Goal: Task Accomplishment & Management: Manage account settings

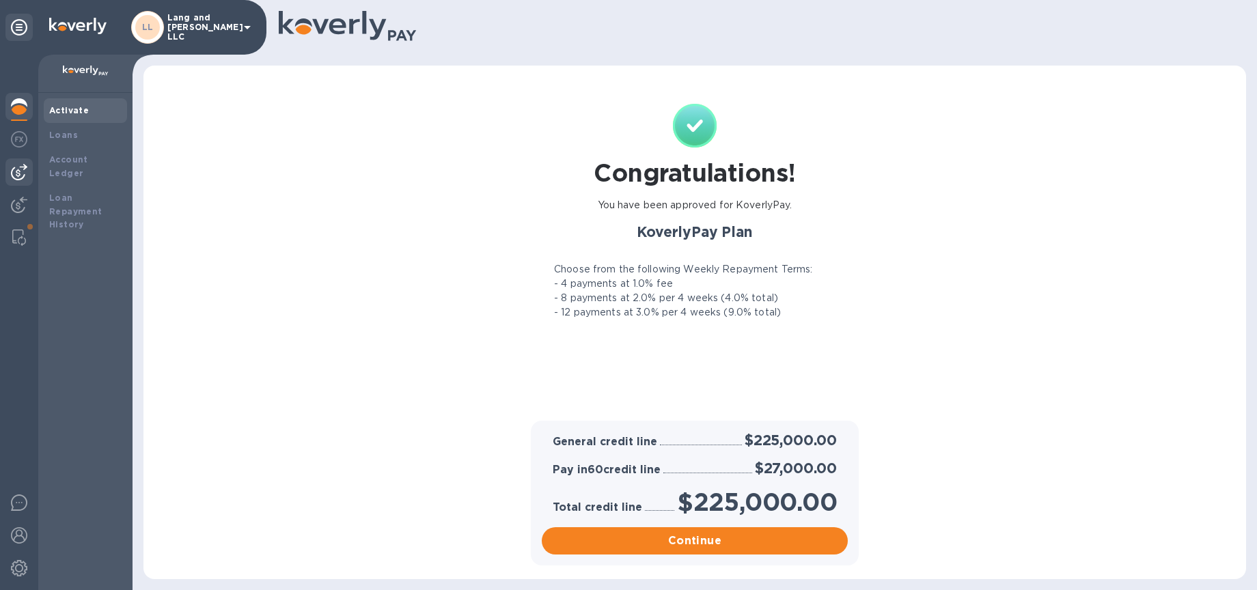
click at [23, 167] on img at bounding box center [19, 172] width 16 height 16
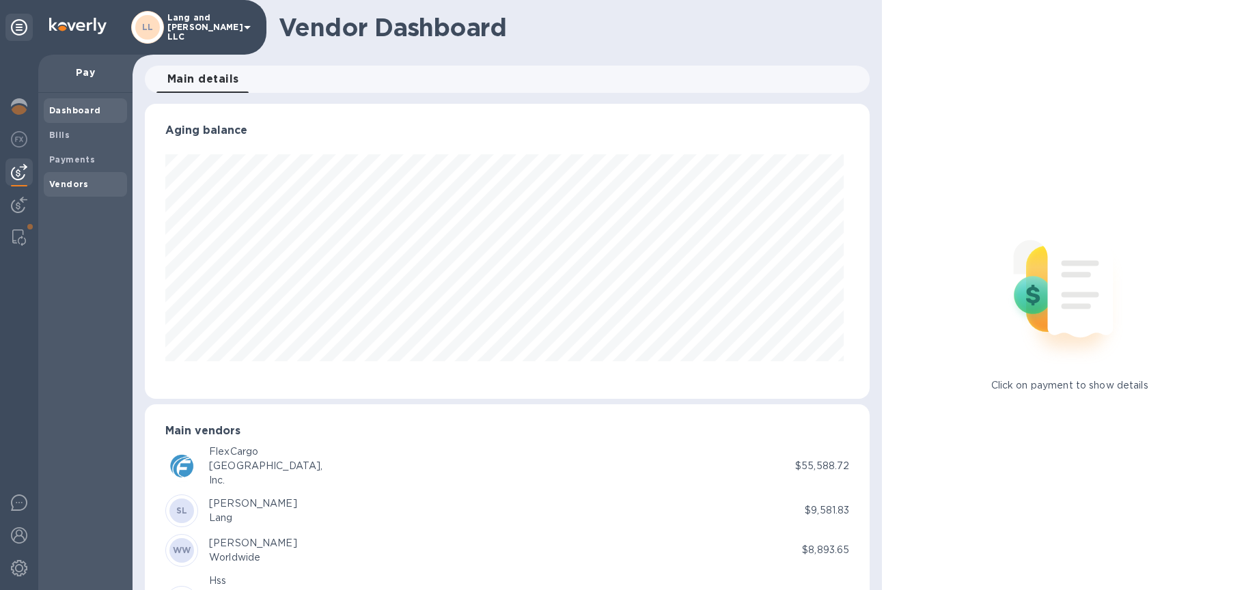
scroll to position [295, 720]
click at [16, 210] on img at bounding box center [19, 205] width 16 height 16
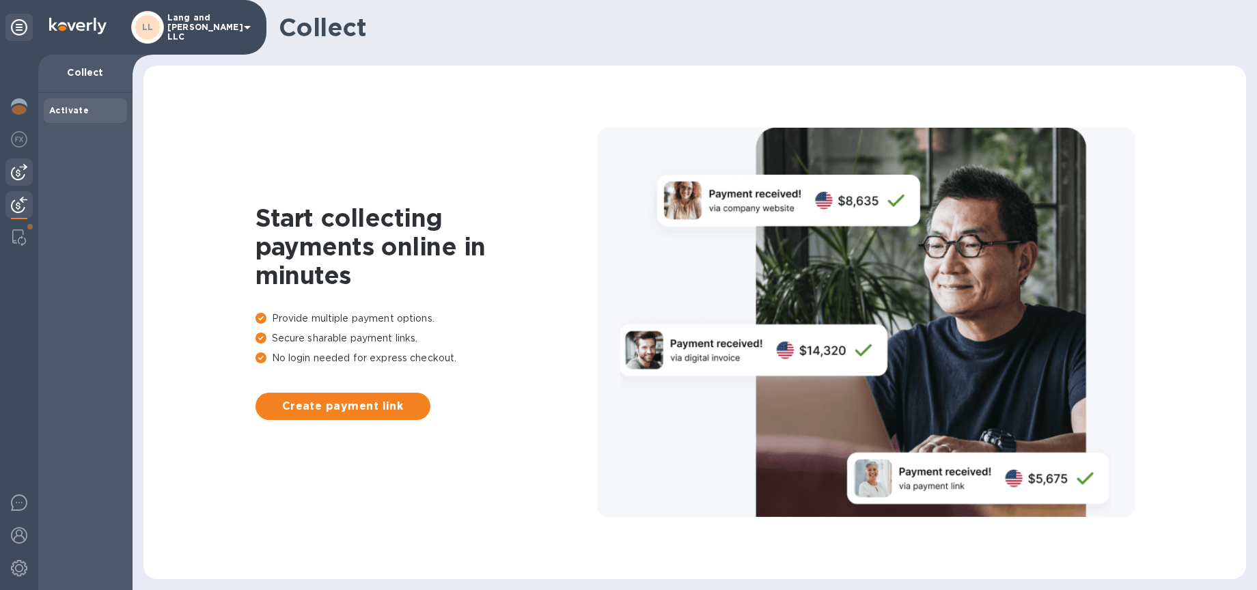
click at [27, 182] on div at bounding box center [18, 171] width 27 height 27
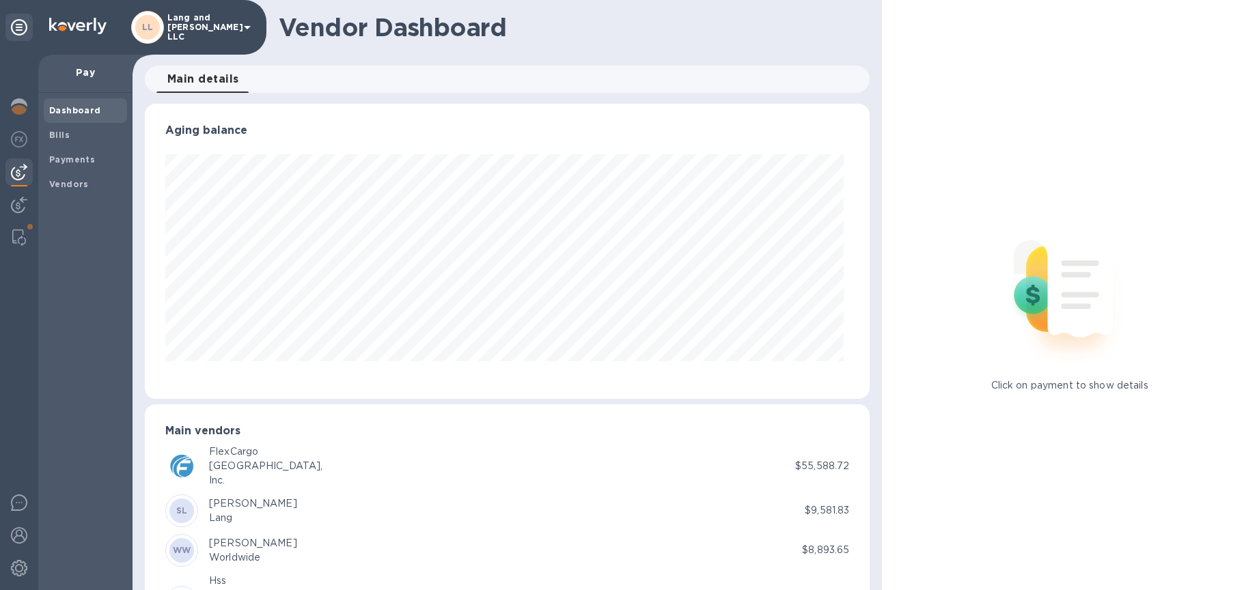
scroll to position [1, 0]
click at [85, 158] on b "Payments" at bounding box center [72, 159] width 46 height 10
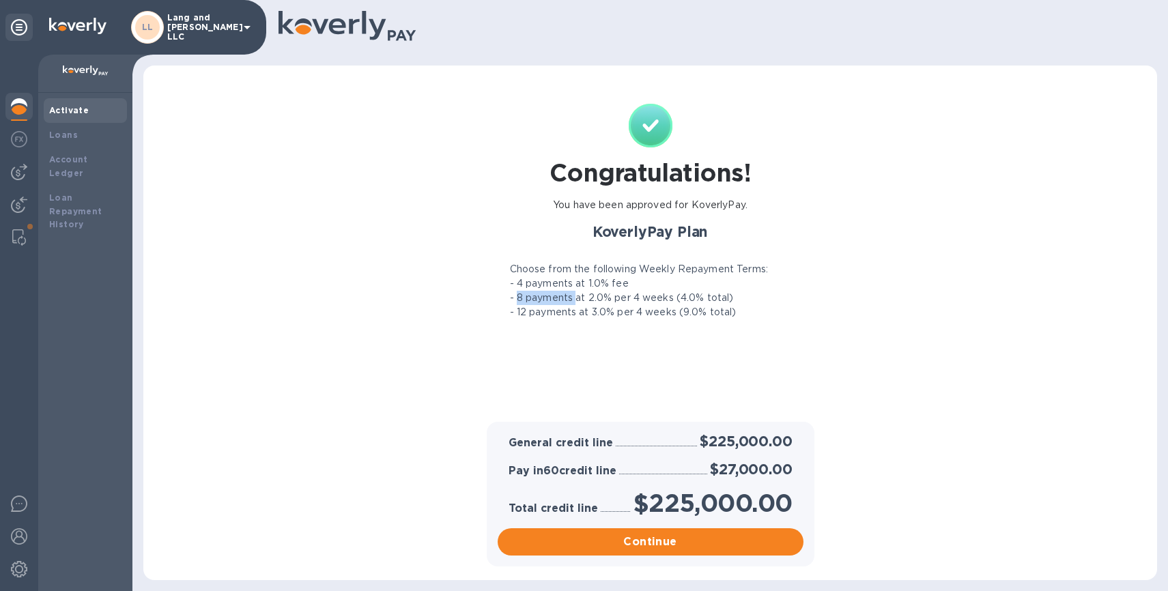
drag, startPoint x: 516, startPoint y: 300, endPoint x: 576, endPoint y: 298, distance: 59.4
click at [576, 299] on p "- 8 payments at 2.0% per 4 weeks (4.0% total)" at bounding box center [622, 298] width 224 height 14
drag, startPoint x: 682, startPoint y: 299, endPoint x: 702, endPoint y: 299, distance: 19.8
click at [702, 299] on p "- 8 payments at 2.0% per 4 weeks (4.0% total)" at bounding box center [622, 298] width 224 height 14
drag, startPoint x: 517, startPoint y: 287, endPoint x: 613, endPoint y: 290, distance: 96.4
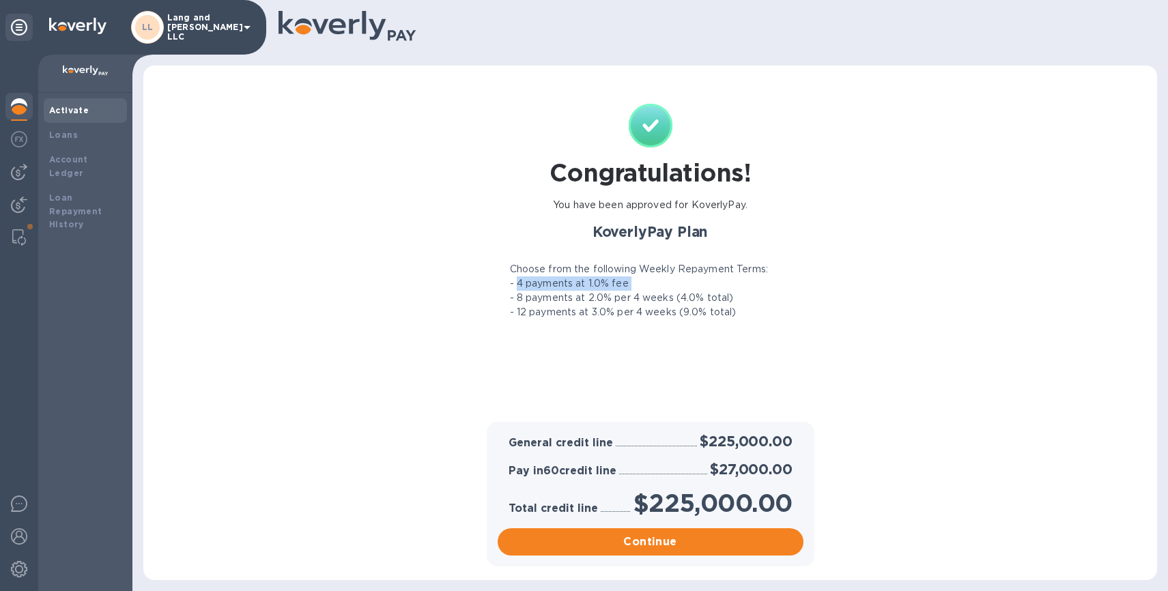
click at [613, 290] on div "Choose from the following Weekly Repayment Terms: - 4 payments at 1.0% fee - 8 …" at bounding box center [651, 290] width 322 height 57
click at [617, 288] on p "- 4 payments at 1.0% fee" at bounding box center [569, 284] width 119 height 14
drag, startPoint x: 632, startPoint y: 285, endPoint x: 528, endPoint y: 288, distance: 103.8
click at [514, 284] on div "- 4 payments at 1.0% fee" at bounding box center [651, 284] width 322 height 14
click at [688, 307] on p "- 12 payments at 3.0% per 4 weeks (9.0% total)" at bounding box center [623, 312] width 227 height 14
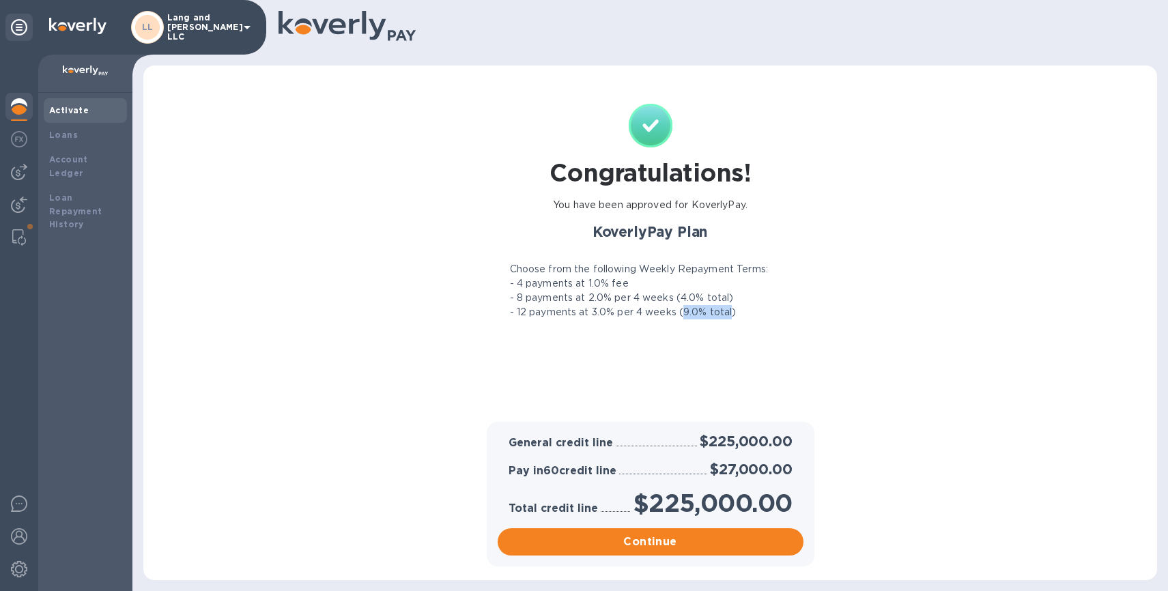
drag, startPoint x: 682, startPoint y: 313, endPoint x: 731, endPoint y: 315, distance: 48.5
click at [731, 315] on p "- 12 payments at 3.0% per 4 weeks (9.0% total)" at bounding box center [623, 312] width 227 height 14
click at [556, 286] on p "- 4 payments at 1.0% fee" at bounding box center [569, 284] width 119 height 14
drag, startPoint x: 631, startPoint y: 299, endPoint x: 677, endPoint y: 301, distance: 46.5
click at [677, 301] on p "- 8 payments at 2.0% per 4 weeks (4.0% total)" at bounding box center [622, 298] width 224 height 14
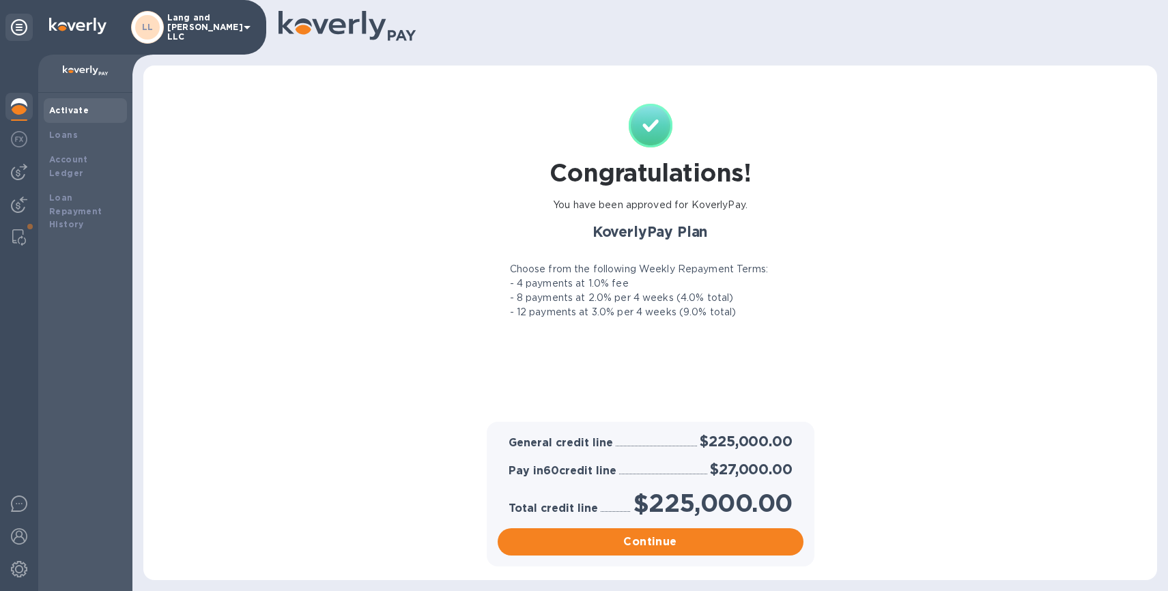
drag, startPoint x: 581, startPoint y: 313, endPoint x: 585, endPoint y: 330, distance: 16.7
click at [581, 313] on p "- 12 payments at 3.0% per 4 weeks (9.0% total)" at bounding box center [623, 312] width 227 height 14
click at [22, 179] on img at bounding box center [19, 172] width 16 height 16
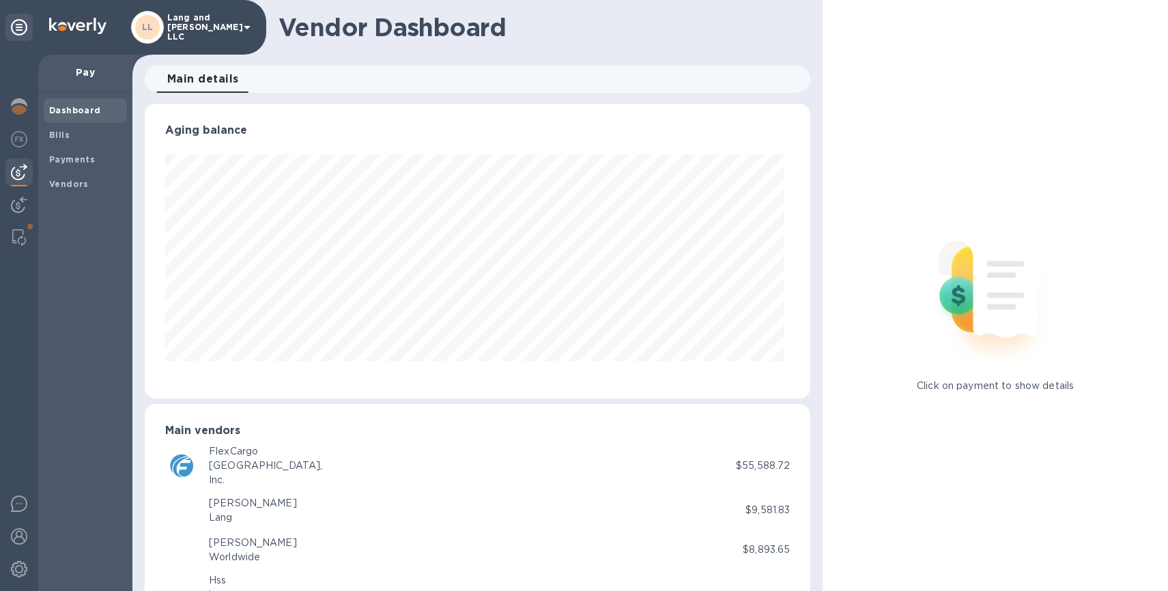
scroll to position [295, 661]
click at [20, 109] on img at bounding box center [19, 106] width 16 height 16
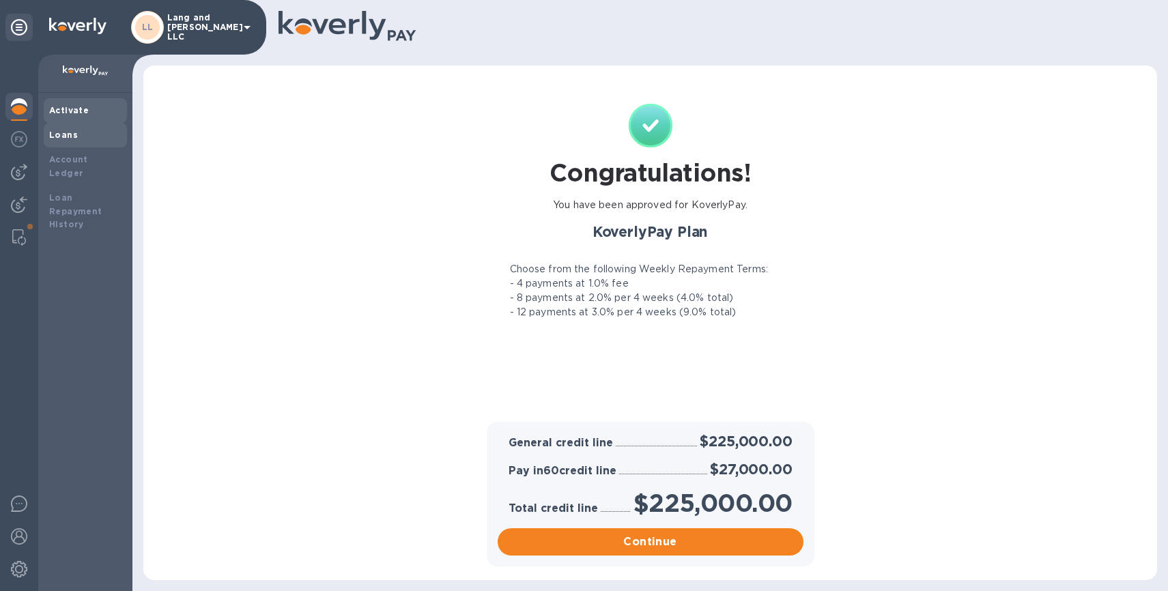
click at [63, 136] on b "Loans" at bounding box center [63, 135] width 29 height 10
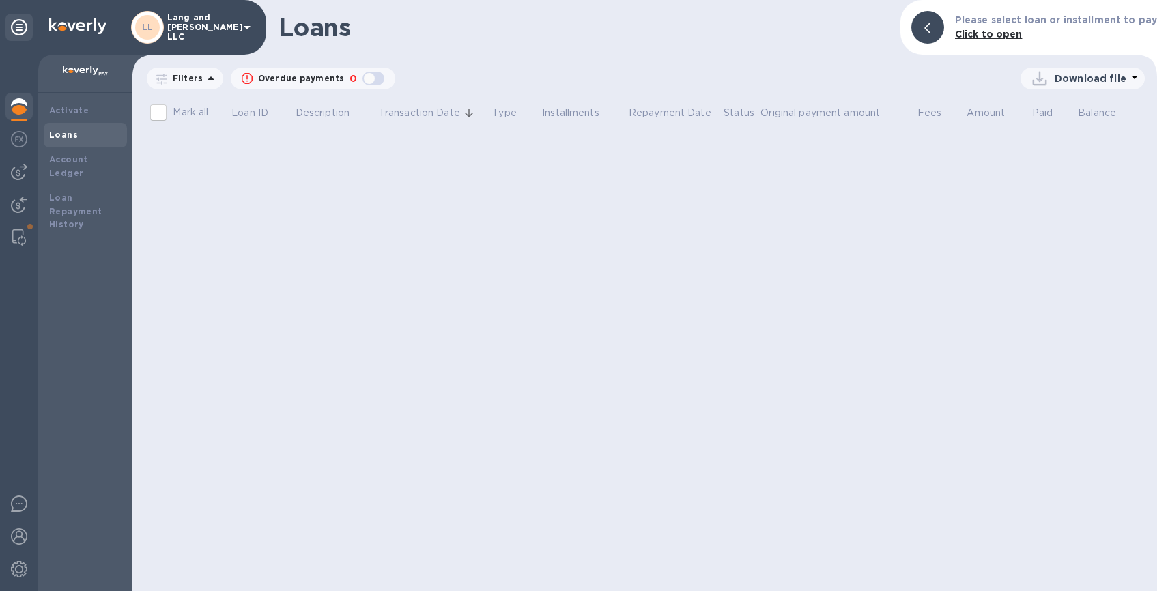
click at [20, 107] on img at bounding box center [19, 106] width 16 height 16
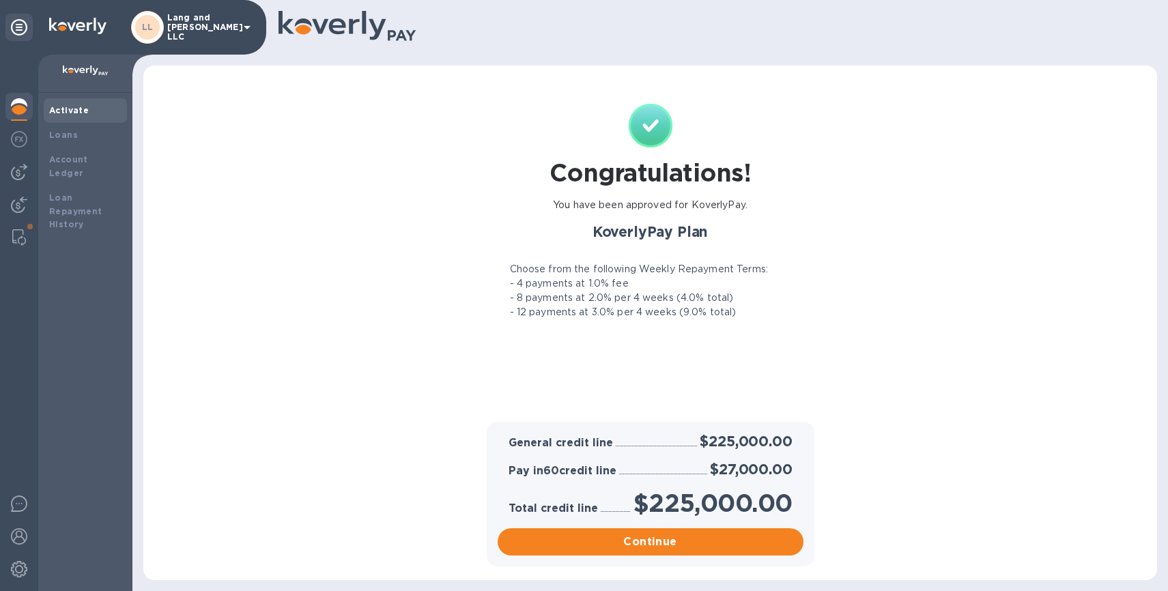
click at [20, 107] on img at bounding box center [19, 106] width 16 height 16
click at [617, 537] on span "Continue" at bounding box center [651, 542] width 284 height 16
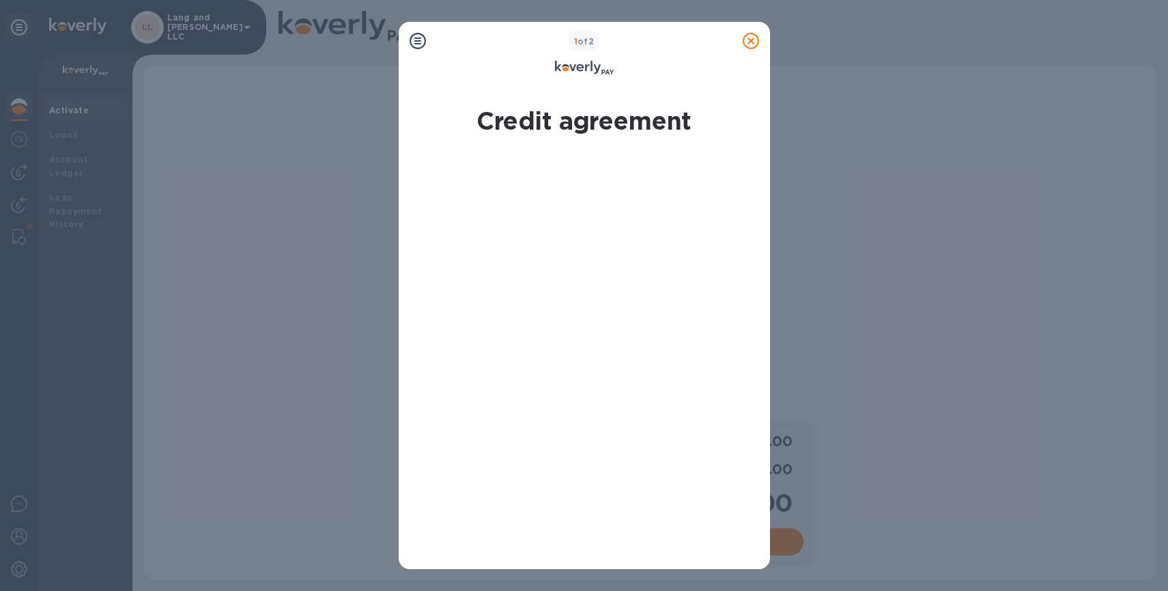
click at [753, 40] on icon at bounding box center [751, 41] width 16 height 16
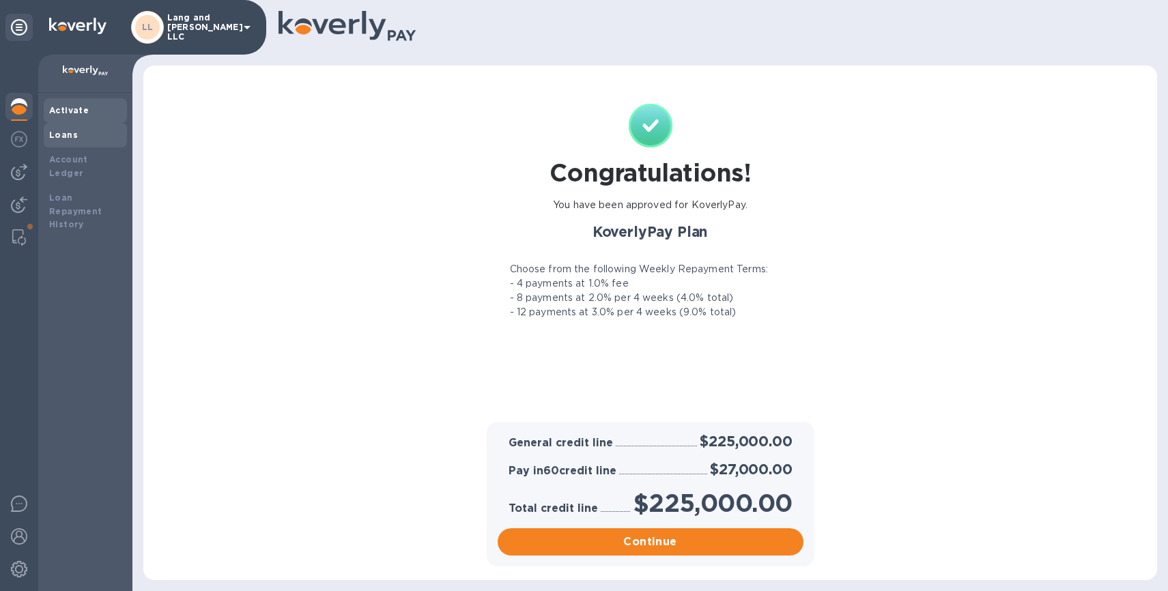
click at [58, 137] on b "Loans" at bounding box center [63, 135] width 29 height 10
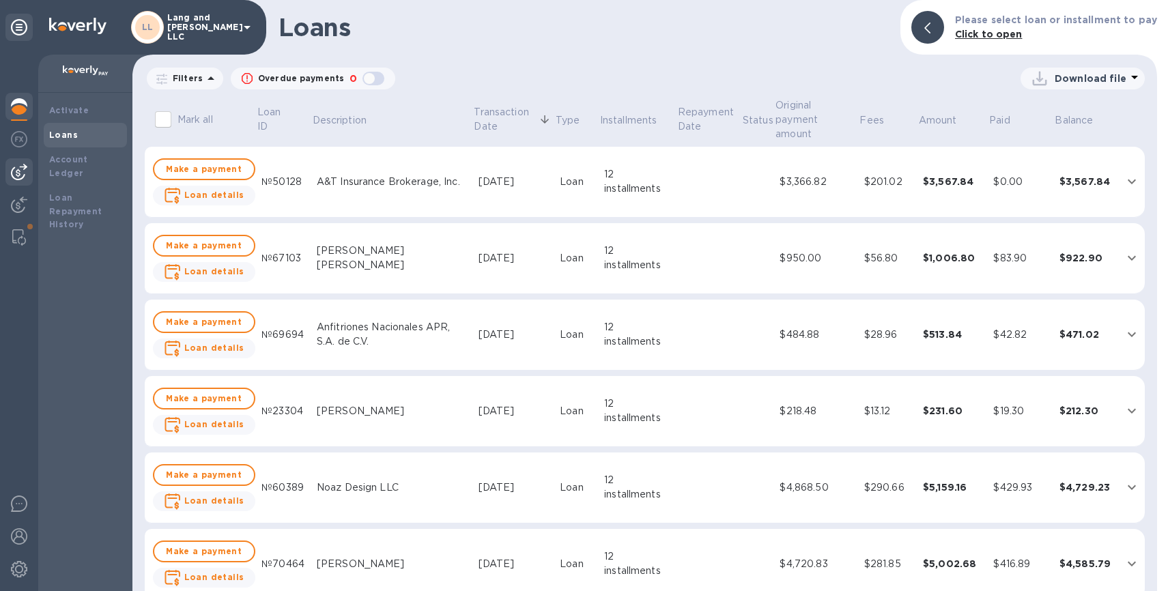
click at [29, 167] on div at bounding box center [18, 171] width 27 height 27
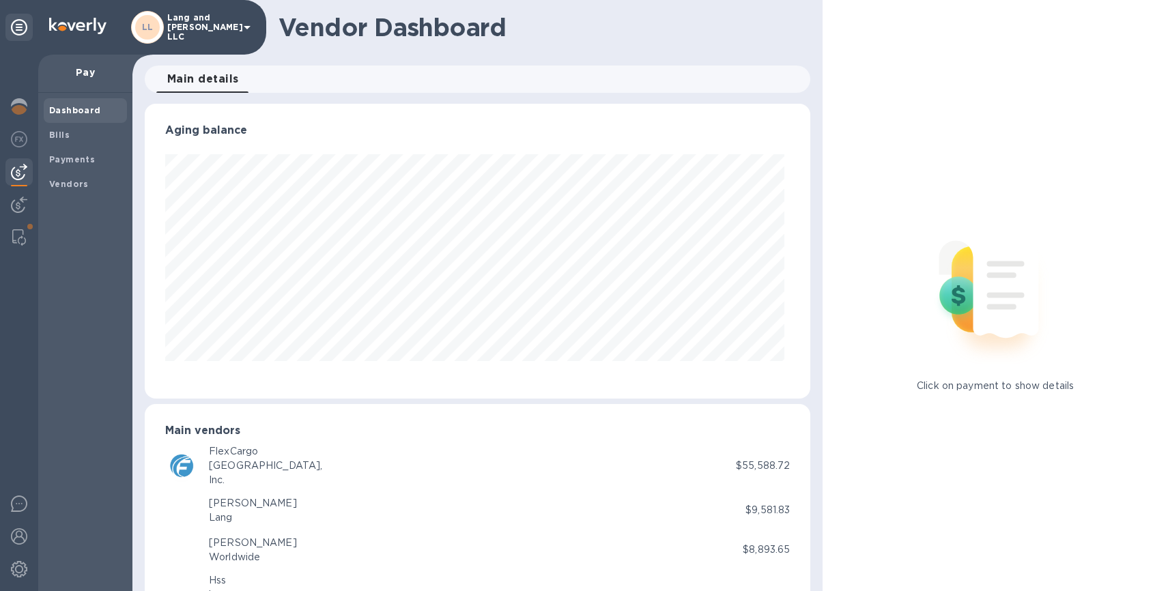
scroll to position [295, 661]
click at [16, 117] on div at bounding box center [18, 108] width 27 height 30
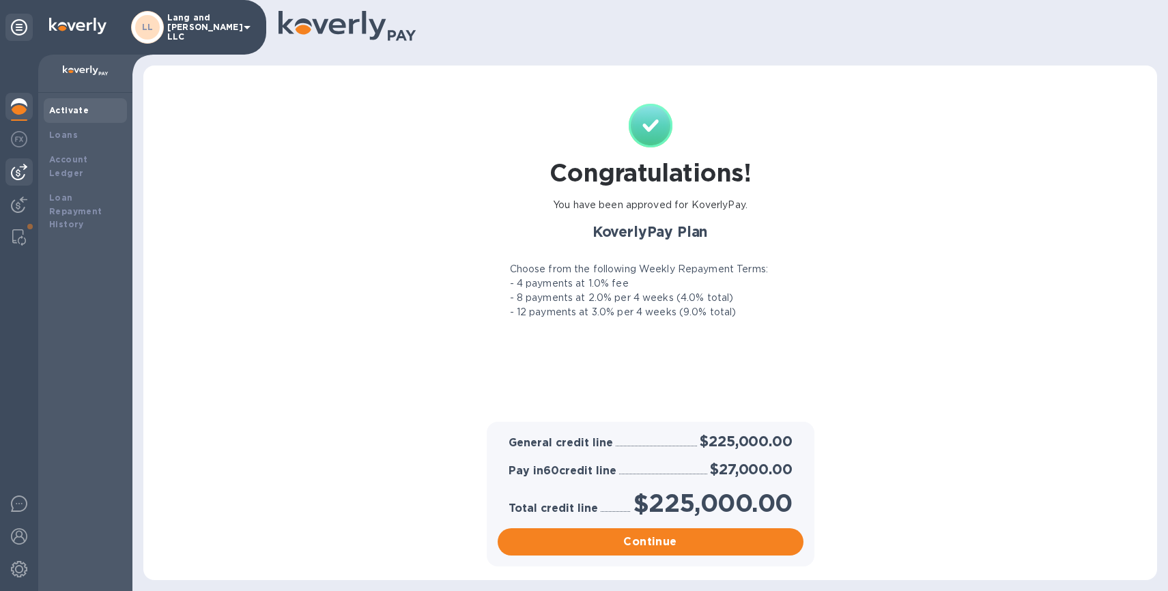
click at [14, 177] on img at bounding box center [19, 172] width 16 height 16
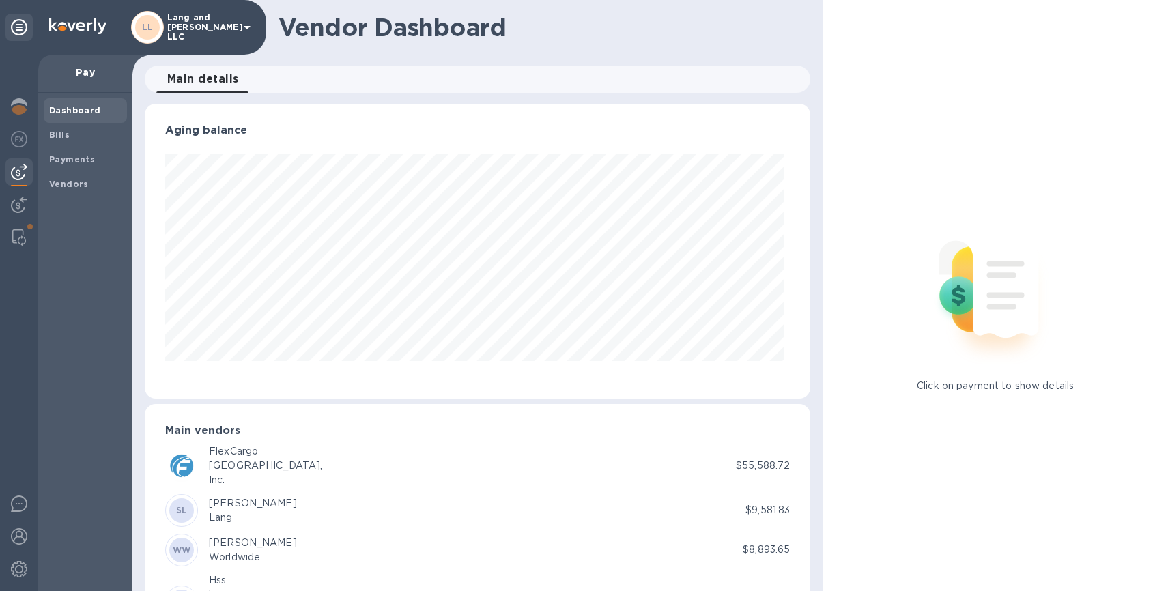
scroll to position [3, 0]
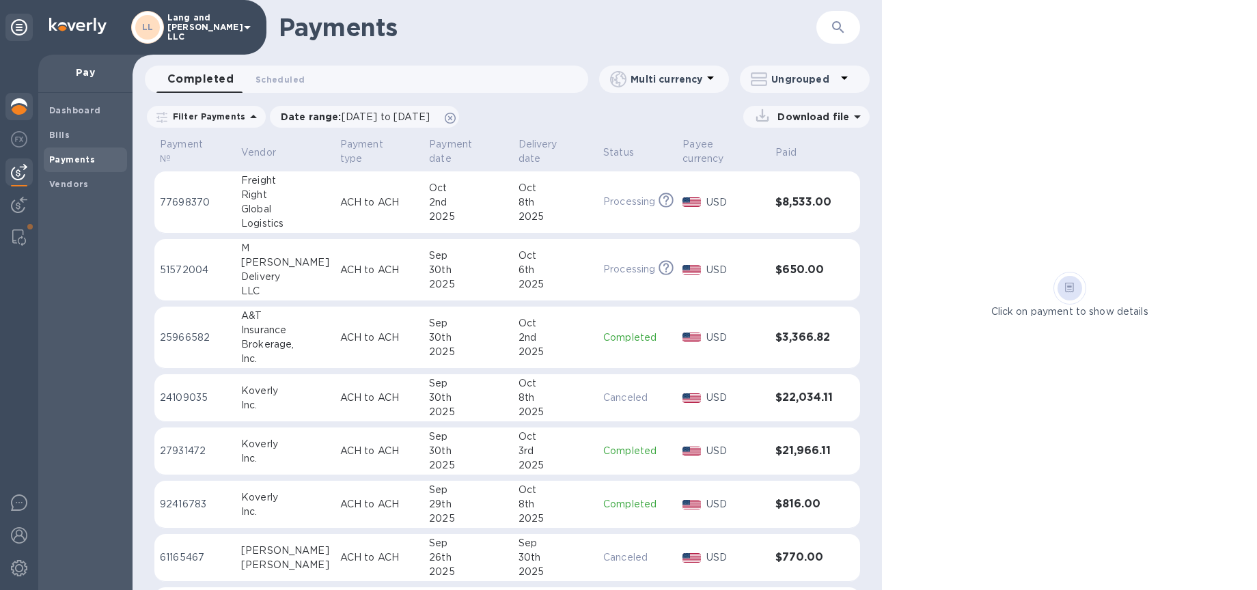
click at [25, 112] on img at bounding box center [19, 106] width 16 height 16
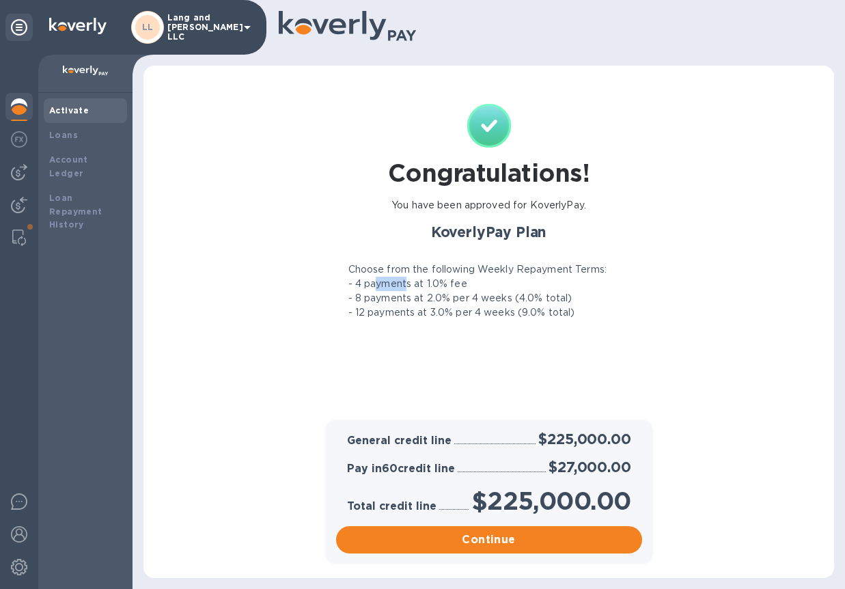
drag, startPoint x: 378, startPoint y: 283, endPoint x: 408, endPoint y: 282, distance: 30.1
click at [408, 282] on p "- 4 payments at 1.0% fee" at bounding box center [407, 284] width 119 height 14
drag, startPoint x: 361, startPoint y: 287, endPoint x: 415, endPoint y: 283, distance: 54.8
click at [415, 283] on p "- 4 payments at 1.0% fee" at bounding box center [407, 284] width 119 height 14
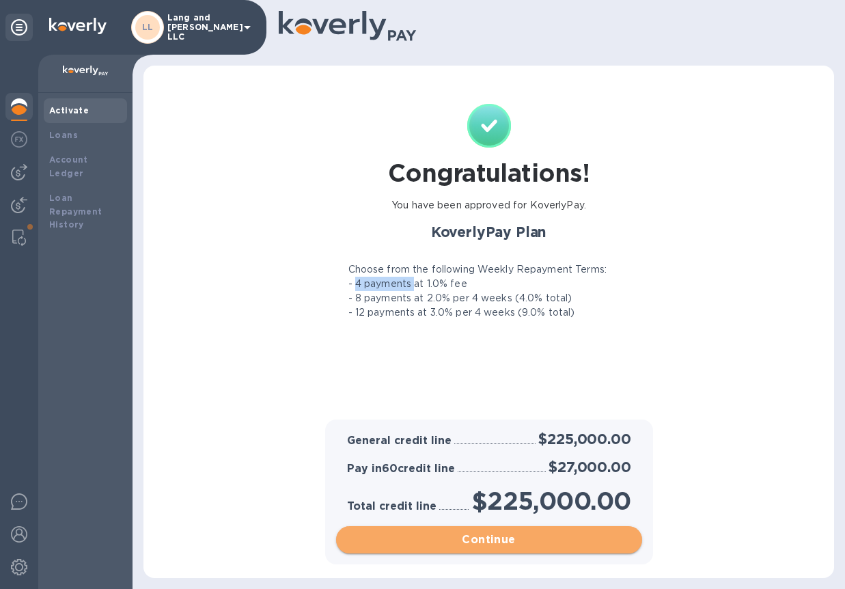
click at [477, 544] on span "Continue" at bounding box center [489, 539] width 284 height 16
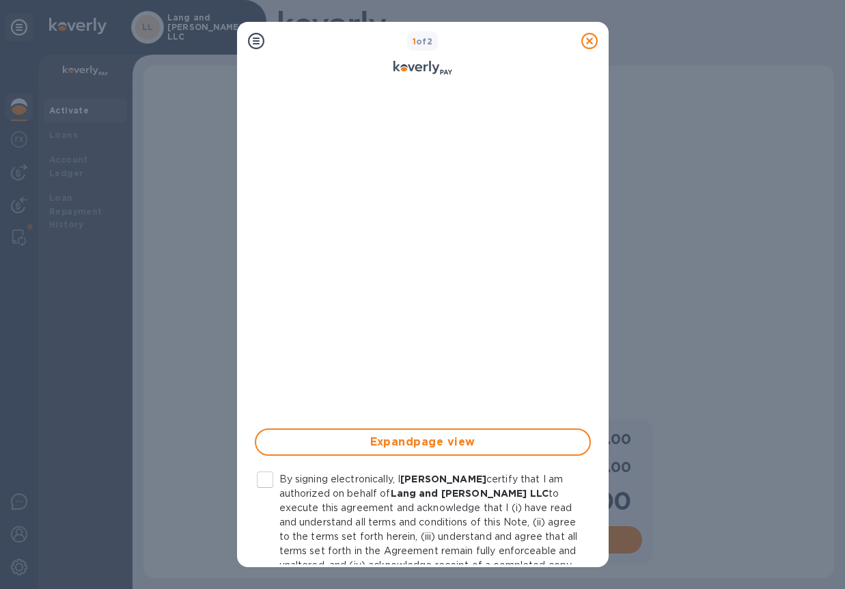
scroll to position [154, 0]
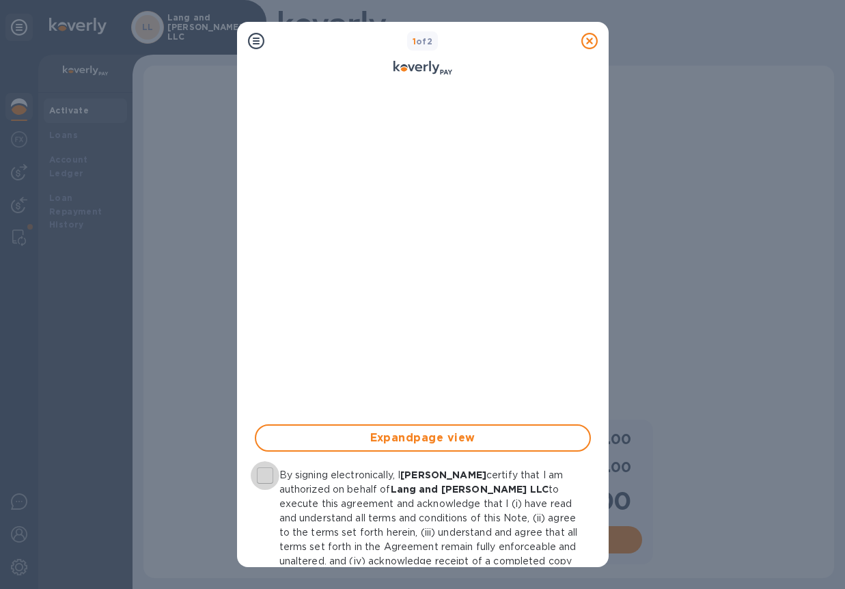
click at [264, 476] on input "By signing electronically, I [PERSON_NAME] certify that I am authorized on beha…" at bounding box center [265, 475] width 29 height 29
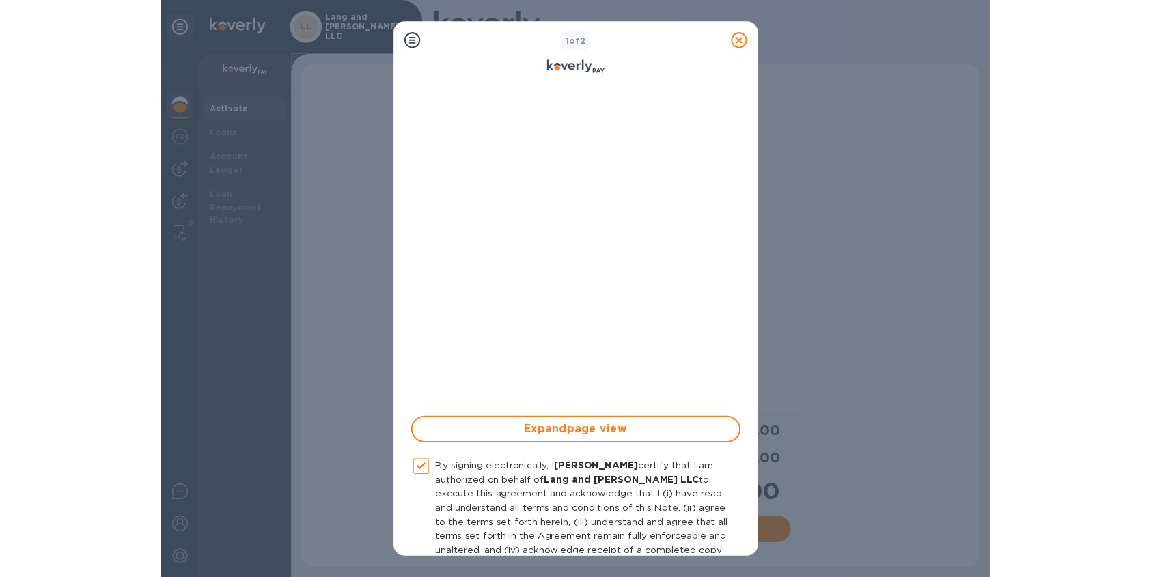
scroll to position [246, 0]
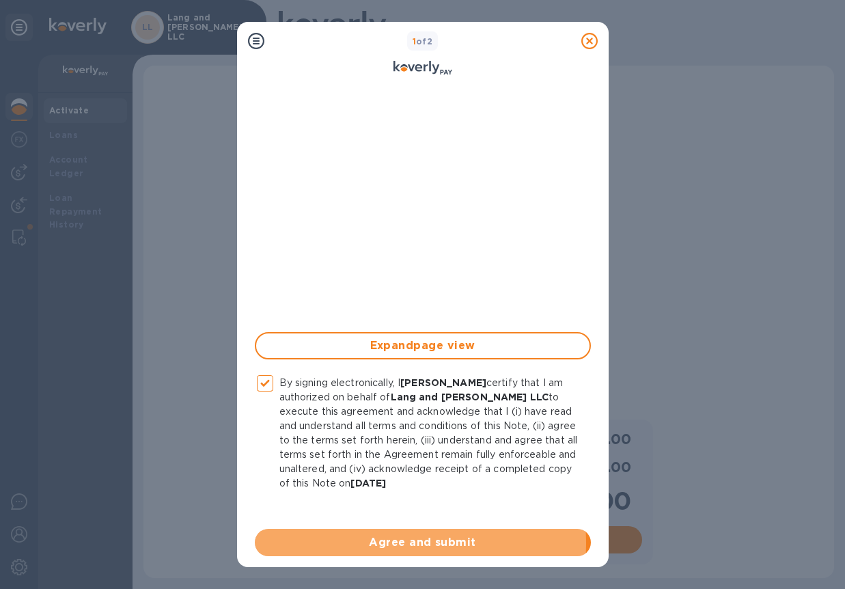
click at [415, 543] on span "Agree and submit" at bounding box center [423, 542] width 314 height 16
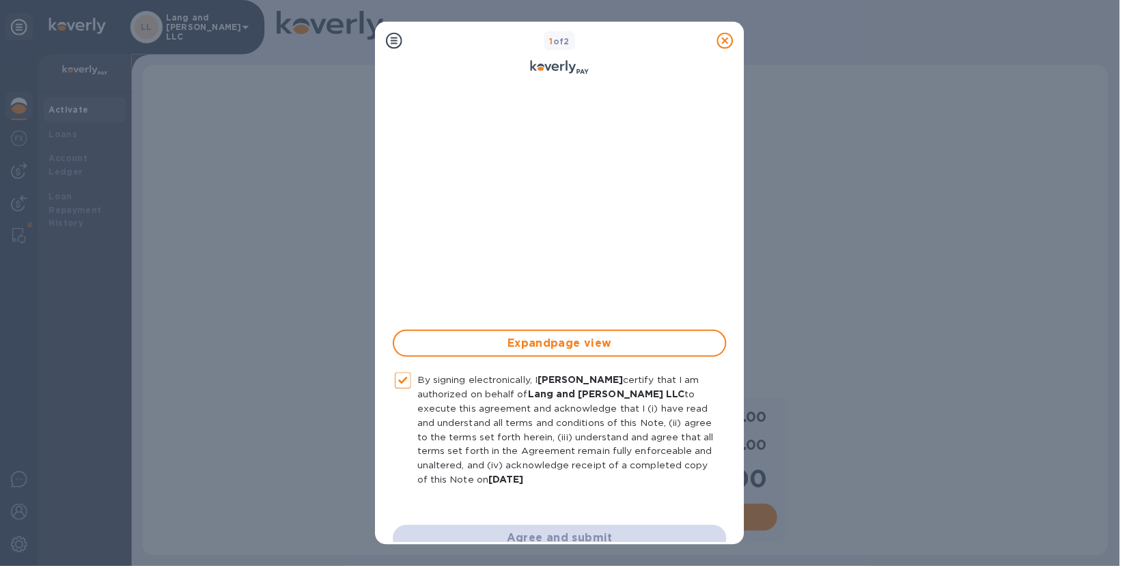
checkbox input "false"
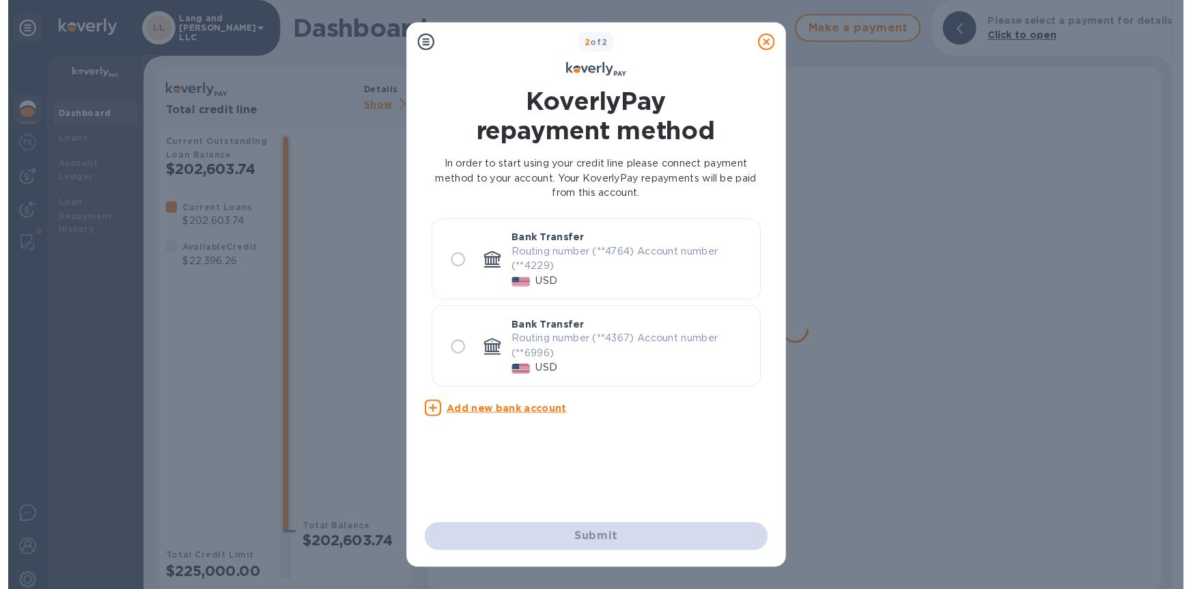
scroll to position [0, 0]
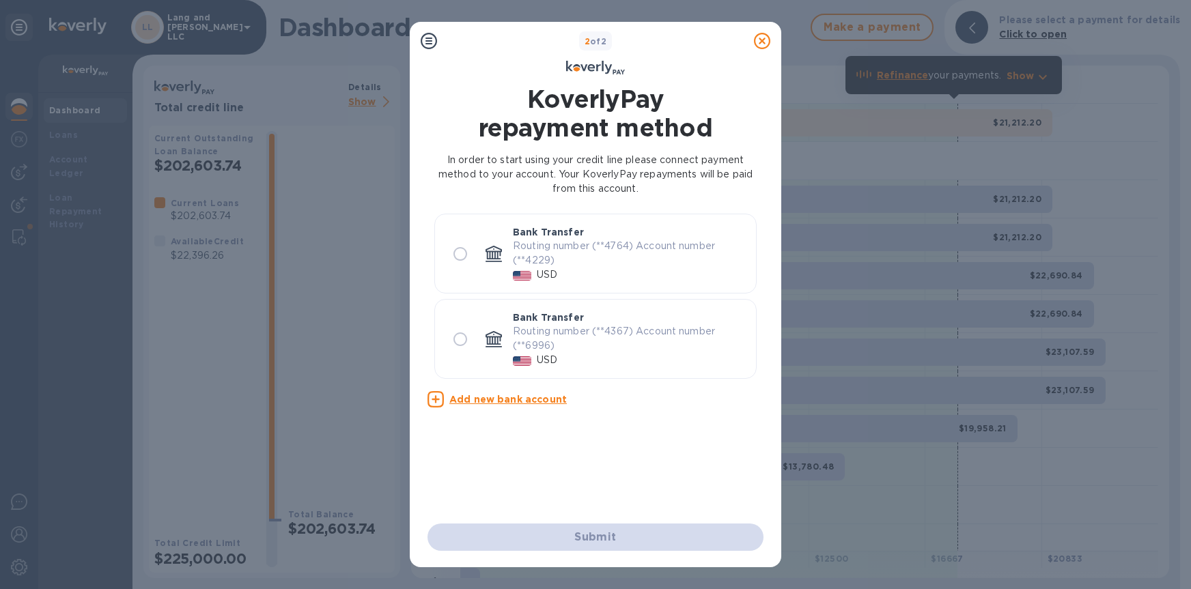
click at [460, 255] on input "radio" at bounding box center [460, 254] width 29 height 29
radio input "true"
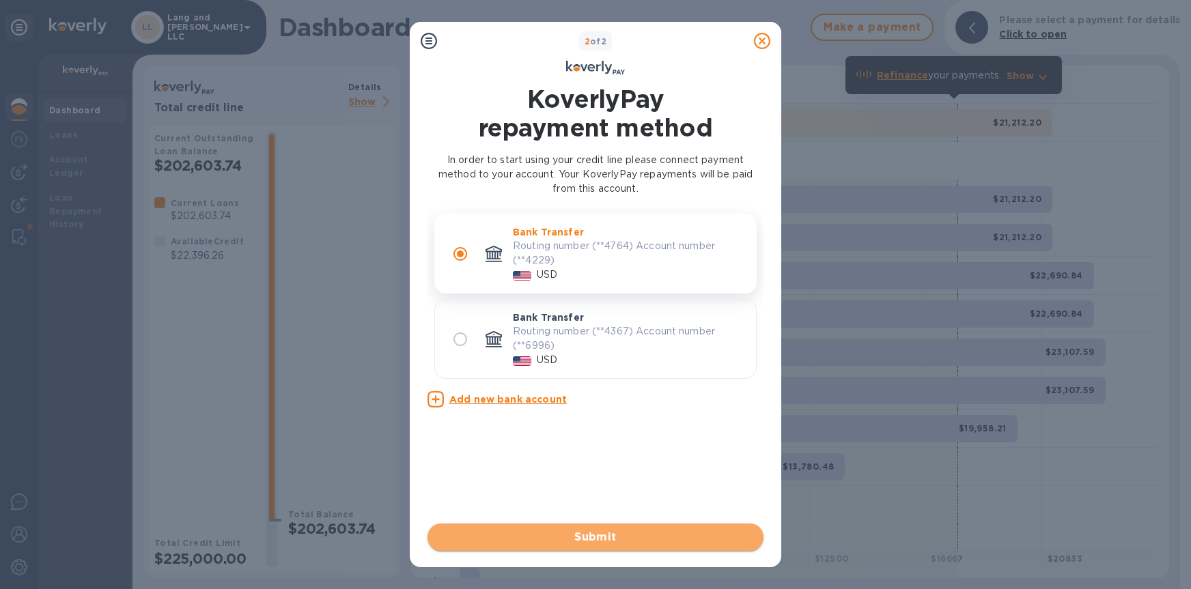
click at [592, 534] on span "Submit" at bounding box center [595, 537] width 314 height 16
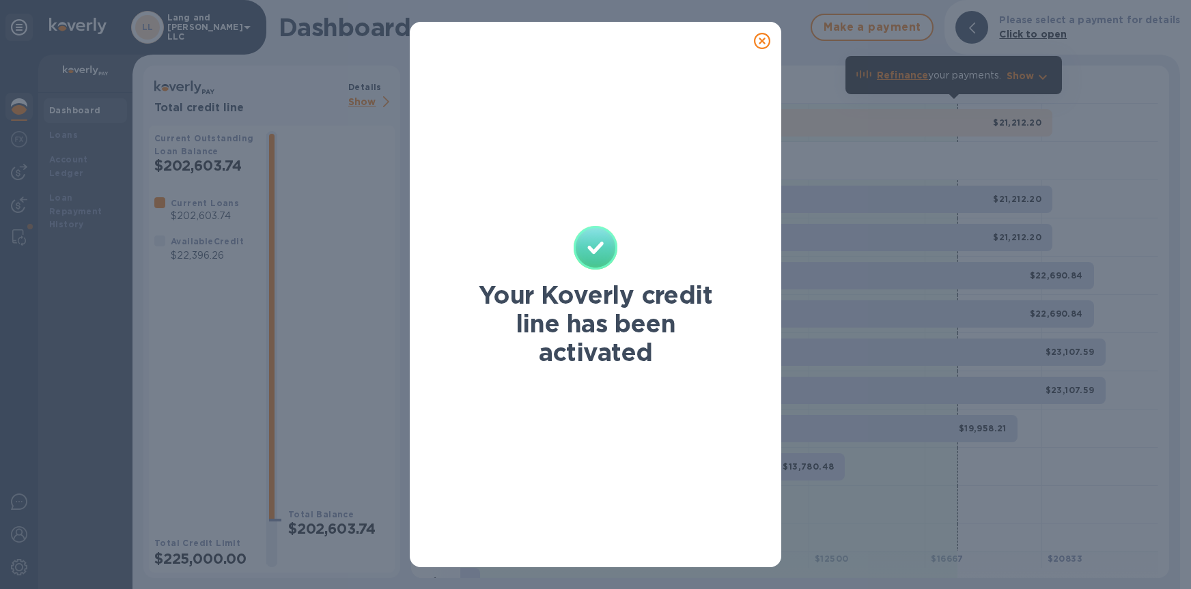
click at [759, 49] on div at bounding box center [761, 40] width 27 height 27
click at [760, 44] on icon at bounding box center [762, 41] width 16 height 16
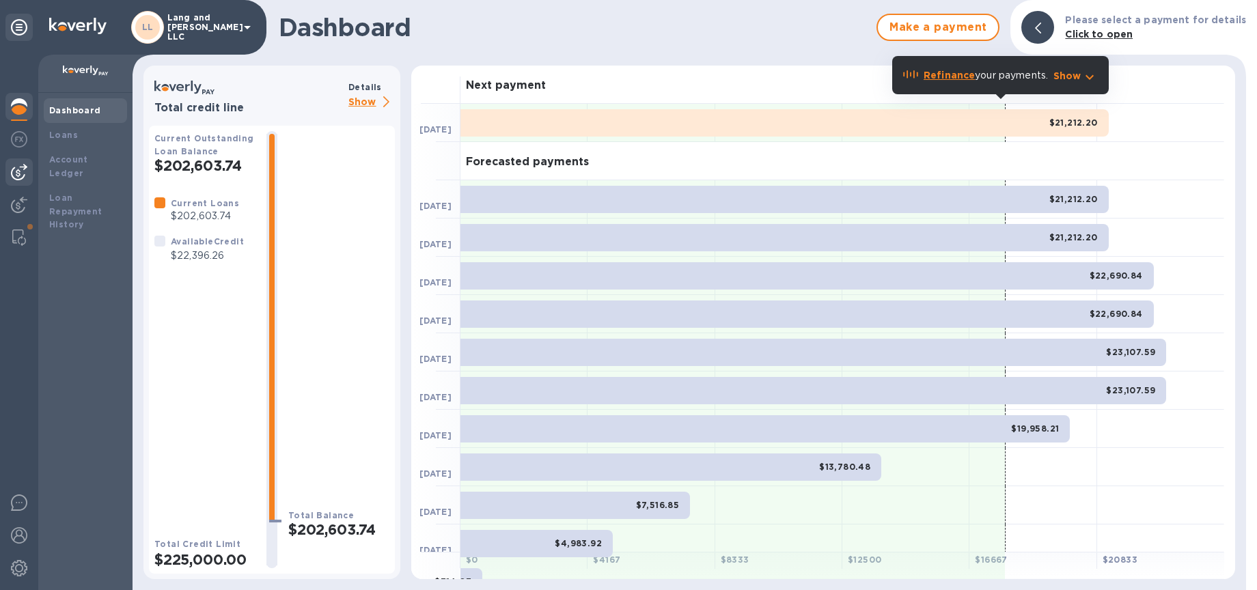
click at [20, 168] on img at bounding box center [19, 172] width 16 height 16
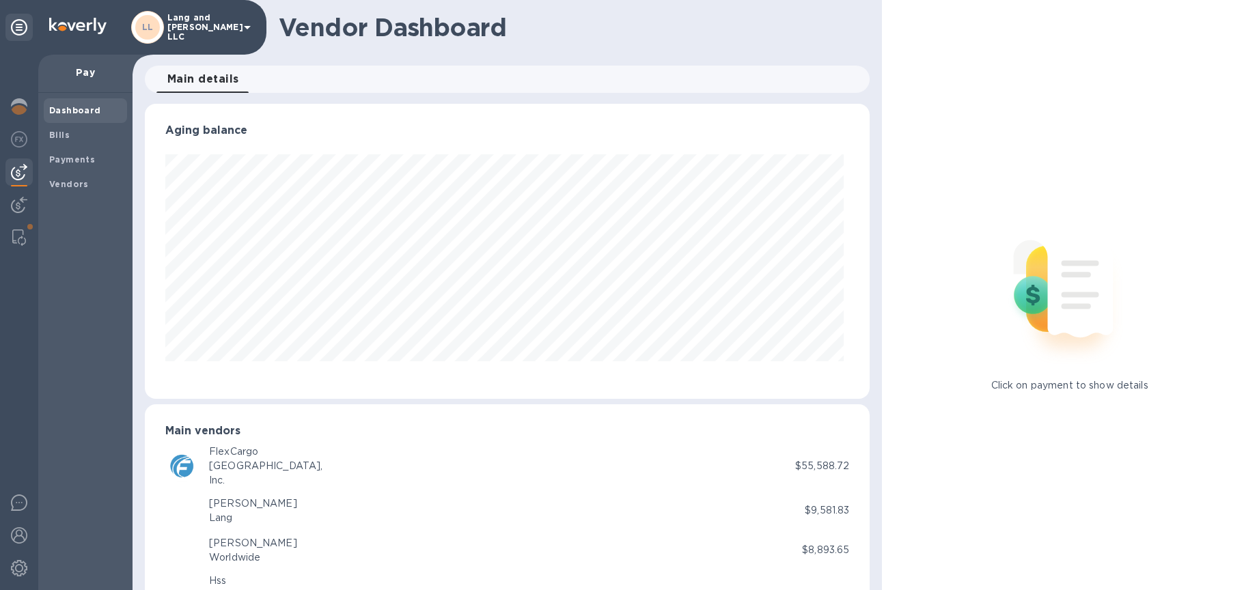
scroll to position [295, 720]
click at [74, 182] on b "Vendors" at bounding box center [69, 184] width 40 height 10
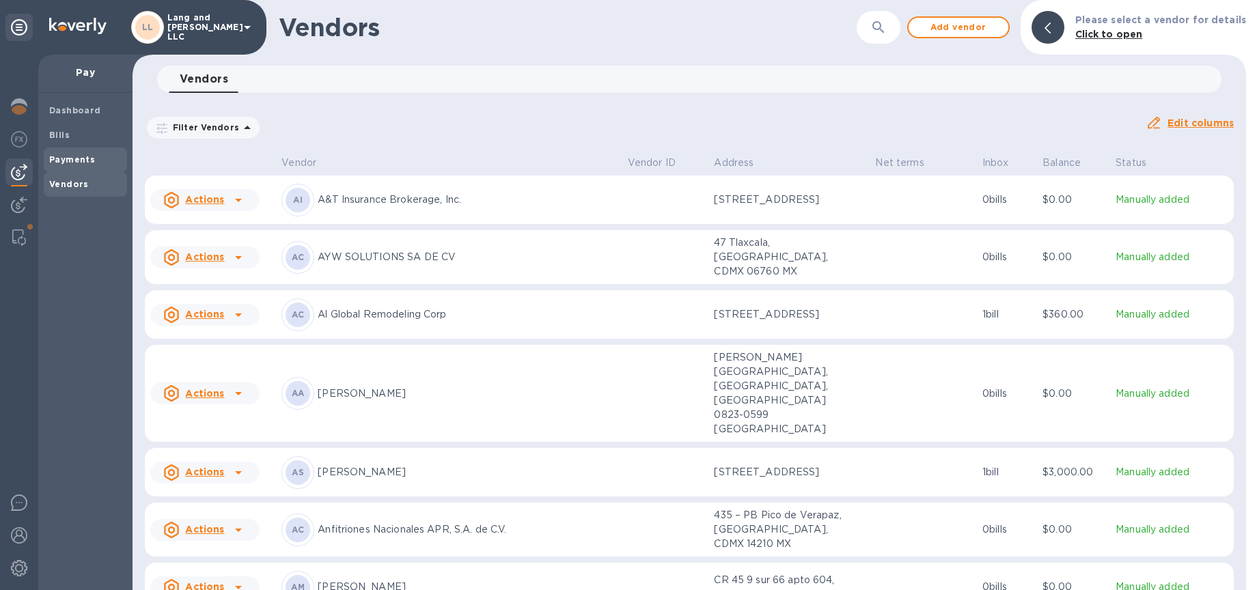
click at [72, 153] on span "Payments" at bounding box center [72, 160] width 46 height 14
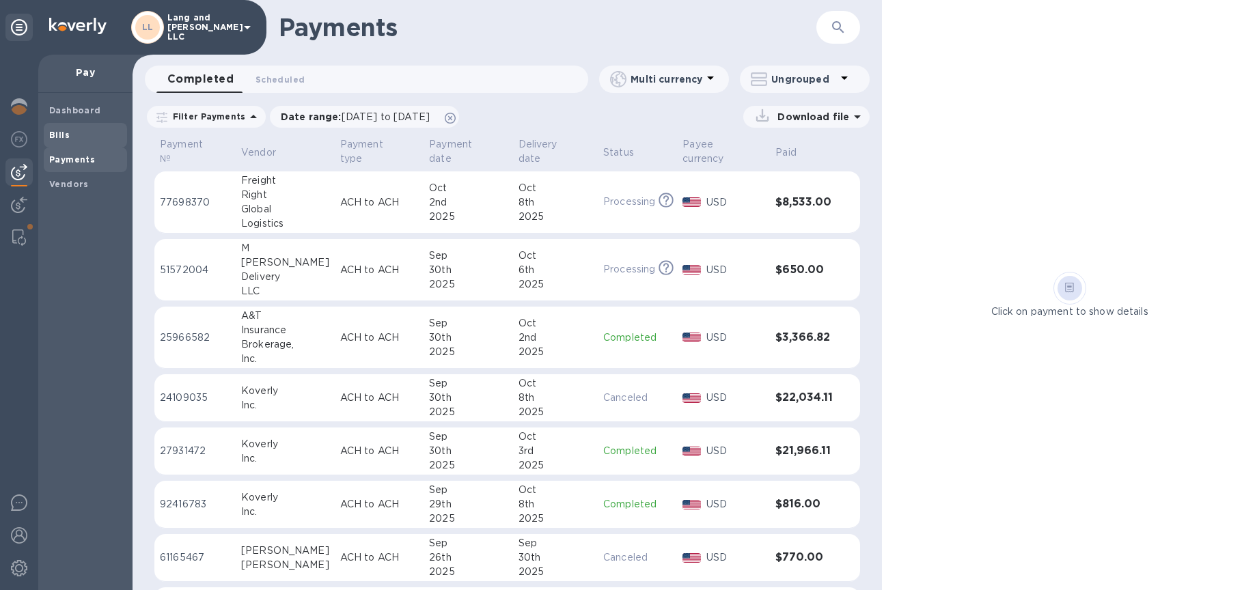
click at [67, 128] on span "Bills" at bounding box center [59, 135] width 20 height 14
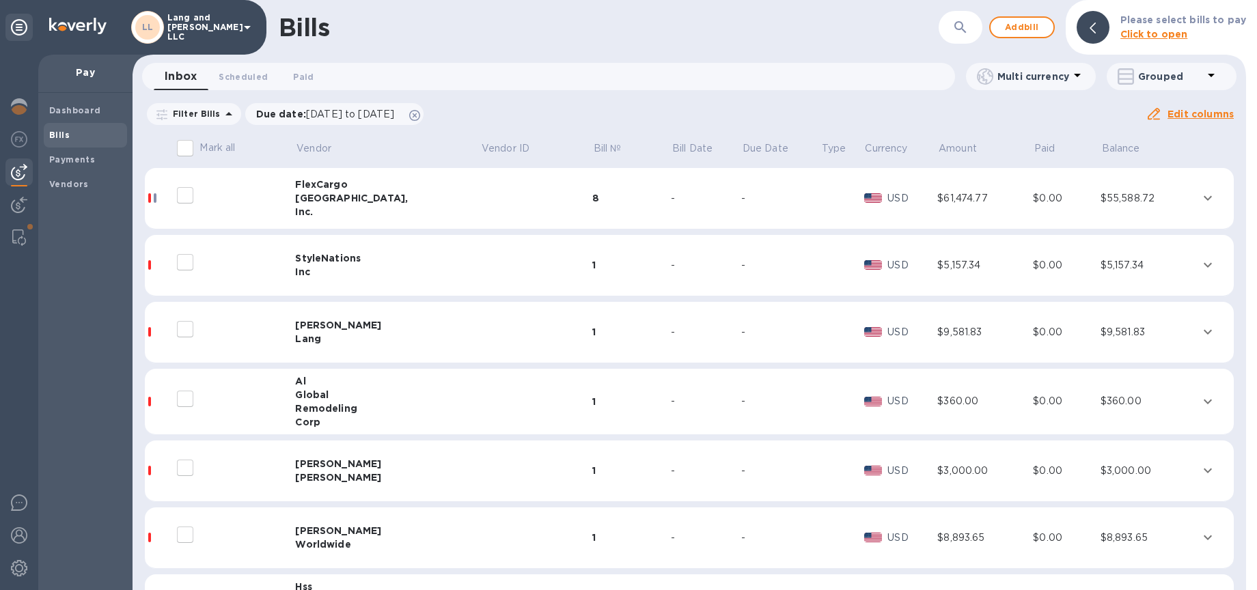
click at [324, 184] on div "FlexCargo" at bounding box center [387, 185] width 185 height 14
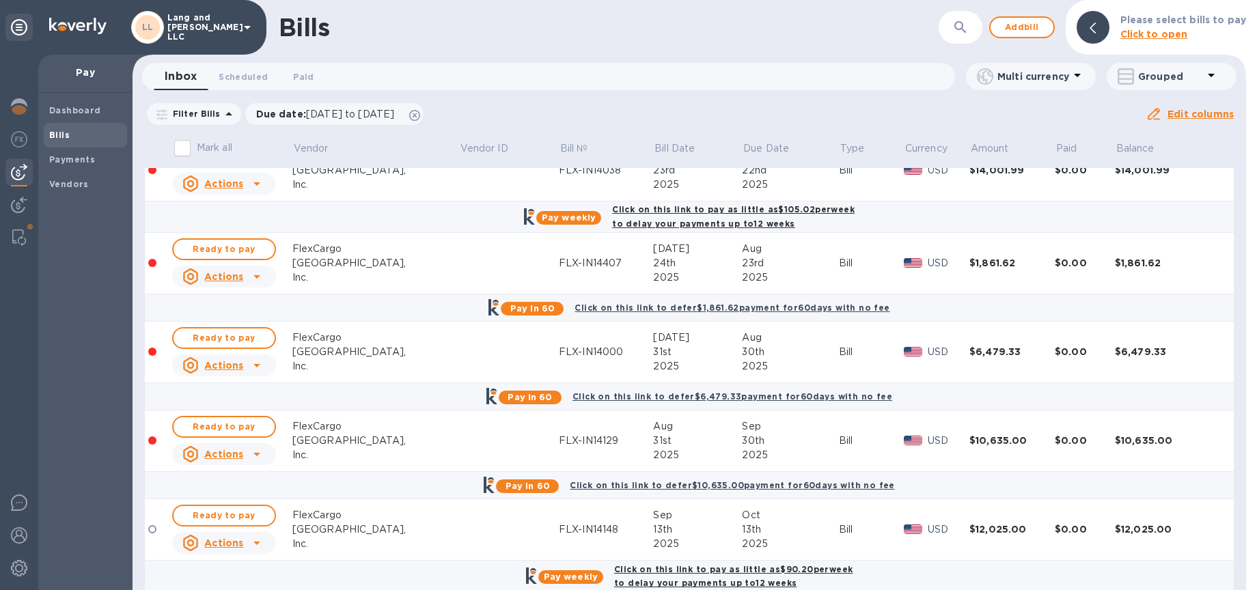
scroll to position [310, 0]
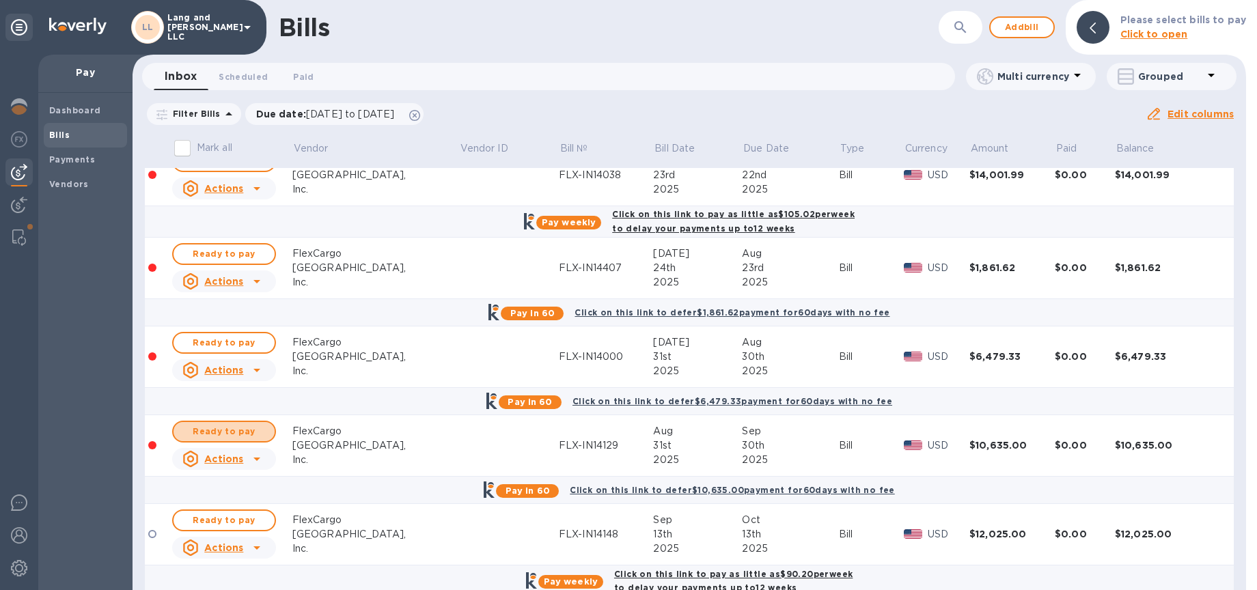
drag, startPoint x: 229, startPoint y: 425, endPoint x: 240, endPoint y: 444, distance: 22.4
click at [228, 425] on span "Ready to pay" at bounding box center [223, 431] width 79 height 16
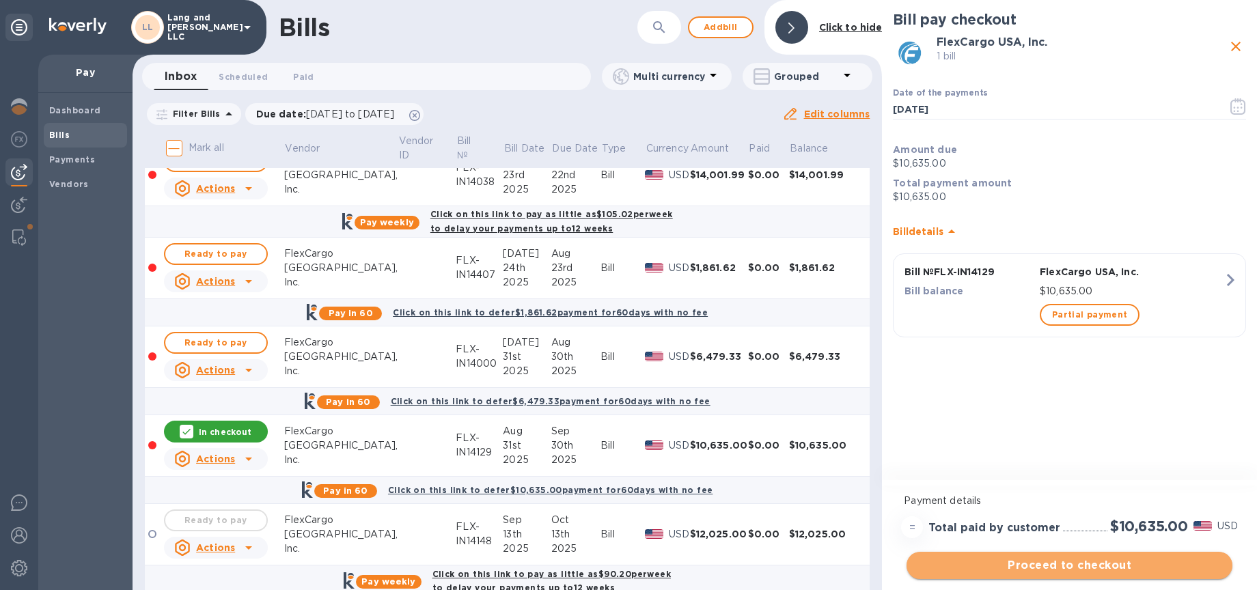
click at [1052, 572] on span "Proceed to checkout" at bounding box center [1069, 565] width 304 height 16
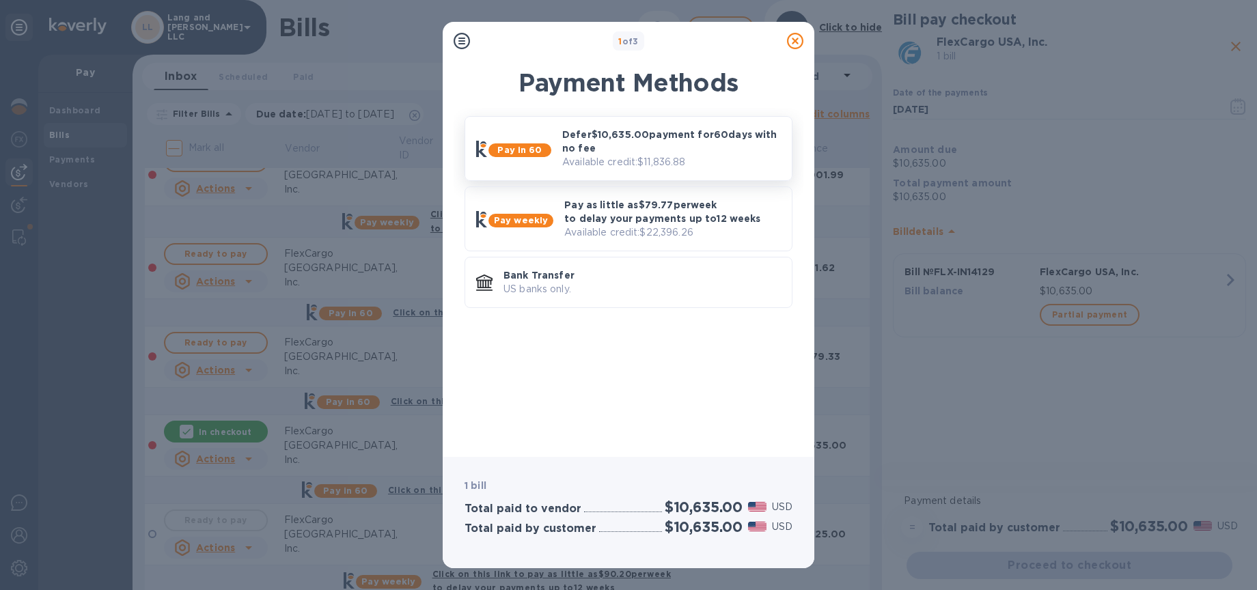
click at [603, 145] on p "Defer $10,635.00 payment for 60 days with no fee" at bounding box center [671, 141] width 219 height 27
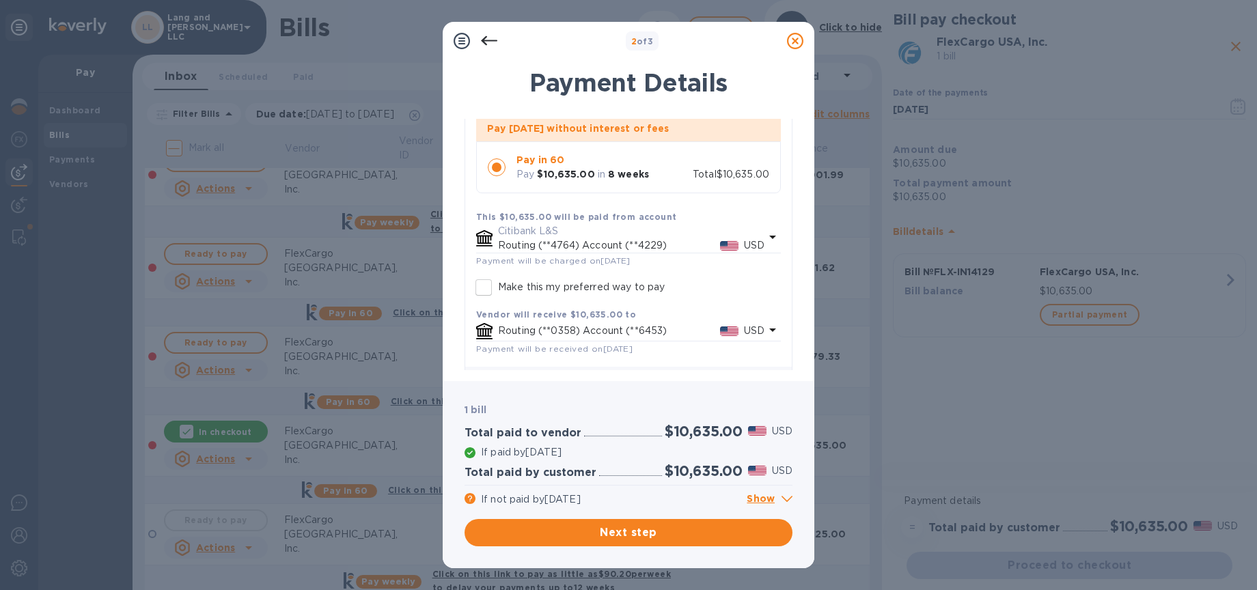
scroll to position [163, 0]
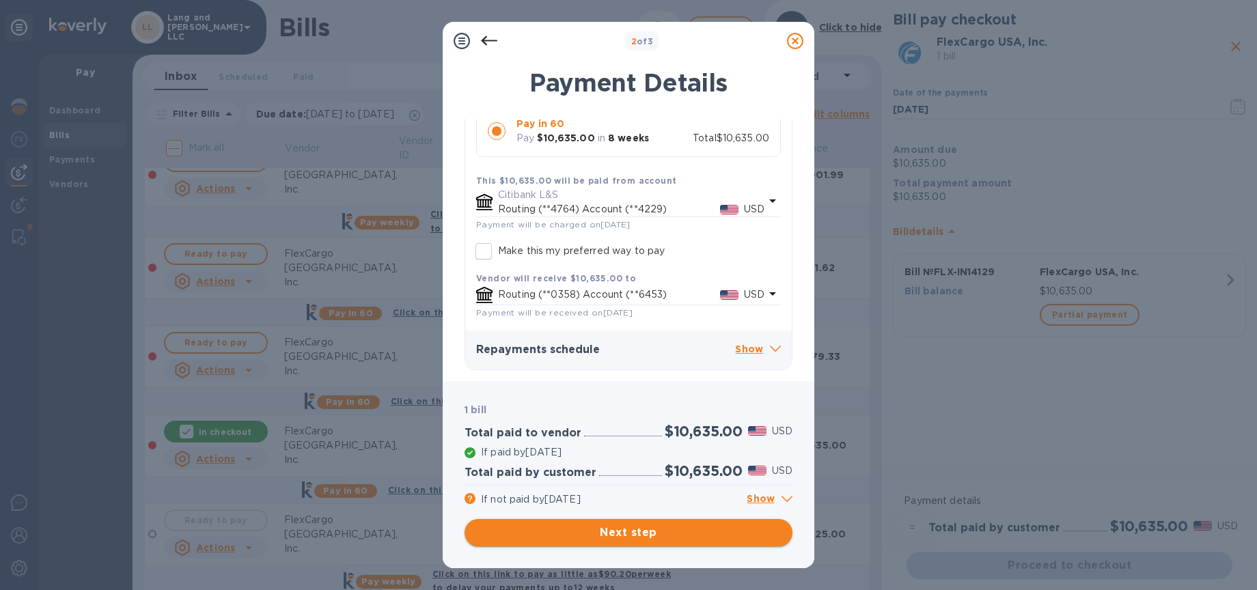
click at [620, 538] on span "Next step" at bounding box center [628, 532] width 306 height 16
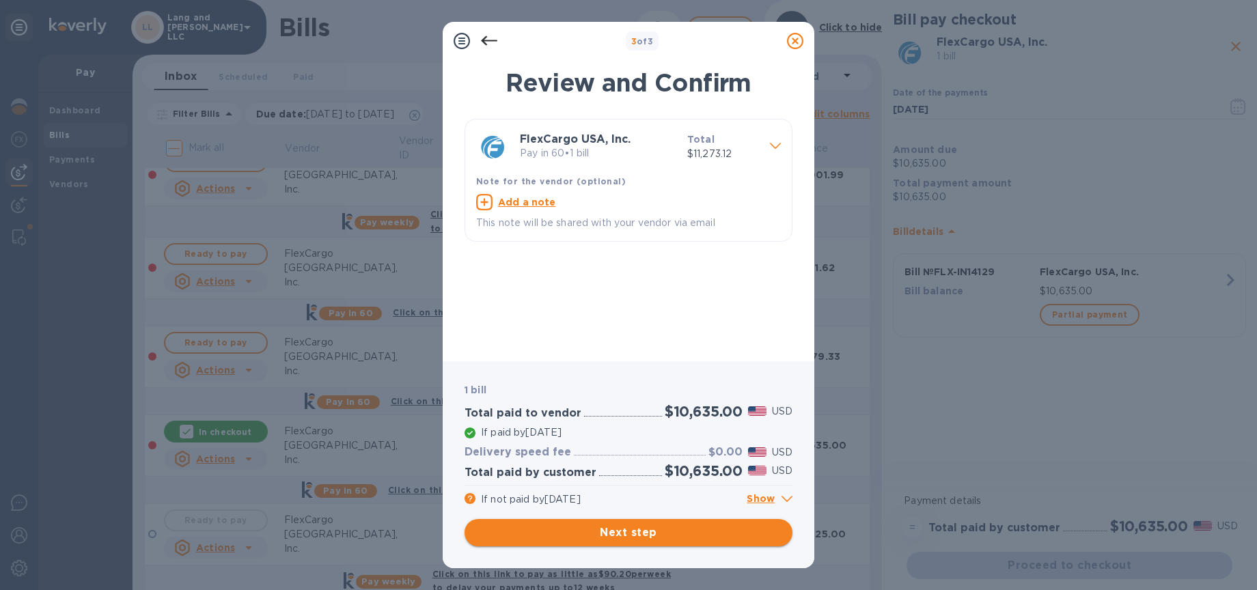
click at [636, 533] on span "Next step" at bounding box center [628, 532] width 306 height 16
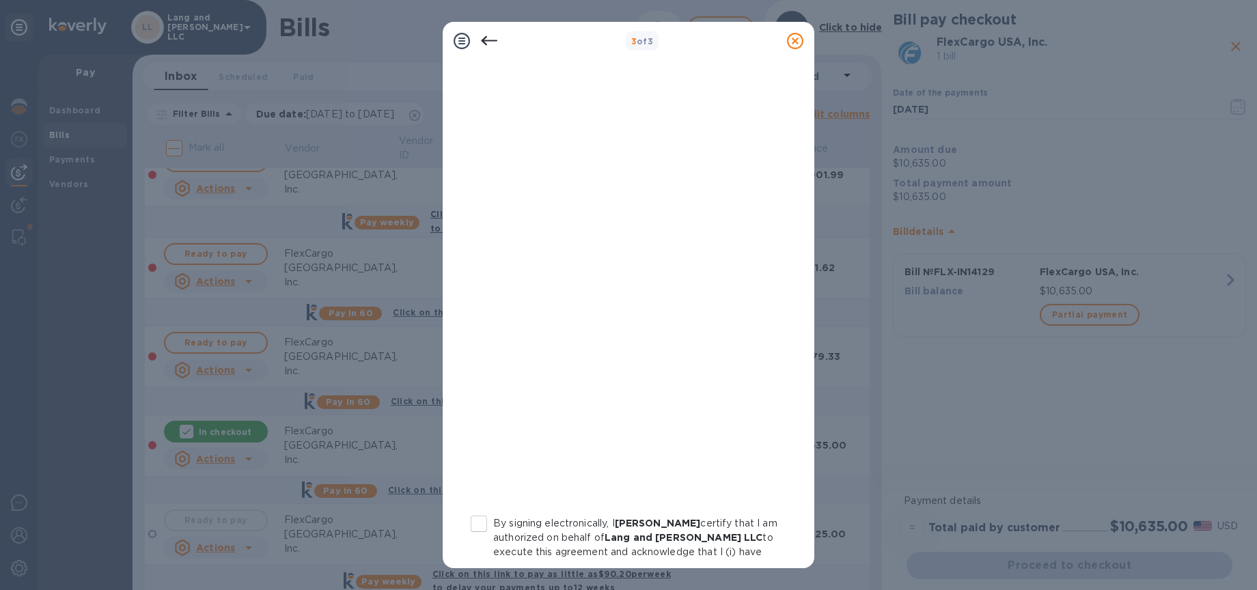
scroll to position [188, 0]
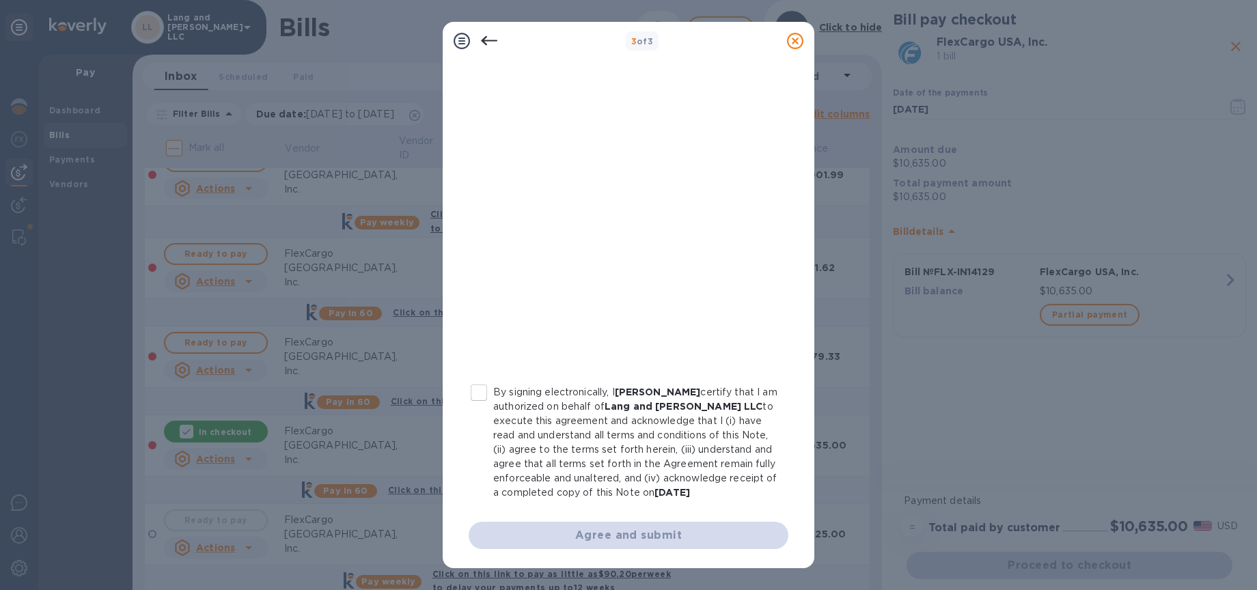
click at [485, 380] on input "By signing electronically, I [PERSON_NAME] certify that I am authorized on beha…" at bounding box center [478, 392] width 29 height 29
checkbox input "true"
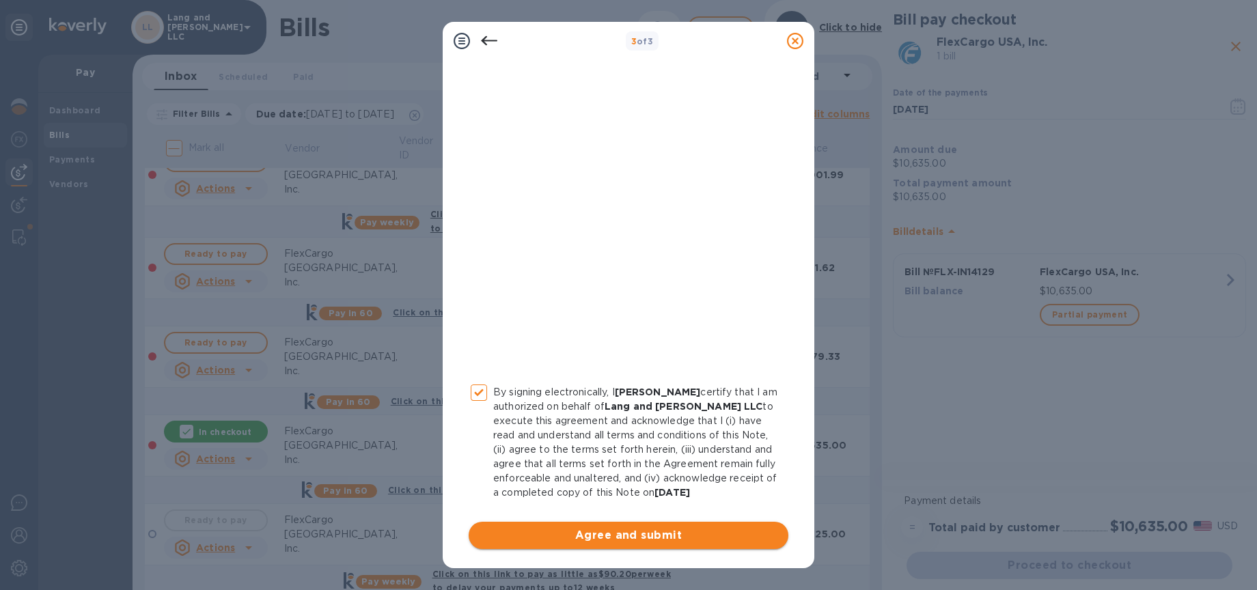
click at [614, 539] on span "Agree and submit" at bounding box center [628, 535] width 298 height 16
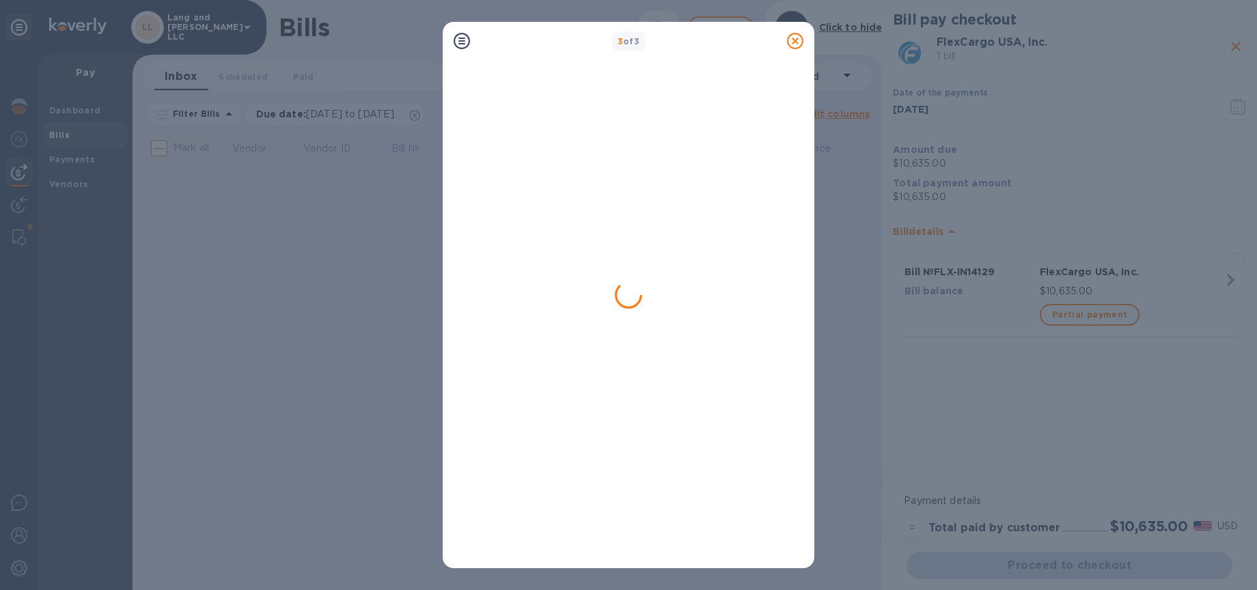
scroll to position [0, 0]
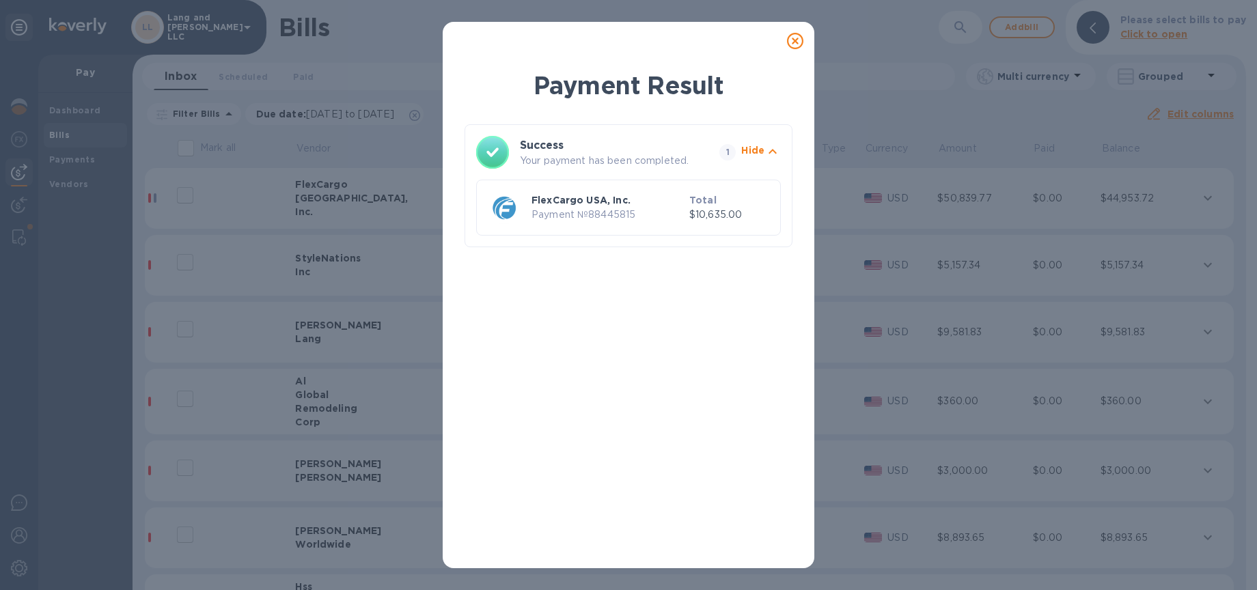
click at [793, 41] on icon at bounding box center [795, 41] width 16 height 16
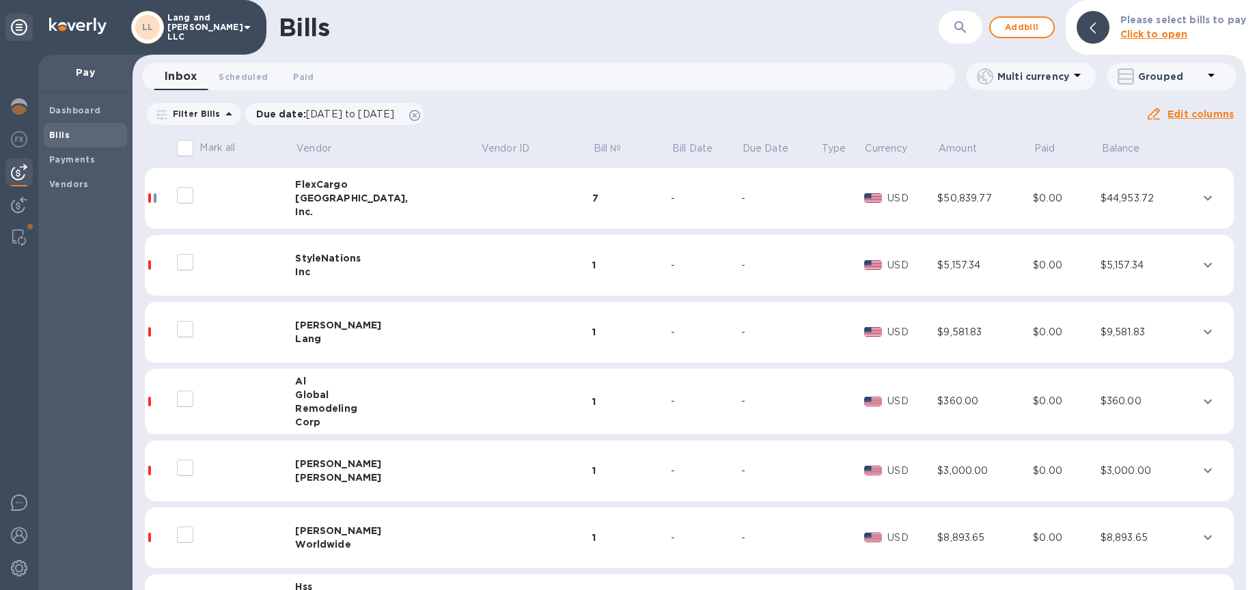
click at [66, 133] on b "Bills" at bounding box center [59, 135] width 20 height 10
drag, startPoint x: 72, startPoint y: 156, endPoint x: 62, endPoint y: 129, distance: 28.5
click at [72, 155] on b "Payments" at bounding box center [72, 159] width 46 height 10
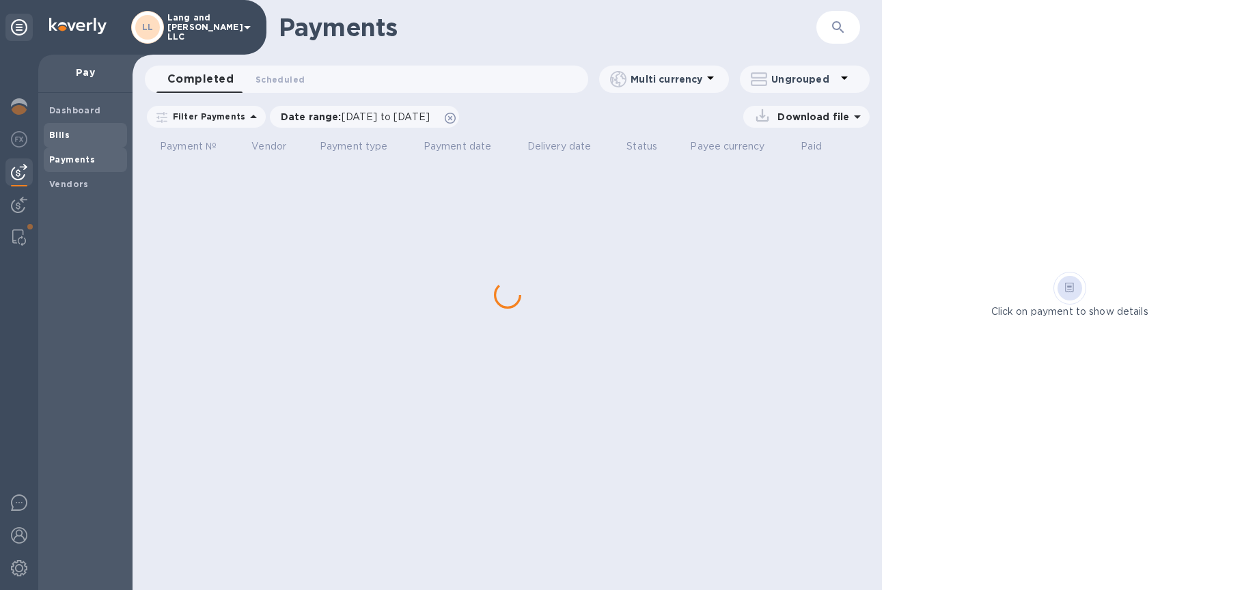
click at [63, 135] on b "Bills" at bounding box center [59, 135] width 20 height 10
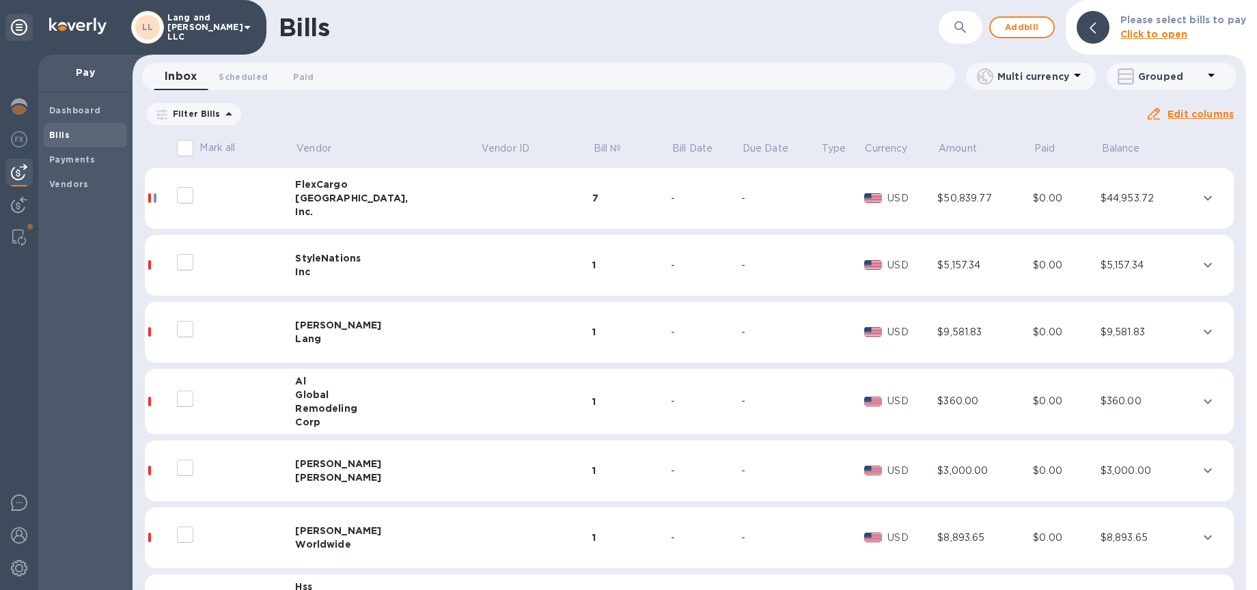
click at [70, 138] on span "Bills" at bounding box center [85, 135] width 72 height 14
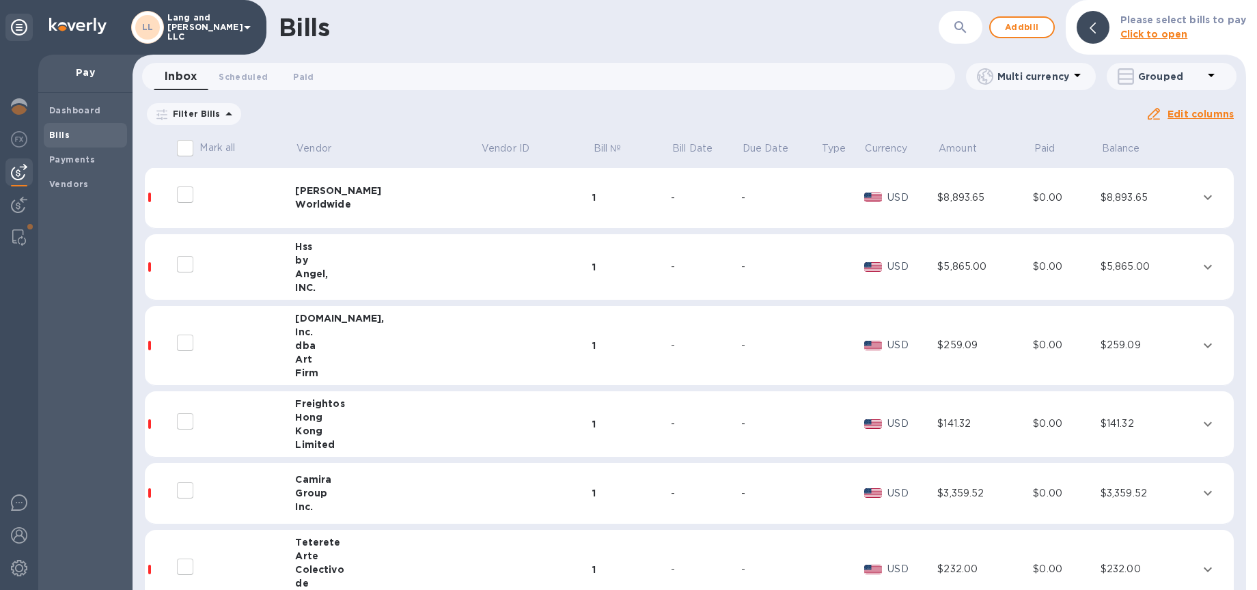
scroll to position [344, 0]
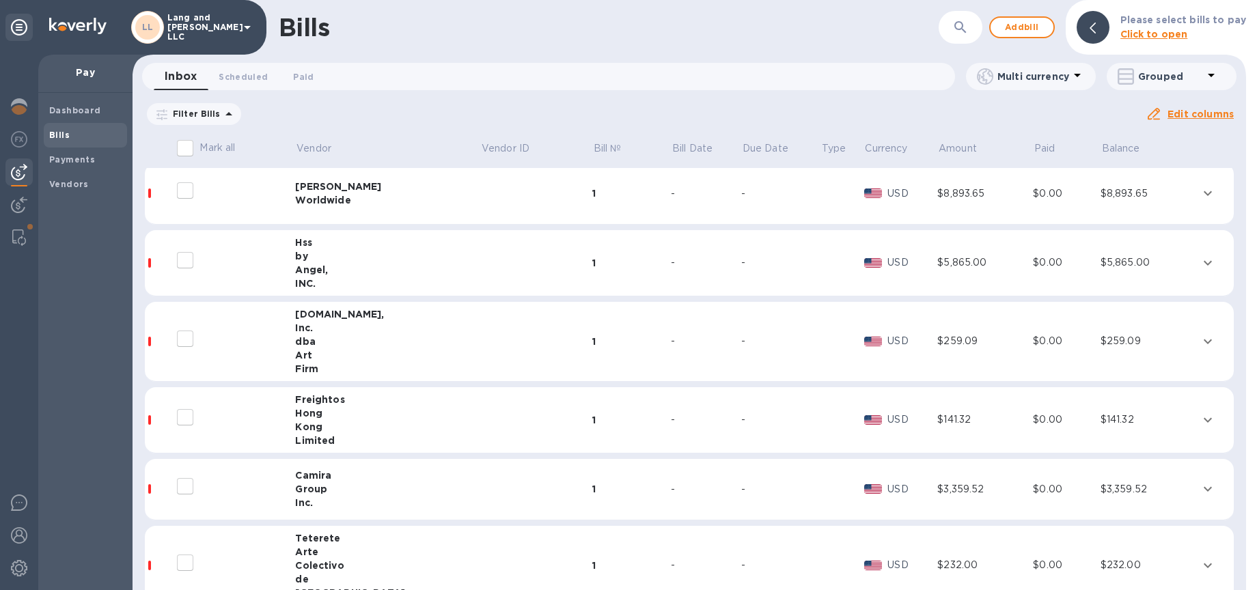
click at [383, 339] on div "dba" at bounding box center [387, 342] width 185 height 14
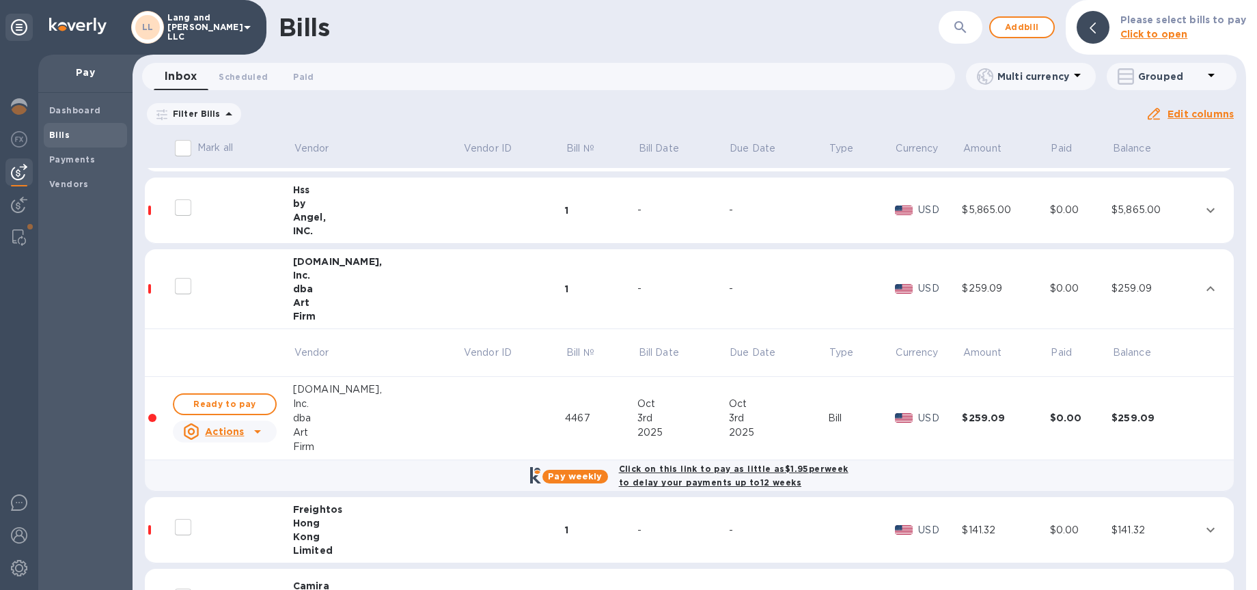
scroll to position [403, 0]
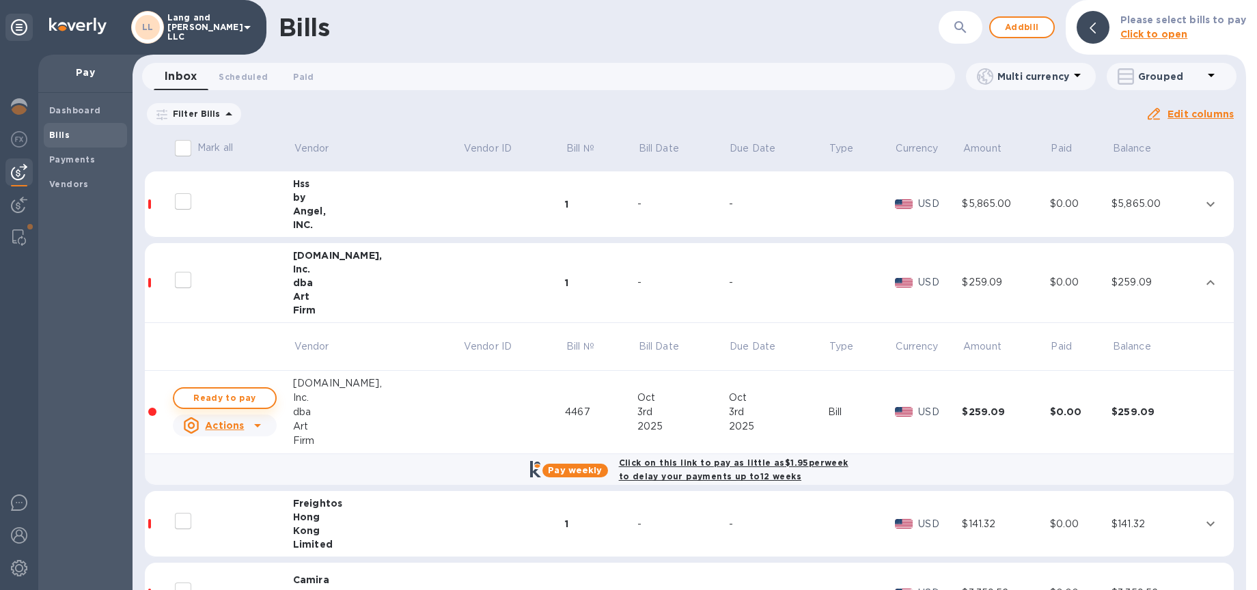
click at [248, 399] on span "Ready to pay" at bounding box center [224, 398] width 79 height 16
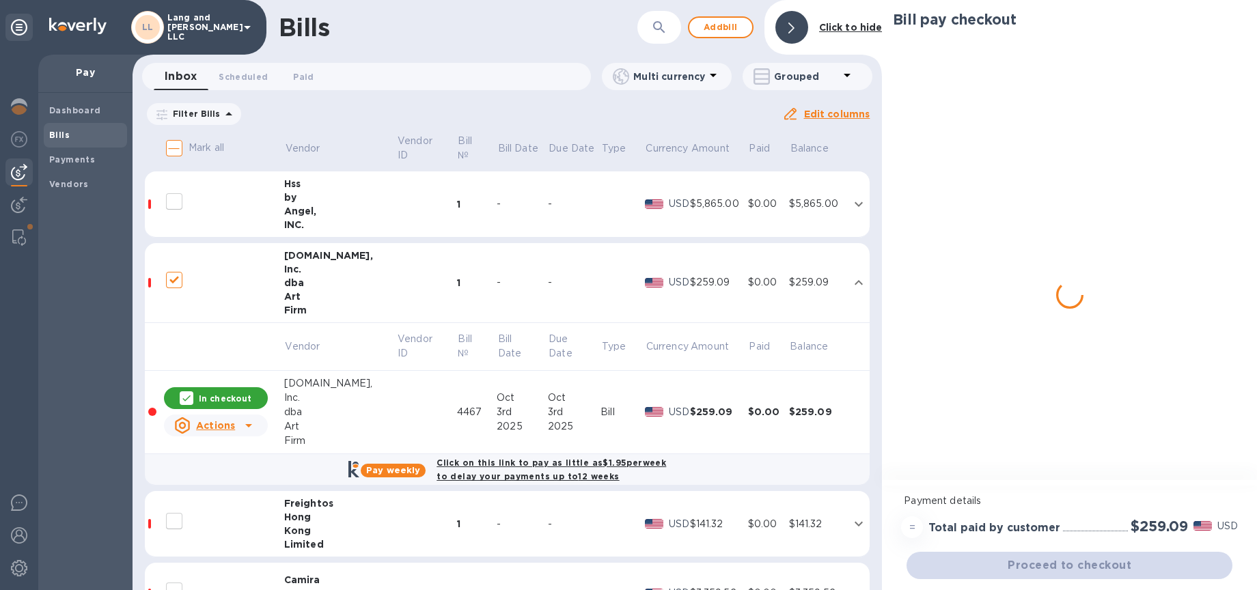
checkbox input "true"
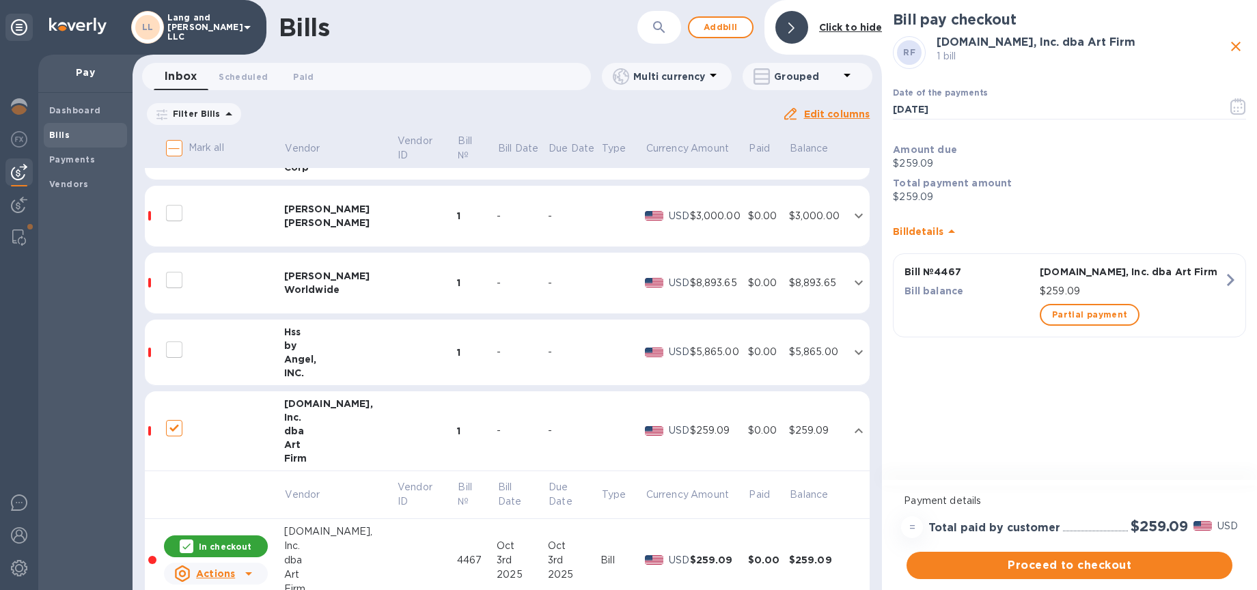
scroll to position [253, 0]
click at [396, 344] on td at bounding box center [426, 354] width 60 height 66
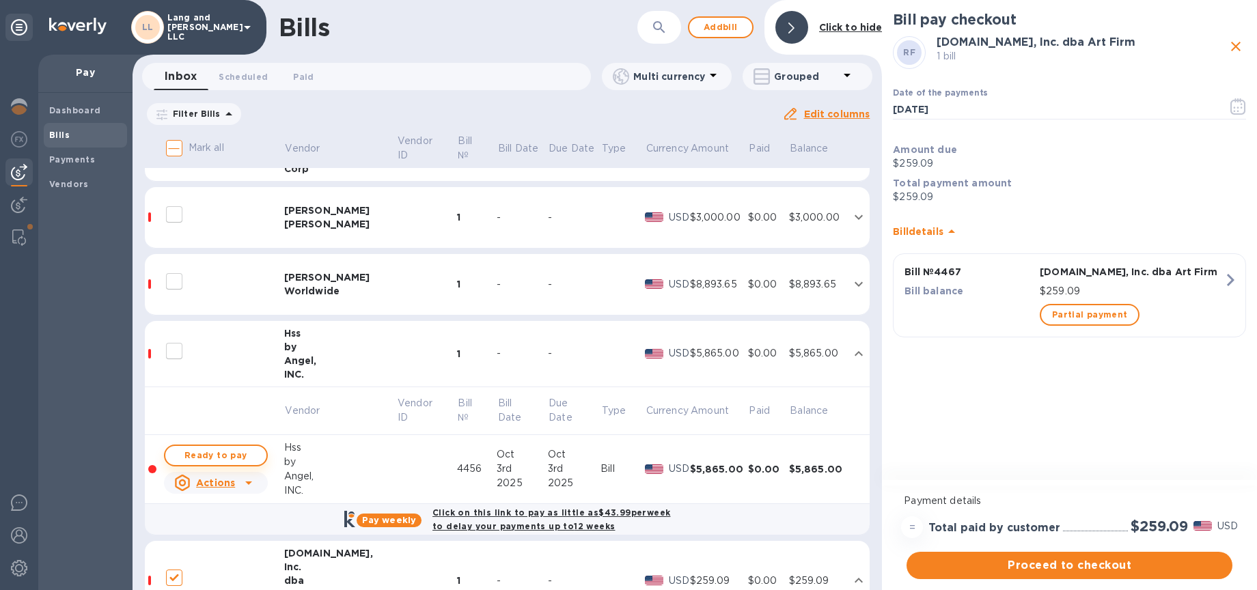
click at [233, 456] on span "Ready to pay" at bounding box center [215, 455] width 79 height 16
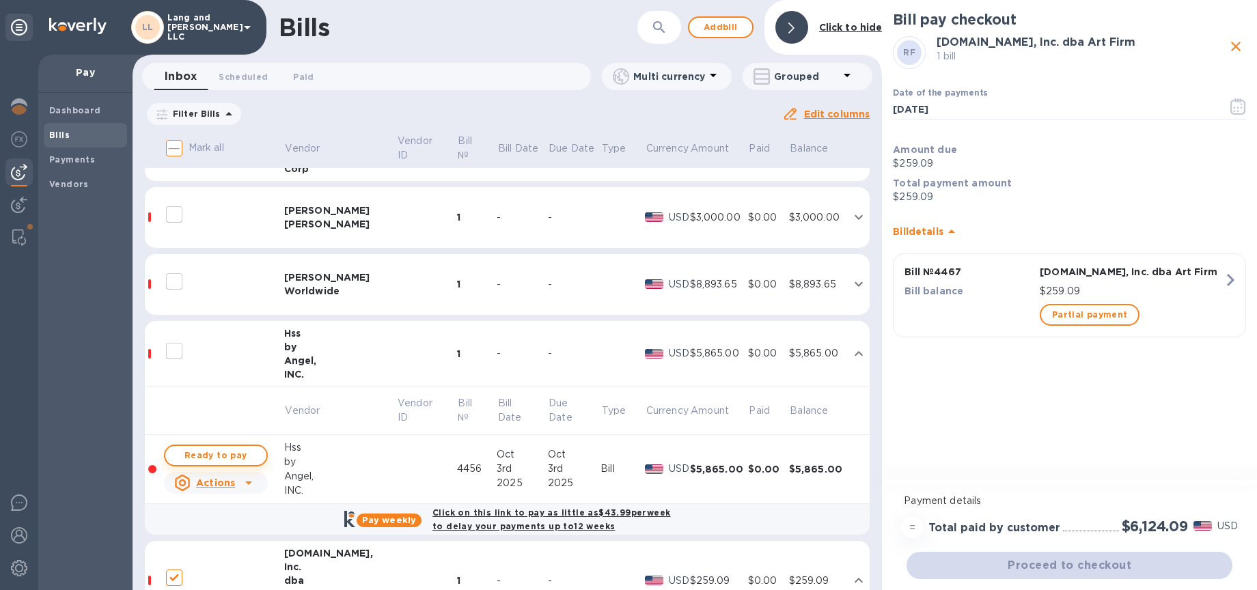
checkbox input "true"
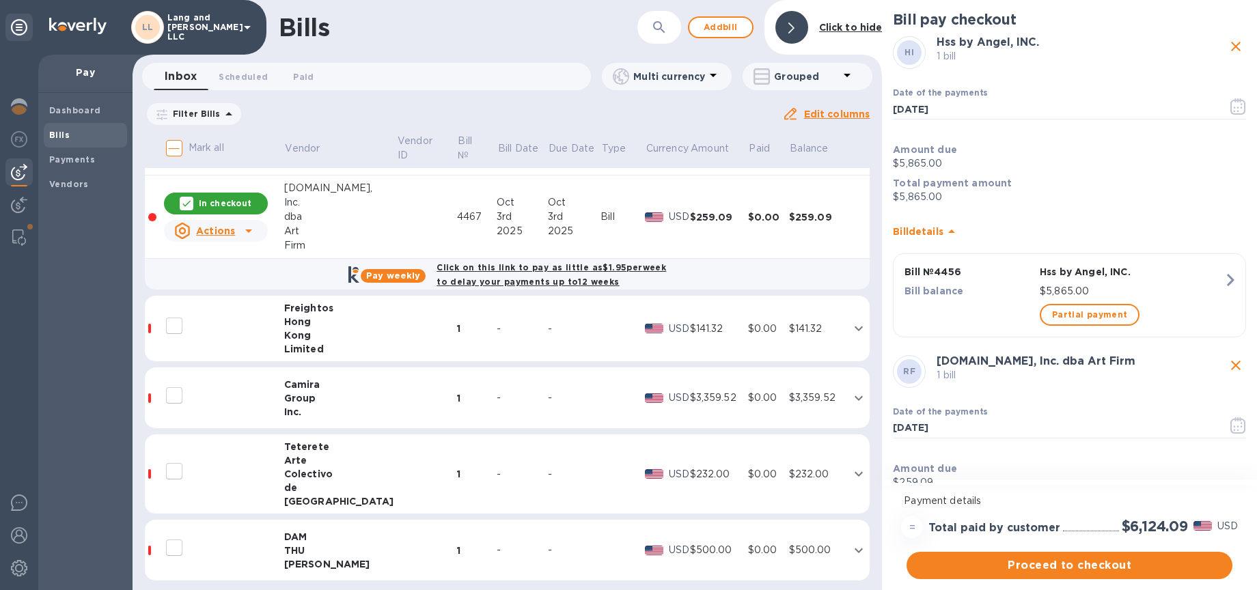
scroll to position [755, 0]
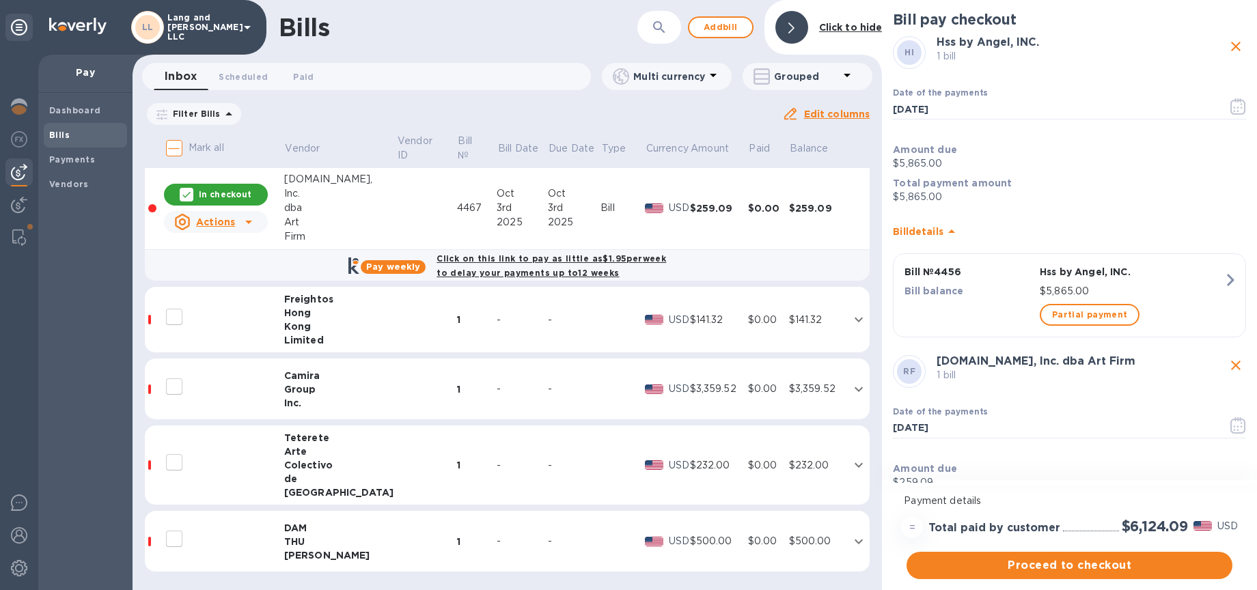
click at [357, 458] on div "Arte" at bounding box center [340, 452] width 113 height 14
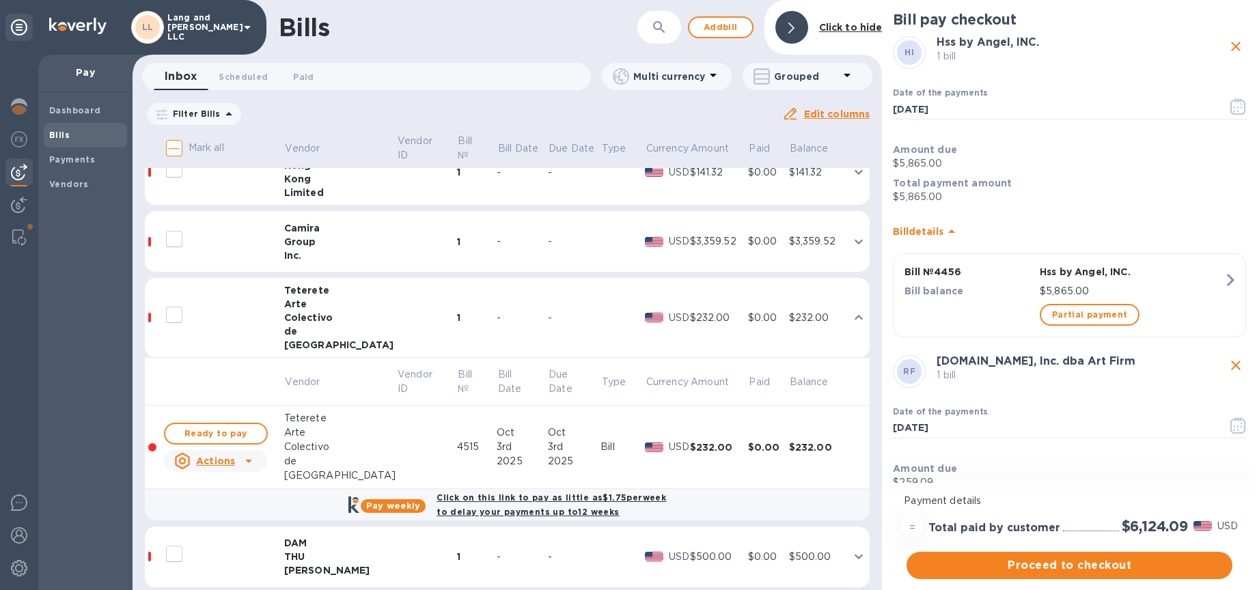
scroll to position [919, 0]
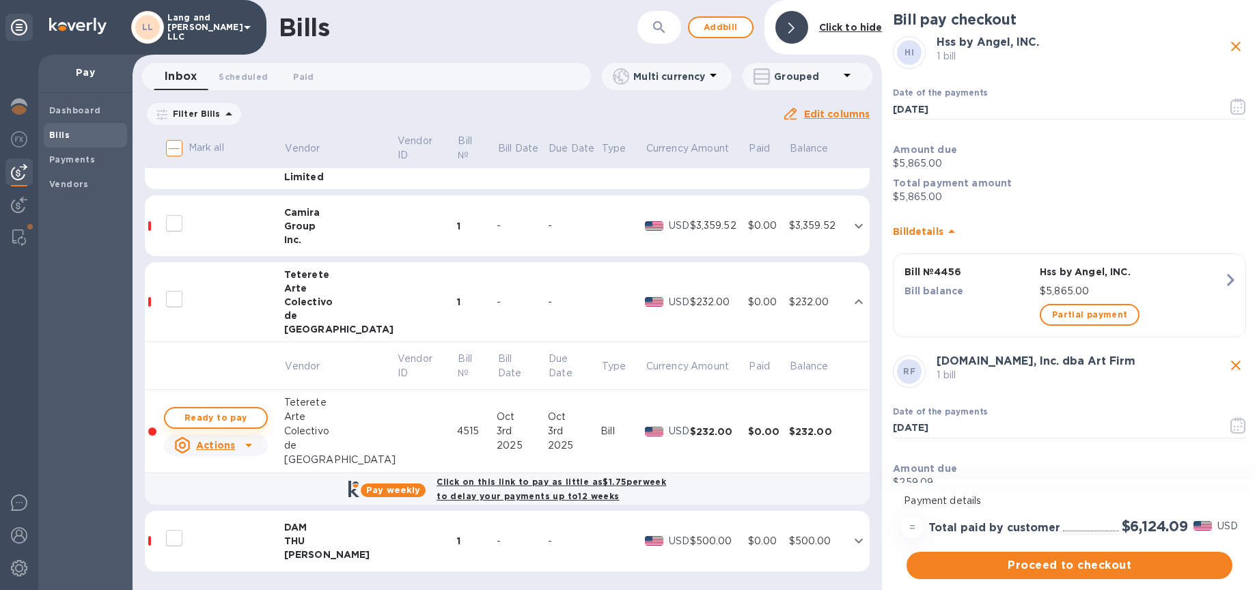
click at [208, 426] on button "Ready to pay" at bounding box center [216, 418] width 104 height 22
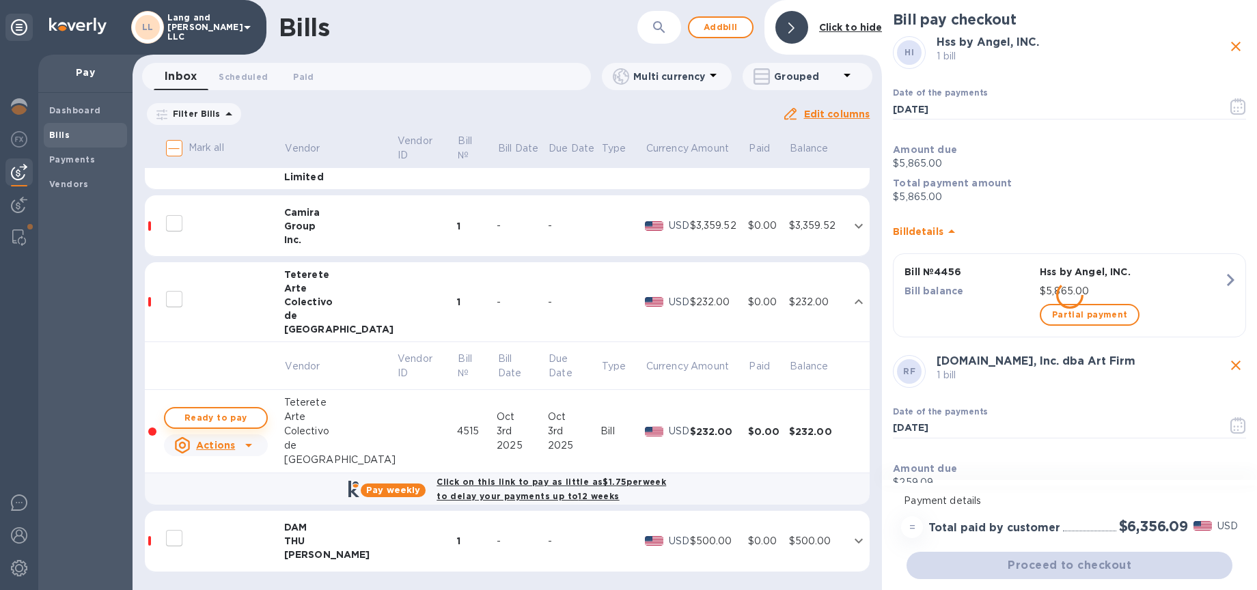
checkbox input "true"
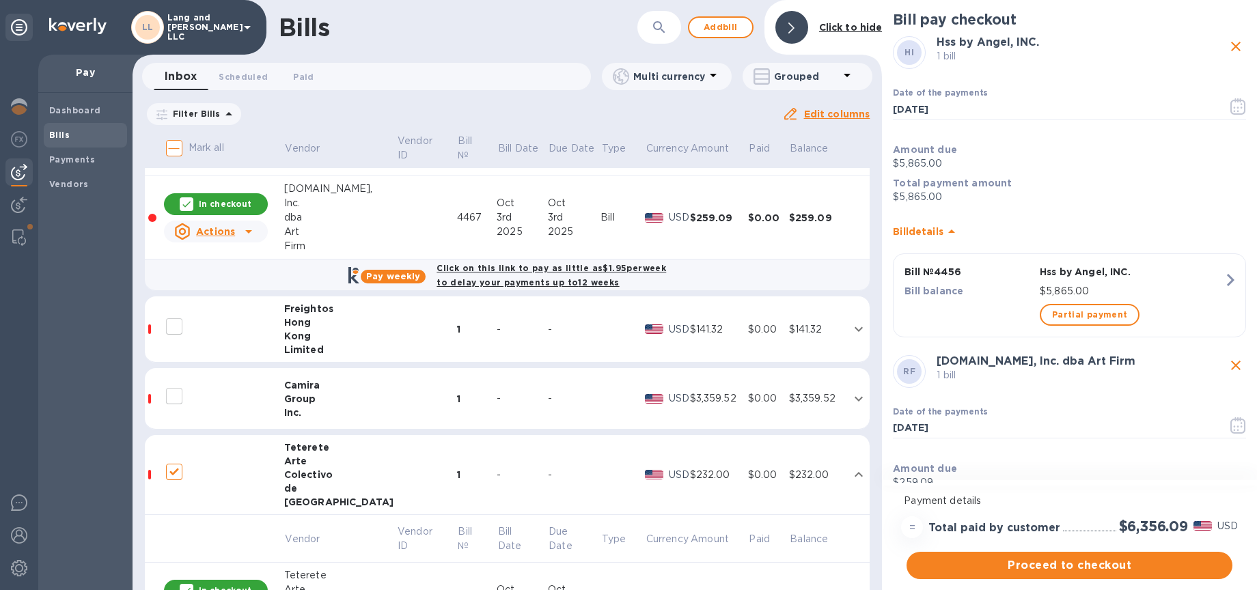
scroll to position [720, 0]
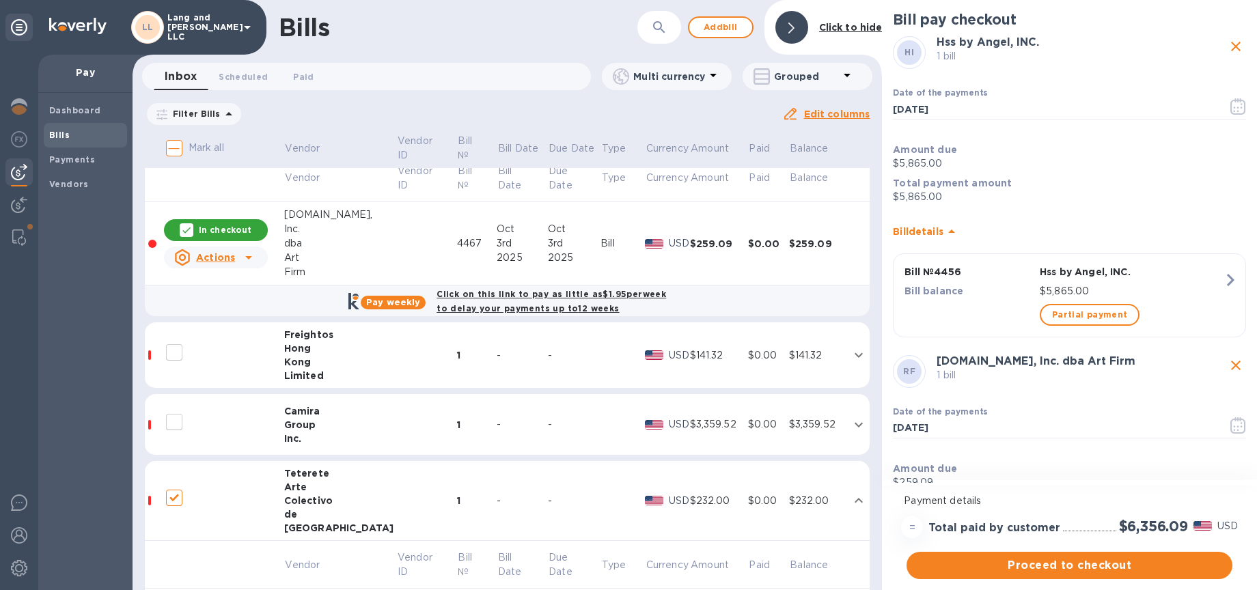
click at [353, 355] on div "Kong" at bounding box center [340, 362] width 113 height 14
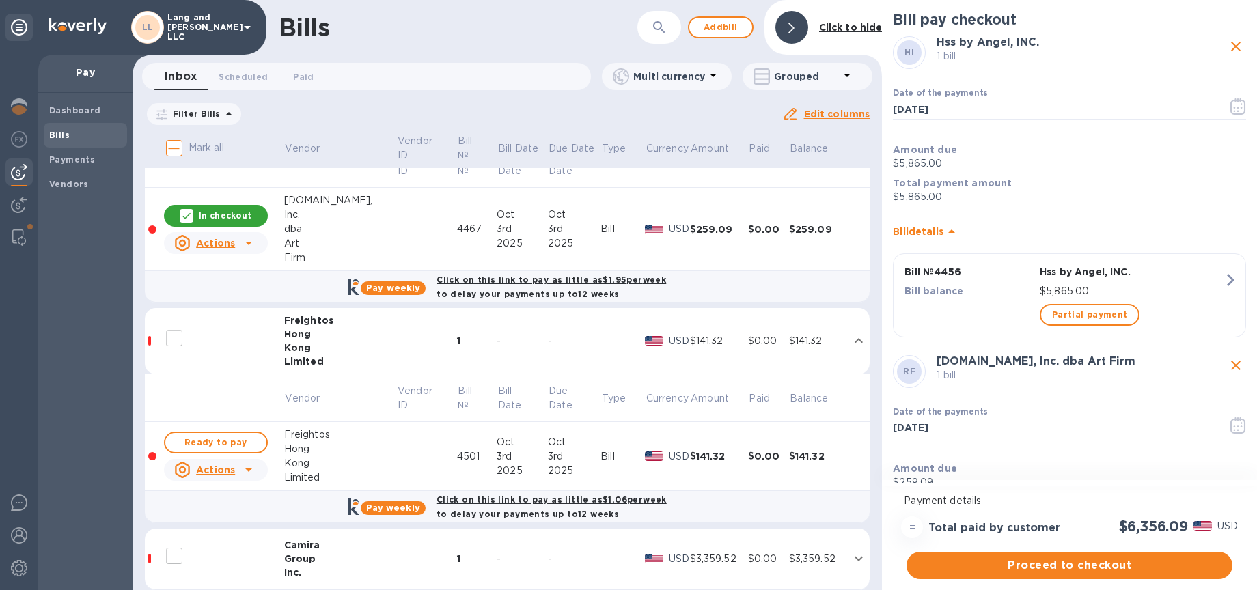
scroll to position [746, 0]
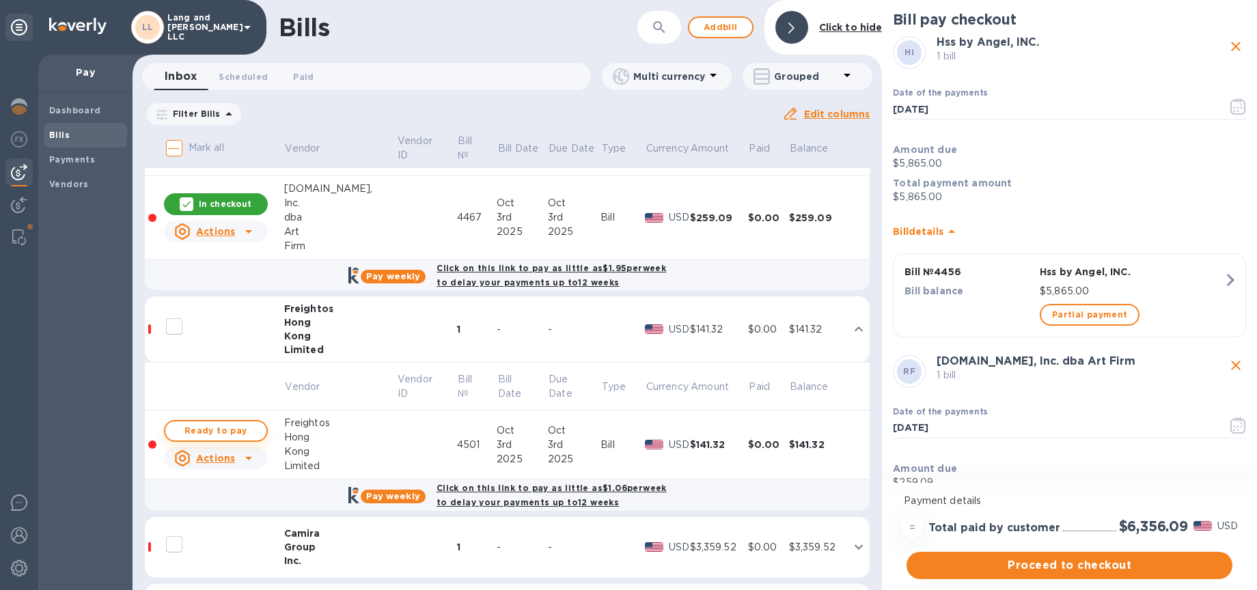
click at [221, 432] on span "Ready to pay" at bounding box center [215, 431] width 79 height 16
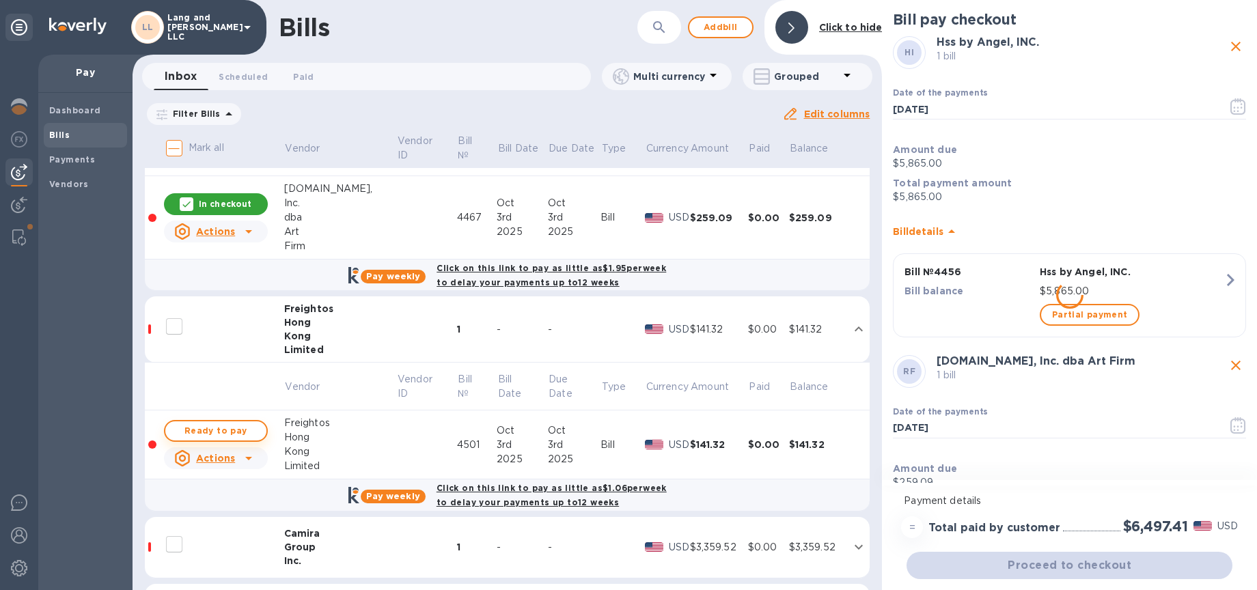
checkbox input "true"
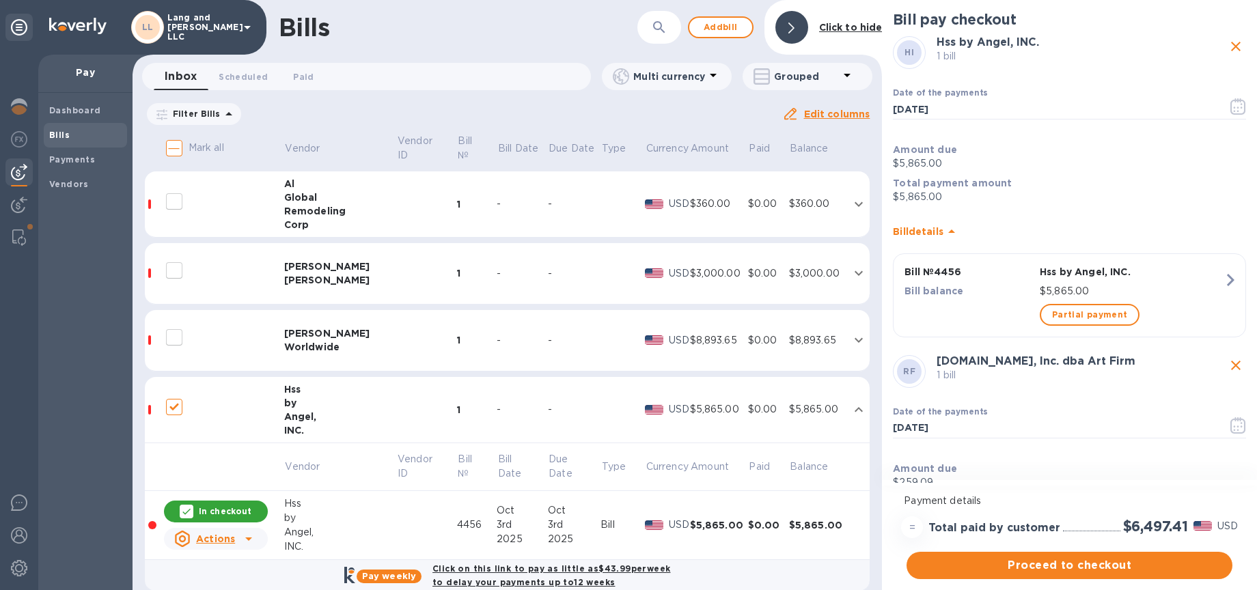
scroll to position [197, 0]
click at [438, 336] on td at bounding box center [426, 341] width 60 height 61
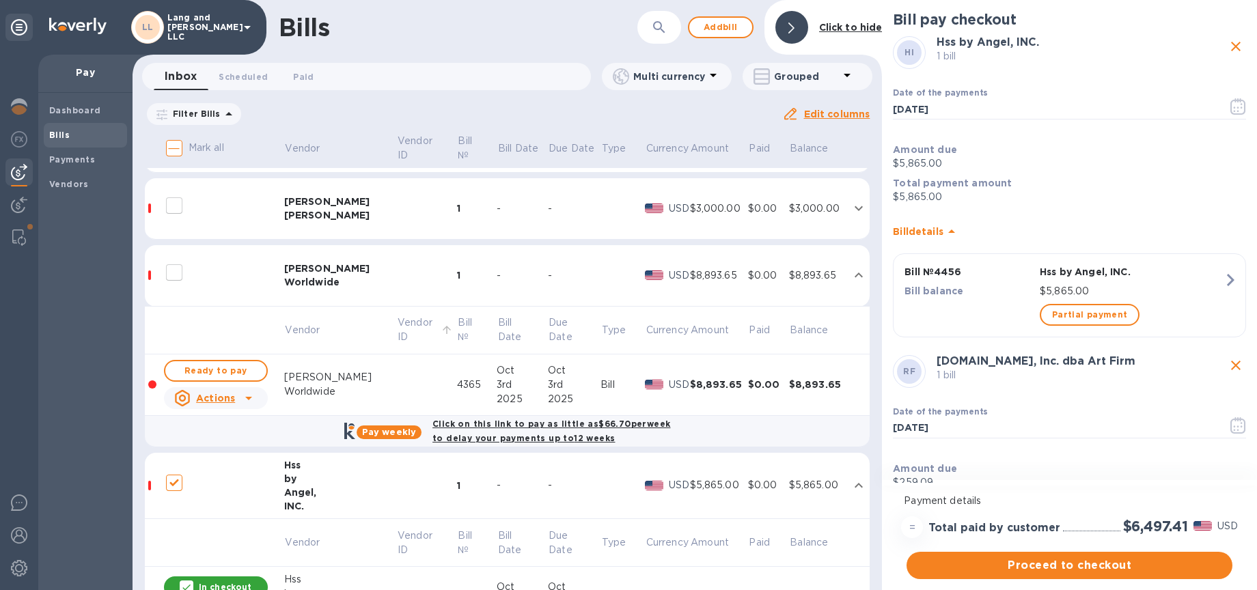
scroll to position [282, 0]
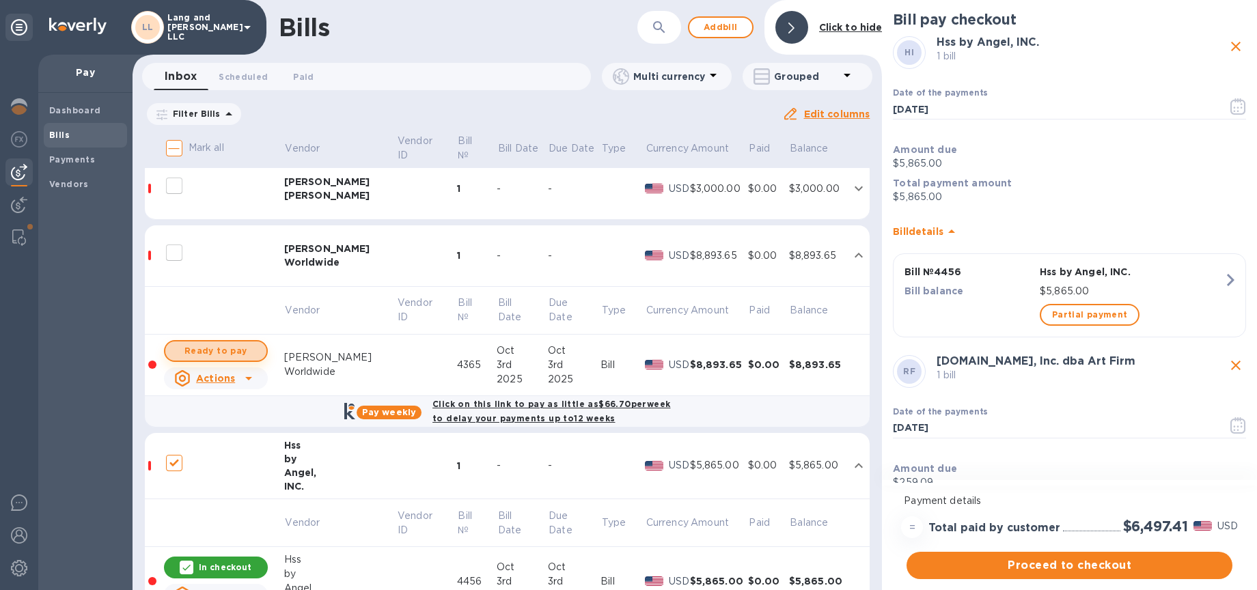
click at [234, 347] on span "Ready to pay" at bounding box center [215, 351] width 79 height 16
checkbox input "true"
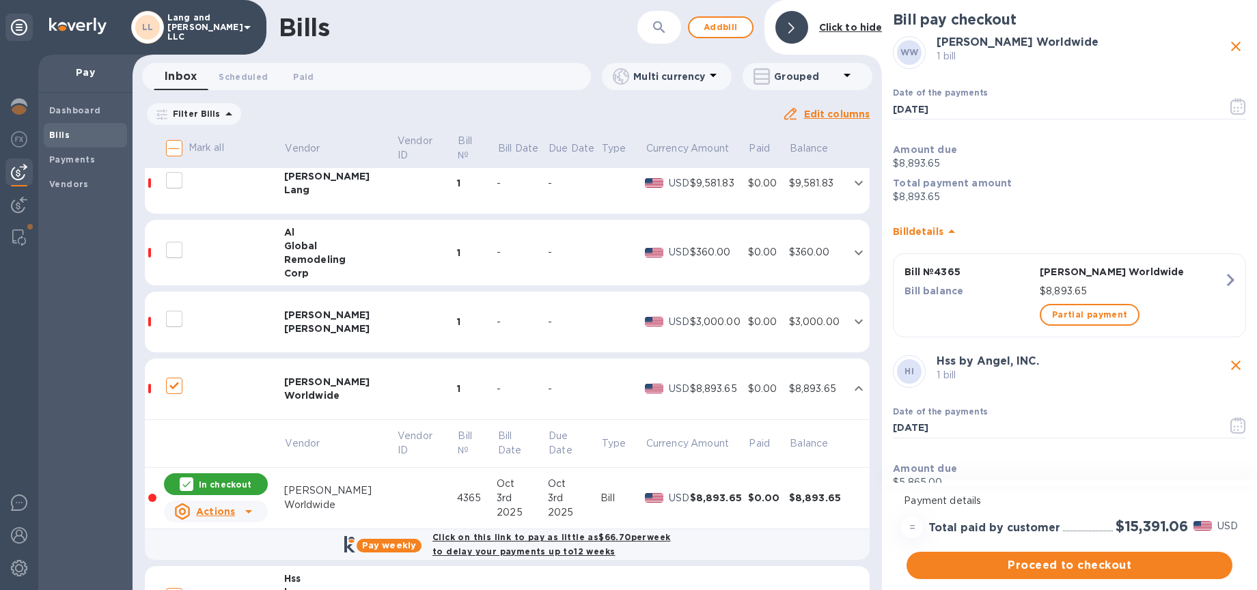
scroll to position [147, 0]
click at [337, 330] on div "[PERSON_NAME]" at bounding box center [340, 331] width 113 height 14
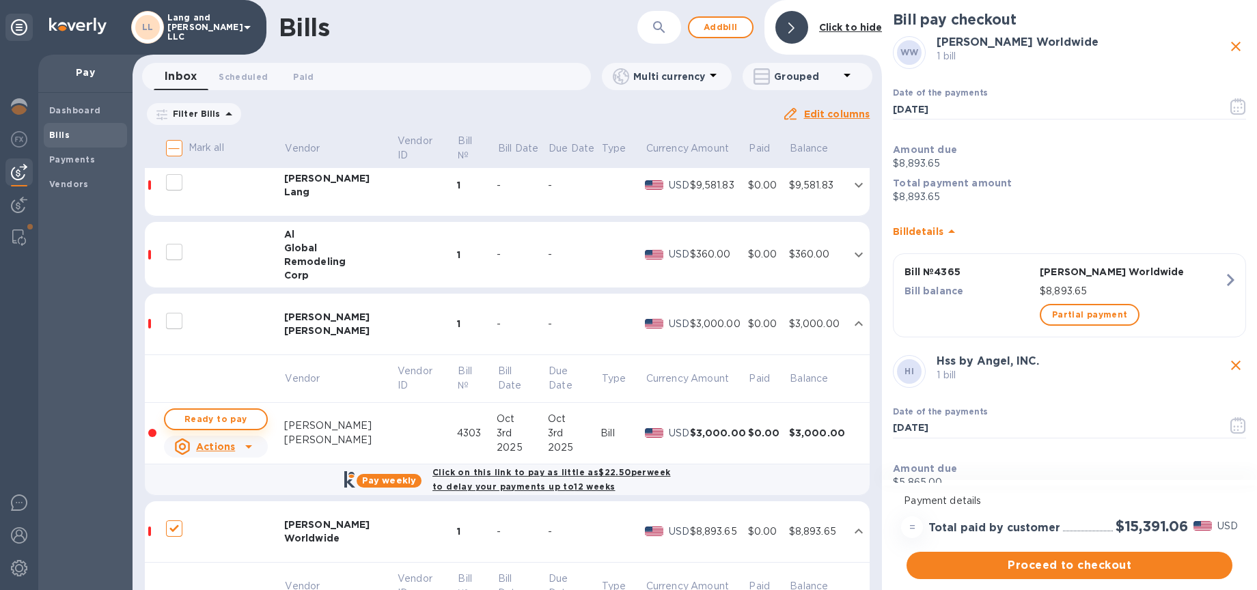
click at [258, 418] on button "Ready to pay" at bounding box center [216, 419] width 104 height 22
click at [212, 419] on p "In checkout" at bounding box center [225, 420] width 53 height 12
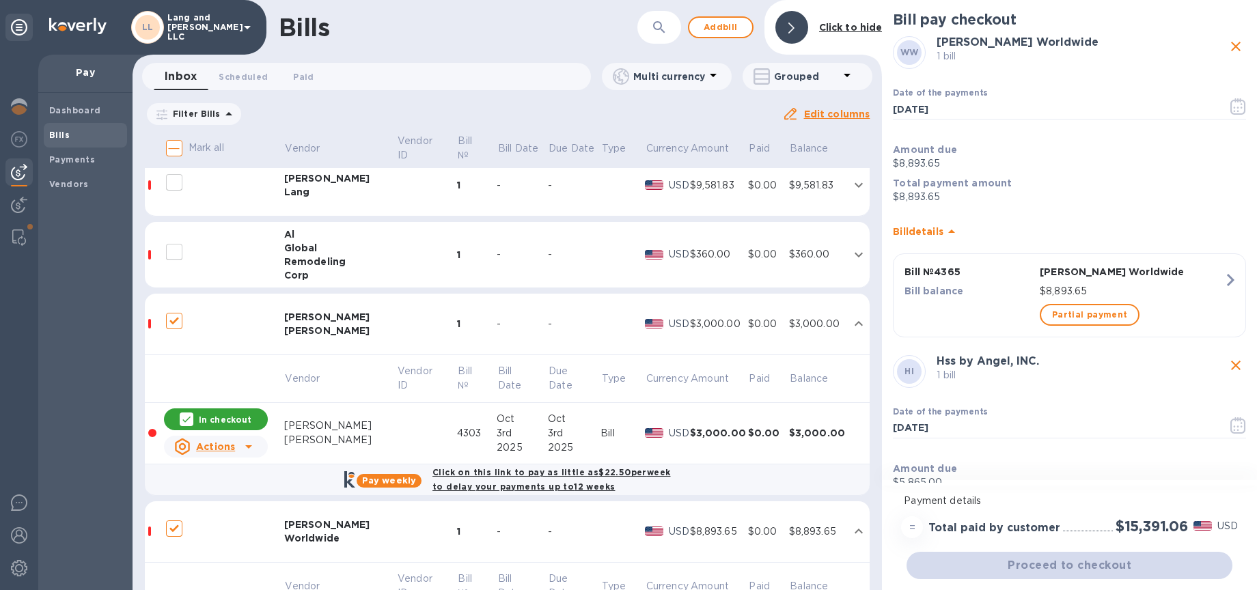
checkbox input "false"
click at [248, 327] on div at bounding box center [215, 321] width 109 height 34
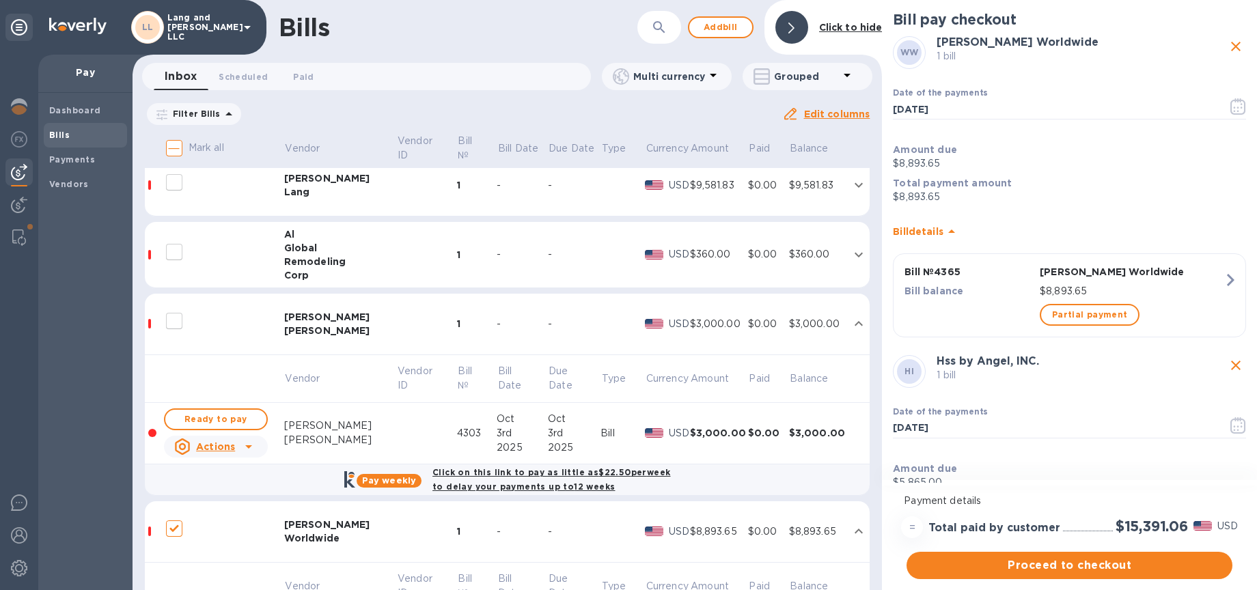
click at [339, 331] on div "[PERSON_NAME]" at bounding box center [340, 331] width 113 height 14
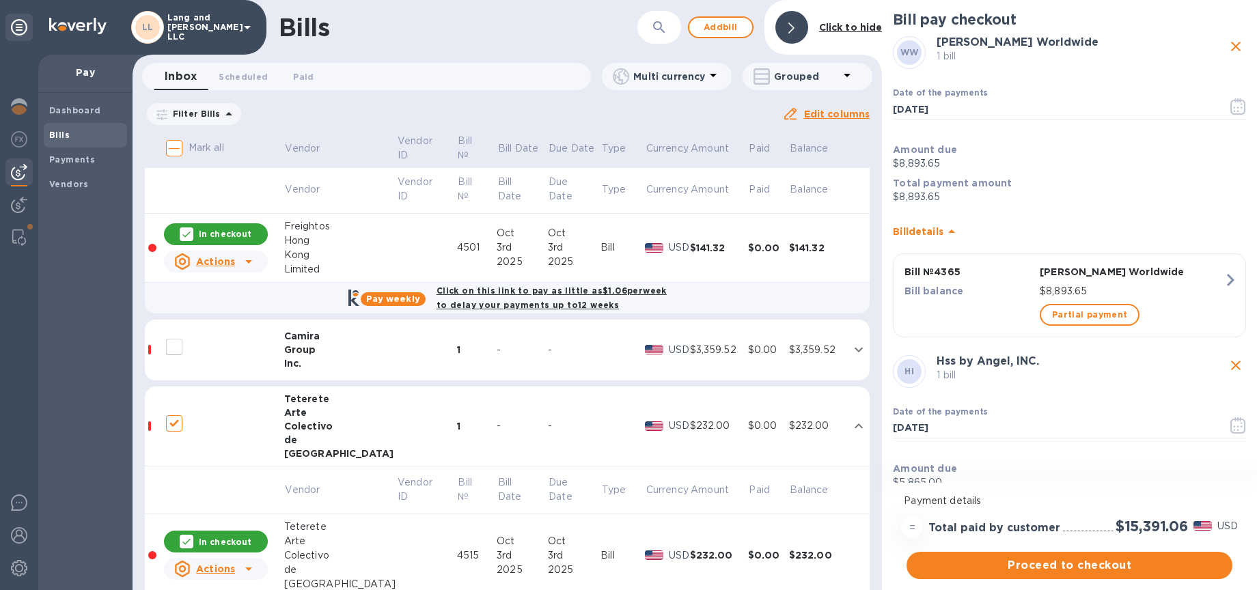
scroll to position [1094, 0]
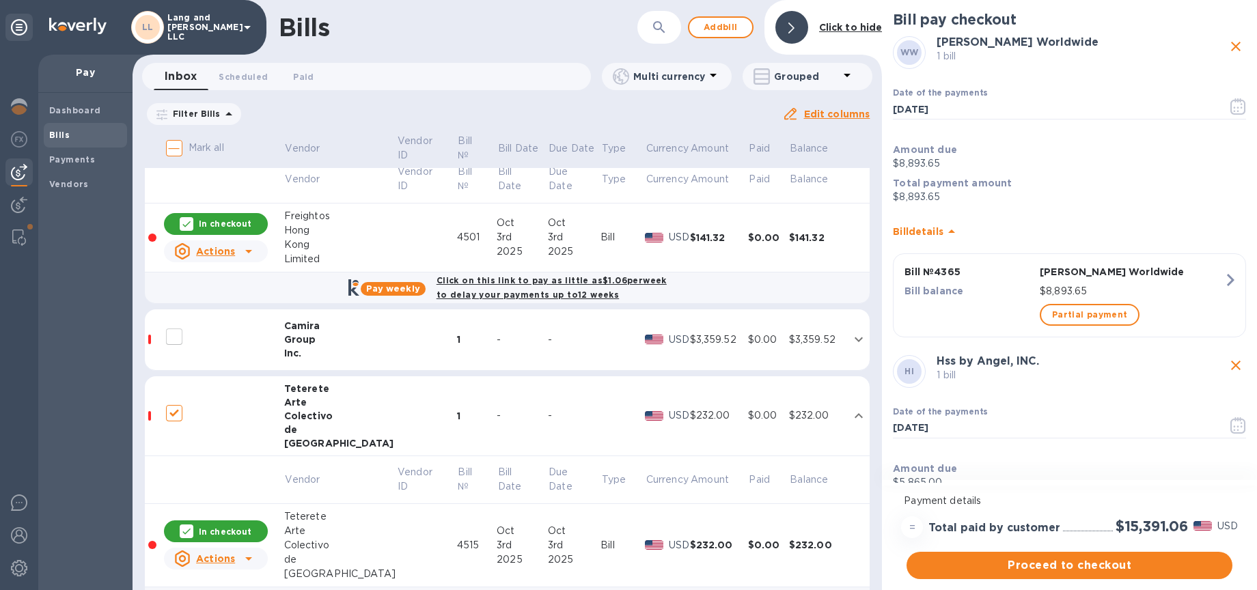
click at [498, 345] on div "-" at bounding box center [521, 340] width 51 height 14
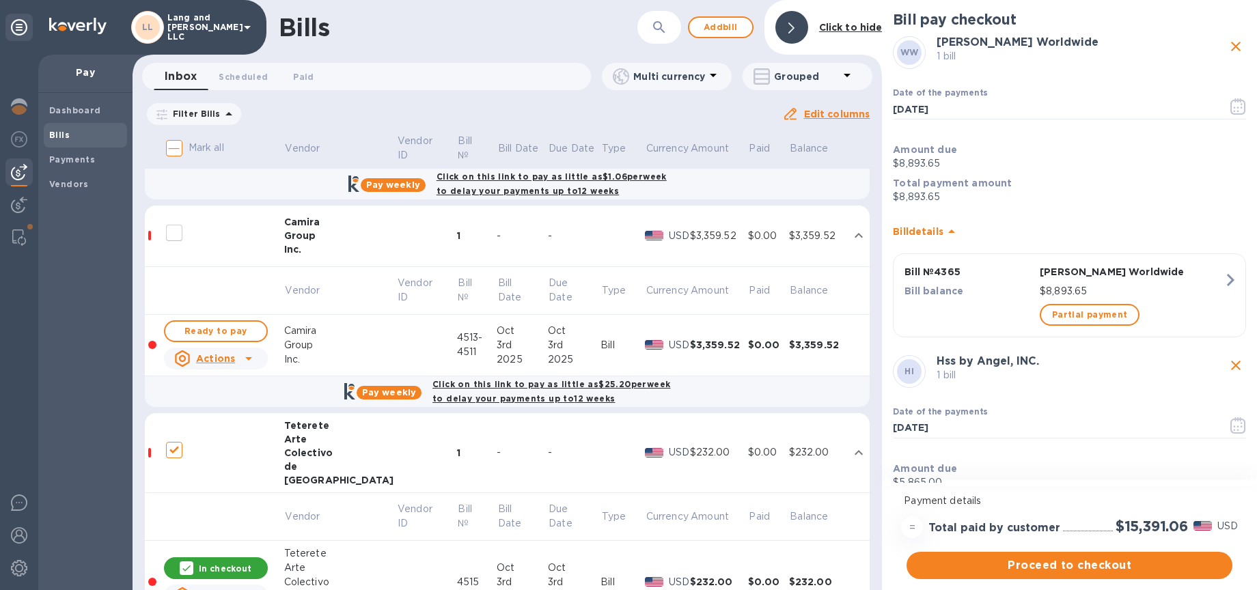
scroll to position [1199, 0]
click at [234, 332] on span "Ready to pay" at bounding box center [215, 330] width 79 height 16
checkbox input "true"
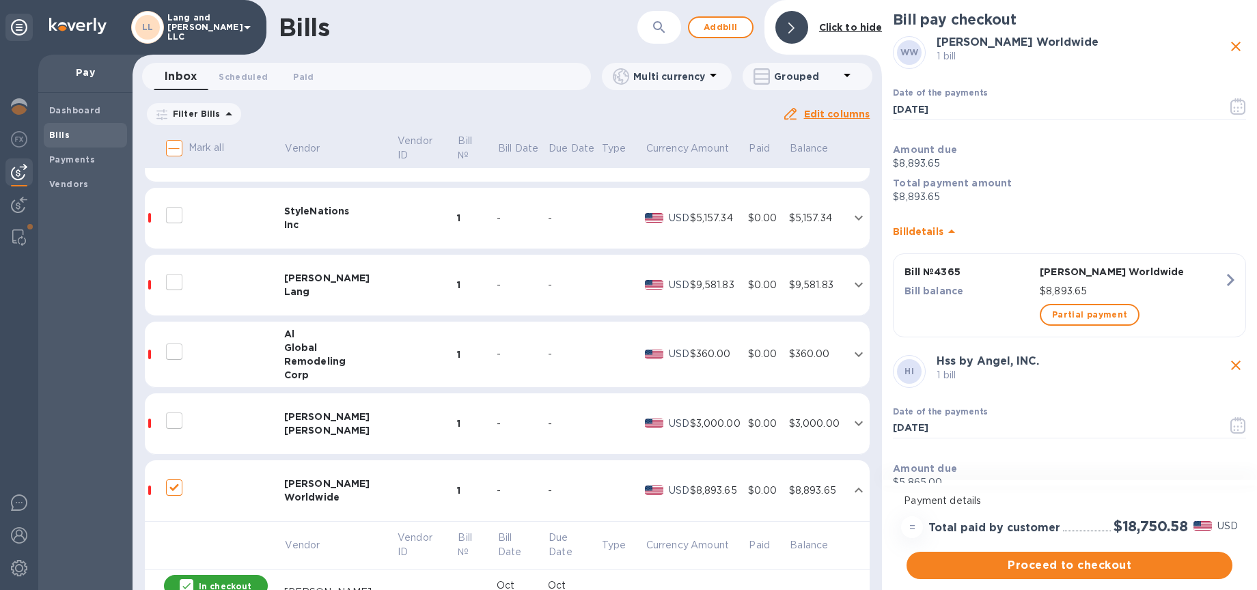
scroll to position [0, 0]
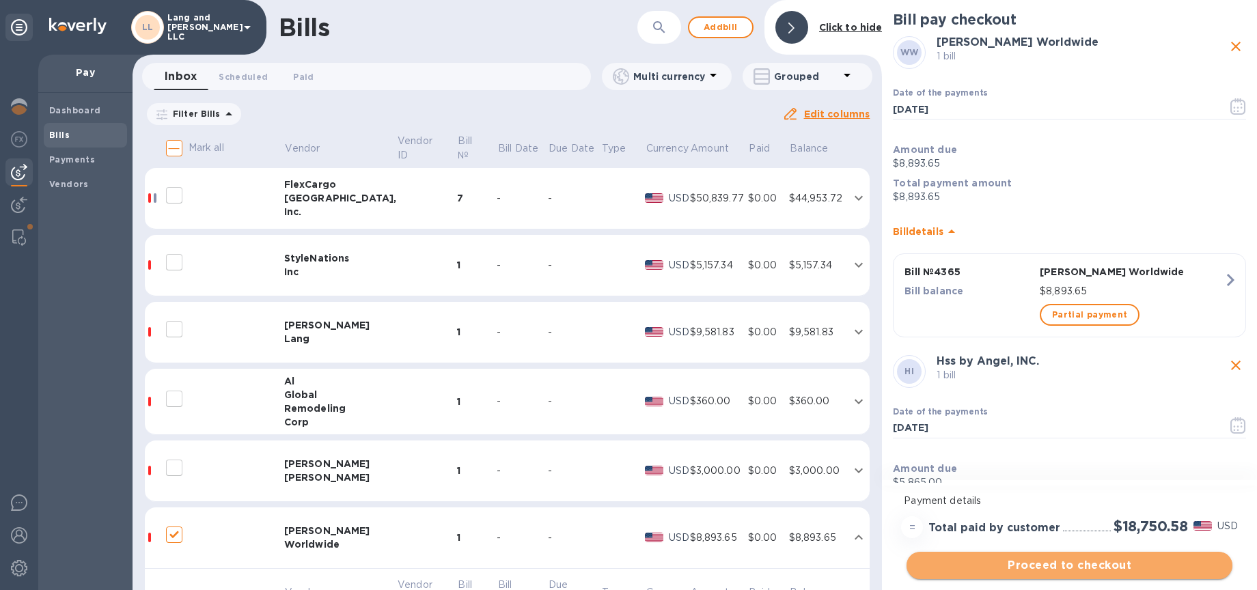
click at [1041, 563] on span "Proceed to checkout" at bounding box center [1069, 565] width 304 height 16
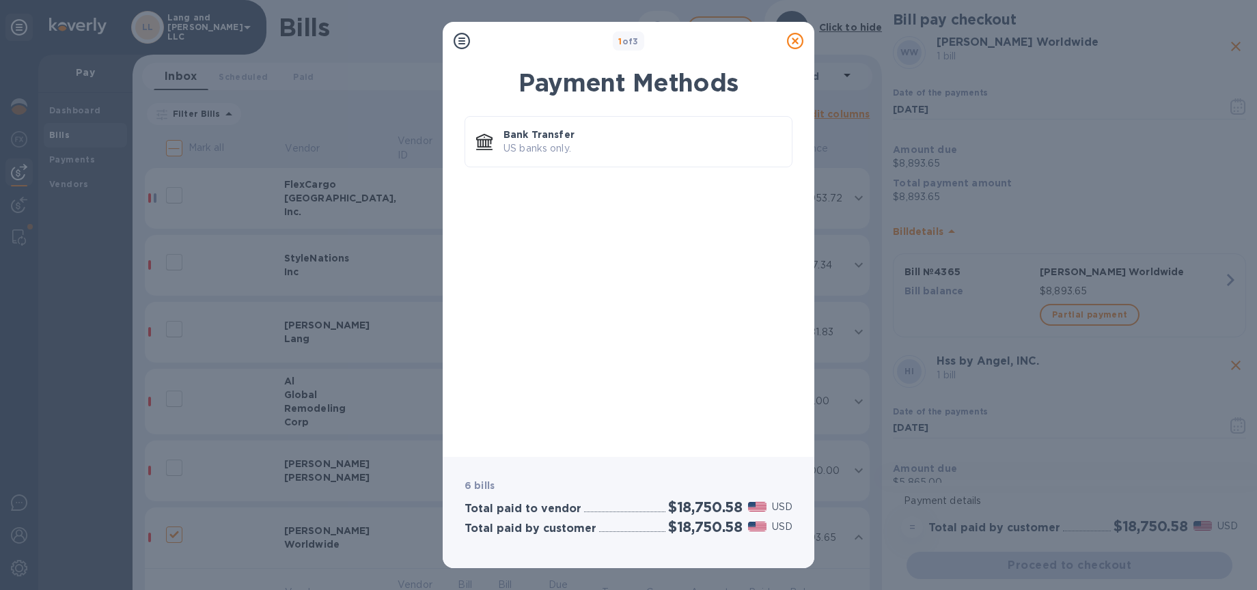
click at [797, 44] on icon at bounding box center [795, 41] width 16 height 16
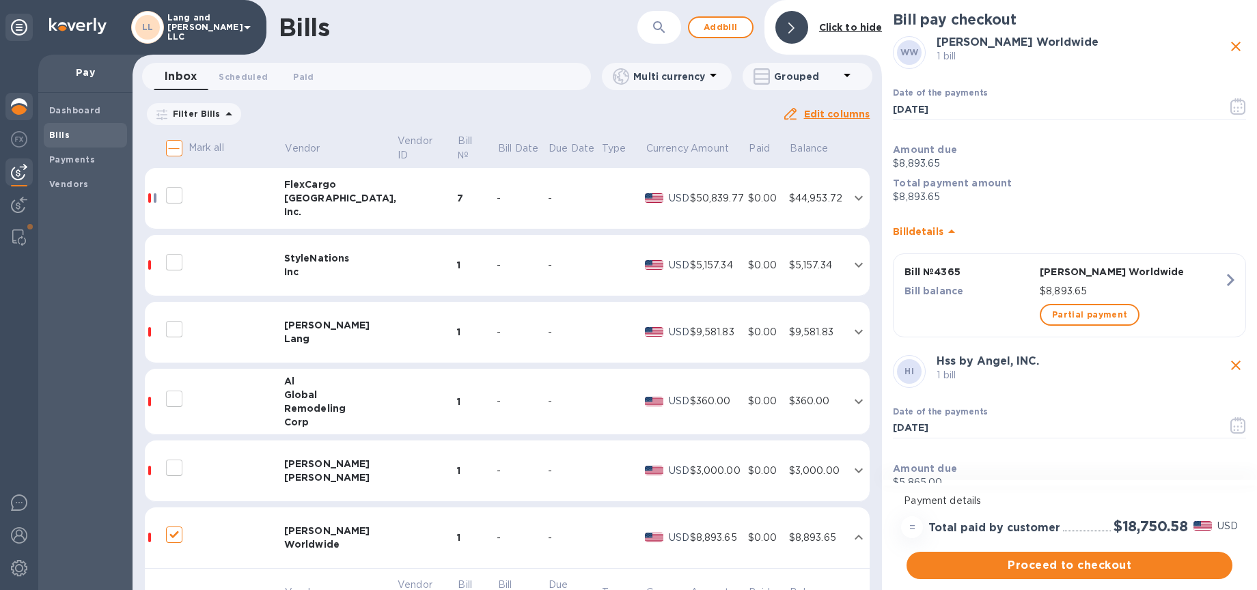
click at [23, 114] on img at bounding box center [19, 106] width 16 height 16
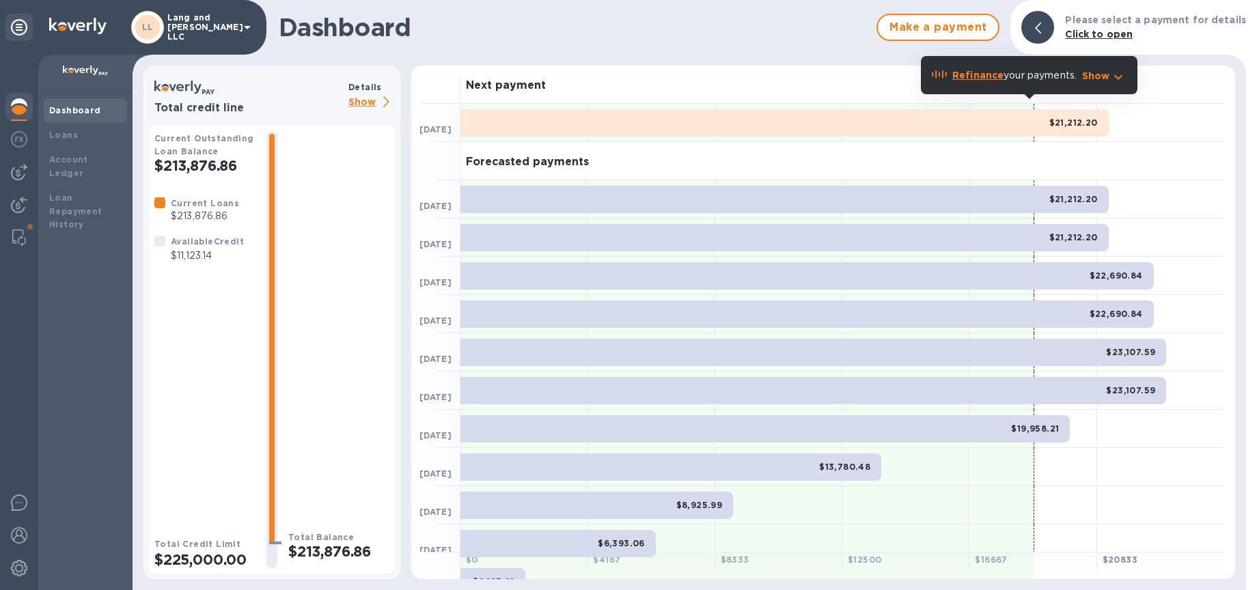
click at [32, 110] on div at bounding box center [18, 108] width 27 height 30
click at [360, 102] on p "Show" at bounding box center [371, 102] width 46 height 17
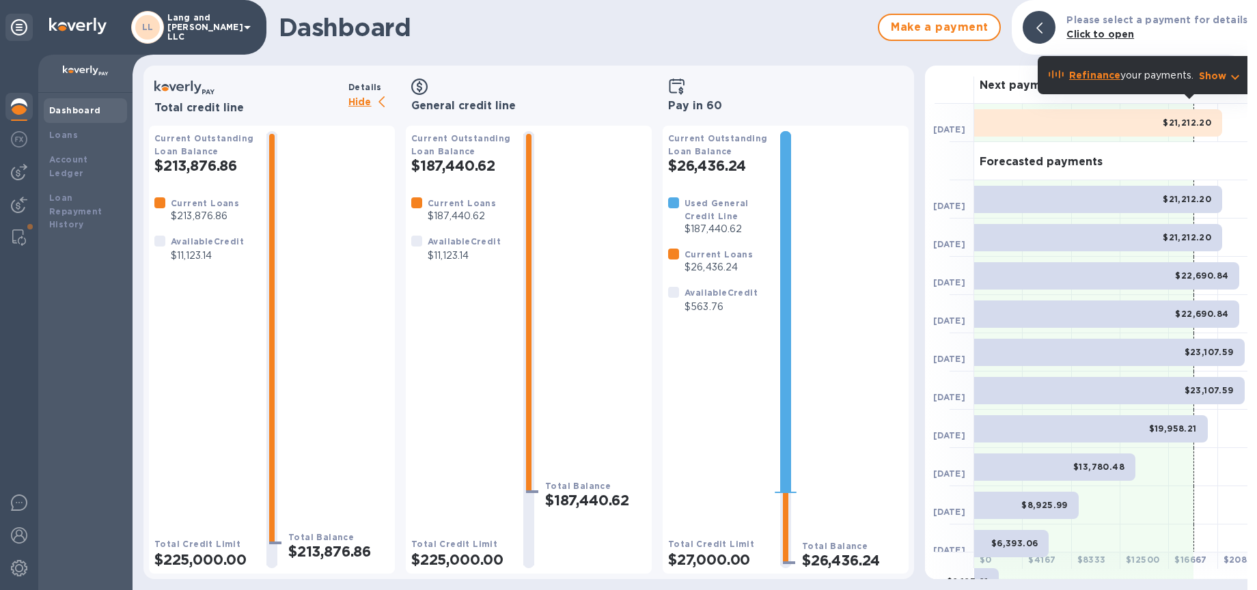
click at [710, 272] on p "$26,436.24" at bounding box center [718, 267] width 68 height 14
click at [74, 143] on div "Loans" at bounding box center [85, 135] width 83 height 25
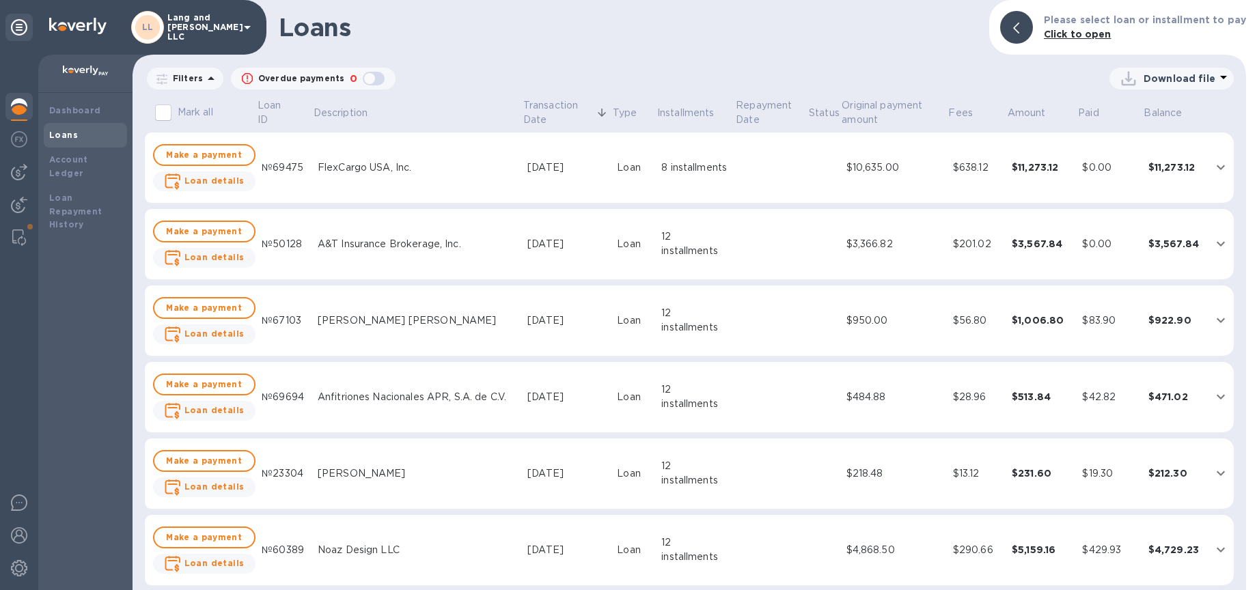
click at [682, 178] on td "8 installments" at bounding box center [695, 167] width 79 height 71
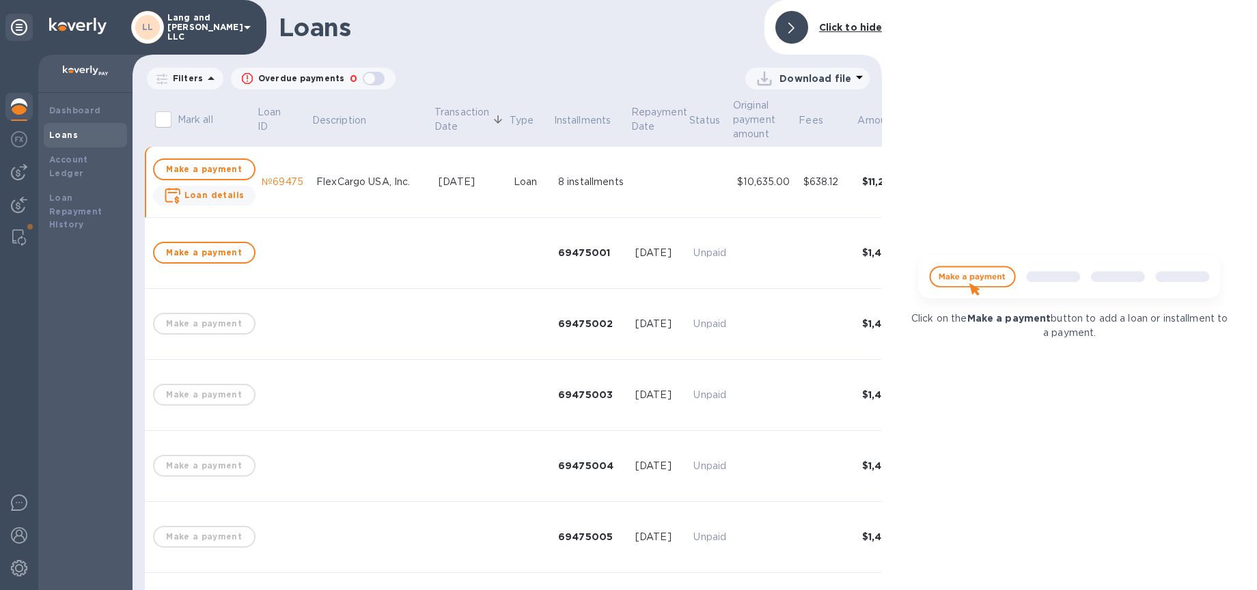
click at [434, 132] on p "Transaction Date" at bounding box center [461, 119] width 55 height 29
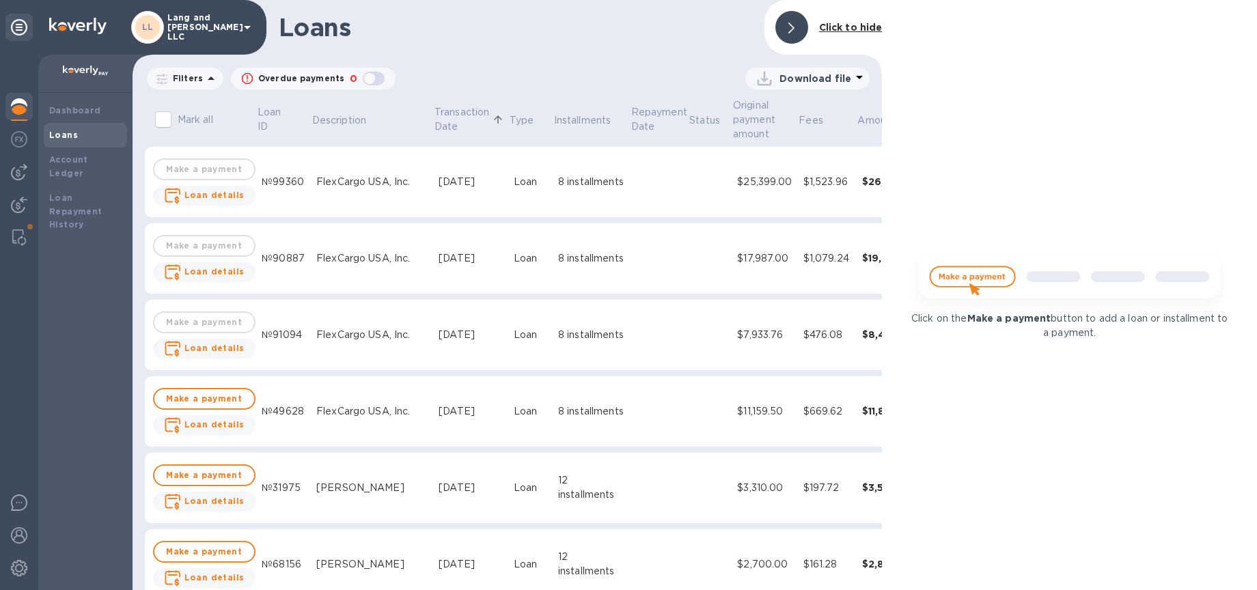
click at [20, 107] on img at bounding box center [19, 106] width 16 height 16
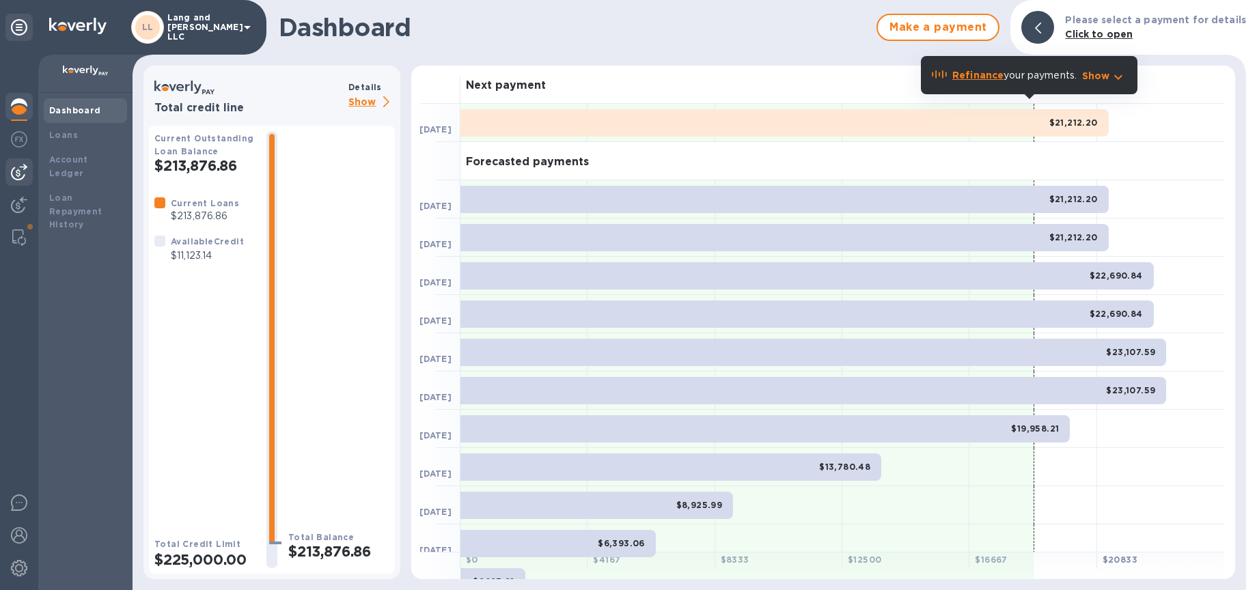
click at [26, 171] on img at bounding box center [19, 172] width 16 height 16
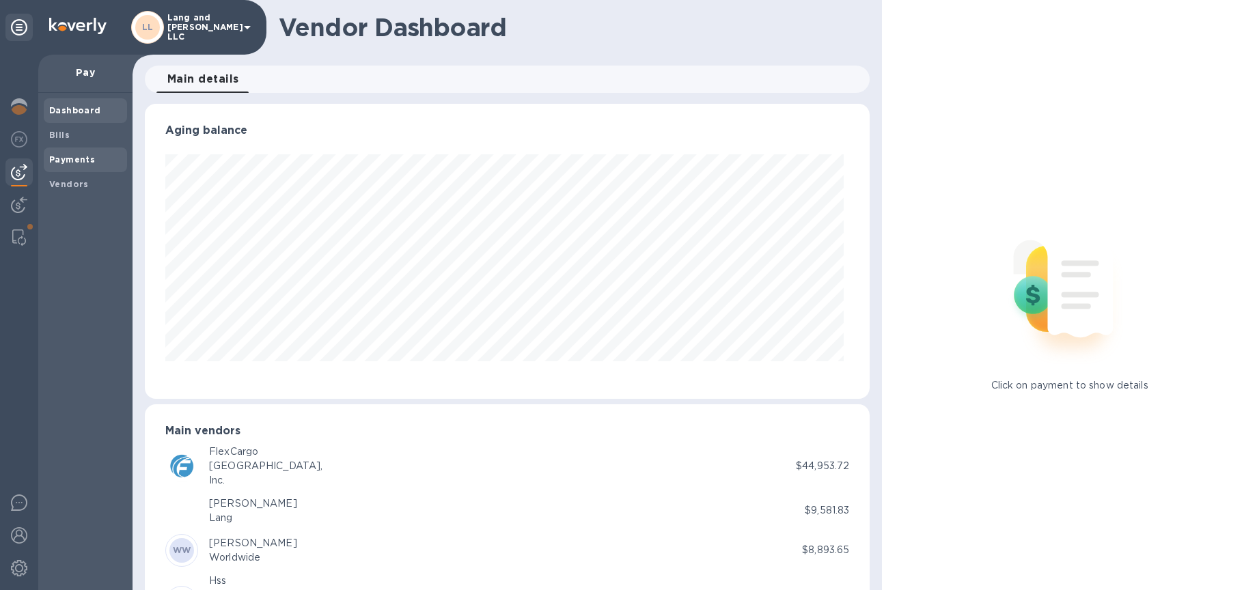
scroll to position [295, 720]
click at [72, 159] on b "Payments" at bounding box center [72, 159] width 46 height 10
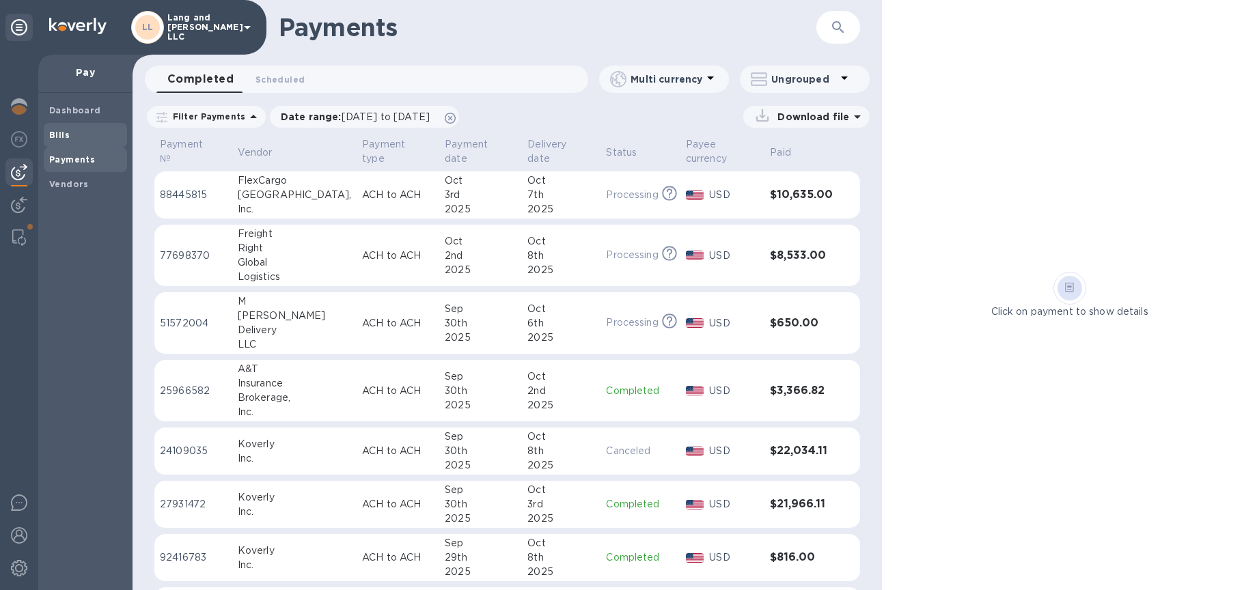
click at [71, 134] on span "Bills" at bounding box center [85, 135] width 72 height 14
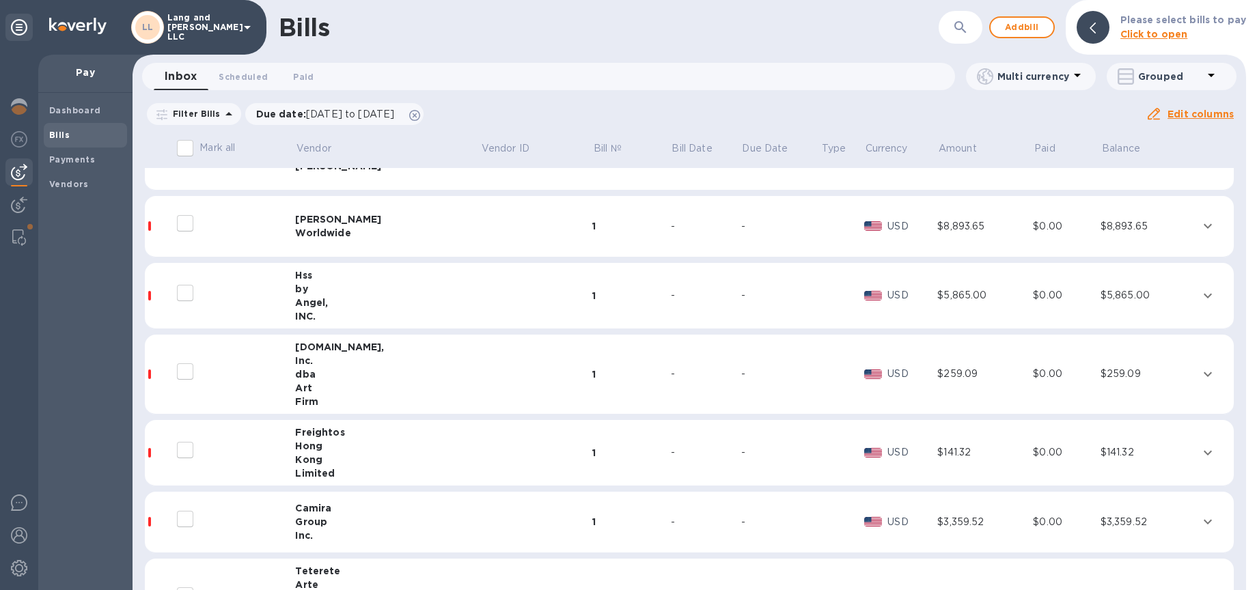
scroll to position [445, 0]
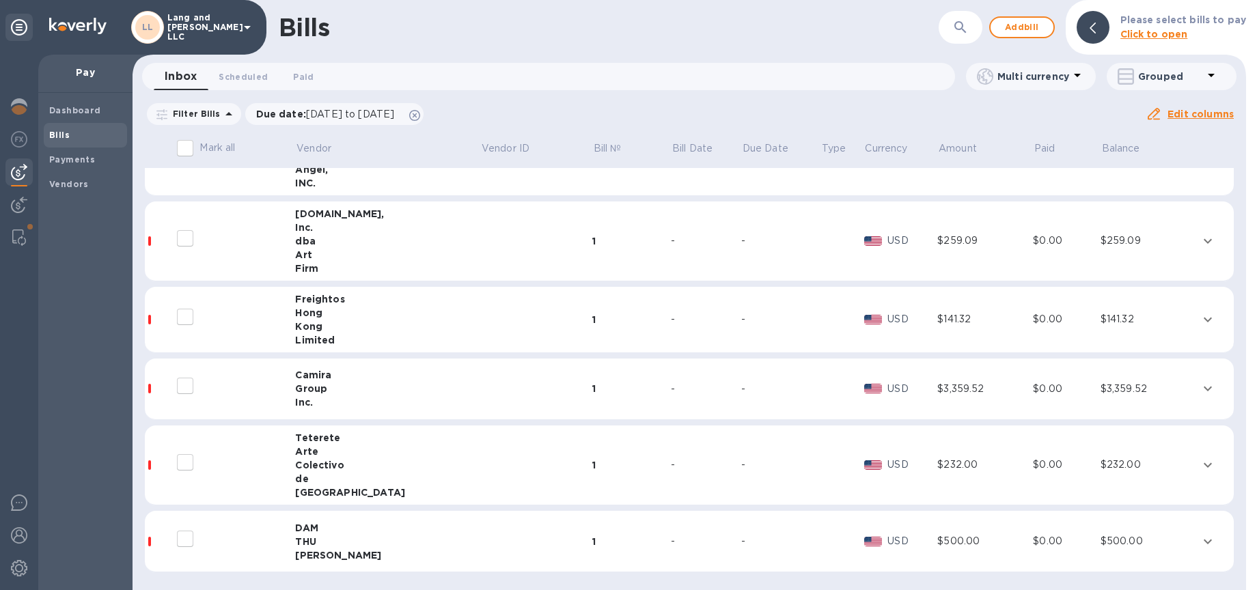
click at [352, 389] on div "Group" at bounding box center [387, 389] width 185 height 14
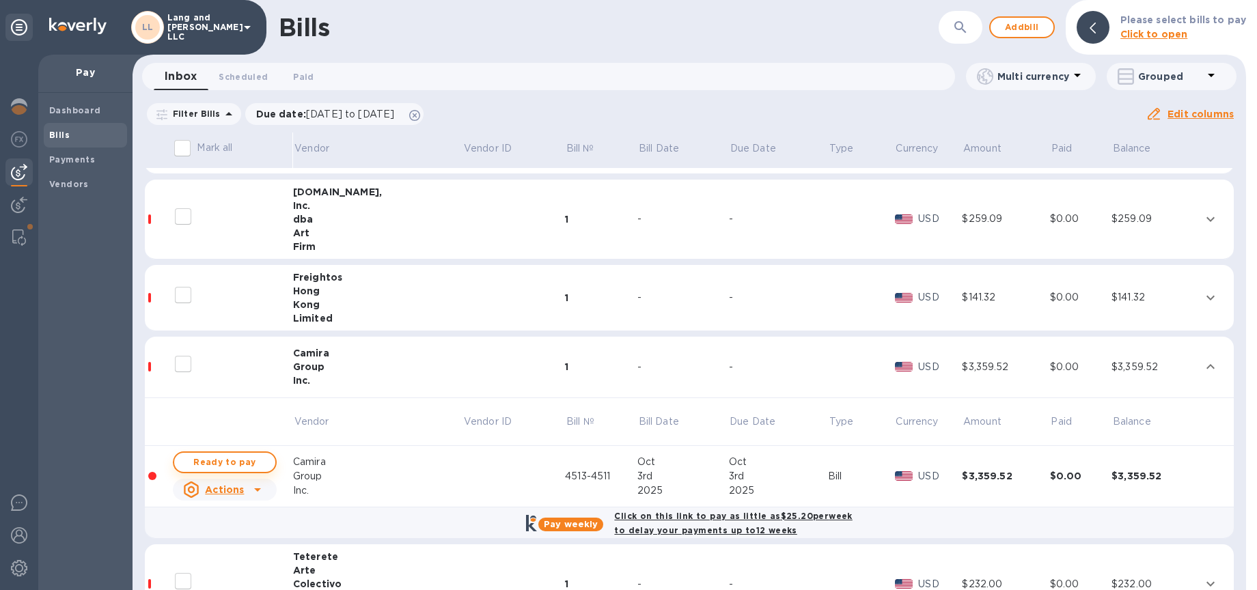
scroll to position [477, 0]
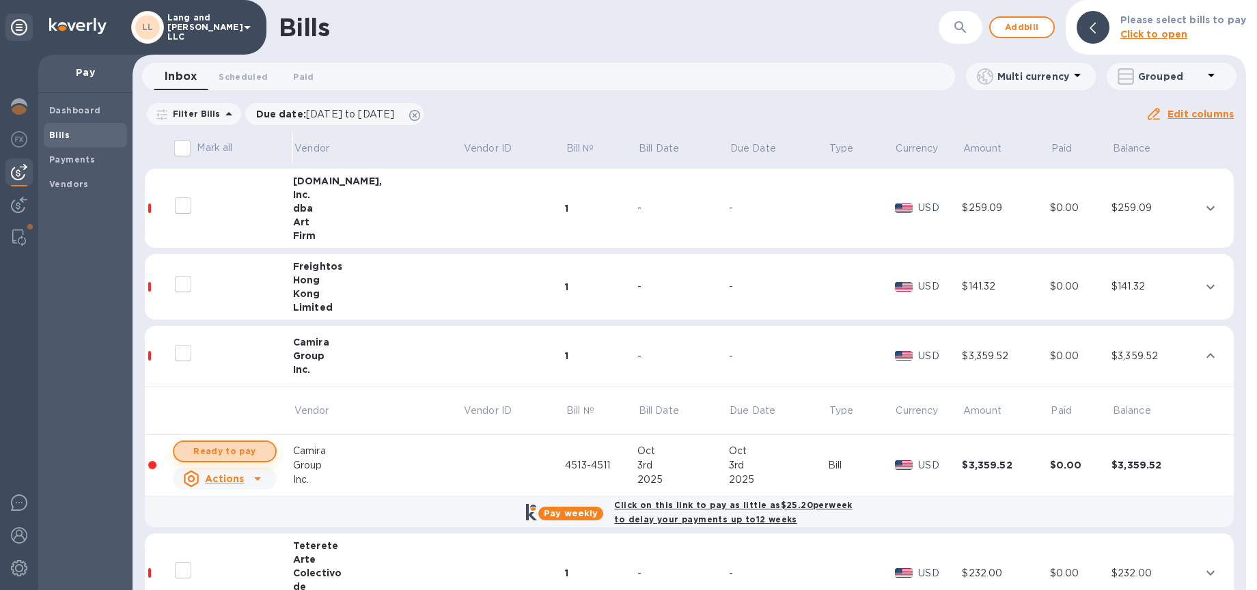
click at [241, 458] on span "Ready to pay" at bounding box center [224, 451] width 79 height 16
click at [251, 449] on span "Ready to pay" at bounding box center [224, 451] width 79 height 16
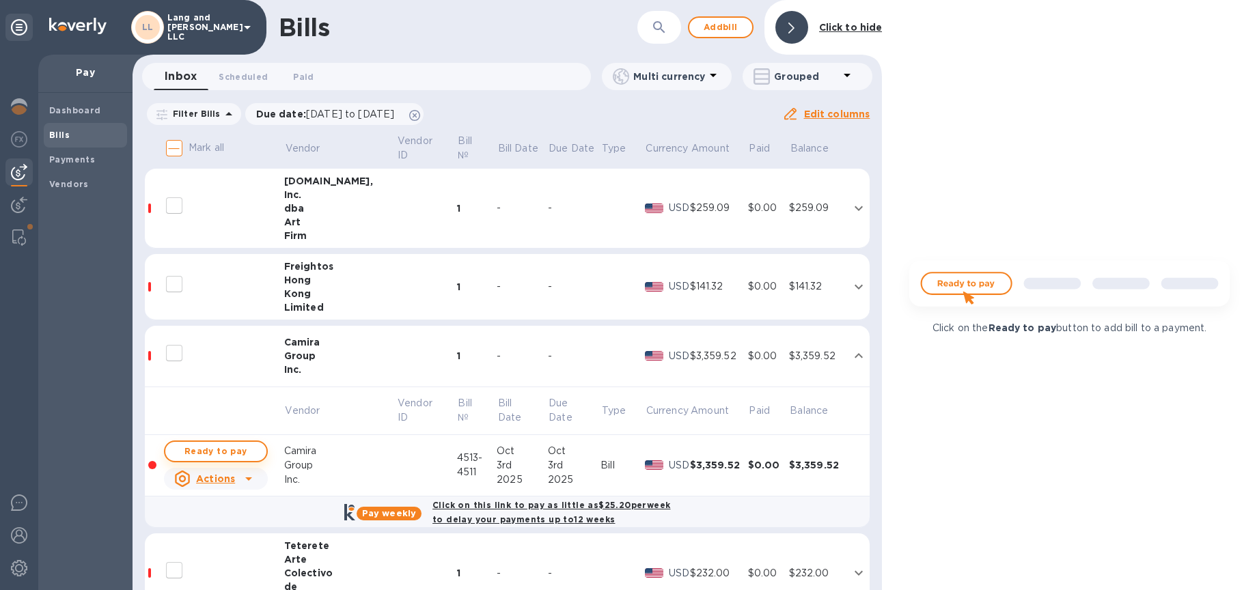
checkbox input "true"
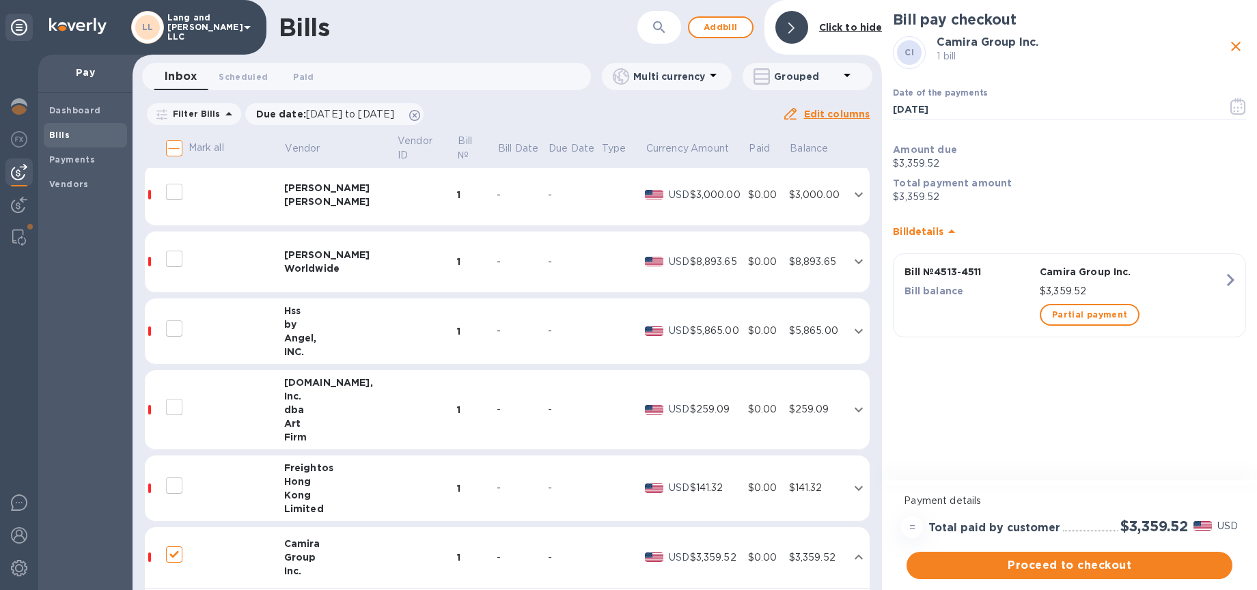
scroll to position [256, 0]
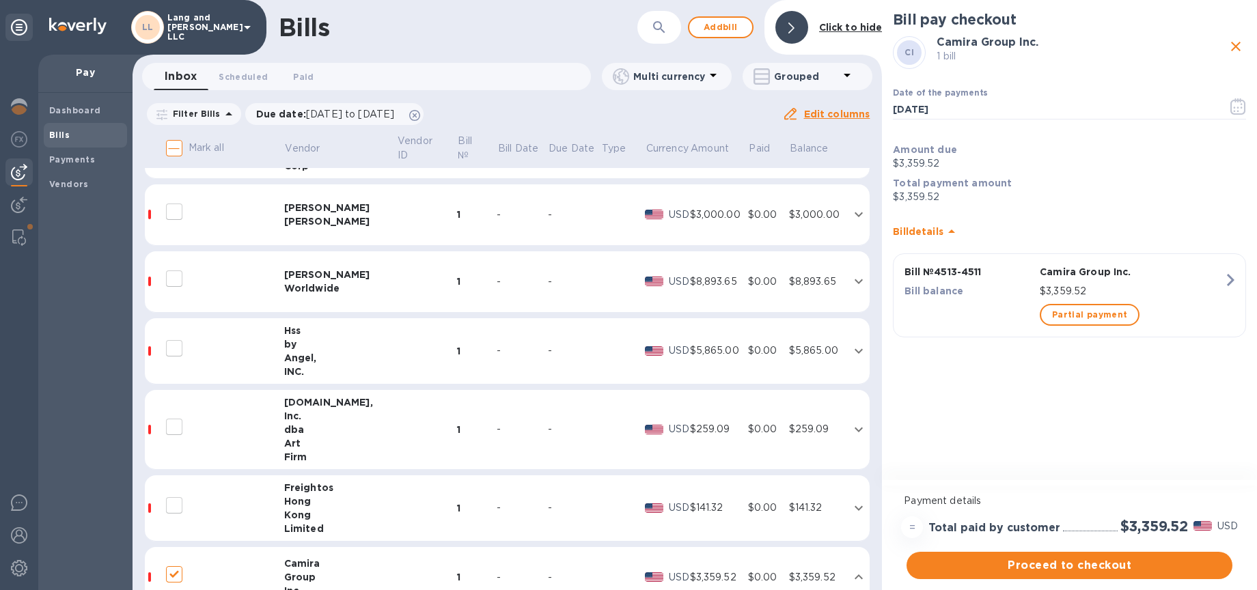
click at [518, 292] on td "-" at bounding box center [521, 281] width 51 height 61
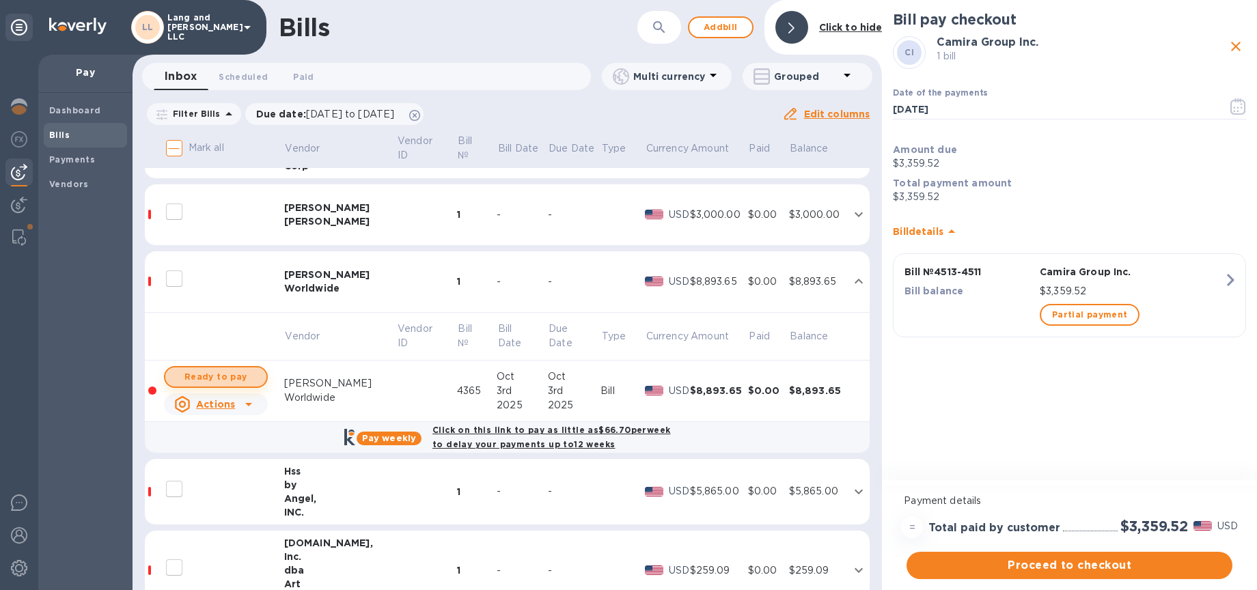
click at [234, 380] on span "Ready to pay" at bounding box center [215, 377] width 79 height 16
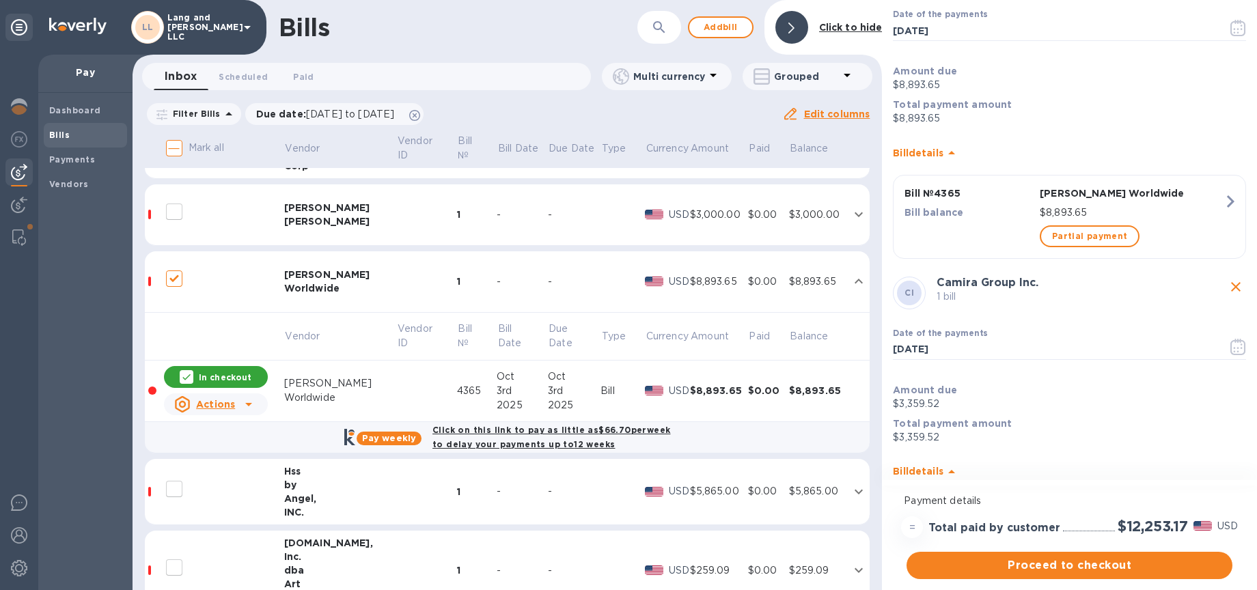
scroll to position [79, 0]
click at [227, 377] on p "In checkout" at bounding box center [225, 378] width 53 height 12
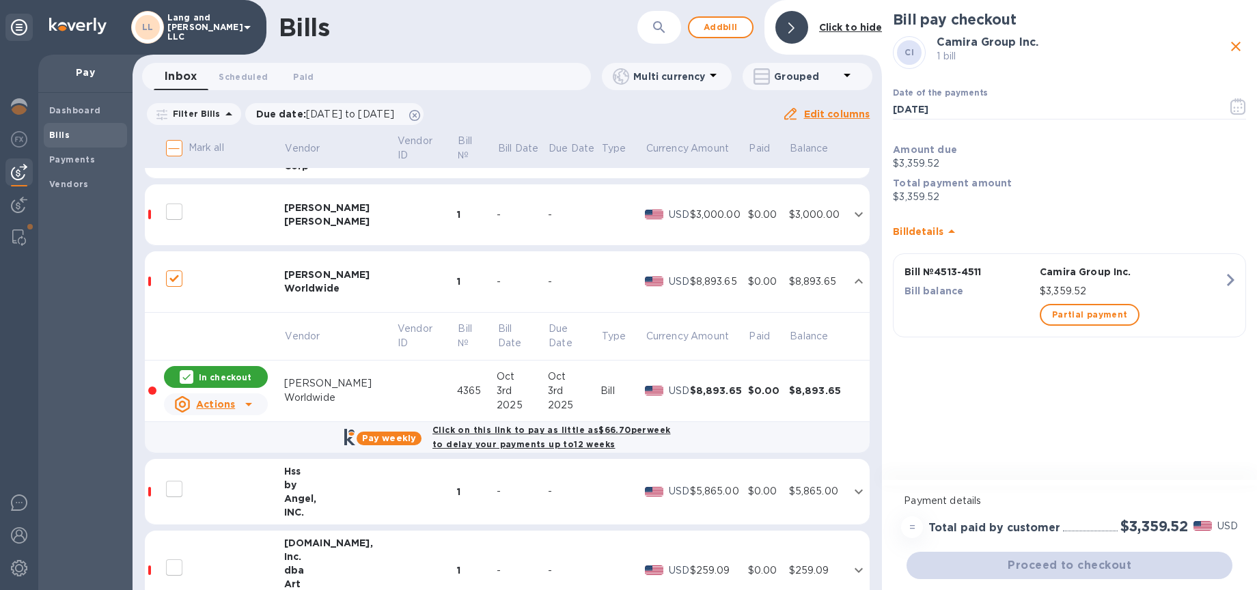
checkbox input "false"
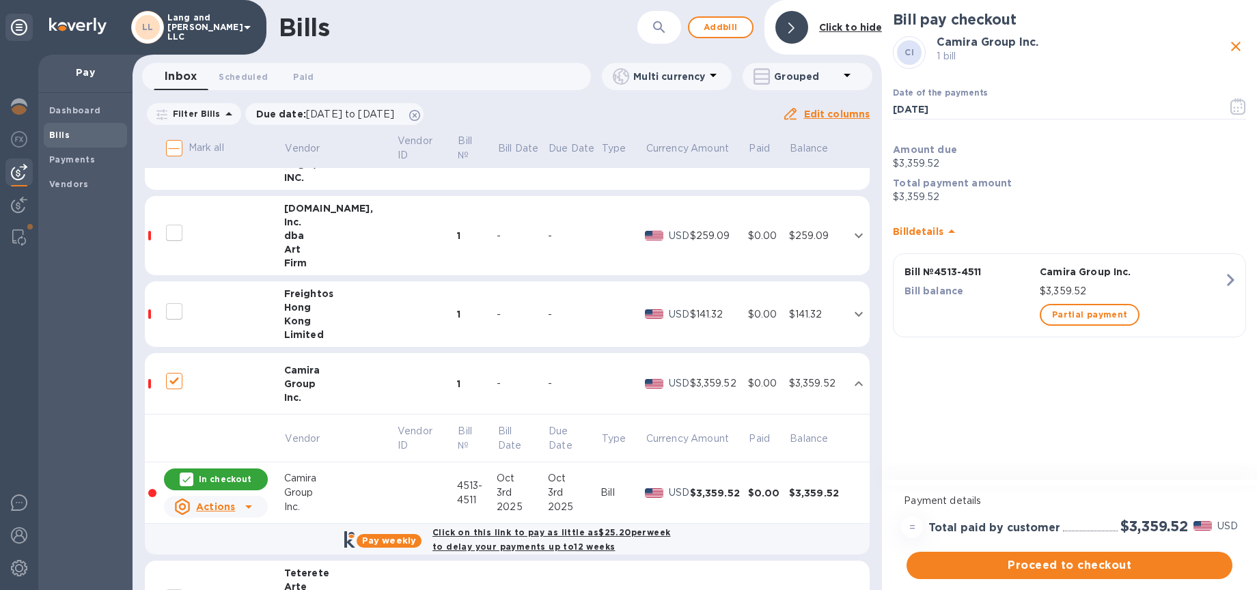
scroll to position [596, 0]
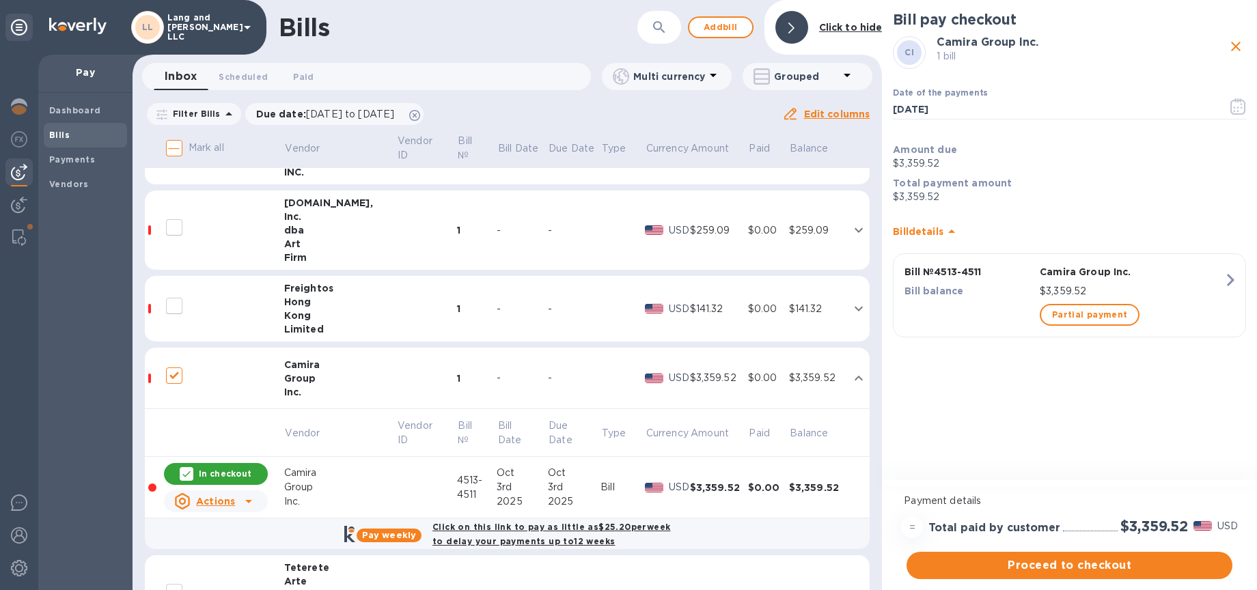
click at [457, 249] on td "1" at bounding box center [477, 231] width 40 height 80
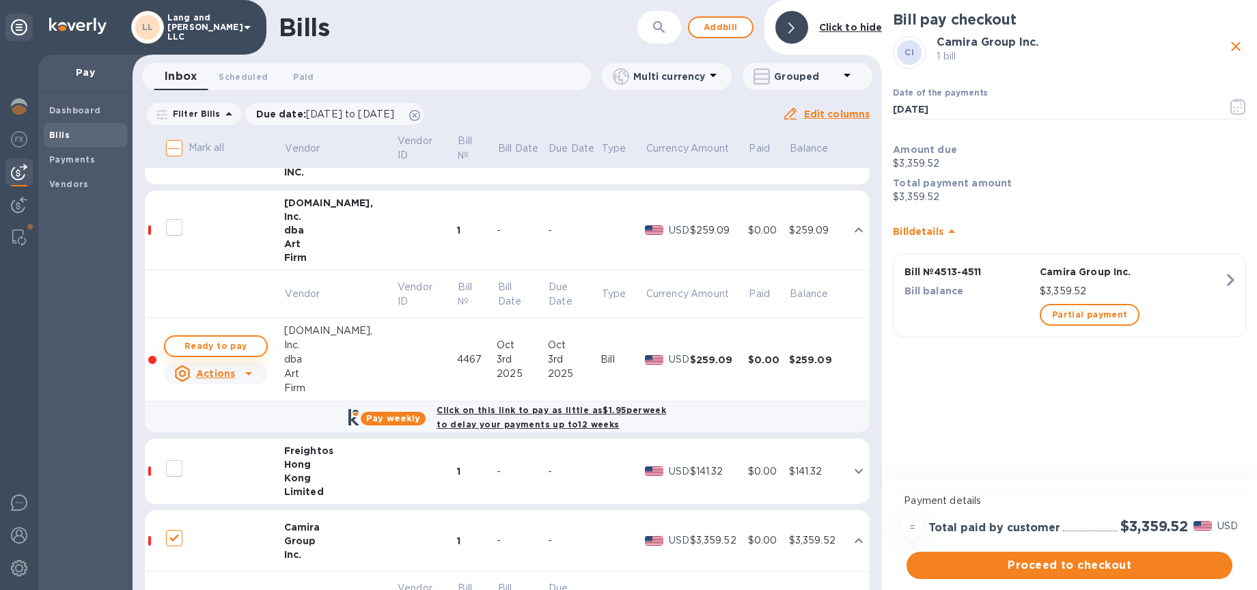
click at [242, 341] on span "Ready to pay" at bounding box center [215, 346] width 79 height 16
checkbox input "true"
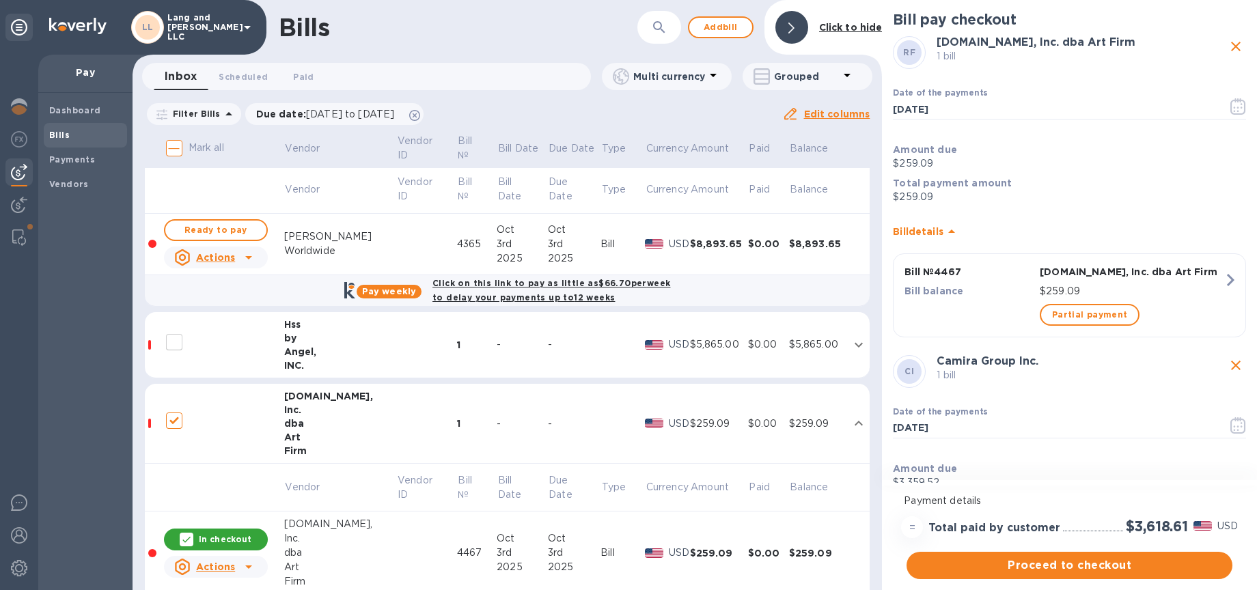
scroll to position [400, 0]
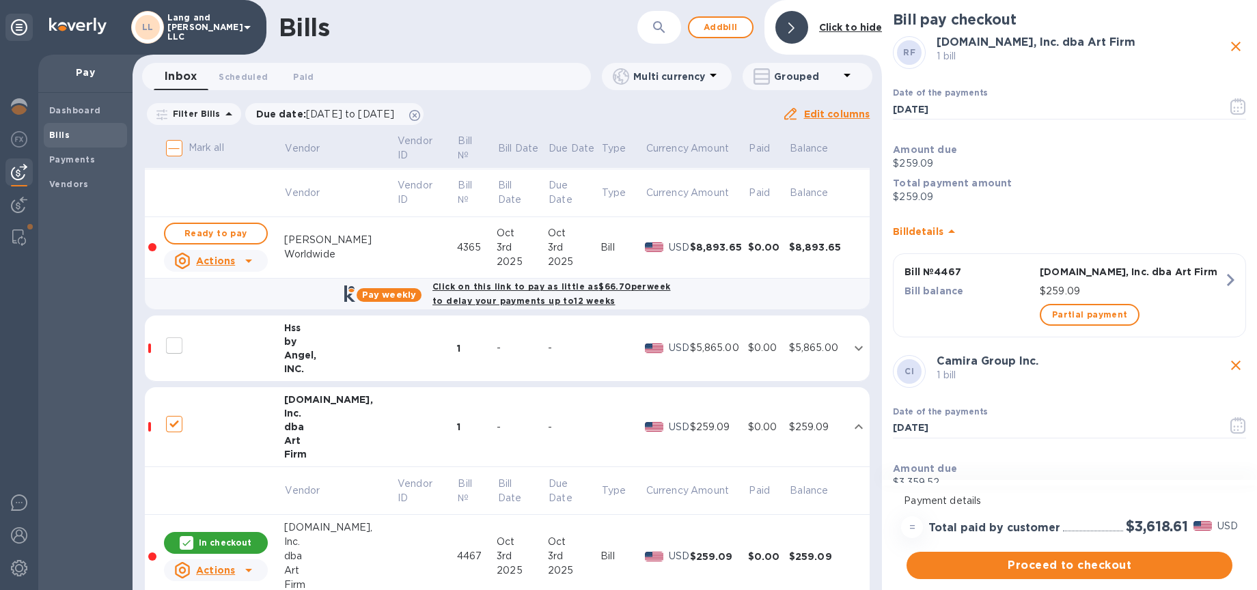
click at [343, 350] on div "Angel," at bounding box center [340, 355] width 113 height 14
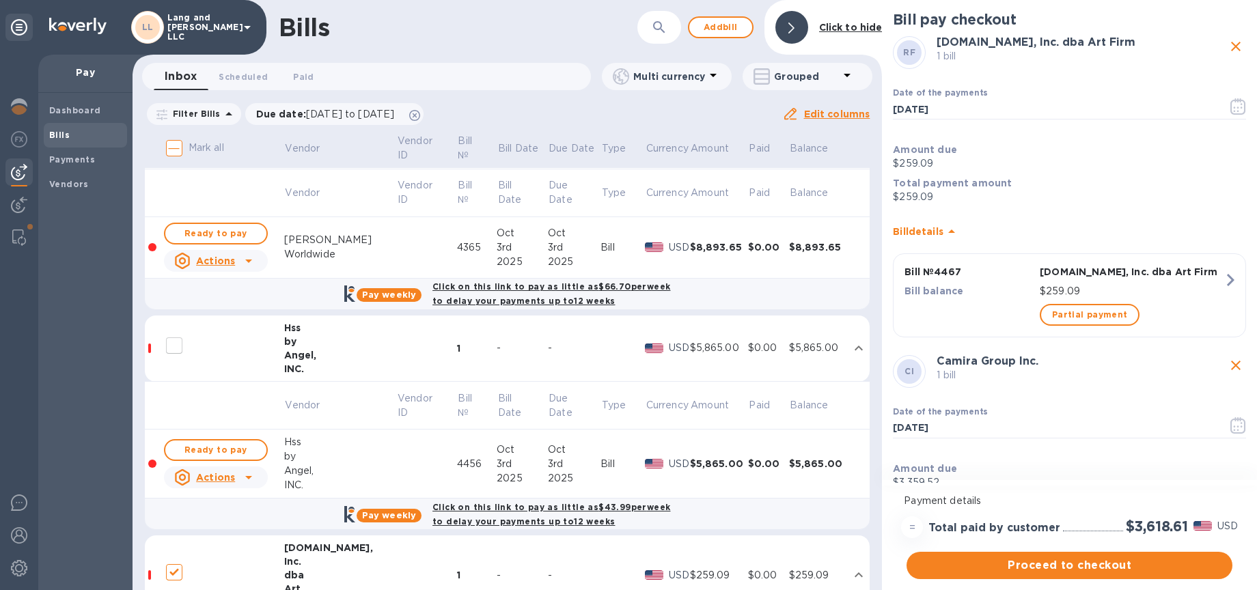
scroll to position [494, 0]
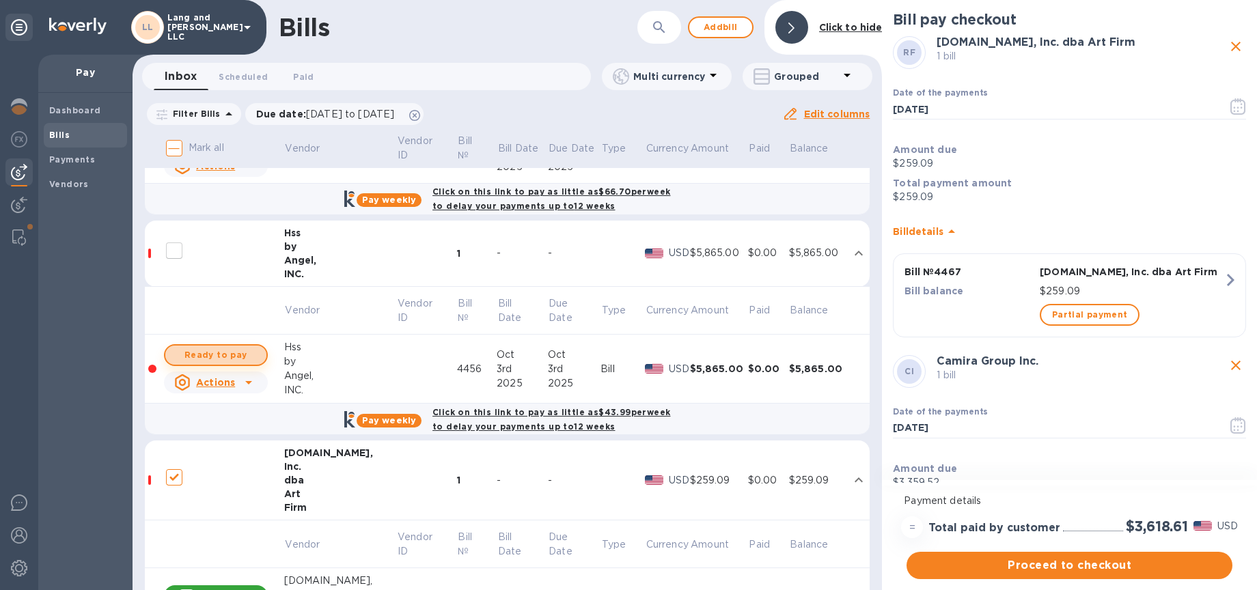
click at [219, 360] on span "Ready to pay" at bounding box center [215, 355] width 79 height 16
checkbox input "true"
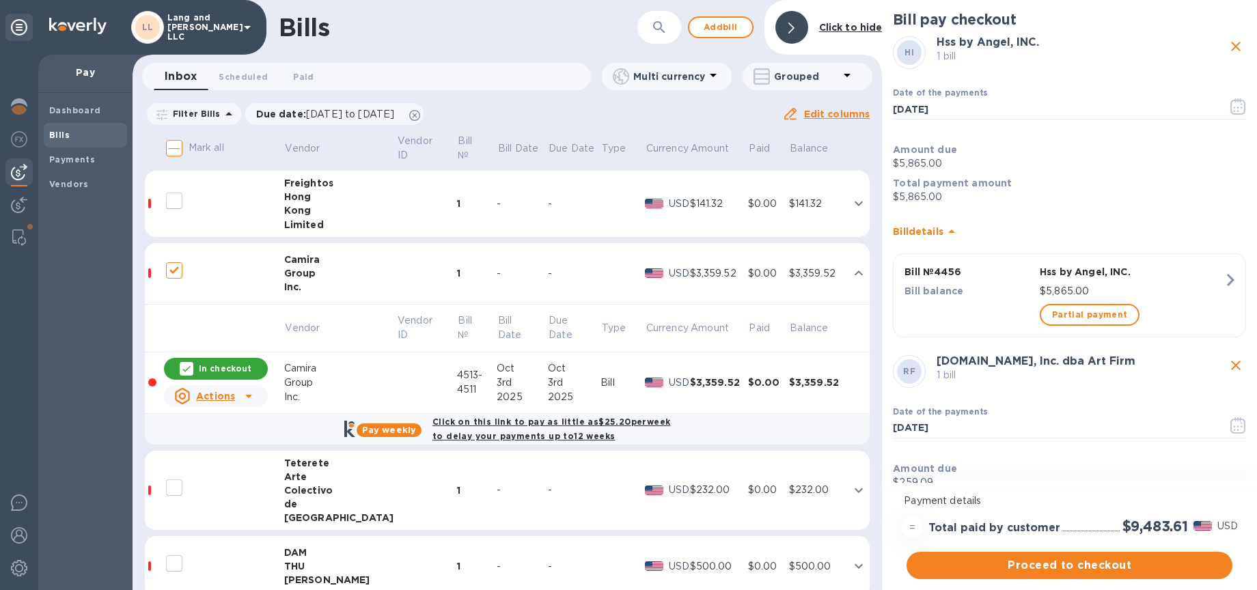
scroll to position [1037, 0]
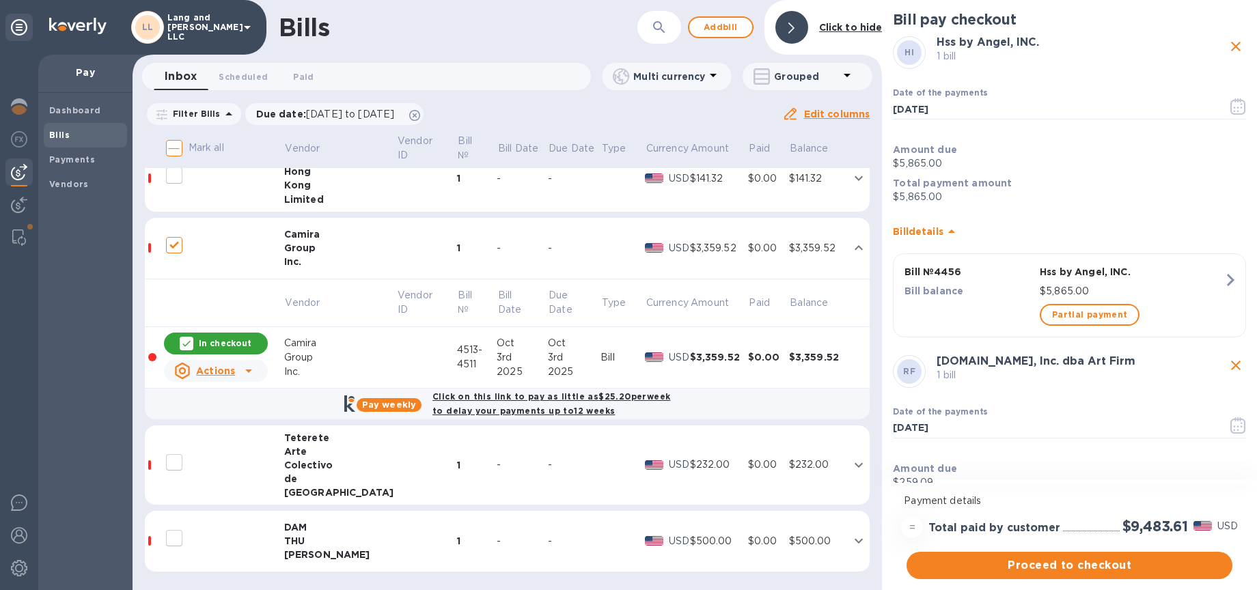
click at [496, 470] on div "-" at bounding box center [521, 465] width 51 height 14
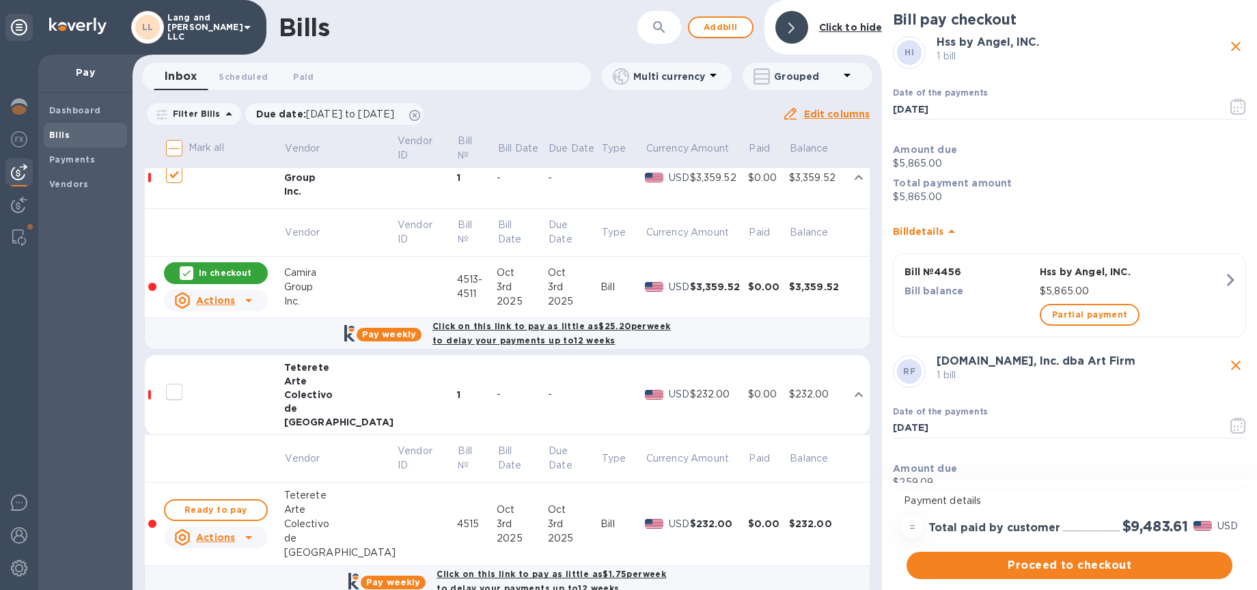
scroll to position [1111, 0]
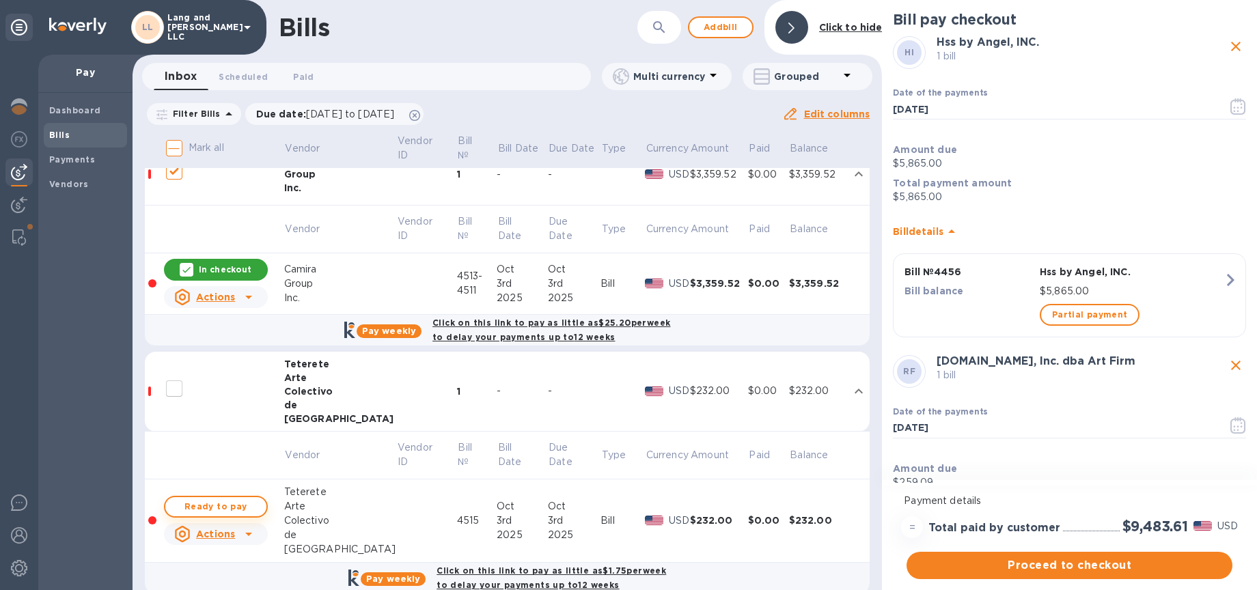
click at [244, 503] on span "Ready to pay" at bounding box center [215, 507] width 79 height 16
checkbox input "true"
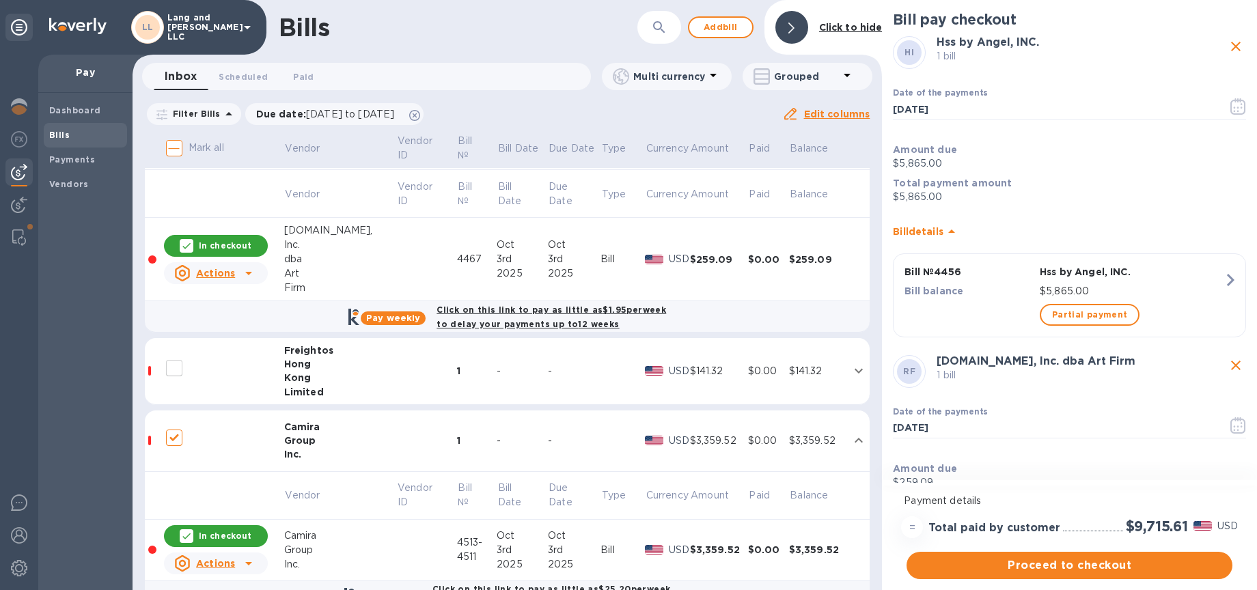
scroll to position [842, 0]
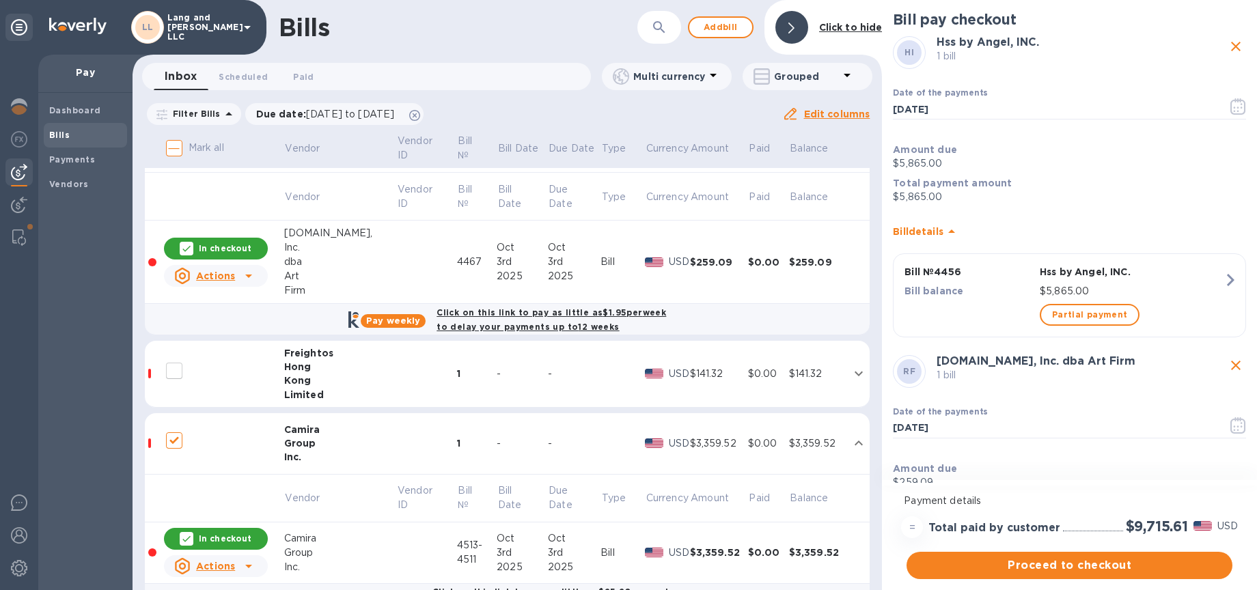
click at [378, 378] on div "Kong" at bounding box center [340, 381] width 113 height 14
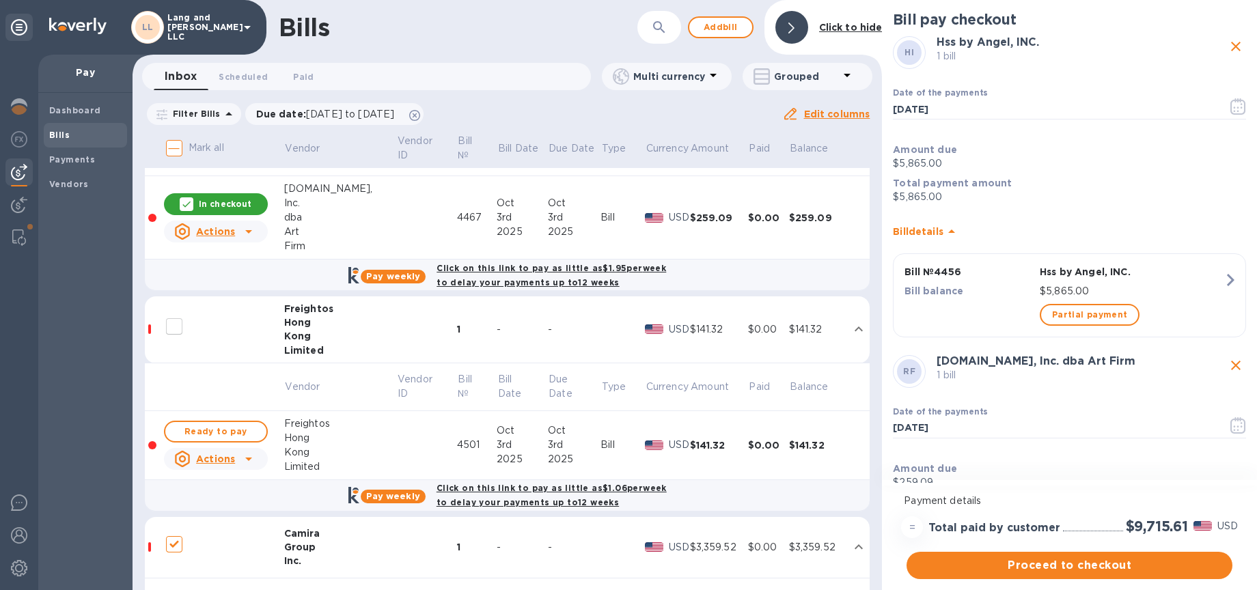
scroll to position [890, 0]
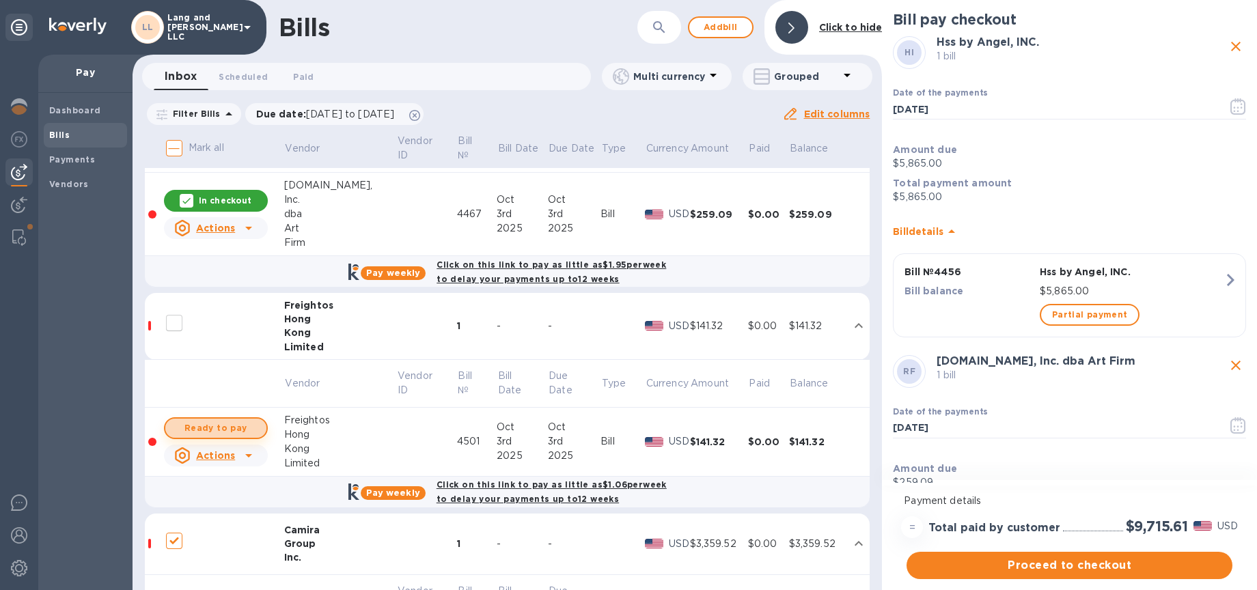
click at [236, 428] on span "Ready to pay" at bounding box center [215, 428] width 79 height 16
checkbox input "true"
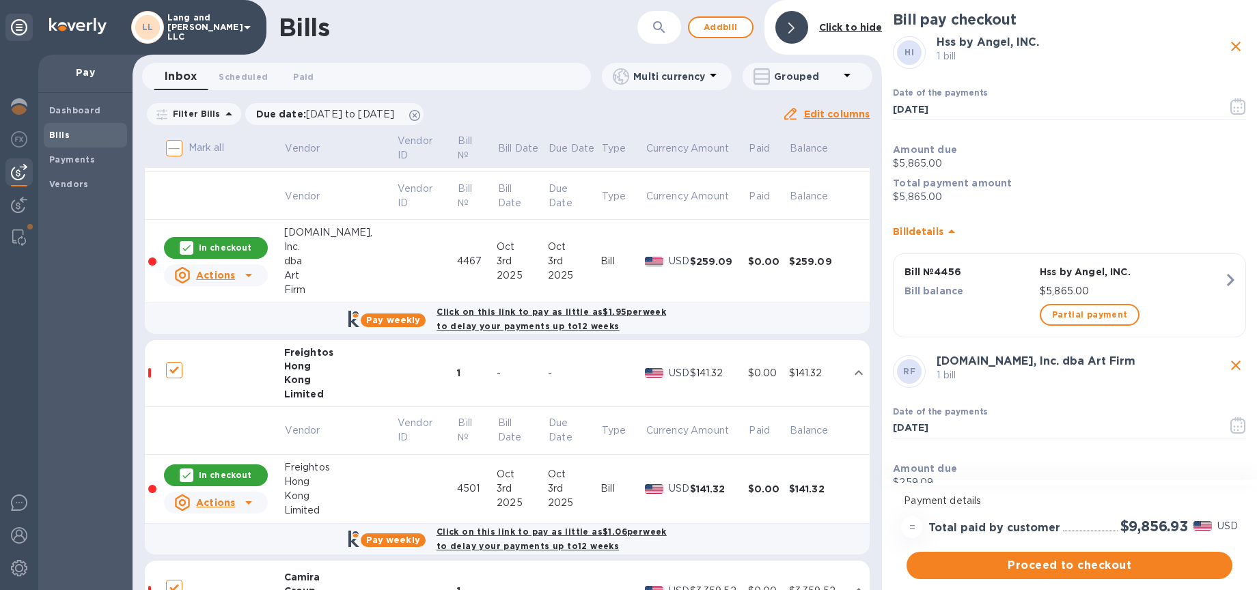
scroll to position [842, 0]
click at [1026, 564] on span "Proceed to checkout" at bounding box center [1069, 565] width 304 height 16
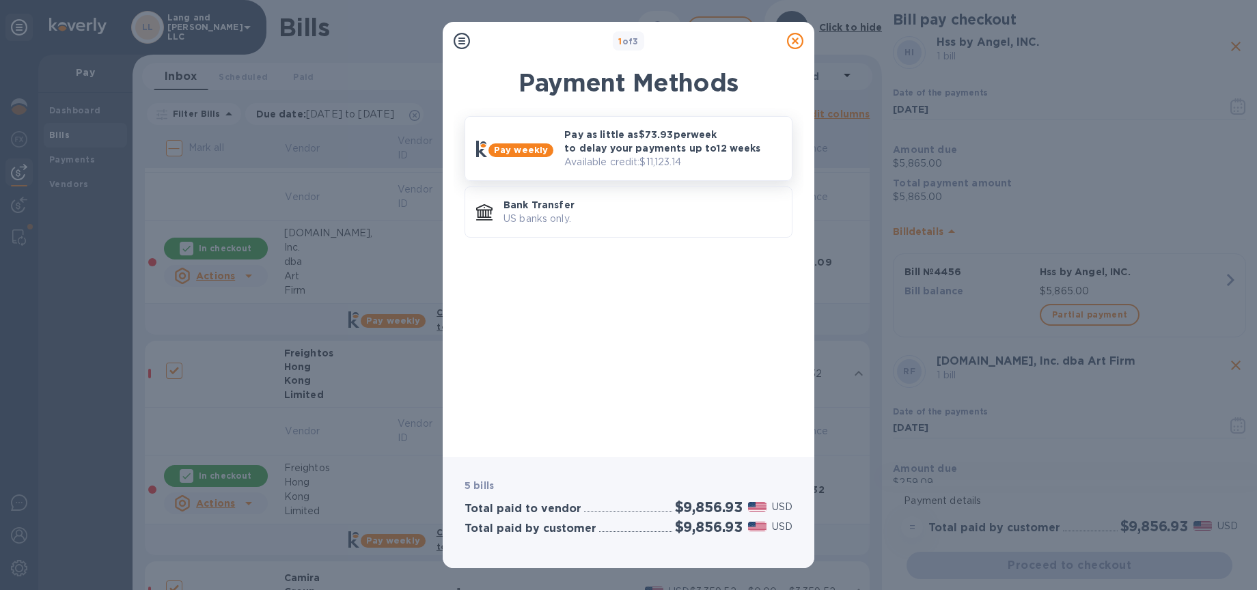
click at [603, 144] on p "Pay as little as $73.93 per week to delay your payments up to 12 weeks" at bounding box center [672, 141] width 216 height 27
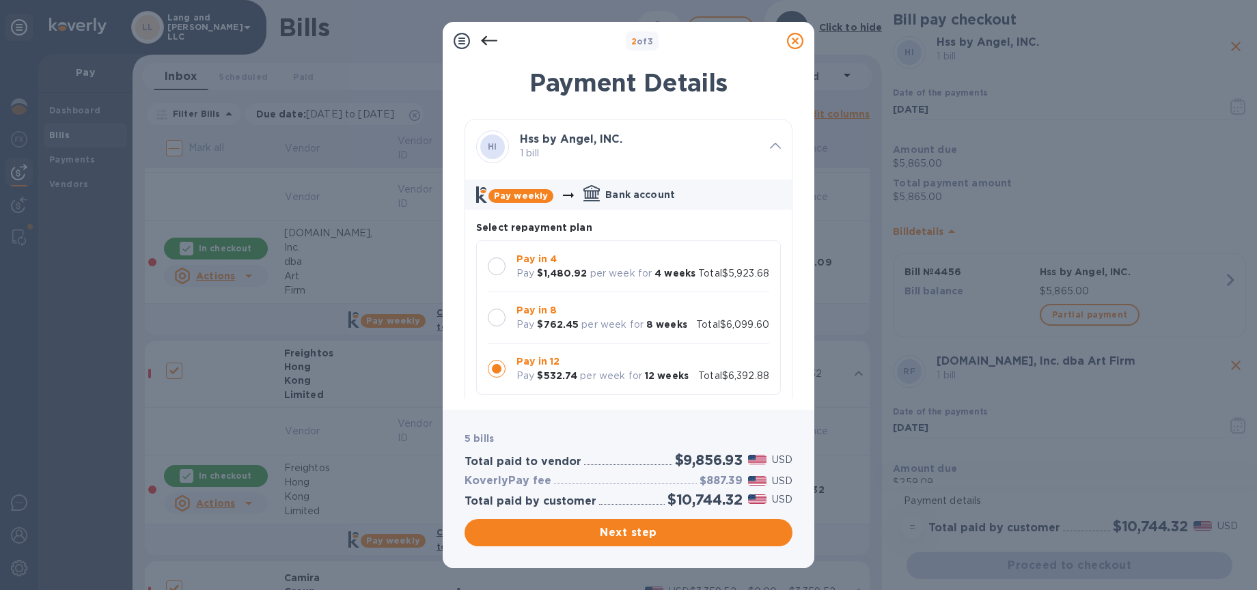
click at [494, 268] on div at bounding box center [497, 266] width 18 height 18
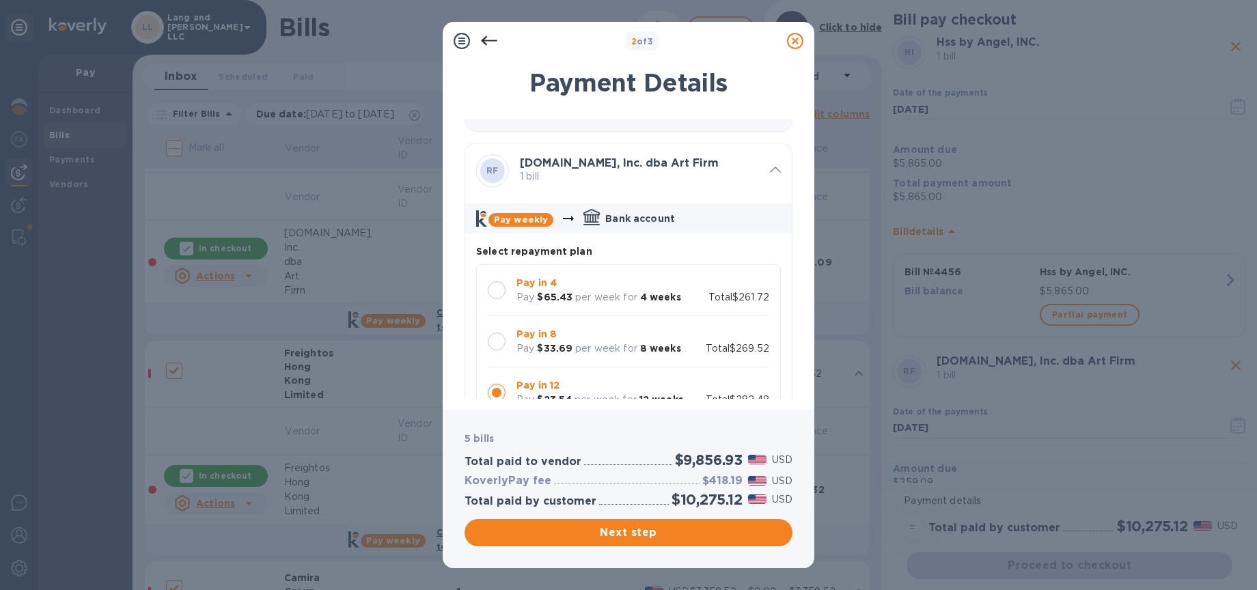
scroll to position [481, 0]
click at [499, 298] on div at bounding box center [497, 289] width 18 height 18
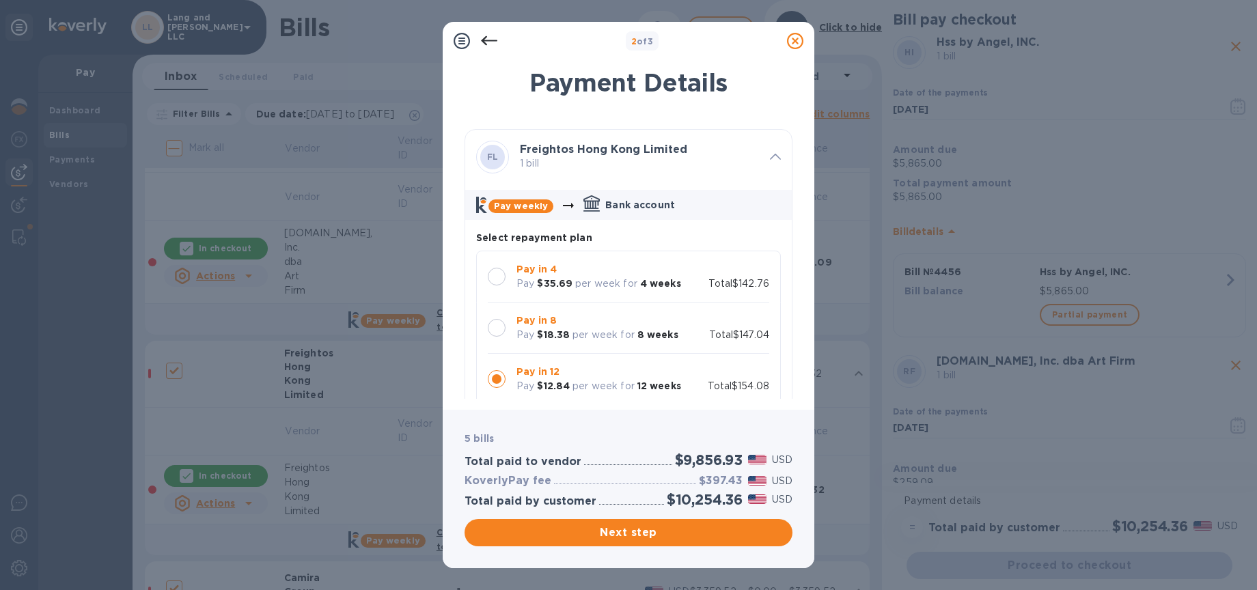
scroll to position [1017, 0]
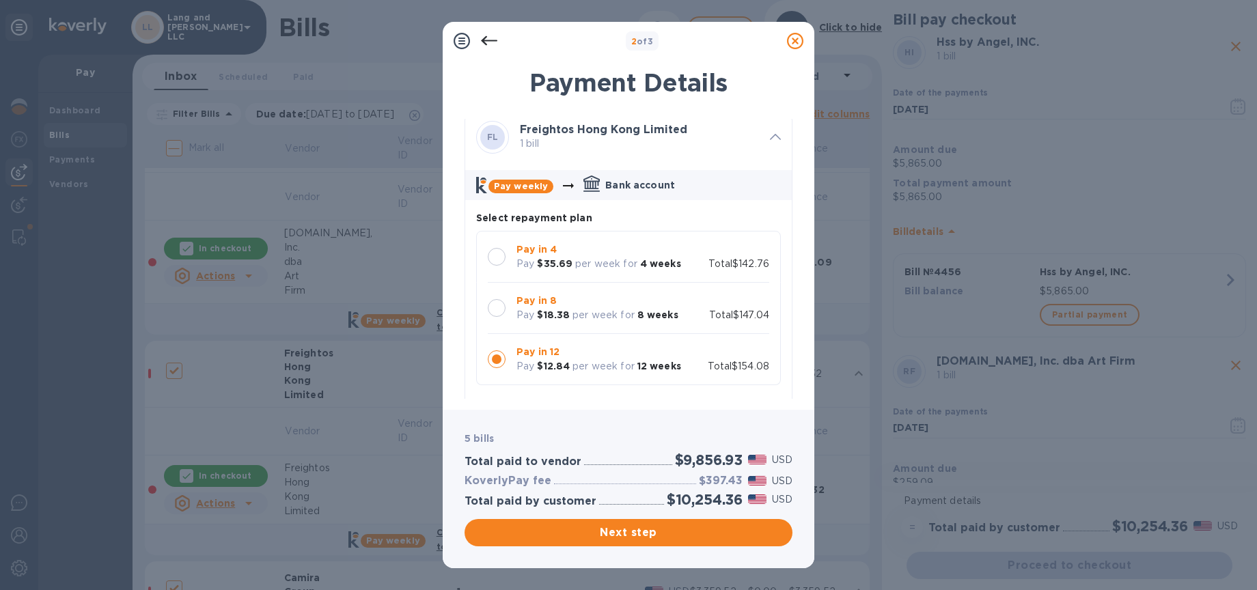
click at [498, 266] on div at bounding box center [497, 257] width 18 height 18
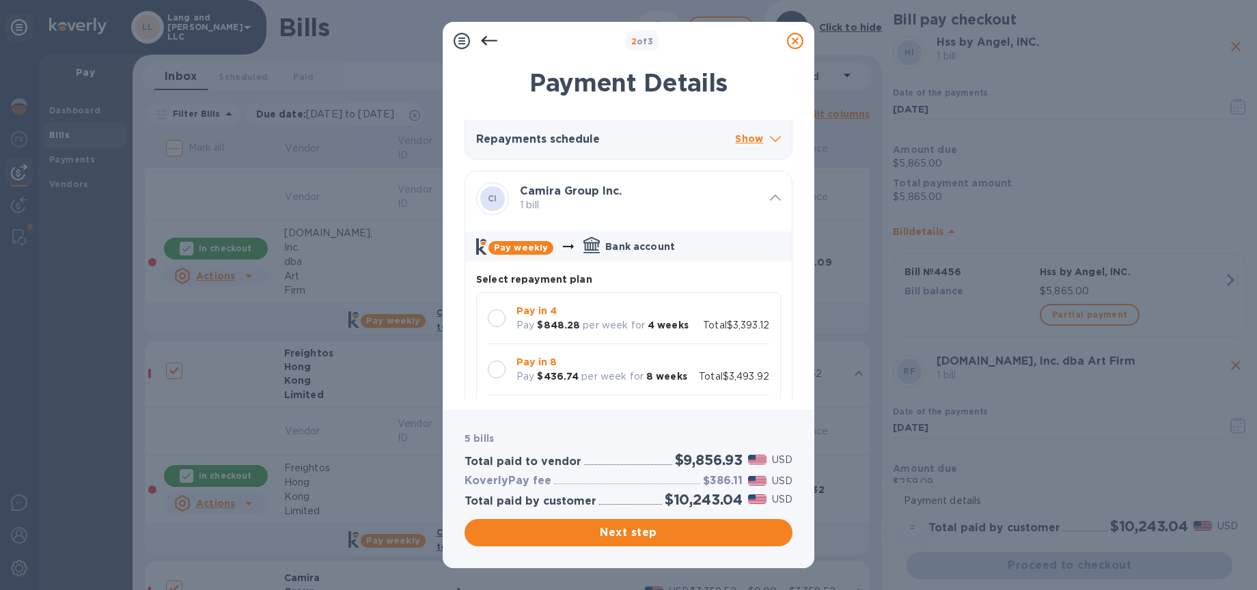
scroll to position [1522, 0]
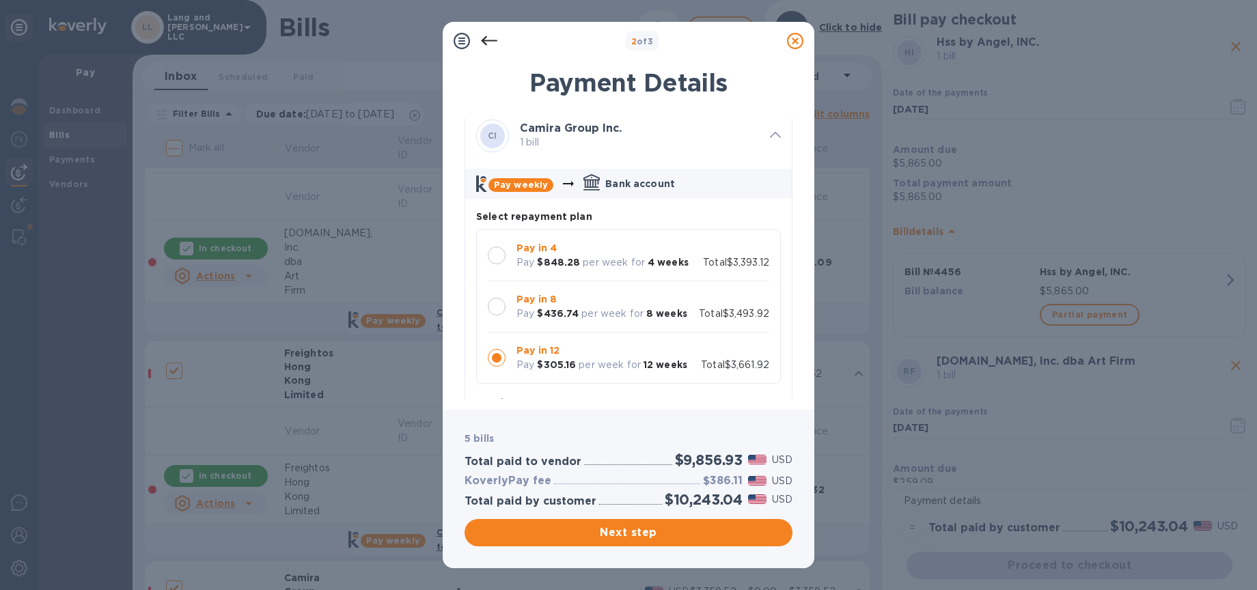
click at [494, 264] on div at bounding box center [497, 256] width 18 height 18
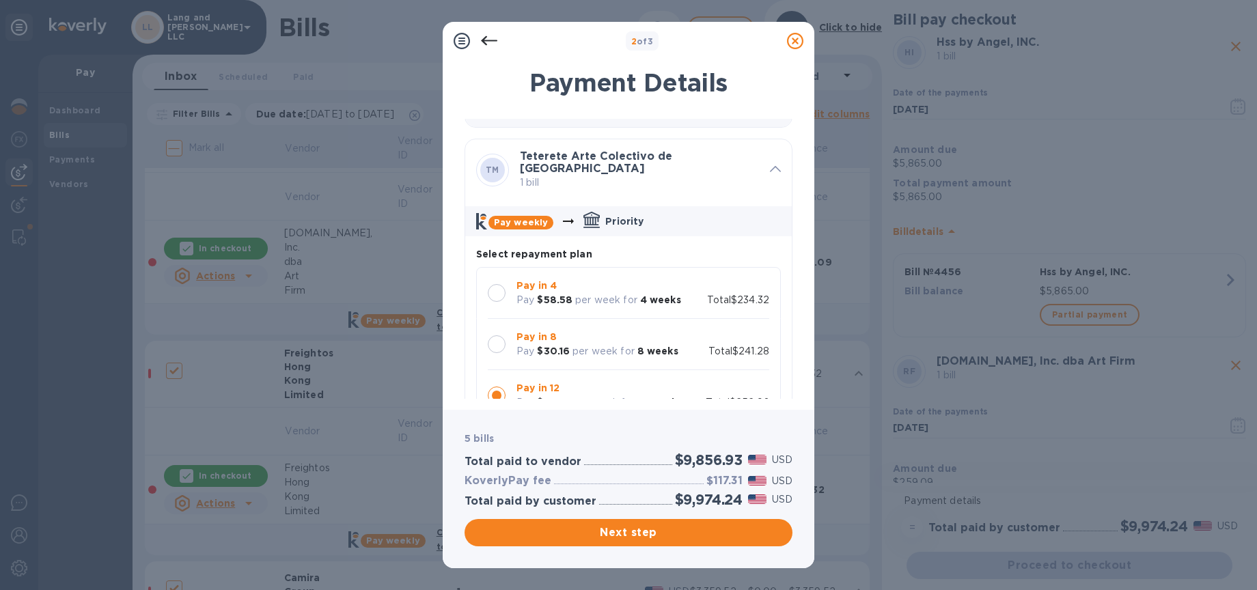
scroll to position [2021, 0]
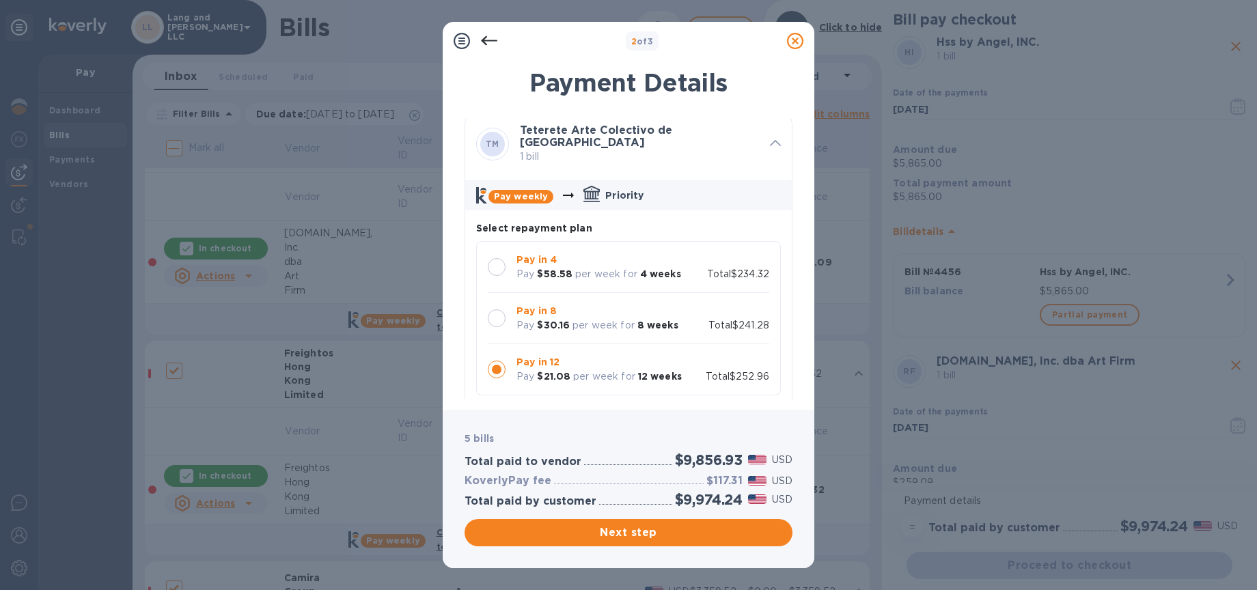
click at [495, 271] on div at bounding box center [497, 267] width 18 height 18
click at [499, 326] on div at bounding box center [497, 318] width 18 height 18
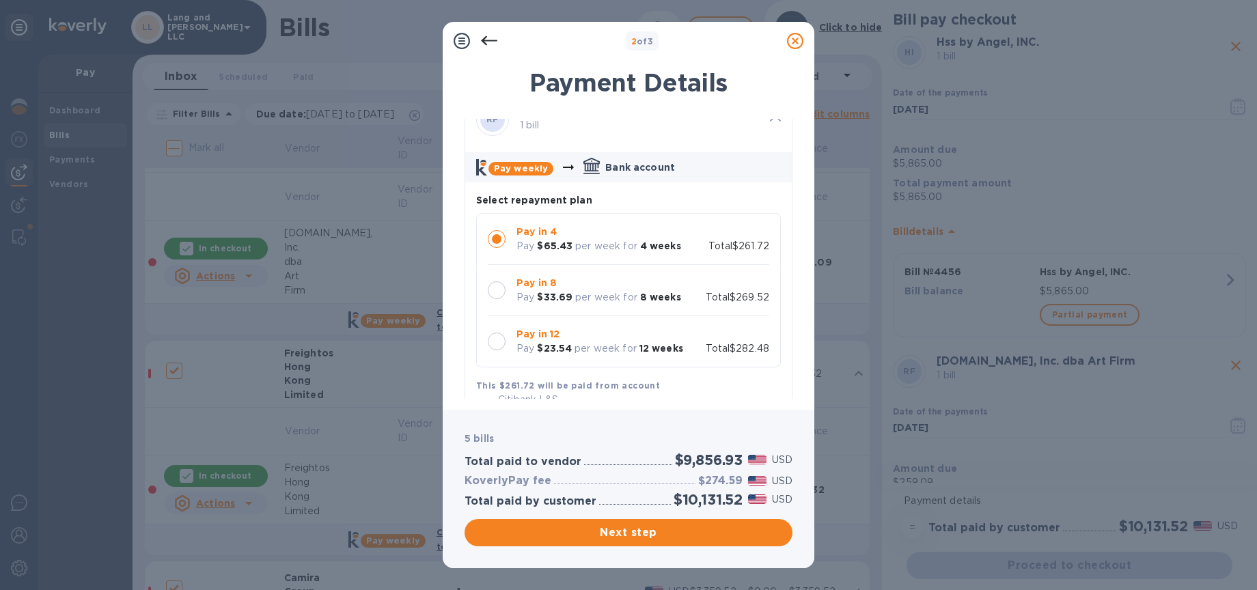
scroll to position [552, 0]
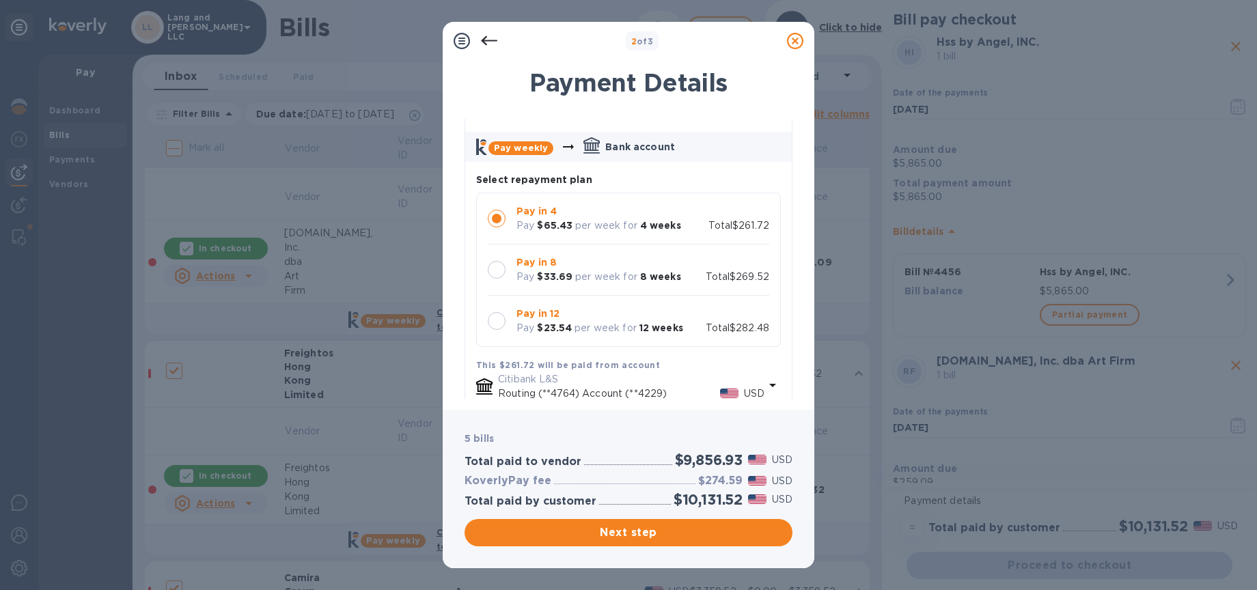
click at [494, 279] on div at bounding box center [497, 270] width 18 height 18
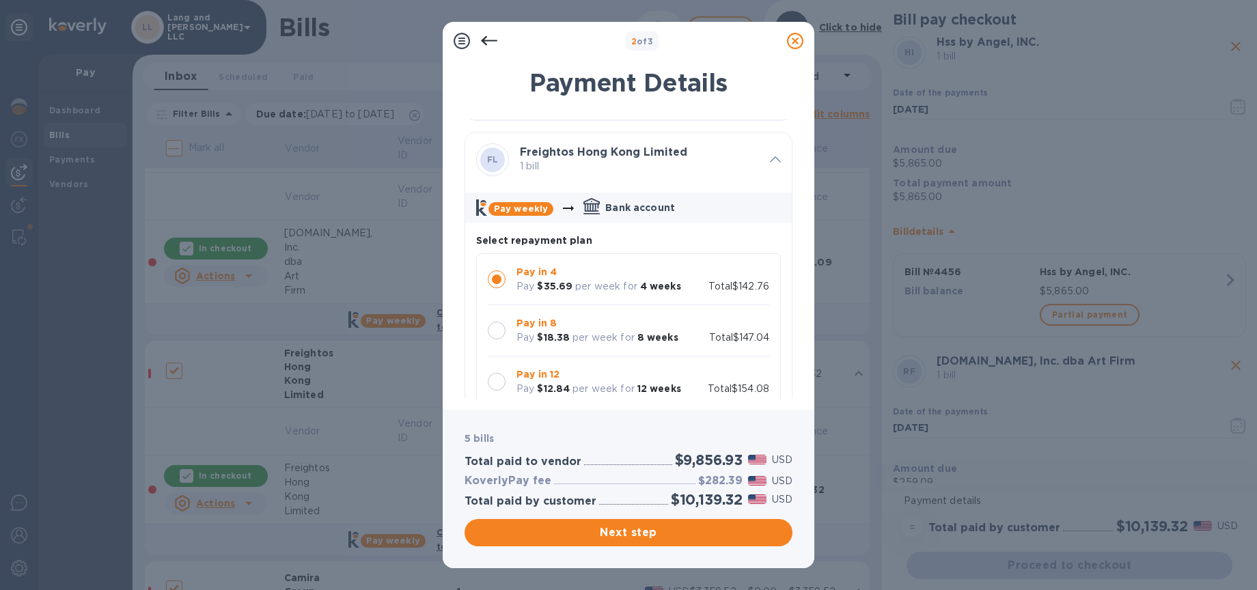
scroll to position [1011, 0]
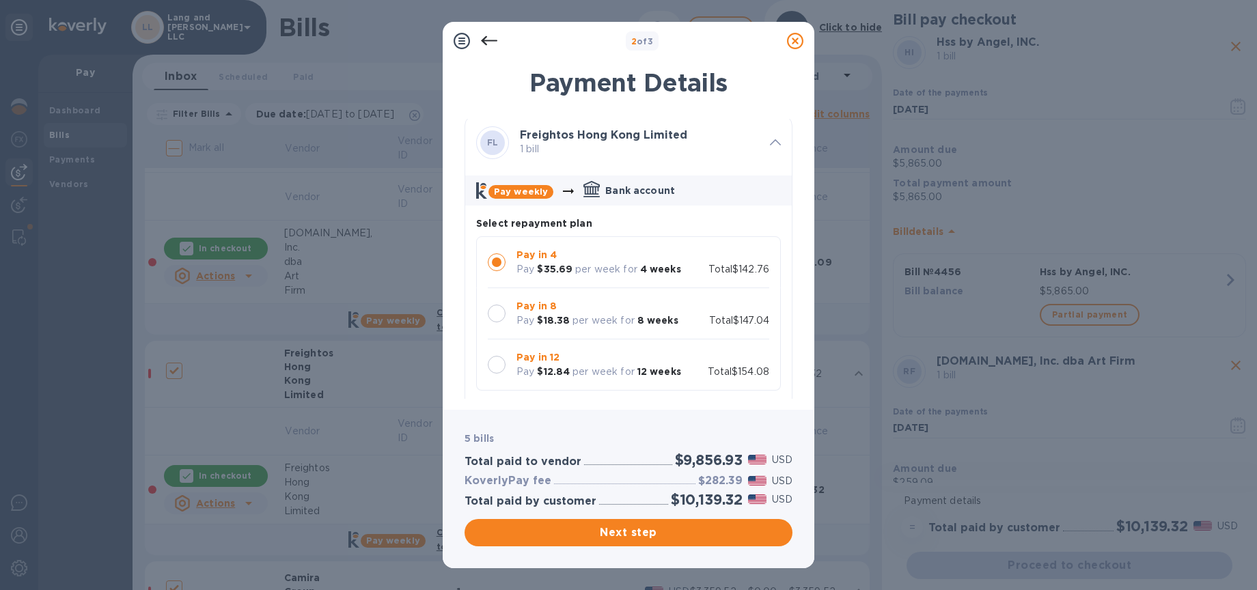
click at [499, 322] on div at bounding box center [497, 314] width 18 height 18
click at [502, 325] on div at bounding box center [497, 316] width 18 height 18
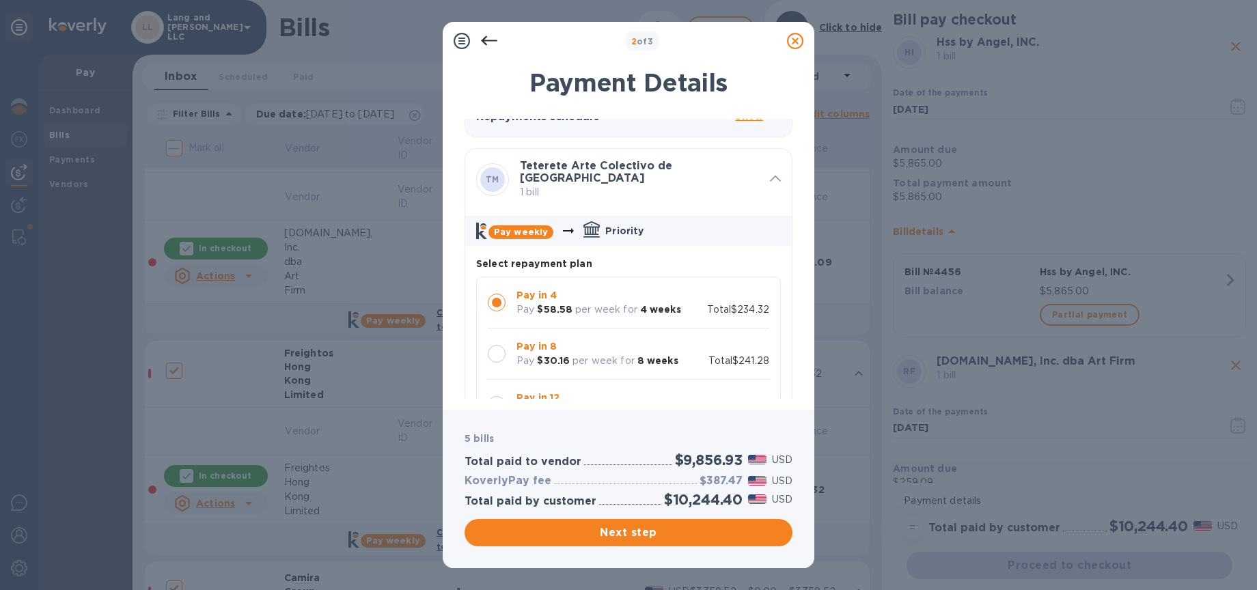
scroll to position [2058, 0]
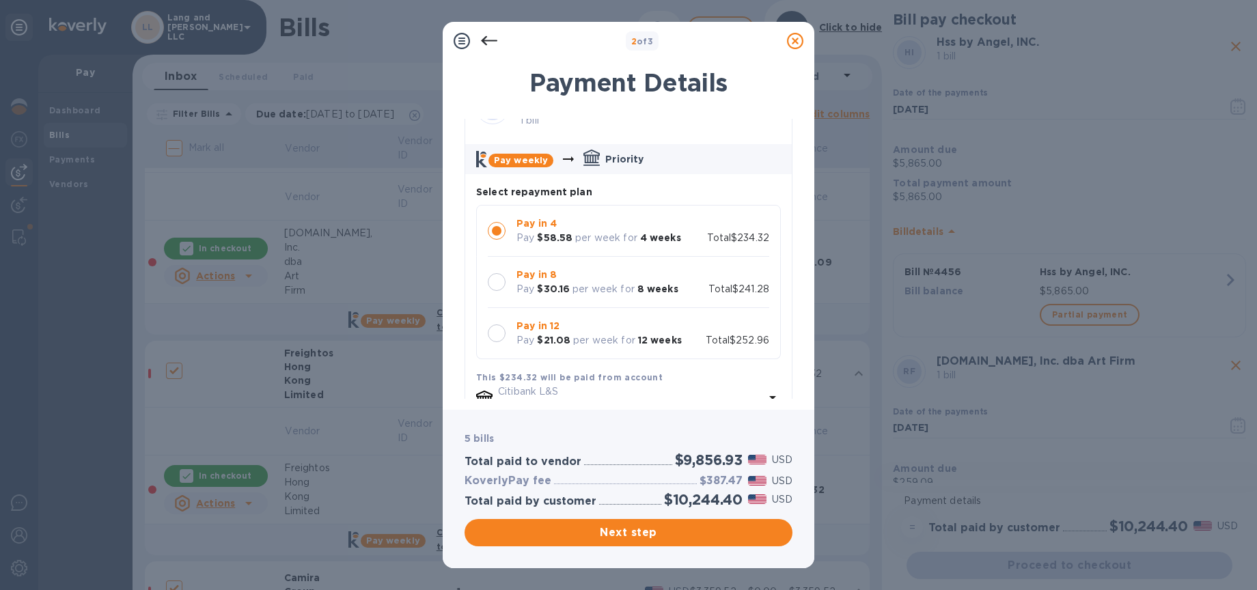
click at [497, 291] on div at bounding box center [497, 282] width 18 height 18
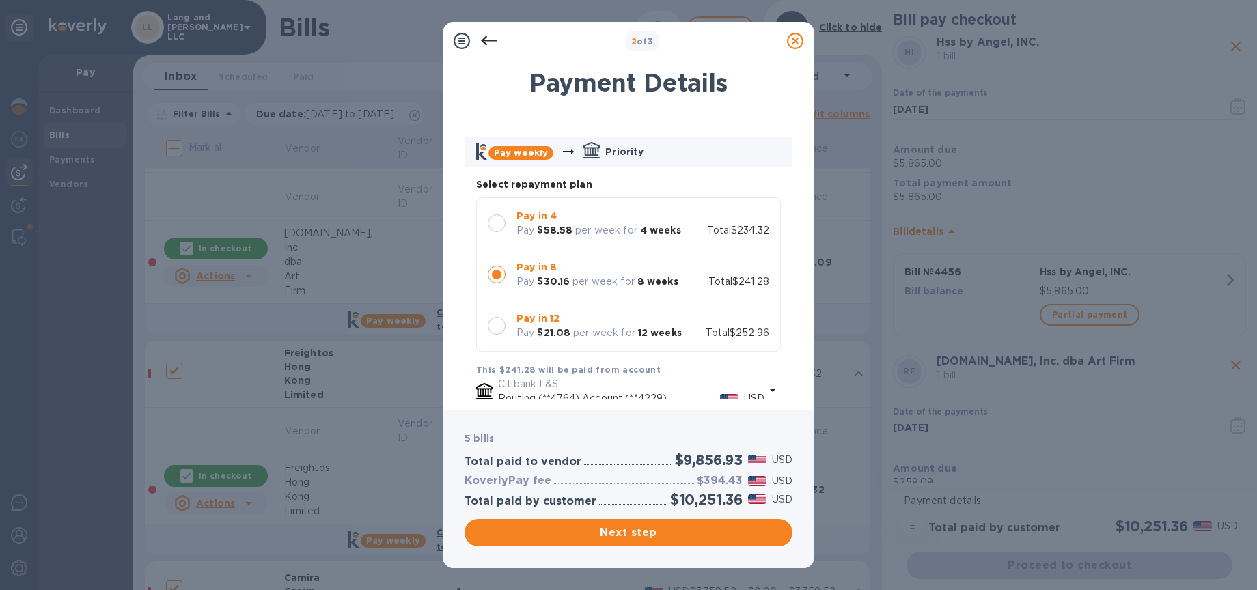
scroll to position [2048, 0]
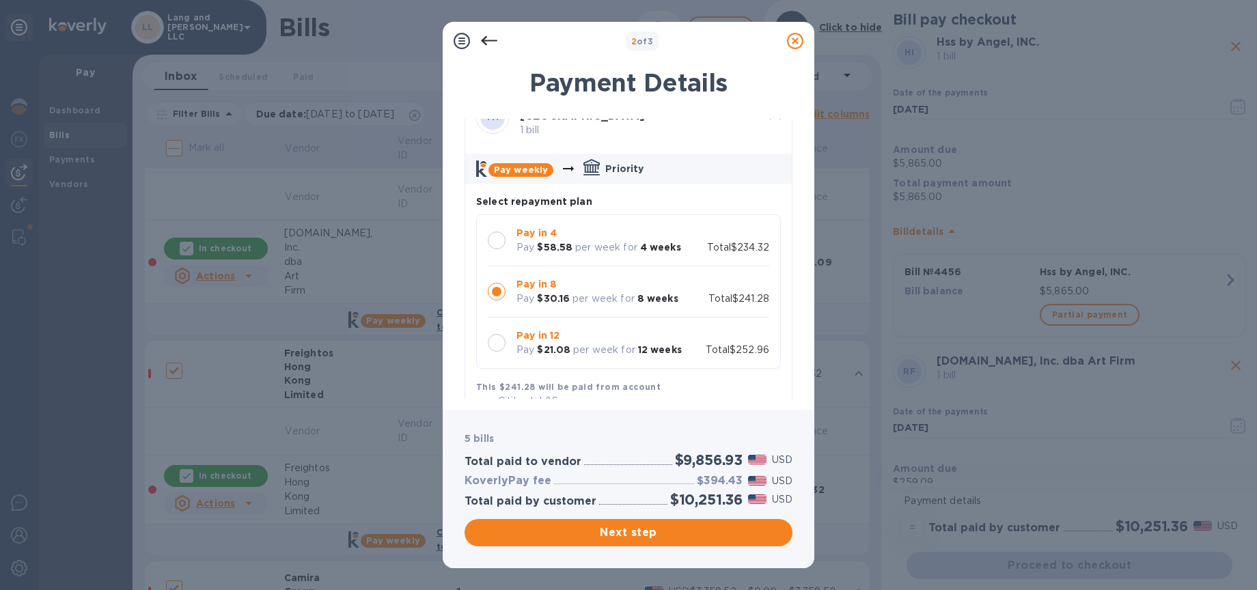
drag, startPoint x: 494, startPoint y: 250, endPoint x: 554, endPoint y: 294, distance: 74.2
click at [494, 249] on div at bounding box center [497, 241] width 18 height 18
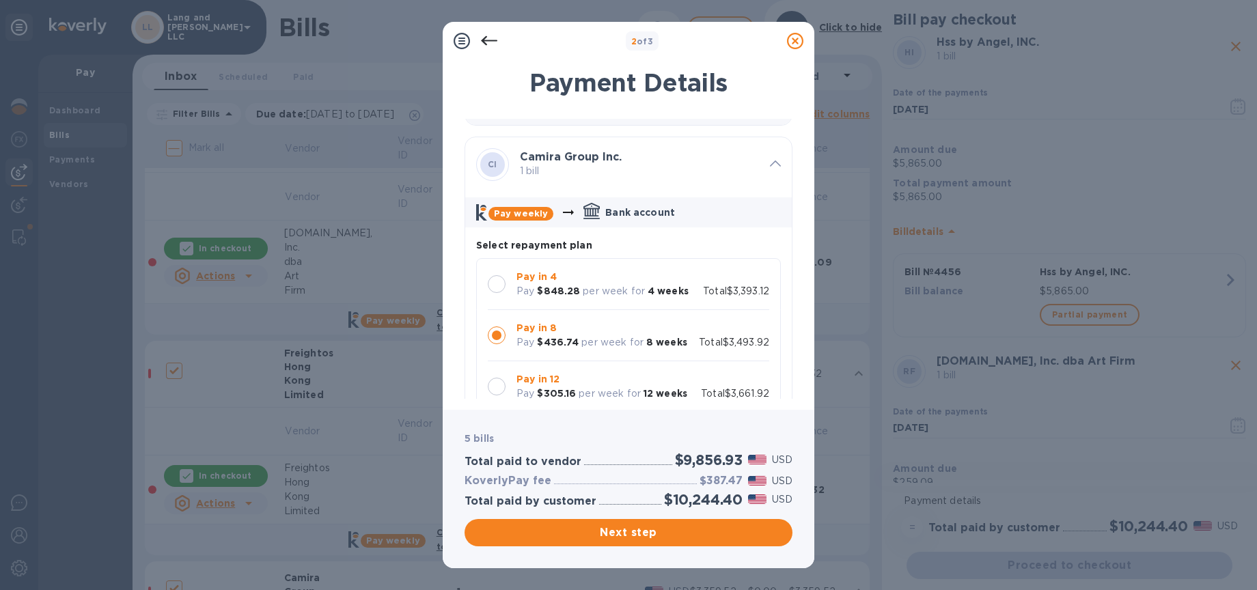
drag, startPoint x: 503, startPoint y: 296, endPoint x: 544, endPoint y: 313, distance: 45.0
click at [503, 293] on div at bounding box center [497, 284] width 18 height 18
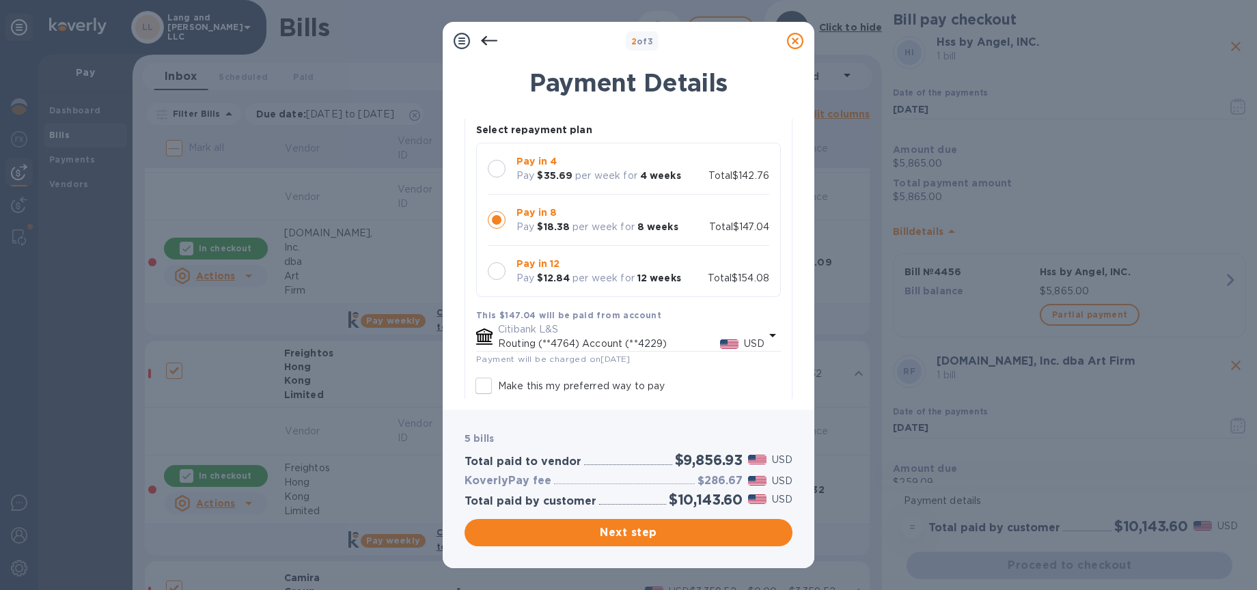
scroll to position [1102, 0]
click at [499, 180] on div at bounding box center [497, 172] width 18 height 18
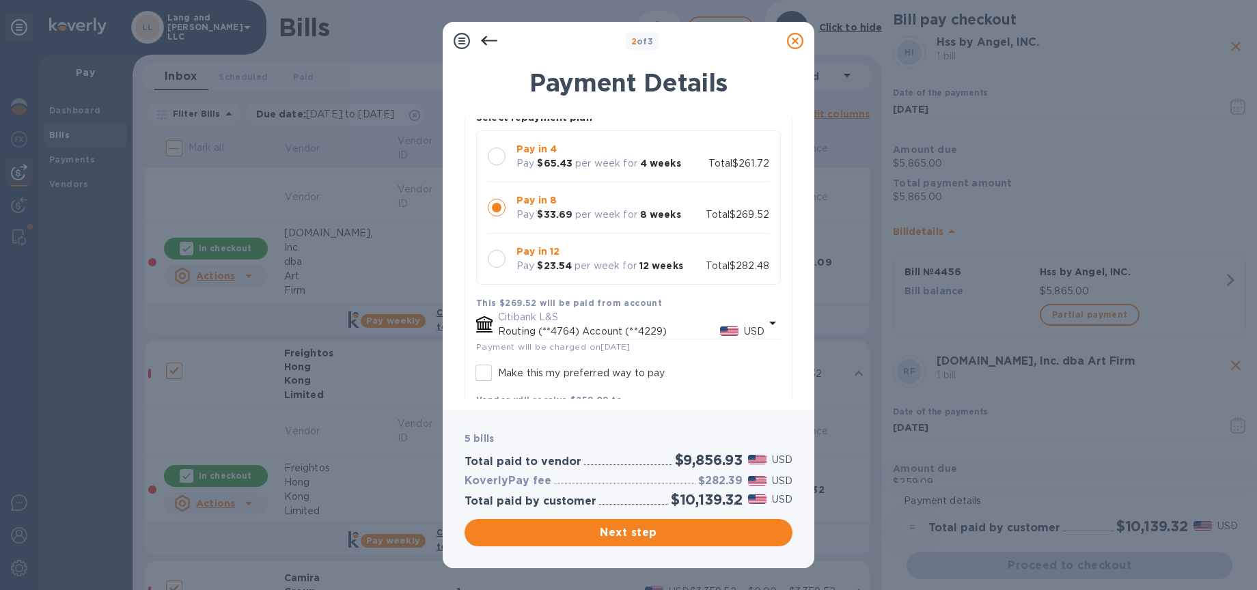
scroll to position [571, 0]
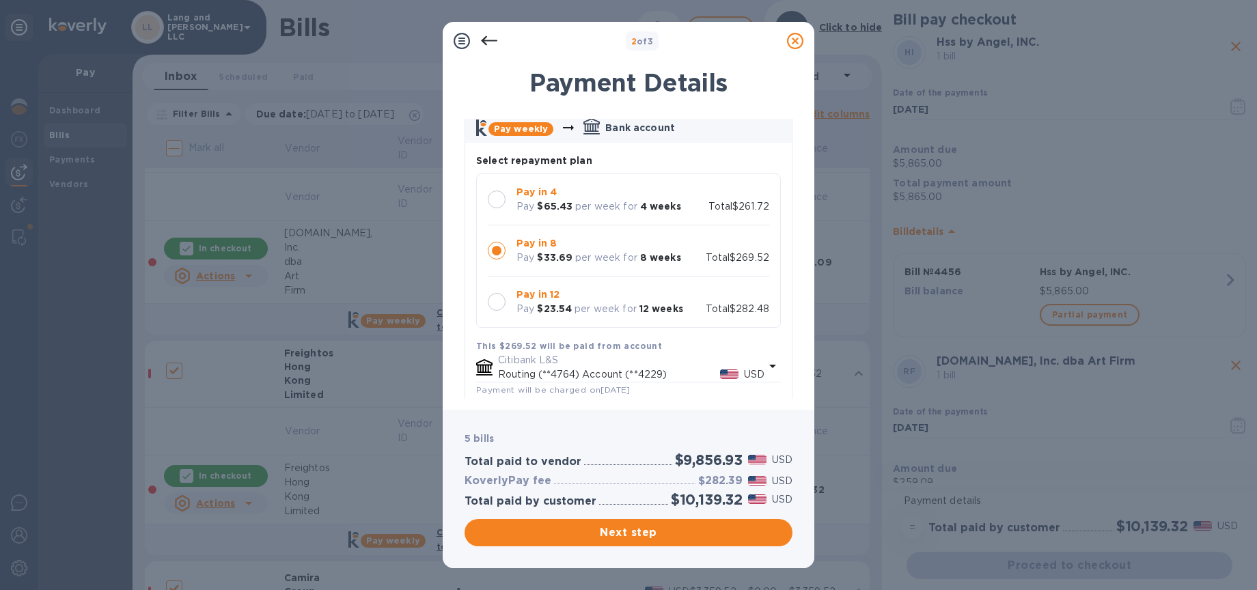
click at [499, 208] on div at bounding box center [497, 200] width 18 height 18
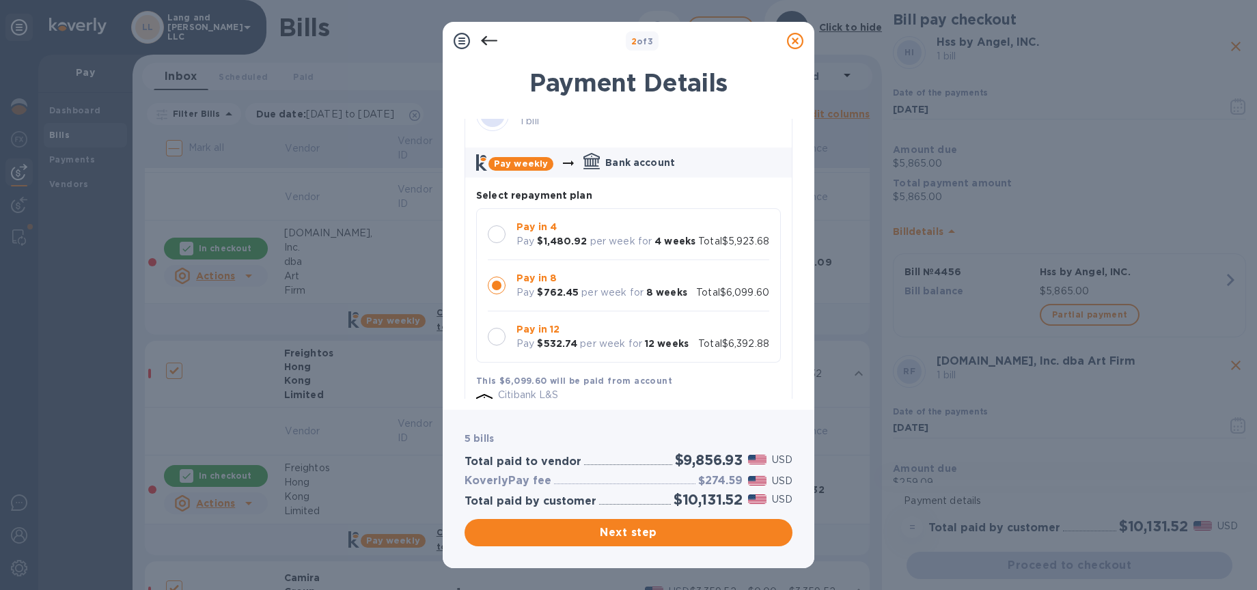
scroll to position [29, 0]
click at [498, 238] on div at bounding box center [497, 238] width 18 height 18
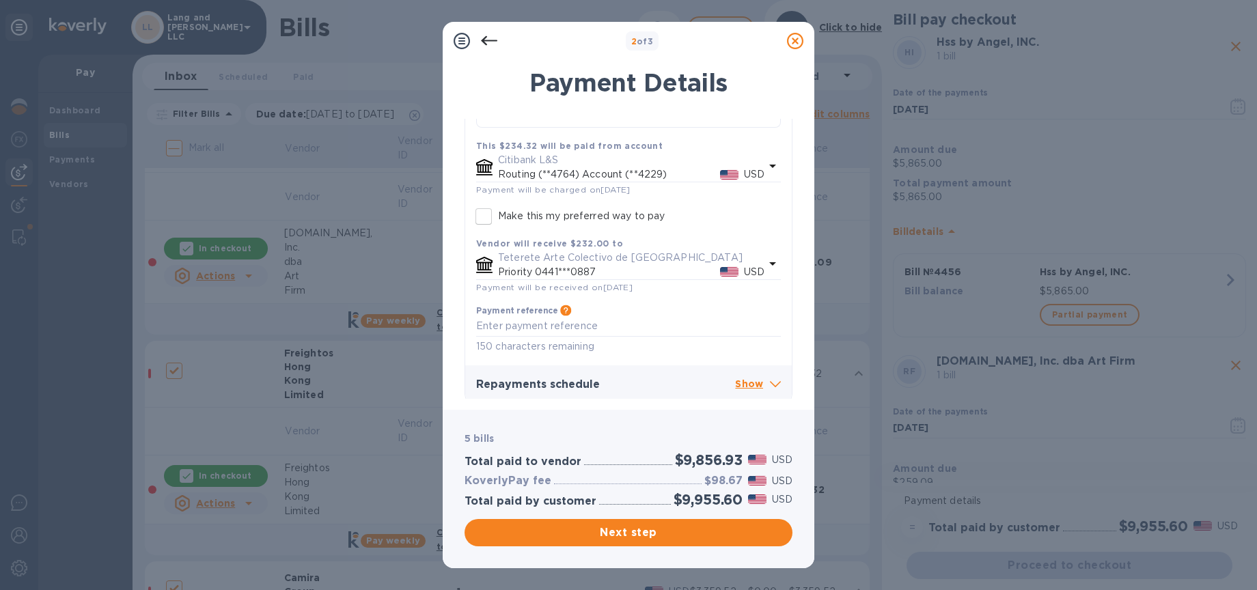
scroll to position [2302, 0]
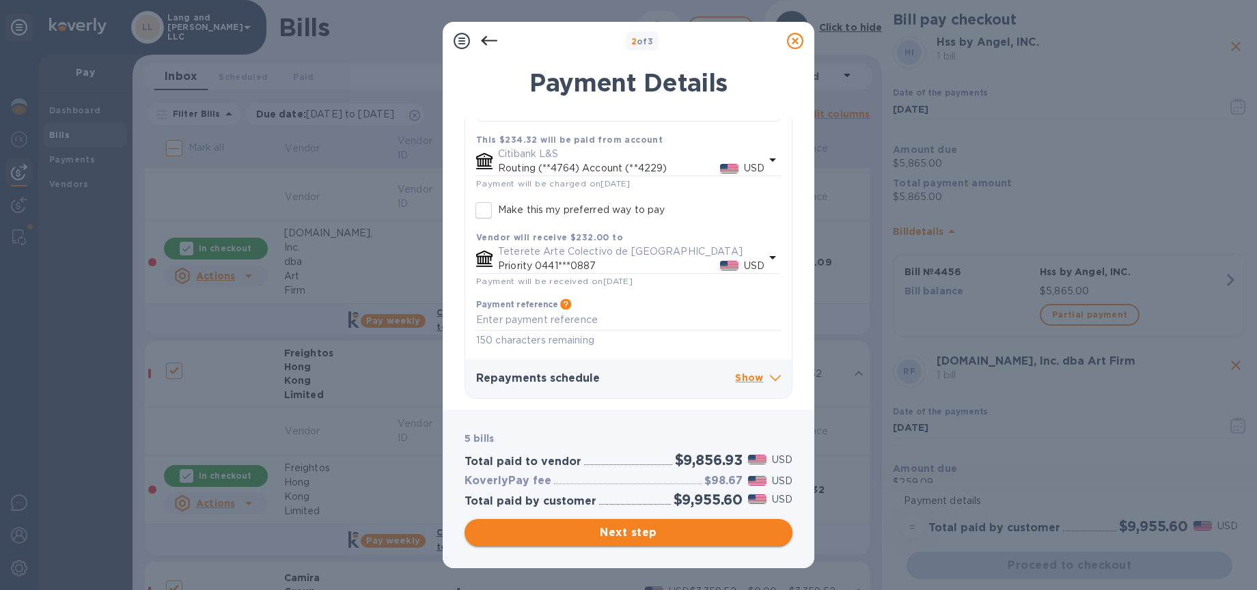
click at [621, 530] on span "Next step" at bounding box center [628, 532] width 306 height 16
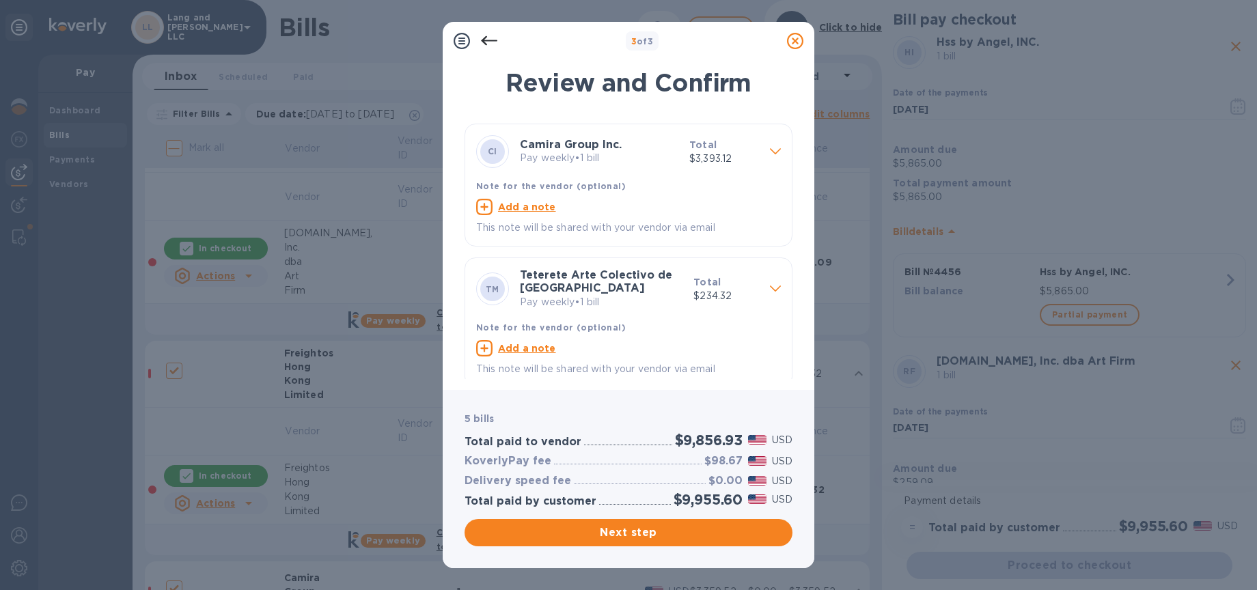
scroll to position [419, 0]
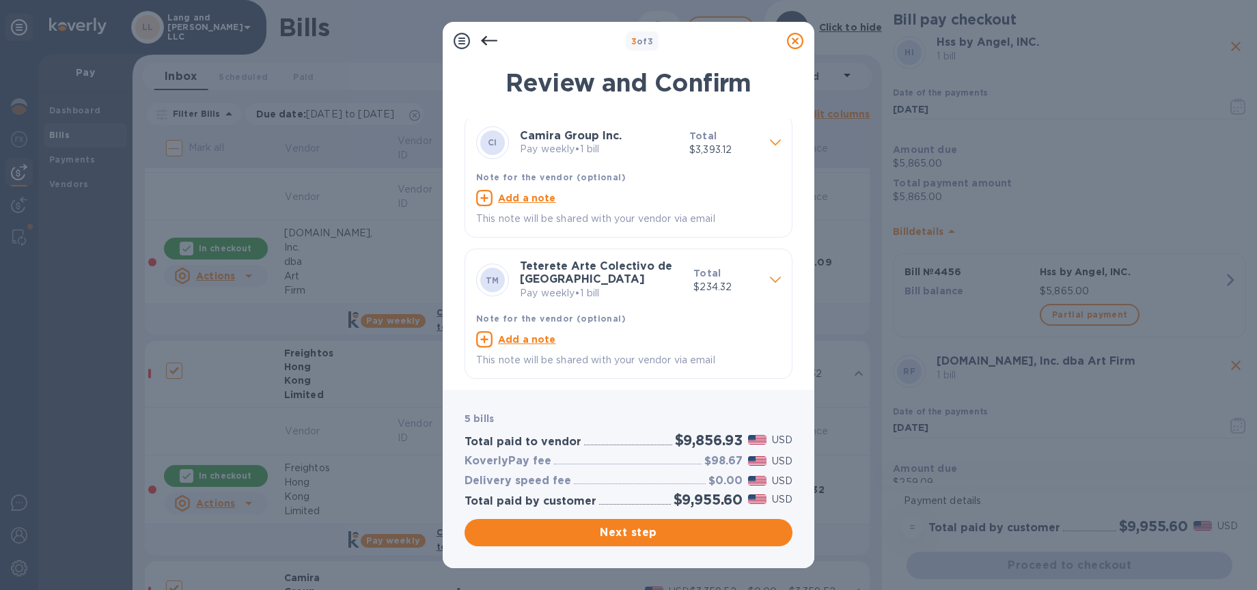
click at [615, 535] on span "Next step" at bounding box center [628, 532] width 306 height 16
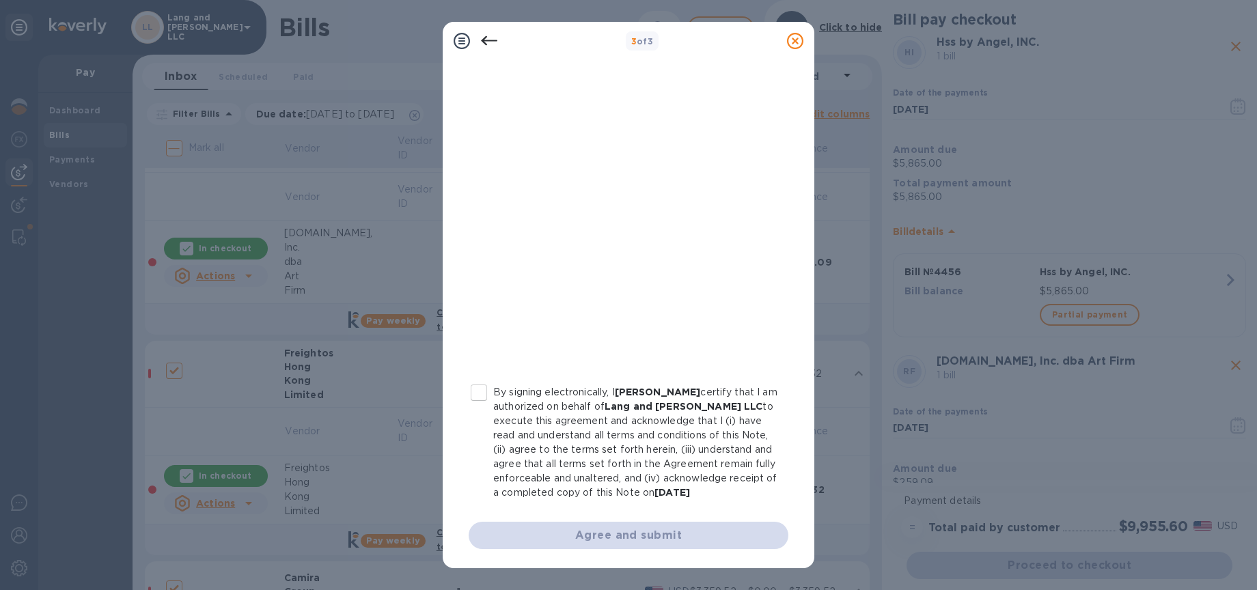
scroll to position [188, 0]
click at [482, 378] on input "By signing electronically, I [PERSON_NAME] certify that I am authorized on beha…" at bounding box center [478, 392] width 29 height 29
checkbox input "true"
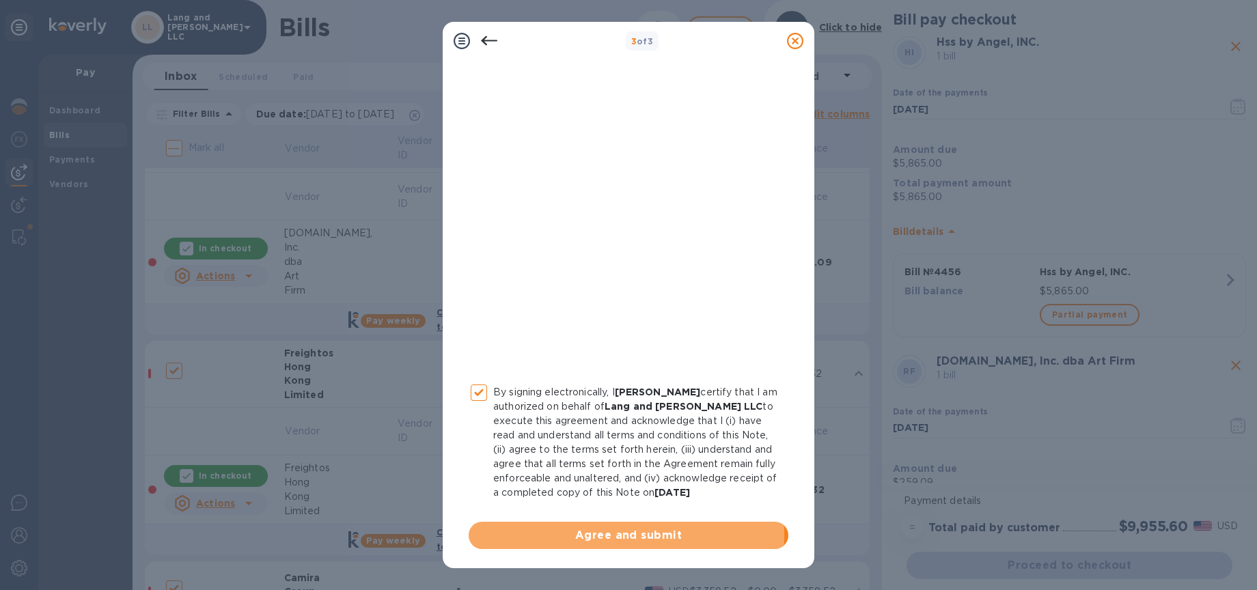
click at [612, 535] on span "Agree and submit" at bounding box center [628, 535] width 298 height 16
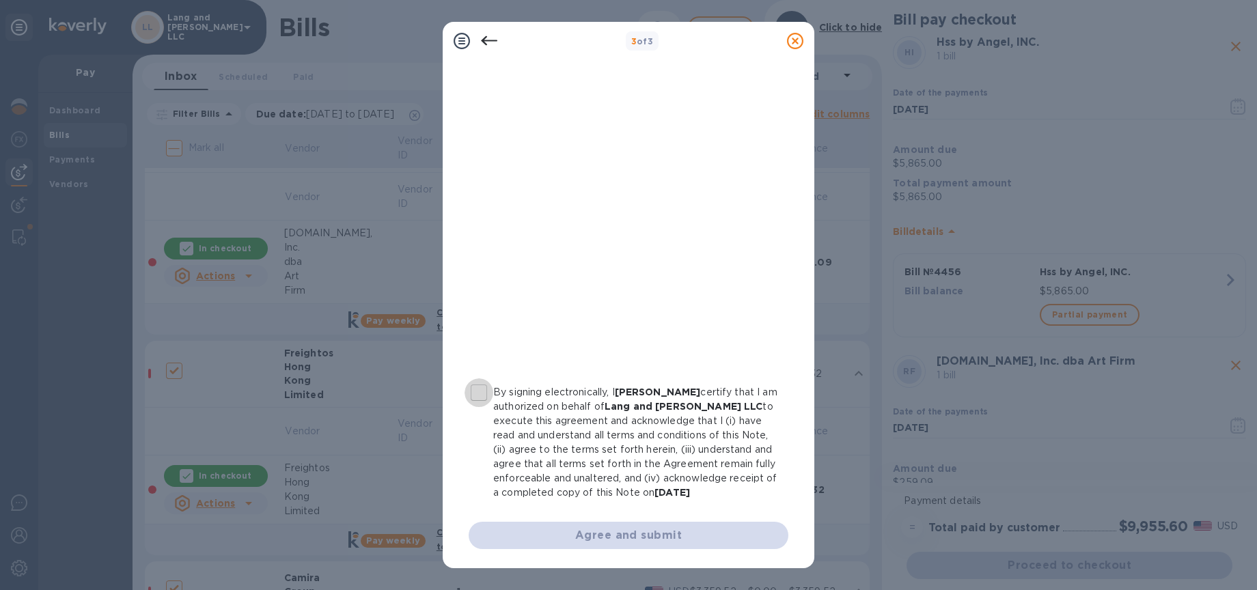
drag, startPoint x: 475, startPoint y: 379, endPoint x: 517, endPoint y: 477, distance: 106.4
click at [474, 379] on input "By signing electronically, I [PERSON_NAME] certify that I am authorized on beha…" at bounding box center [478, 392] width 29 height 29
checkbox input "true"
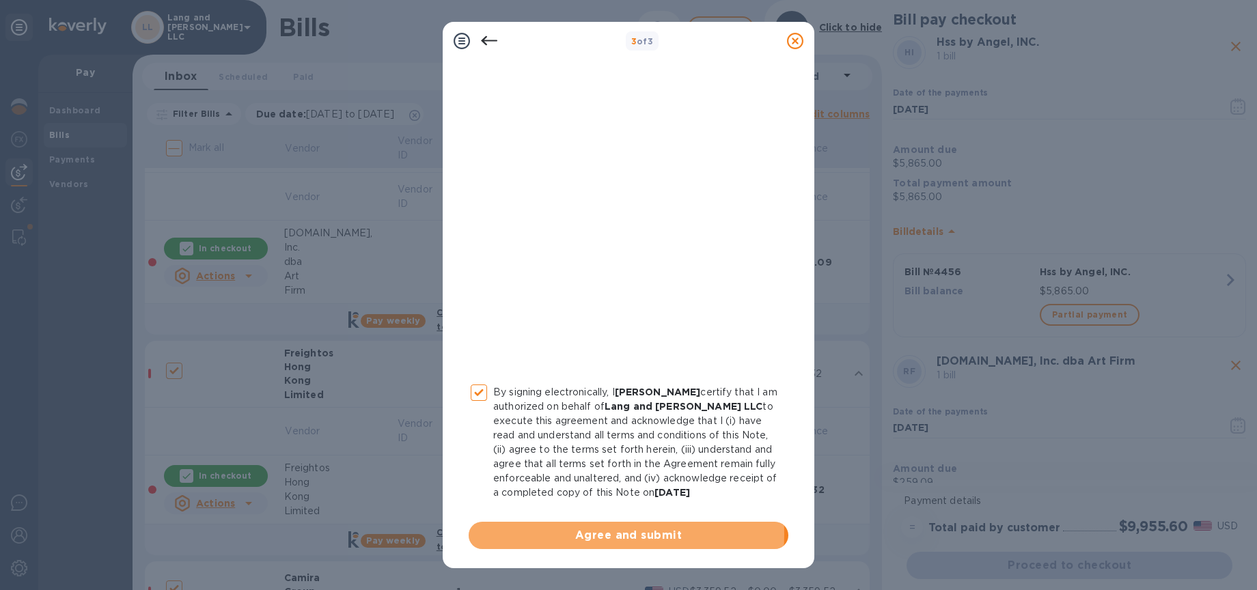
drag, startPoint x: 586, startPoint y: 534, endPoint x: 578, endPoint y: 525, distance: 11.6
click at [585, 534] on span "Agree and submit" at bounding box center [628, 535] width 298 height 16
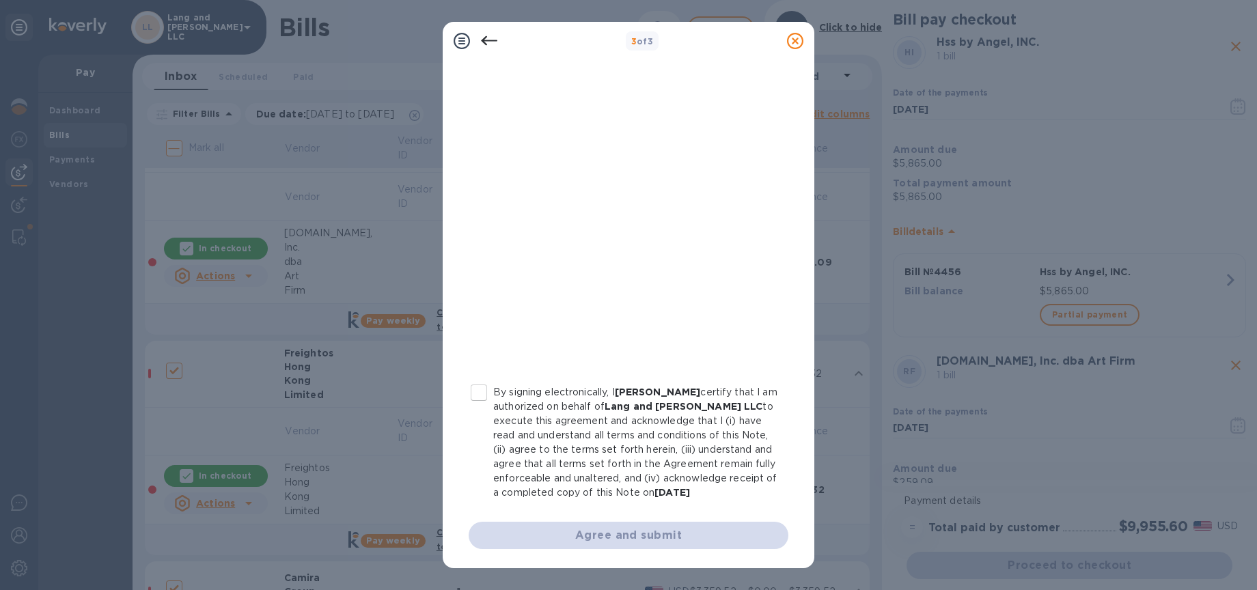
click at [477, 379] on input "By signing electronically, I [PERSON_NAME] certify that I am authorized on beha…" at bounding box center [478, 392] width 29 height 29
checkbox input "true"
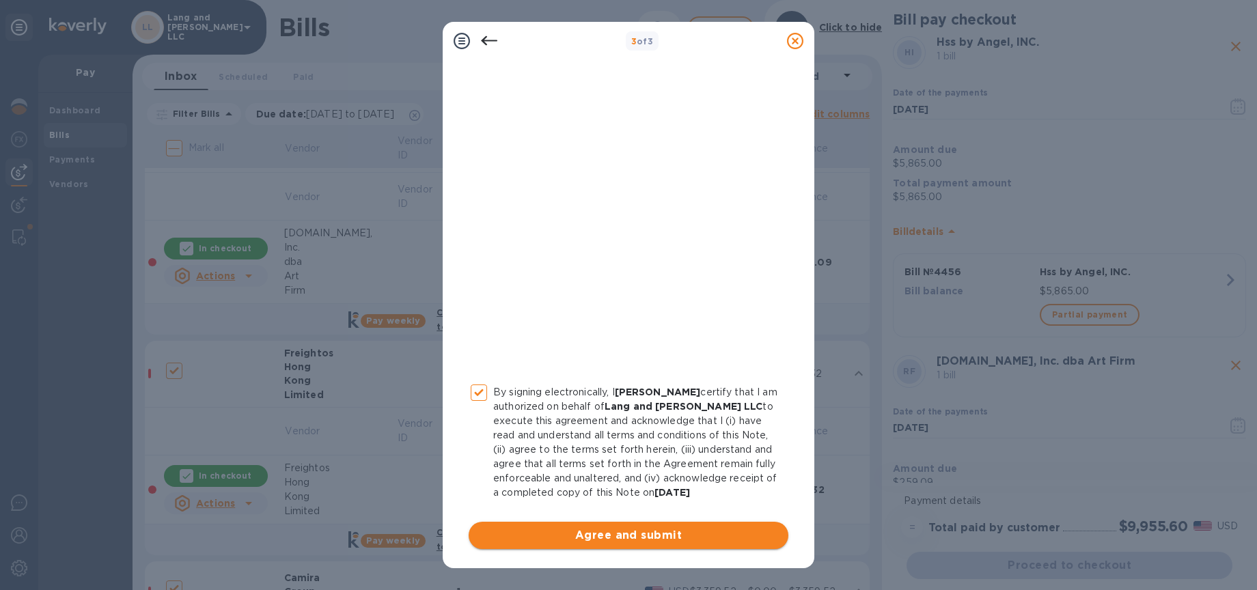
click at [644, 537] on span "Agree and submit" at bounding box center [628, 535] width 298 height 16
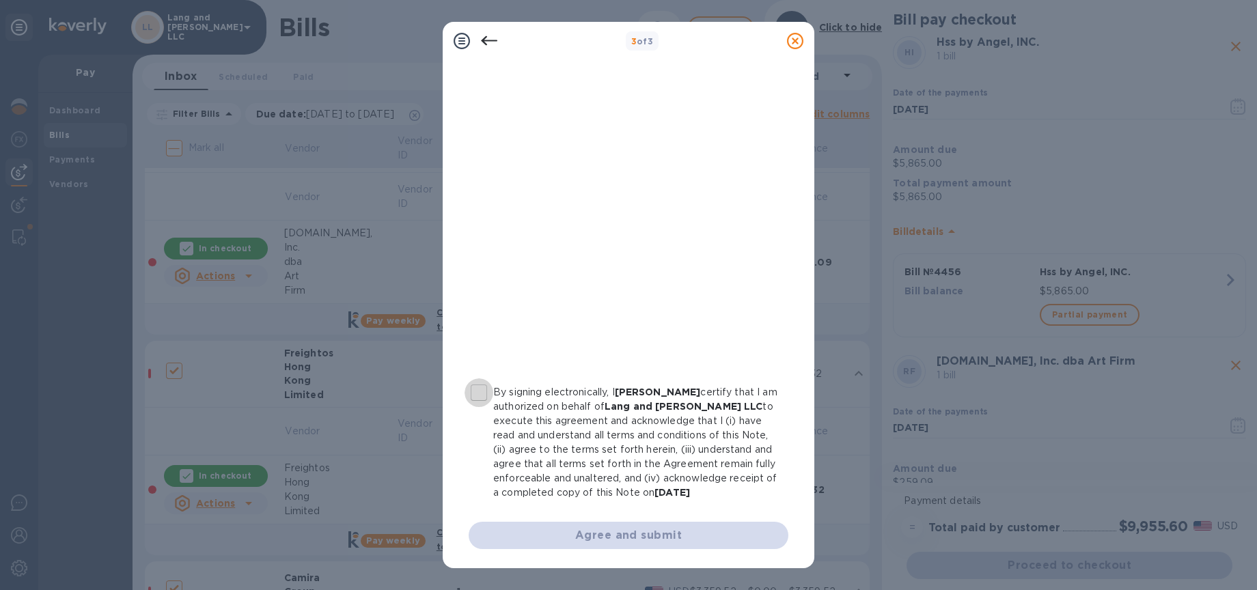
click at [473, 379] on input "By signing electronically, I [PERSON_NAME] certify that I am authorized on beha…" at bounding box center [478, 392] width 29 height 29
checkbox input "true"
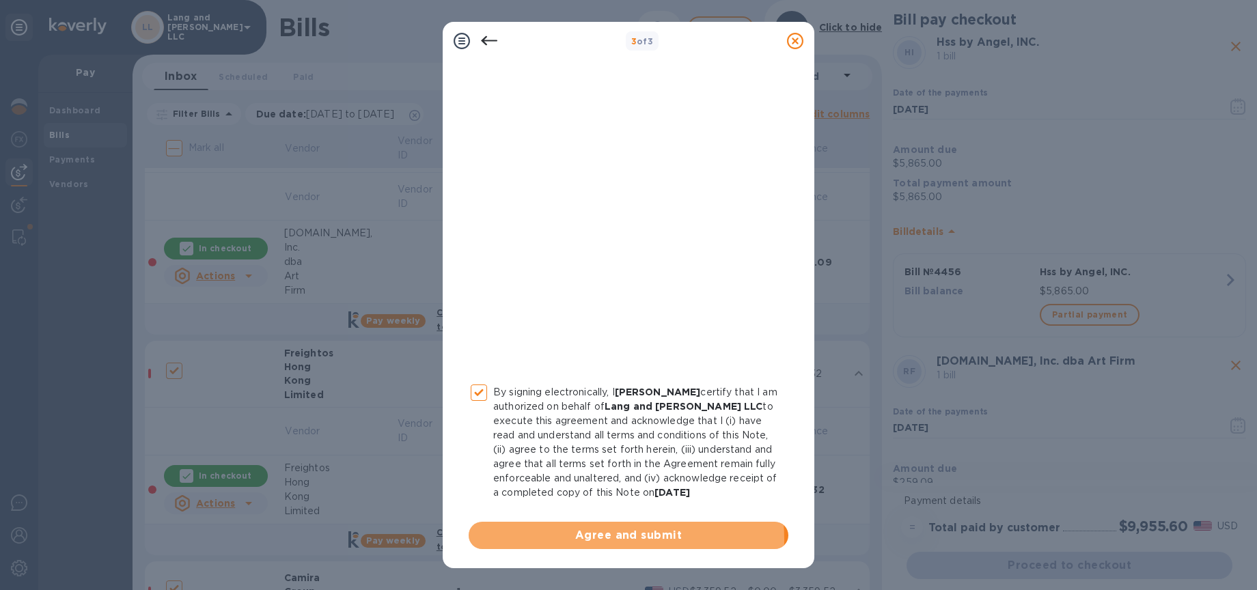
click at [591, 540] on span "Agree and submit" at bounding box center [628, 535] width 298 height 16
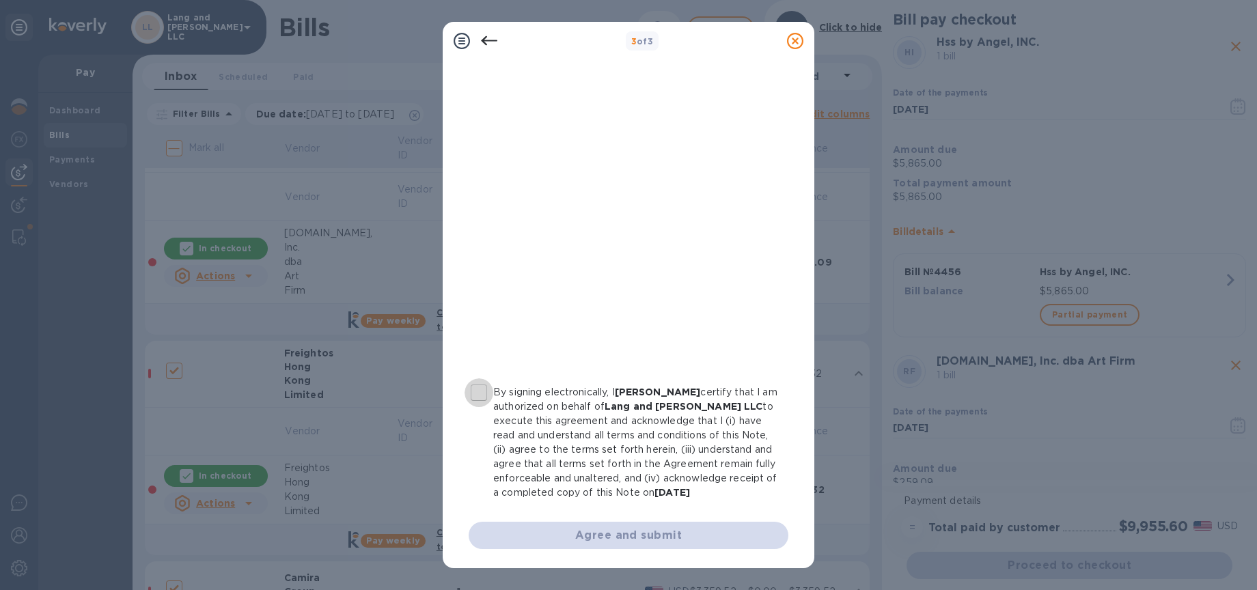
drag, startPoint x: 477, startPoint y: 376, endPoint x: 499, endPoint y: 447, distance: 74.5
click at [477, 378] on input "By signing electronically, I [PERSON_NAME] certify that I am authorized on beha…" at bounding box center [478, 392] width 29 height 29
checkbox input "true"
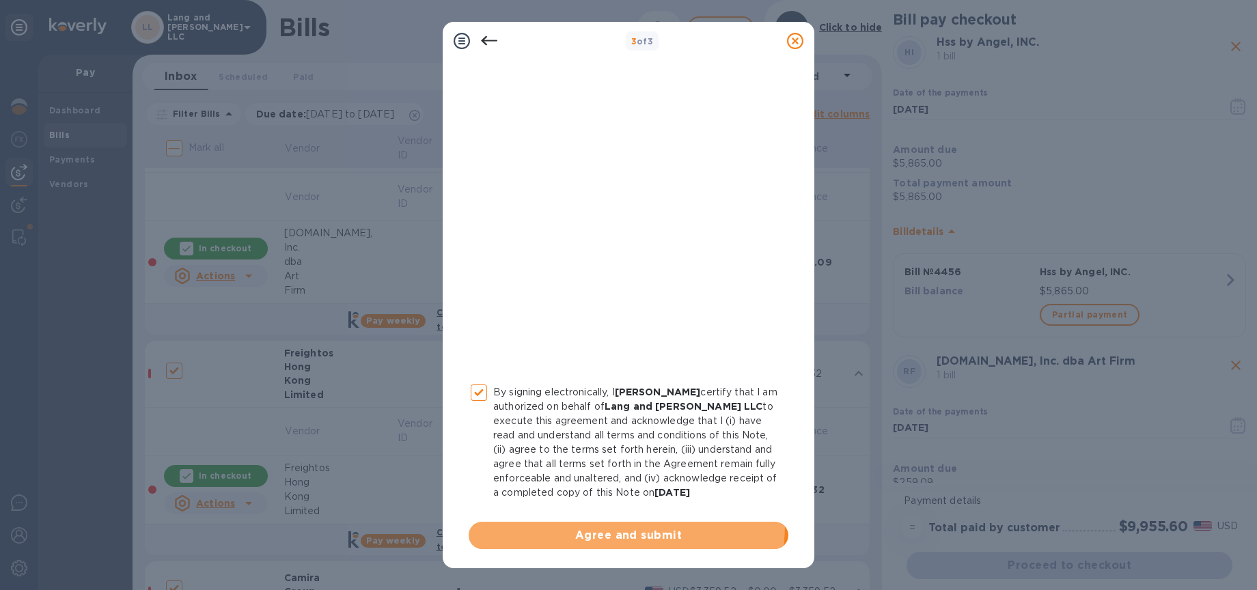
click at [576, 524] on button "Agree and submit" at bounding box center [628, 535] width 320 height 27
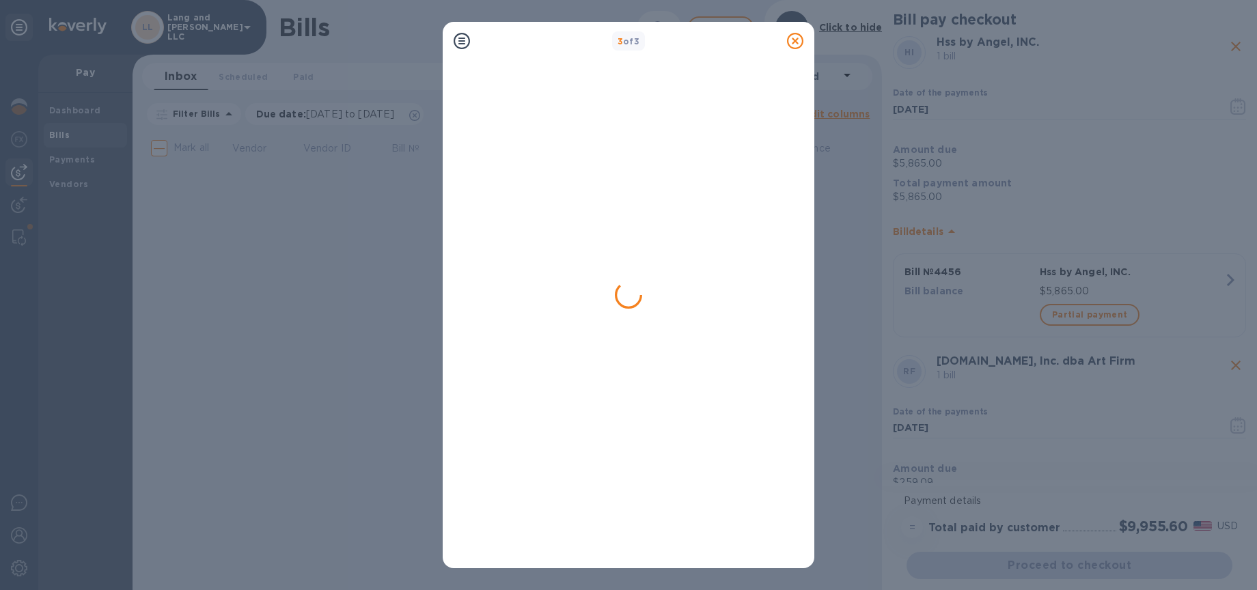
scroll to position [0, 0]
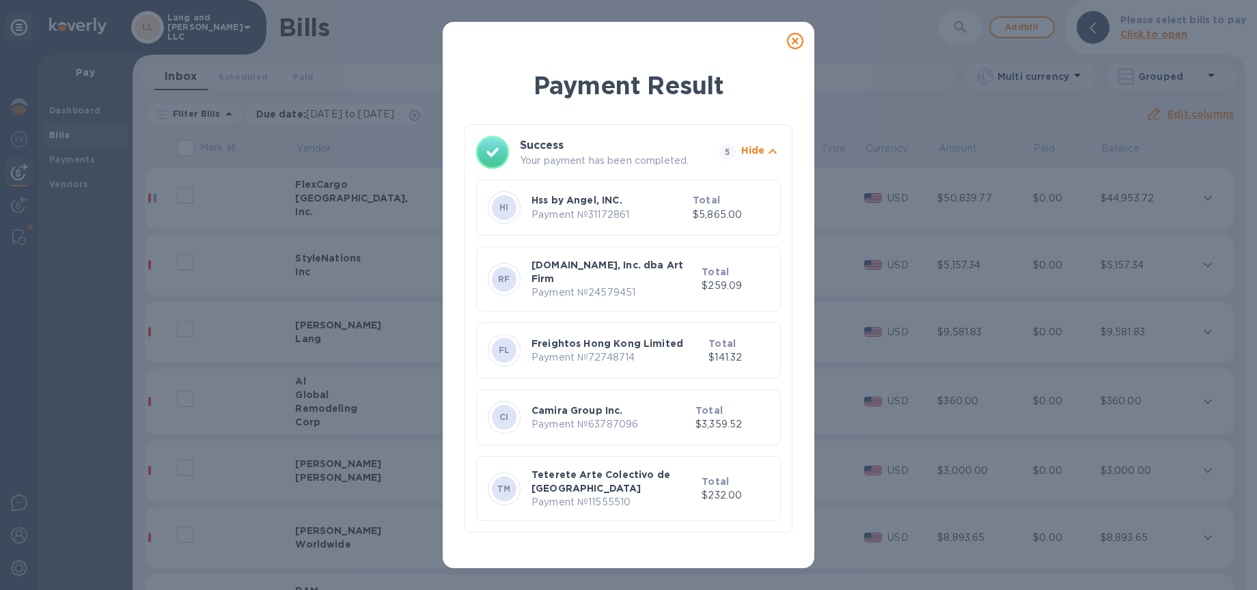
click at [24, 109] on div "Payment Result Success Your payment has been completed. 5 Hide HI Hss by Angel,…" at bounding box center [628, 295] width 1257 height 590
click at [65, 115] on div "Payment Result Success Your payment has been completed. 5 Hide HI Hss by Angel,…" at bounding box center [628, 295] width 1257 height 590
click at [20, 113] on div "Payment Result Success Your payment has been completed. 5 Hide HI Hss by Angel,…" at bounding box center [628, 295] width 1257 height 590
click at [792, 41] on icon at bounding box center [795, 41] width 16 height 16
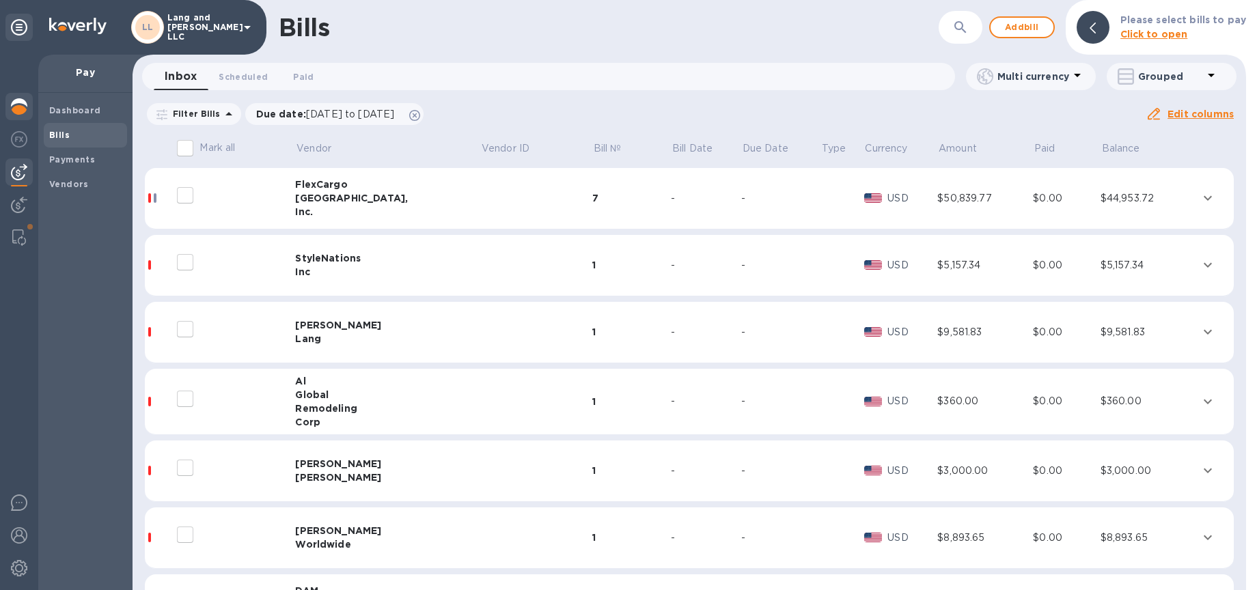
click at [25, 109] on img at bounding box center [19, 106] width 16 height 16
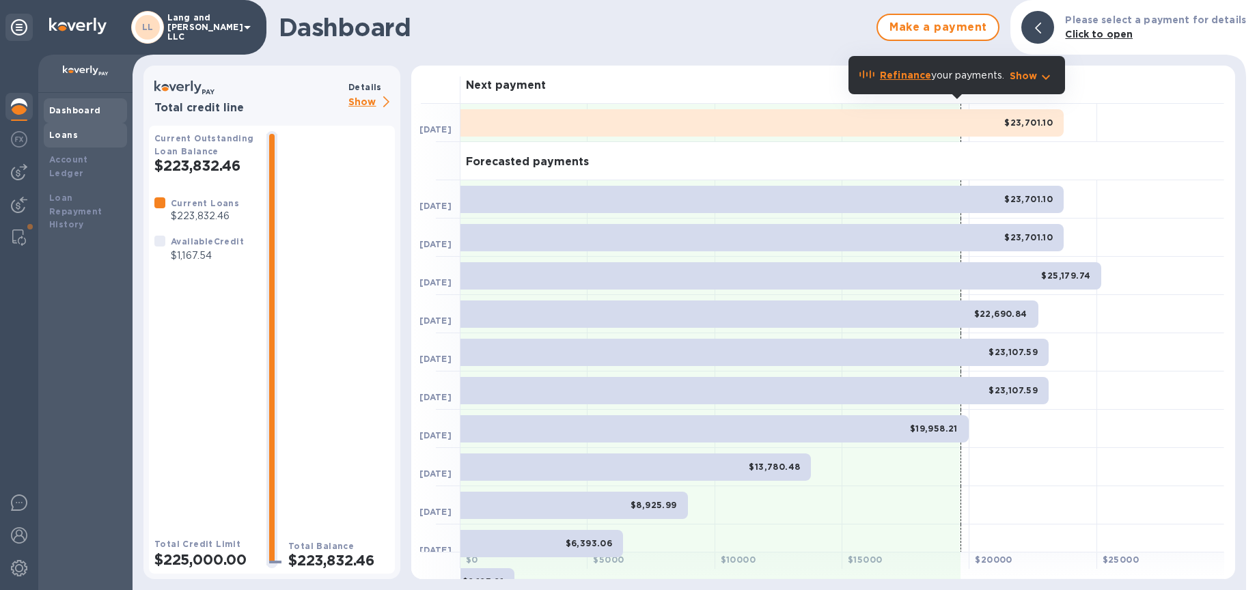
click at [74, 139] on b "Loans" at bounding box center [63, 135] width 29 height 10
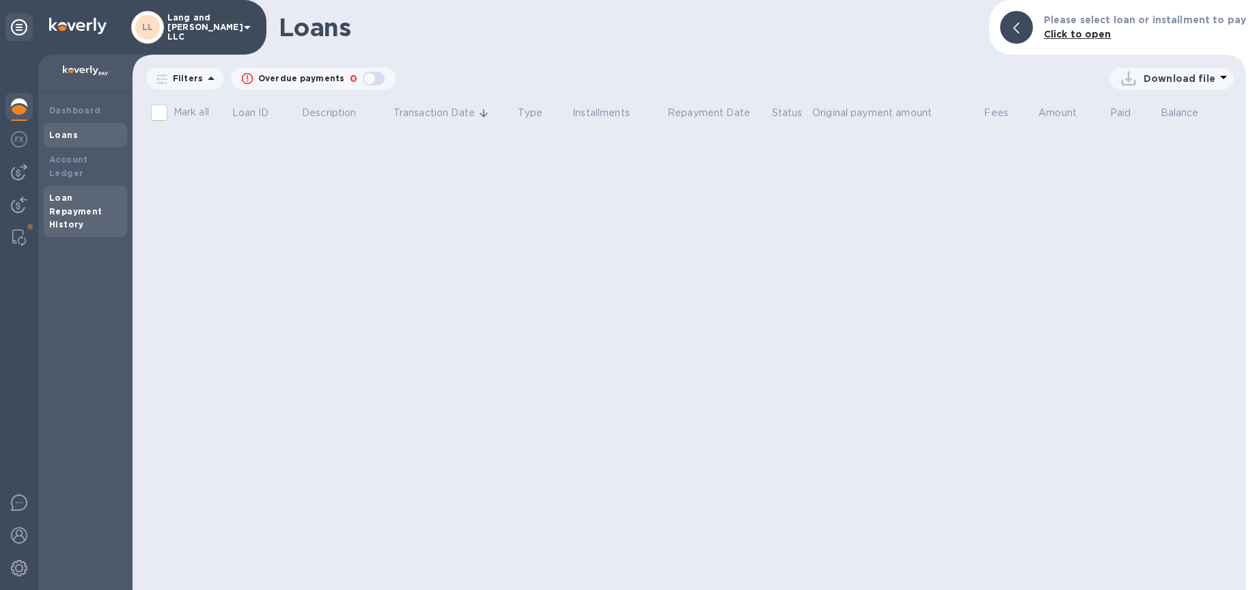
click at [72, 197] on b "Loan Repayment History" at bounding box center [75, 212] width 53 height 38
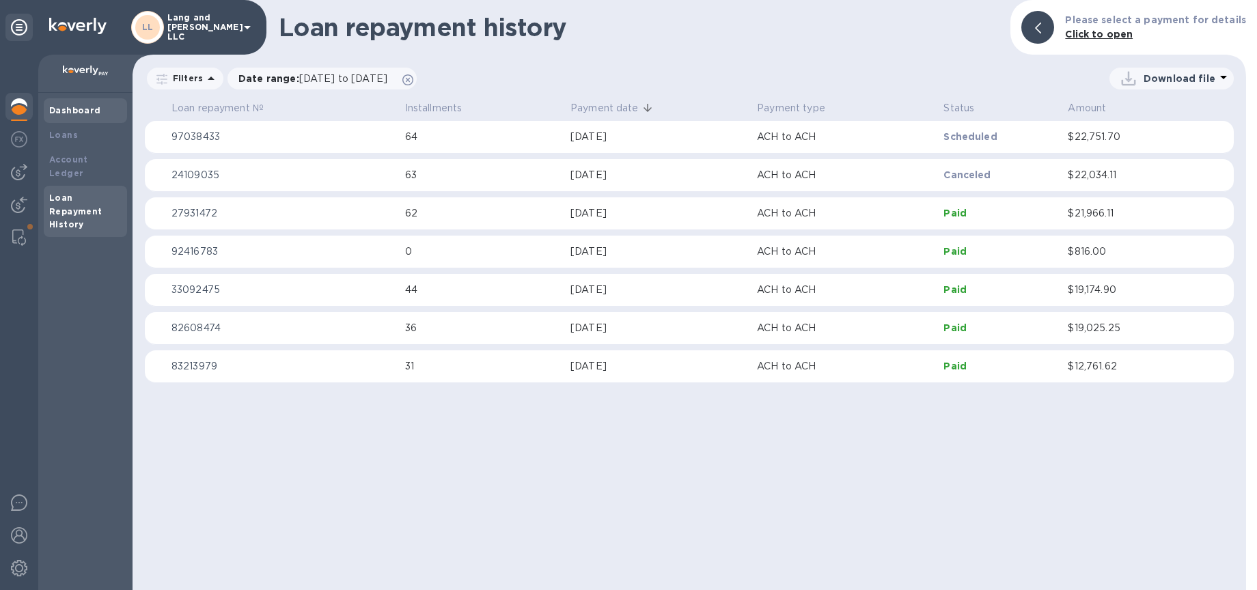
click at [86, 113] on b "Dashboard" at bounding box center [75, 110] width 52 height 10
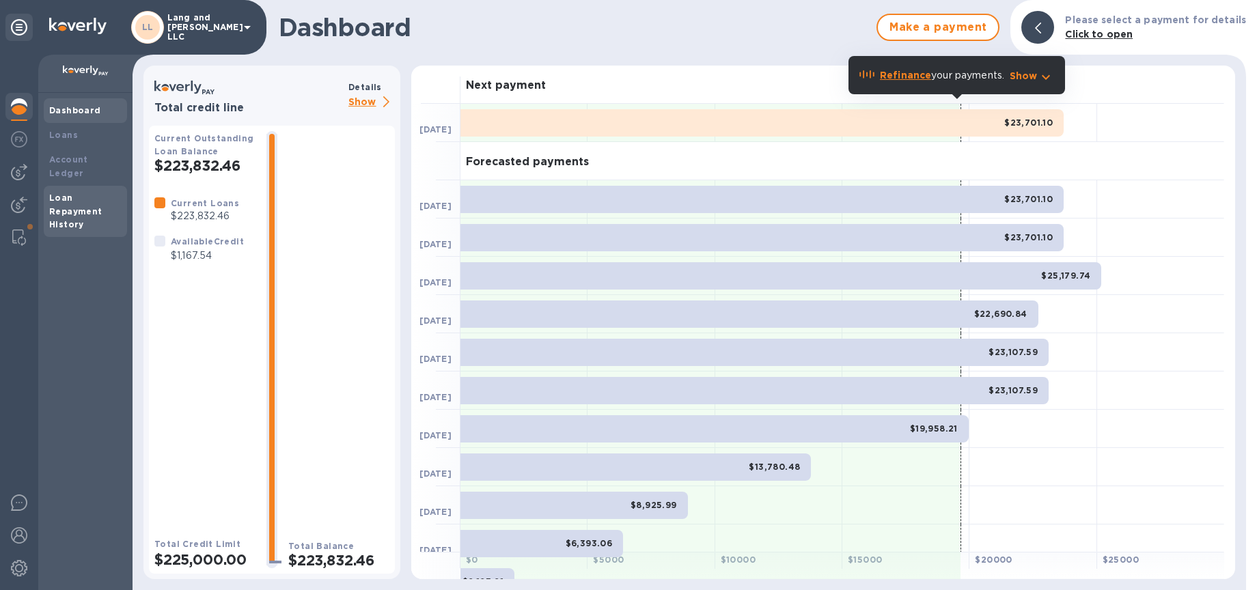
click at [79, 201] on b "Loan Repayment History" at bounding box center [75, 212] width 53 height 38
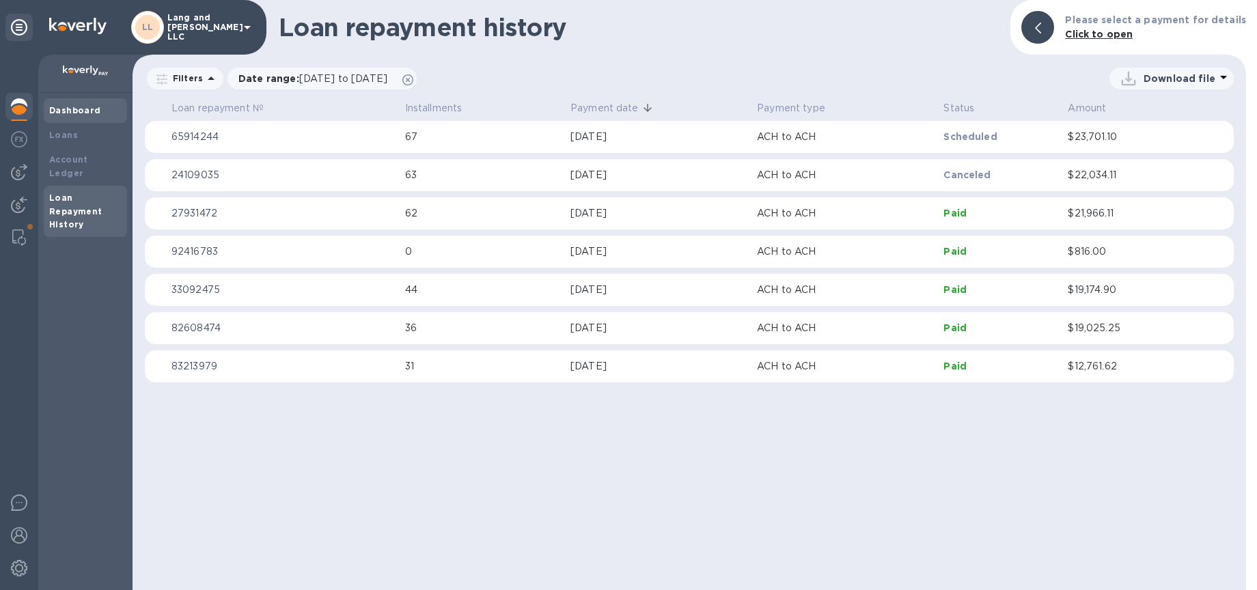
click at [69, 108] on b "Dashboard" at bounding box center [75, 110] width 52 height 10
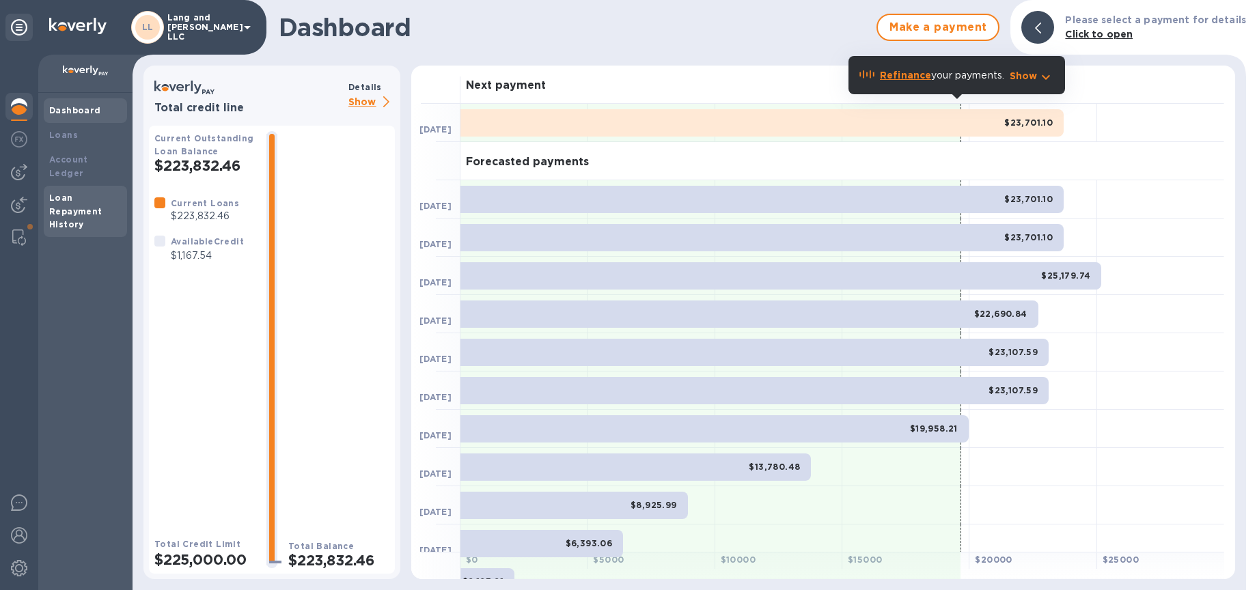
click at [76, 191] on div "Loan Repayment History" at bounding box center [85, 211] width 72 height 41
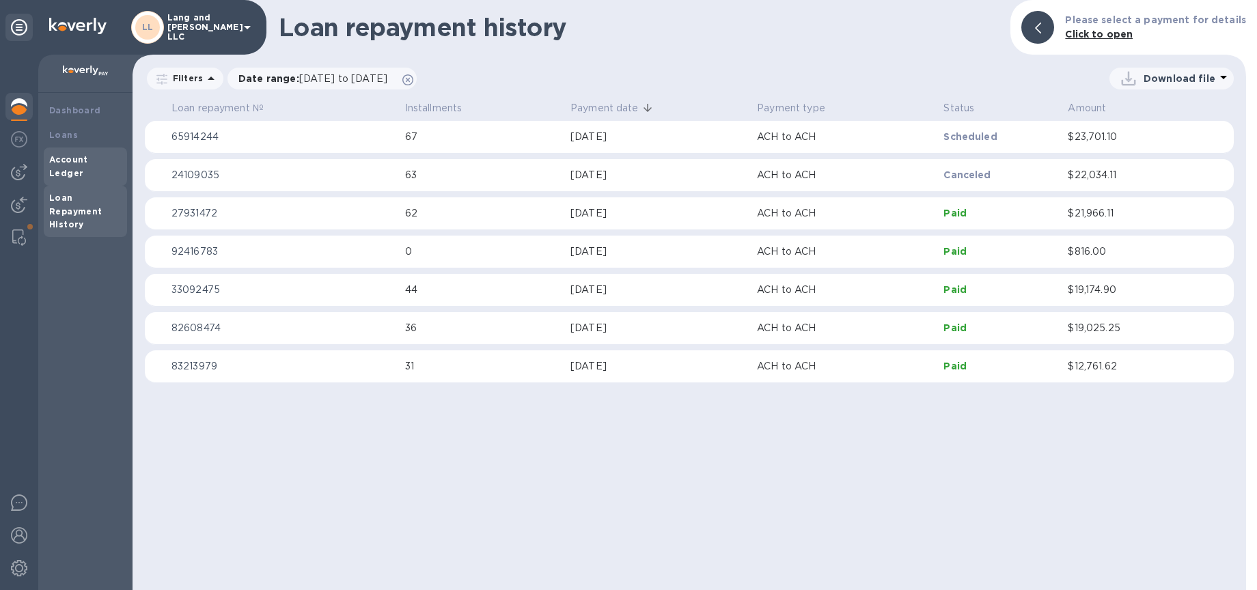
click at [72, 161] on b "Account Ledger" at bounding box center [68, 166] width 39 height 24
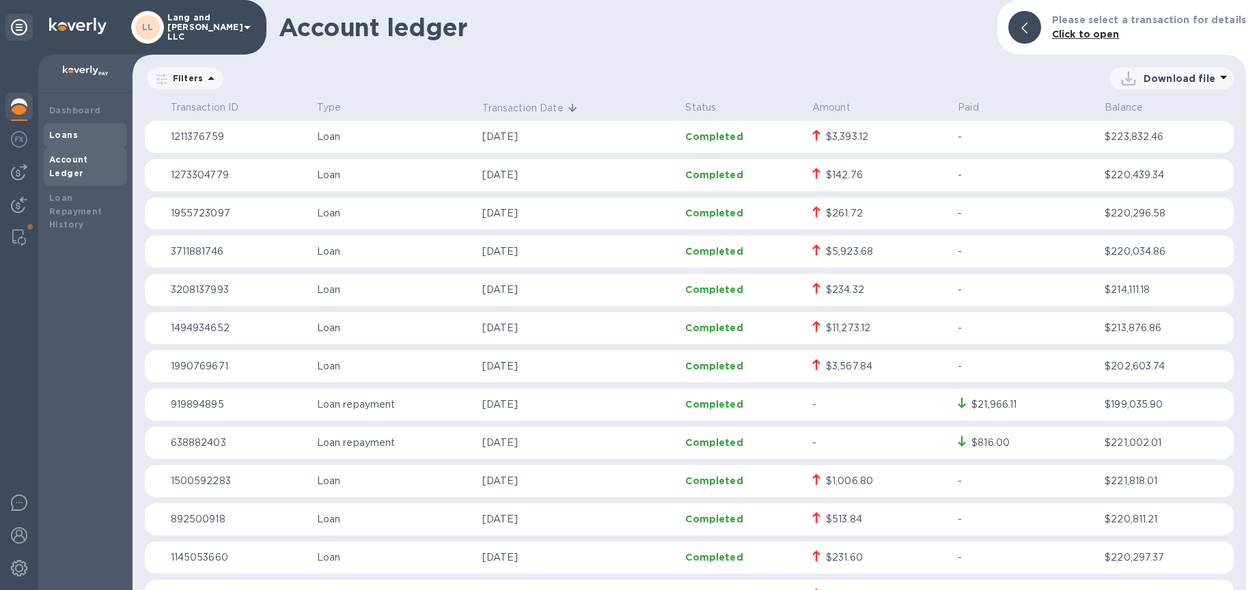
click at [84, 136] on div "Loans" at bounding box center [85, 135] width 72 height 14
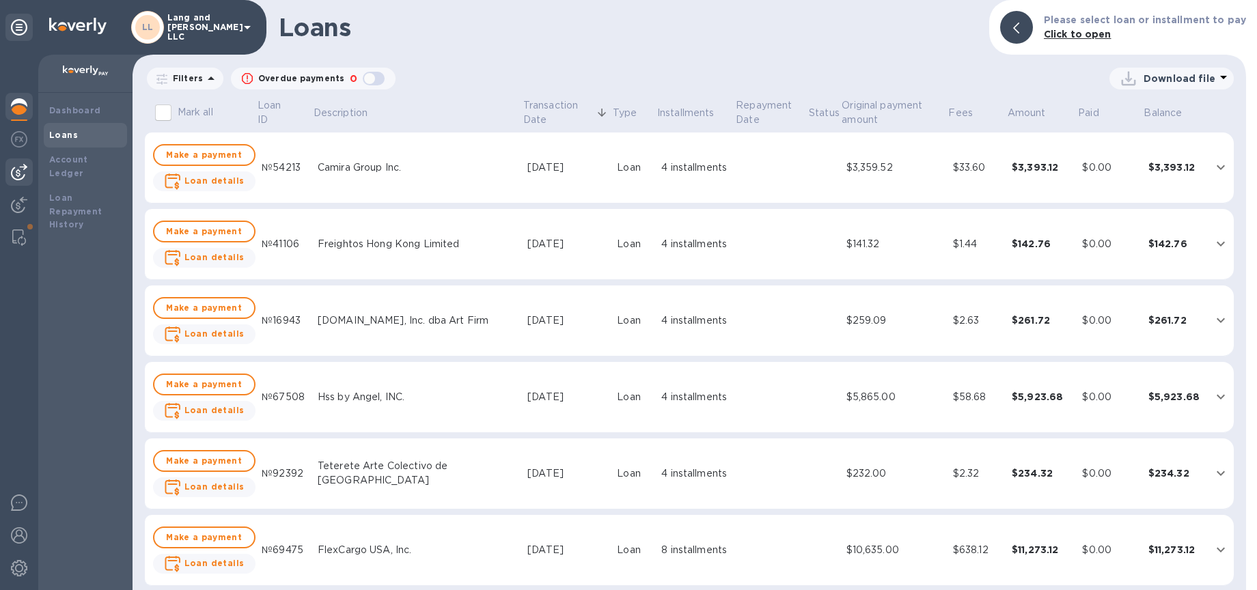
click at [18, 168] on img at bounding box center [19, 172] width 16 height 16
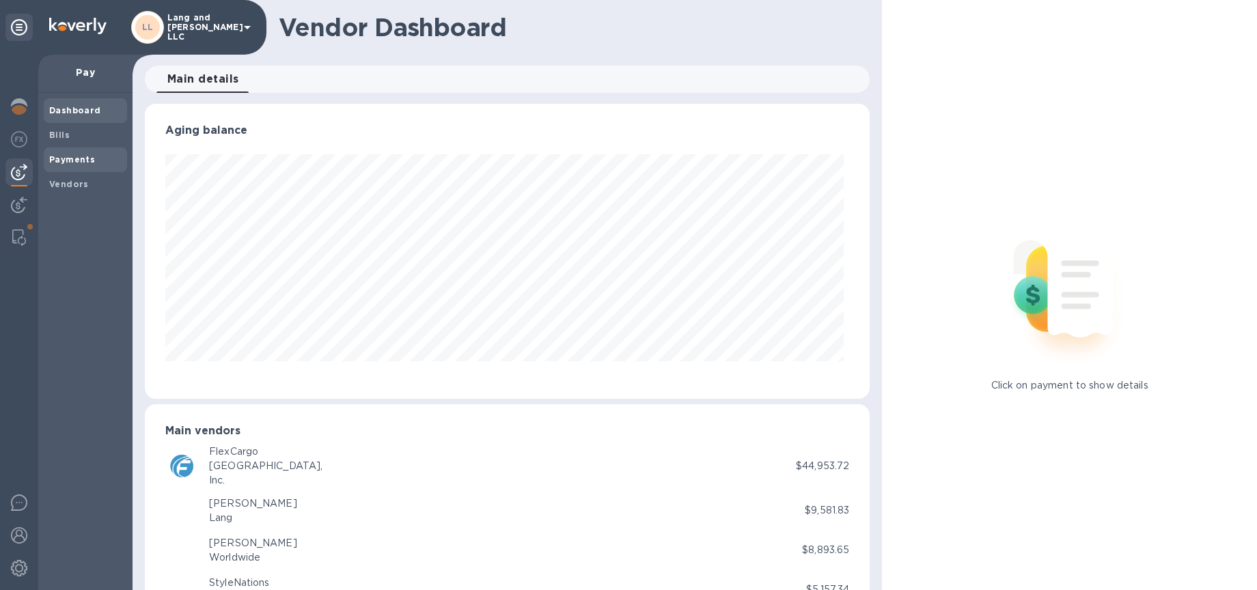
scroll to position [295, 720]
click at [20, 112] on img at bounding box center [19, 106] width 16 height 16
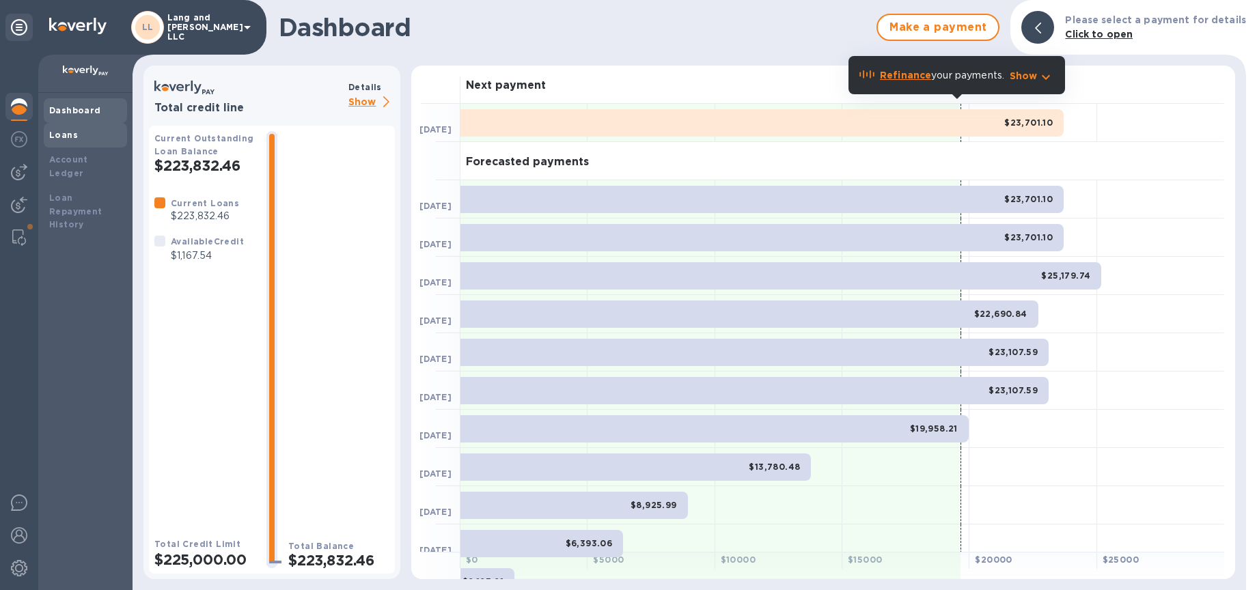
click at [74, 138] on b "Loans" at bounding box center [63, 135] width 29 height 10
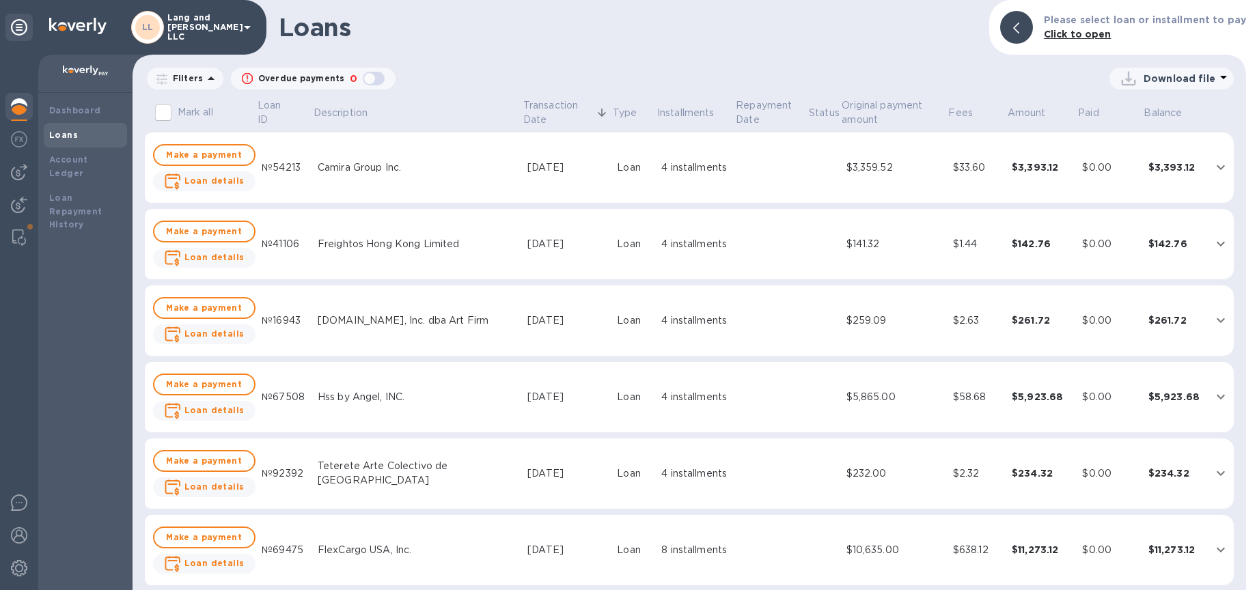
click at [19, 117] on div at bounding box center [18, 108] width 27 height 30
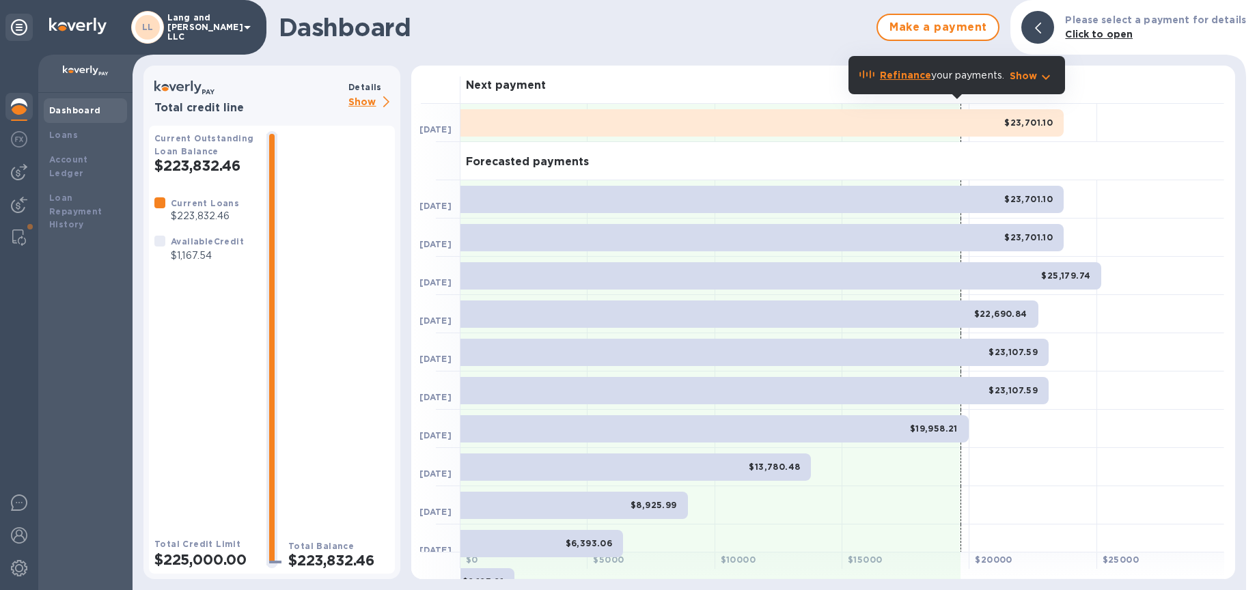
click at [25, 111] on img at bounding box center [19, 106] width 16 height 16
click at [23, 140] on img at bounding box center [19, 139] width 16 height 16
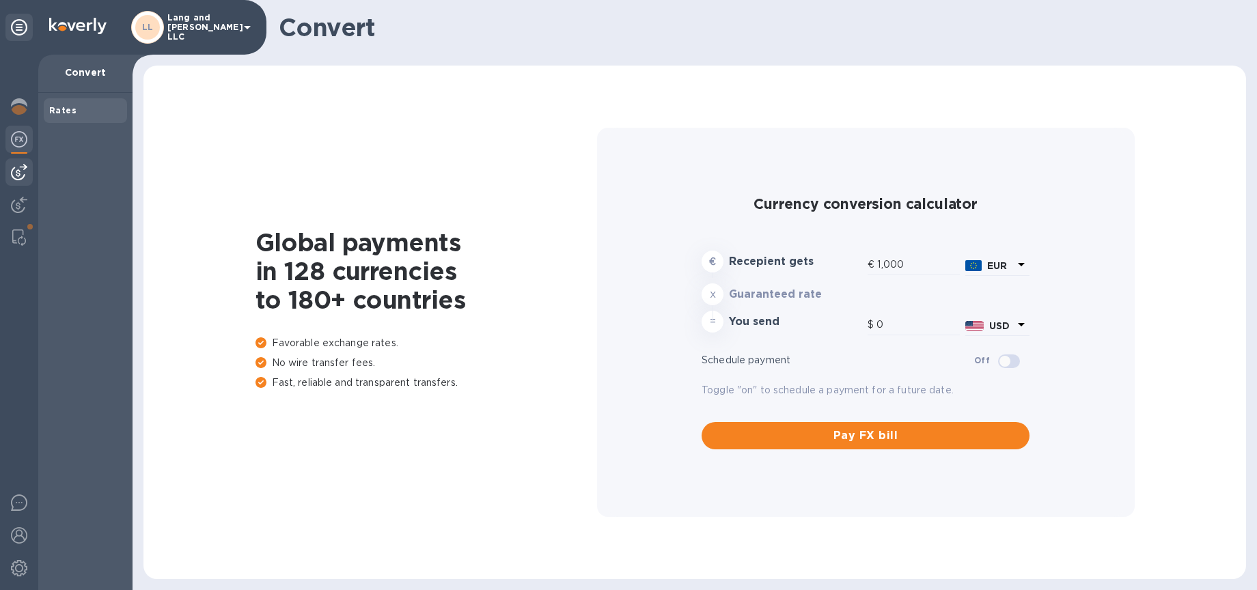
click at [23, 178] on img at bounding box center [19, 172] width 16 height 16
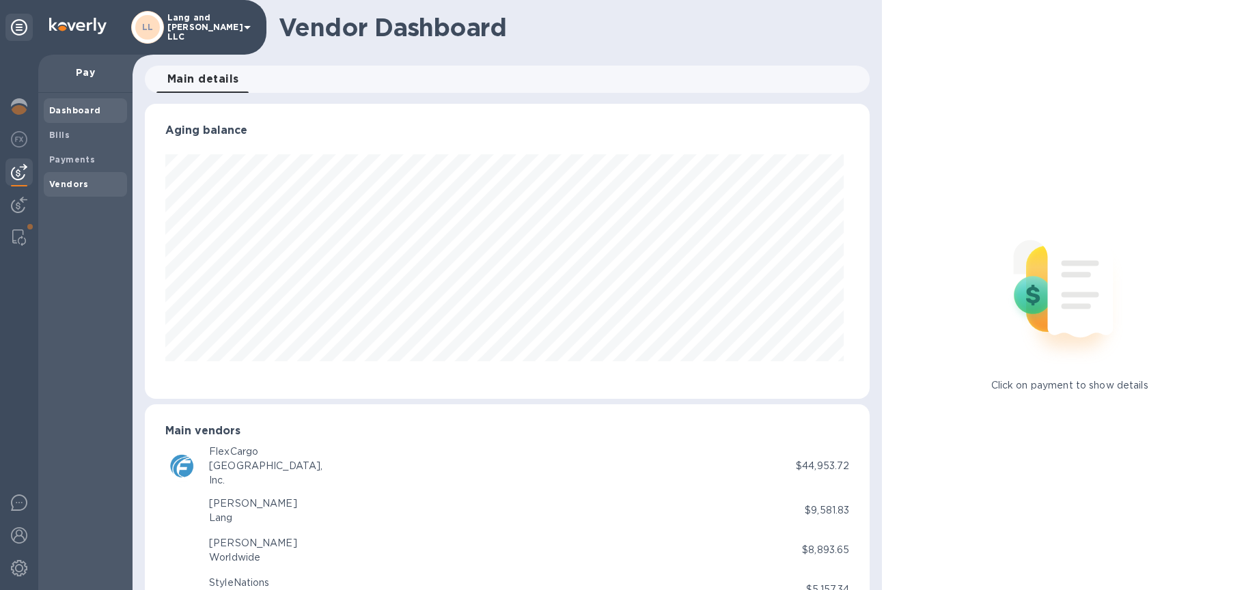
scroll to position [295, 720]
click at [16, 108] on img at bounding box center [19, 106] width 16 height 16
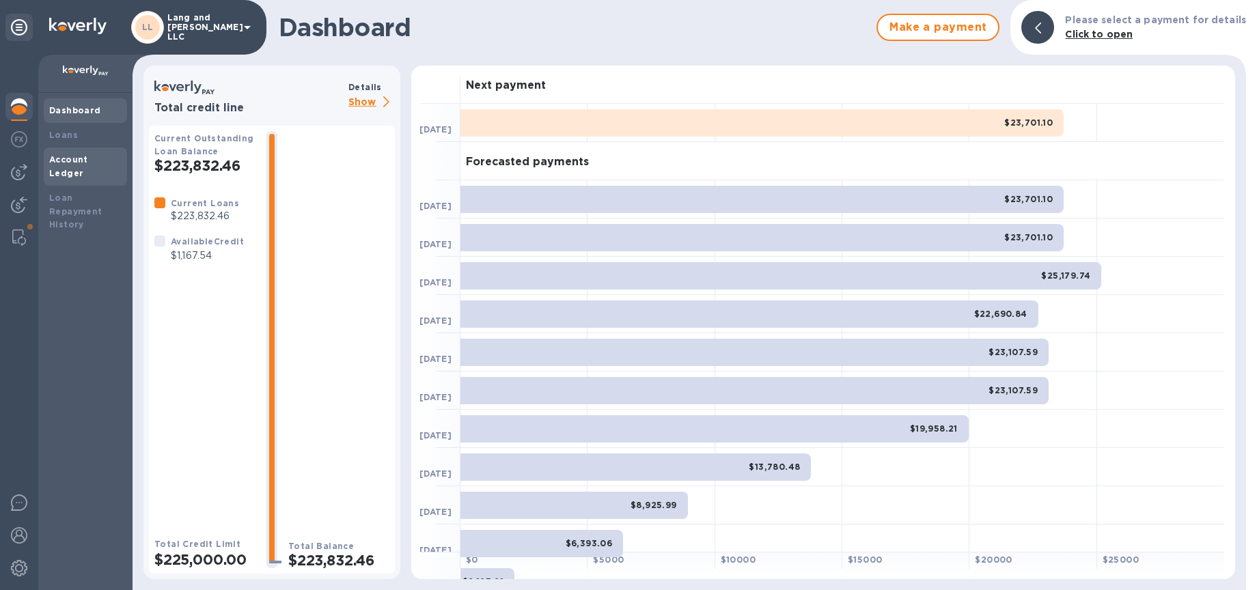
drag, startPoint x: 66, startPoint y: 162, endPoint x: 68, endPoint y: 169, distance: 7.6
click at [66, 162] on b "Account Ledger" at bounding box center [68, 166] width 39 height 24
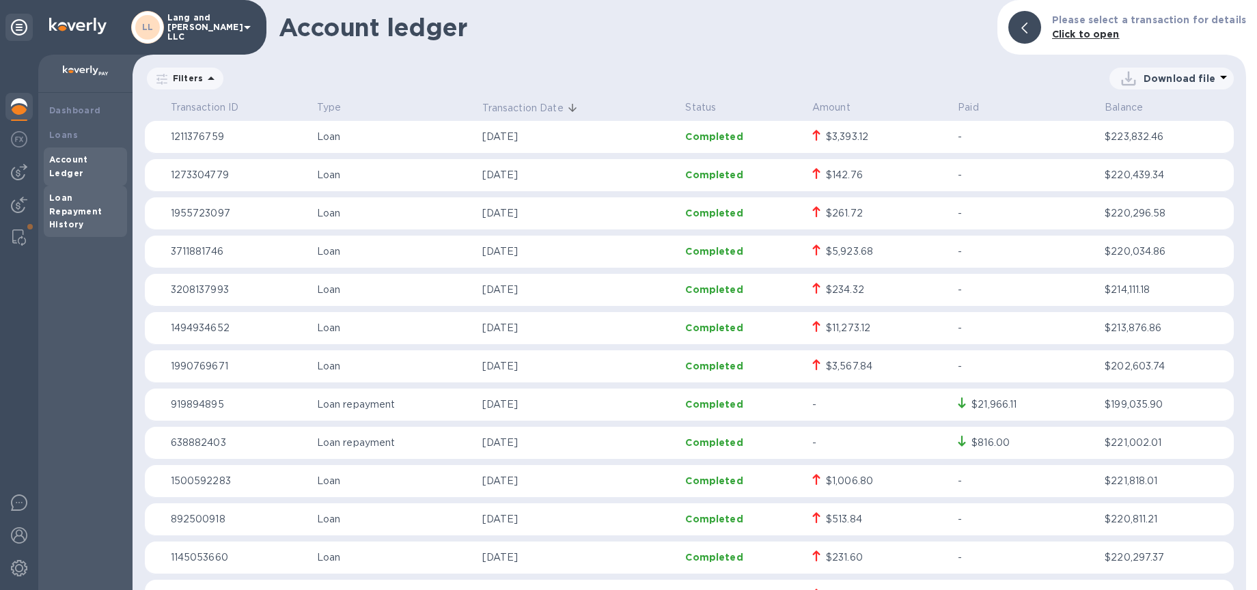
click at [66, 199] on b "Loan Repayment History" at bounding box center [75, 212] width 53 height 38
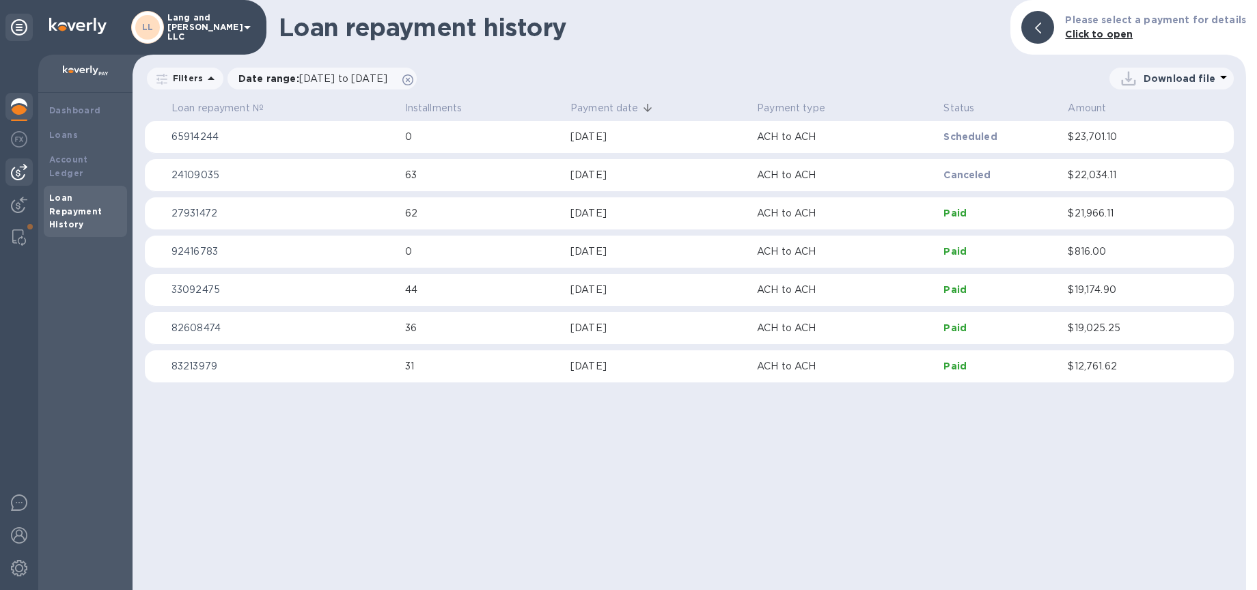
click at [25, 177] on img at bounding box center [19, 172] width 16 height 16
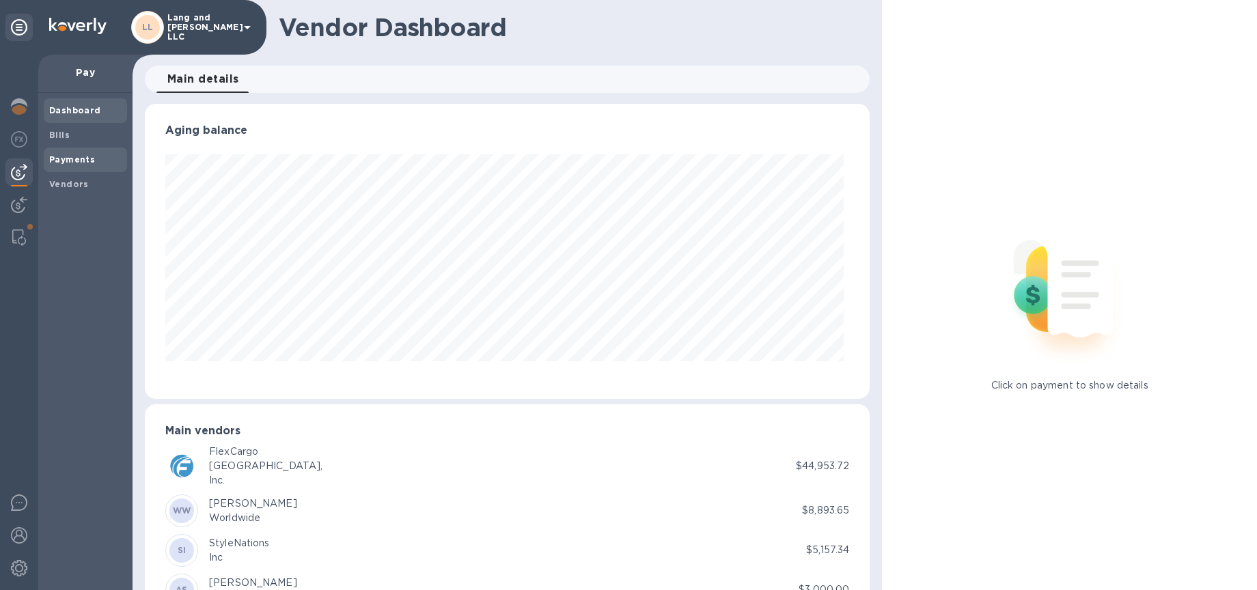
scroll to position [295, 720]
click at [70, 143] on div "Bills" at bounding box center [85, 135] width 83 height 25
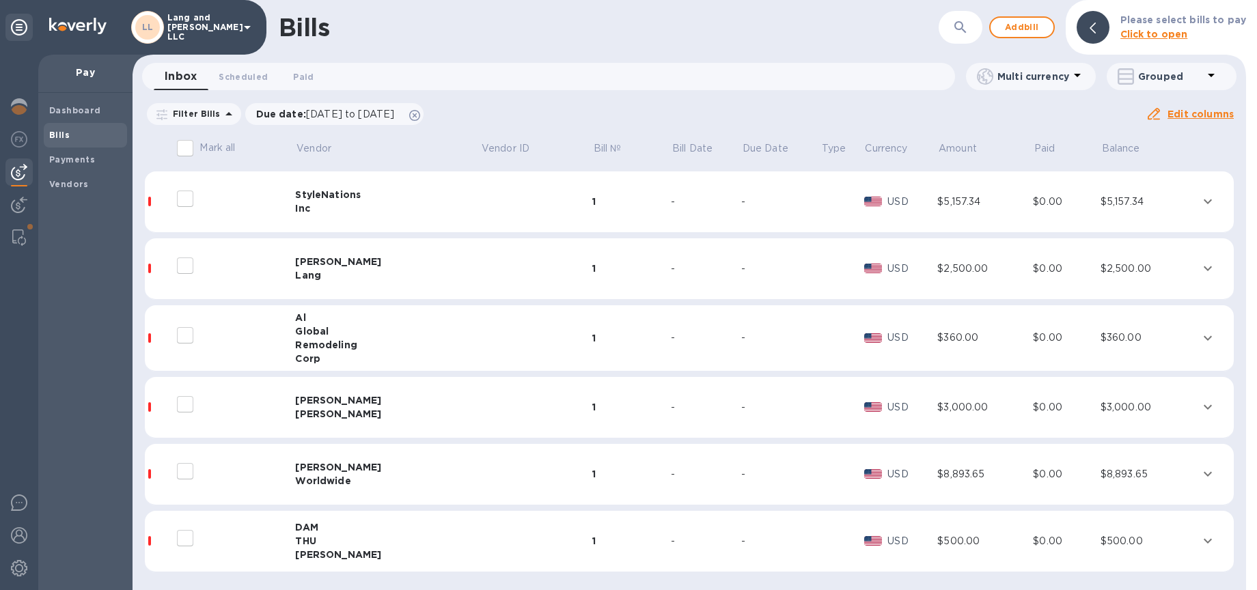
scroll to position [63, 0]
click at [480, 473] on td at bounding box center [536, 475] width 112 height 61
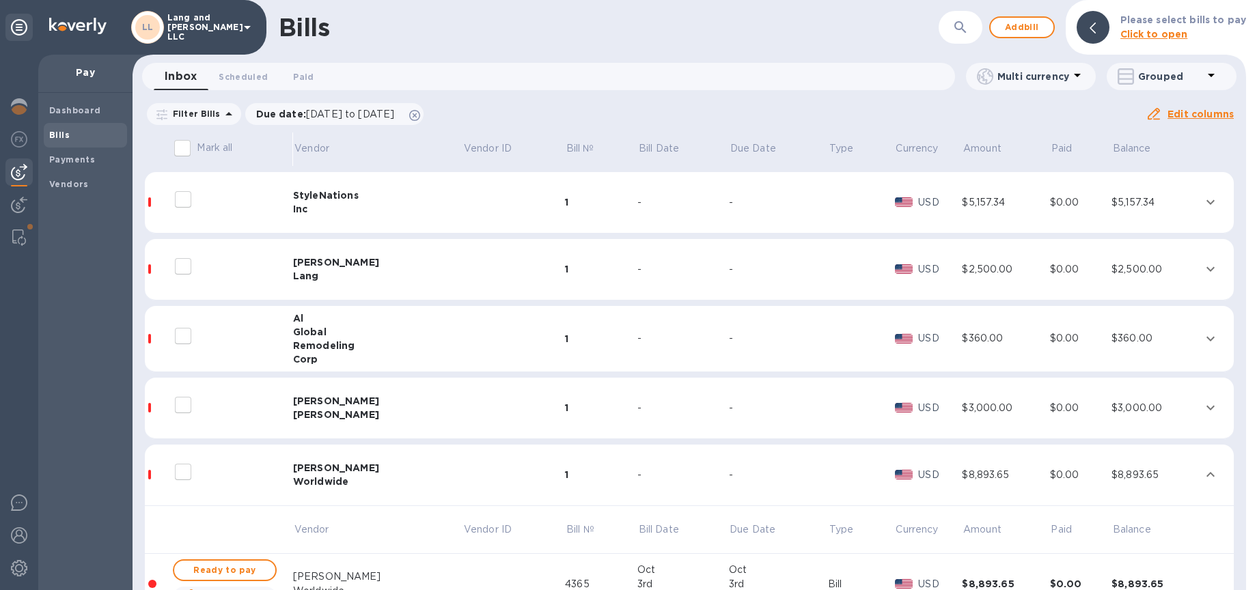
scroll to position [173, 0]
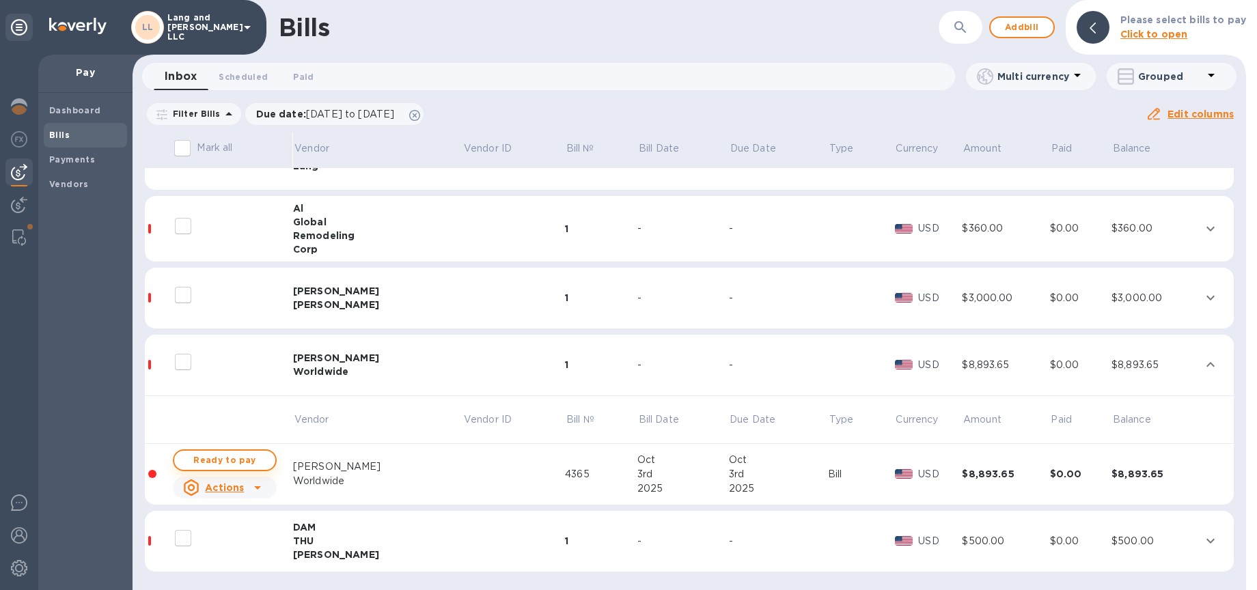
click at [230, 463] on span "Ready to pay" at bounding box center [224, 460] width 79 height 16
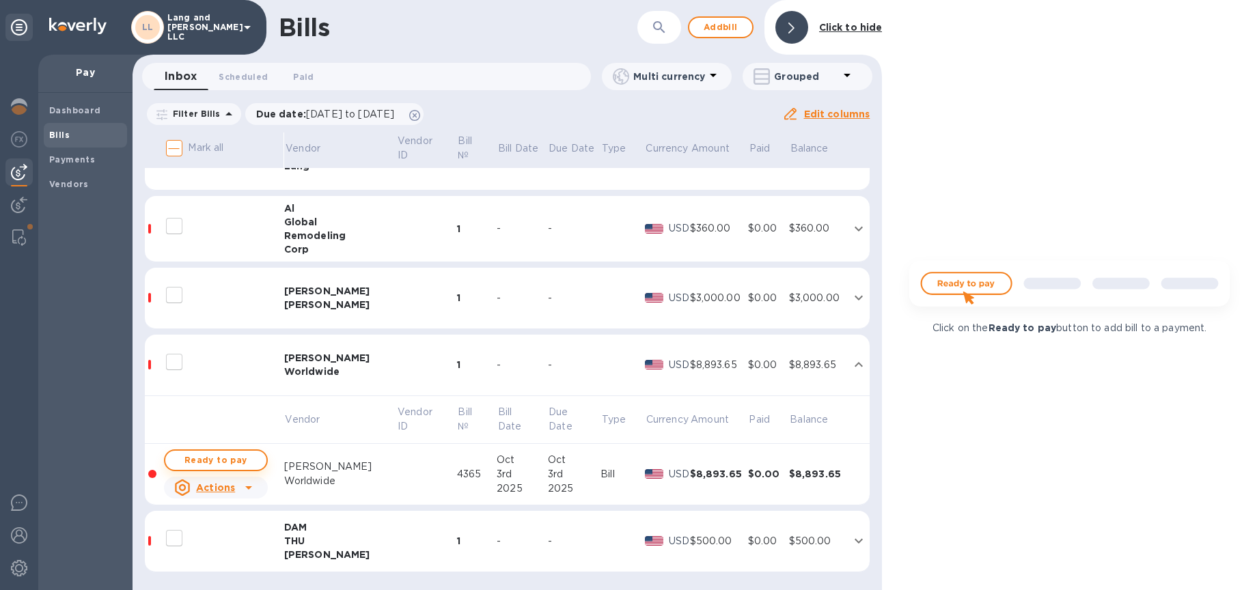
checkbox input "true"
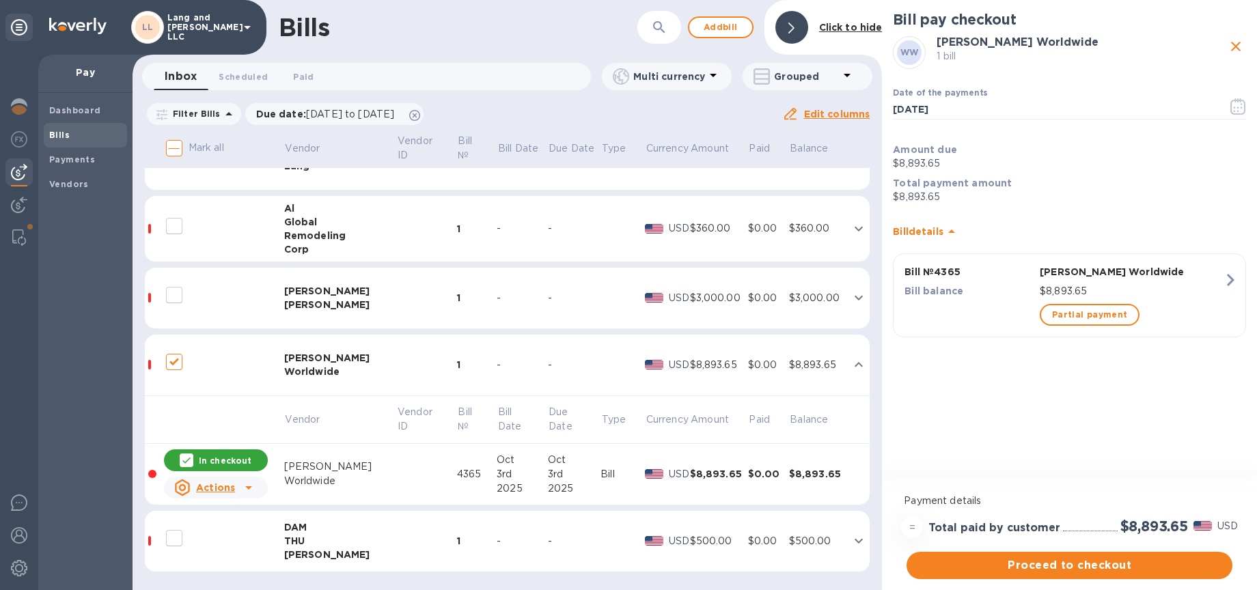
click at [300, 303] on div "[PERSON_NAME]" at bounding box center [340, 305] width 113 height 14
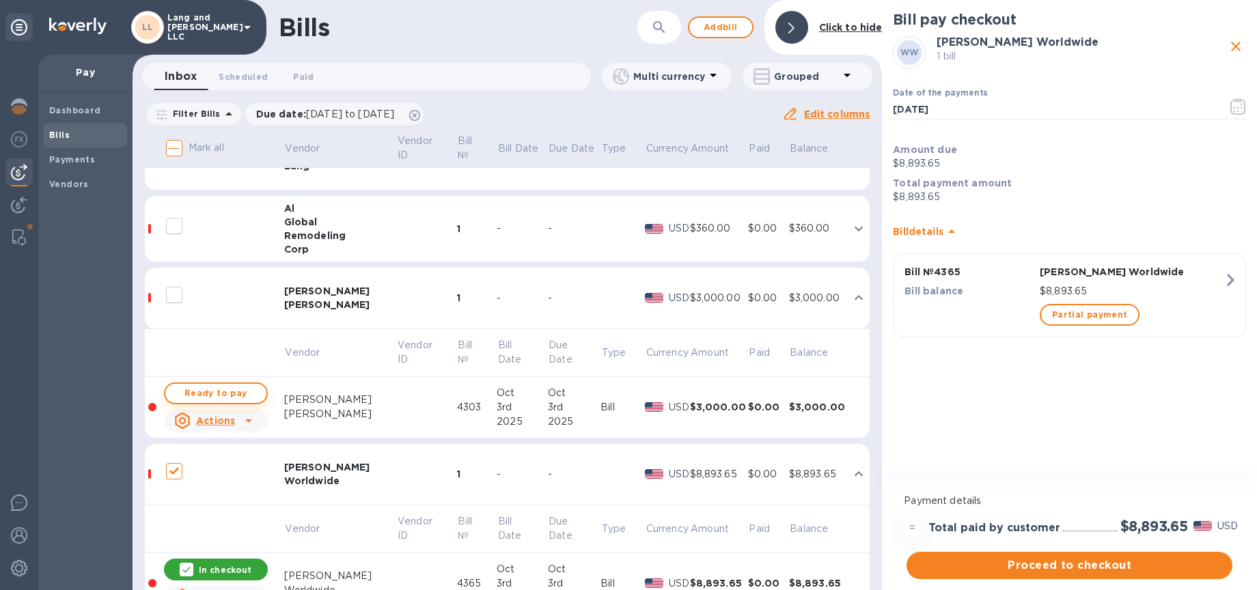
click at [230, 390] on span "Ready to pay" at bounding box center [215, 393] width 79 height 16
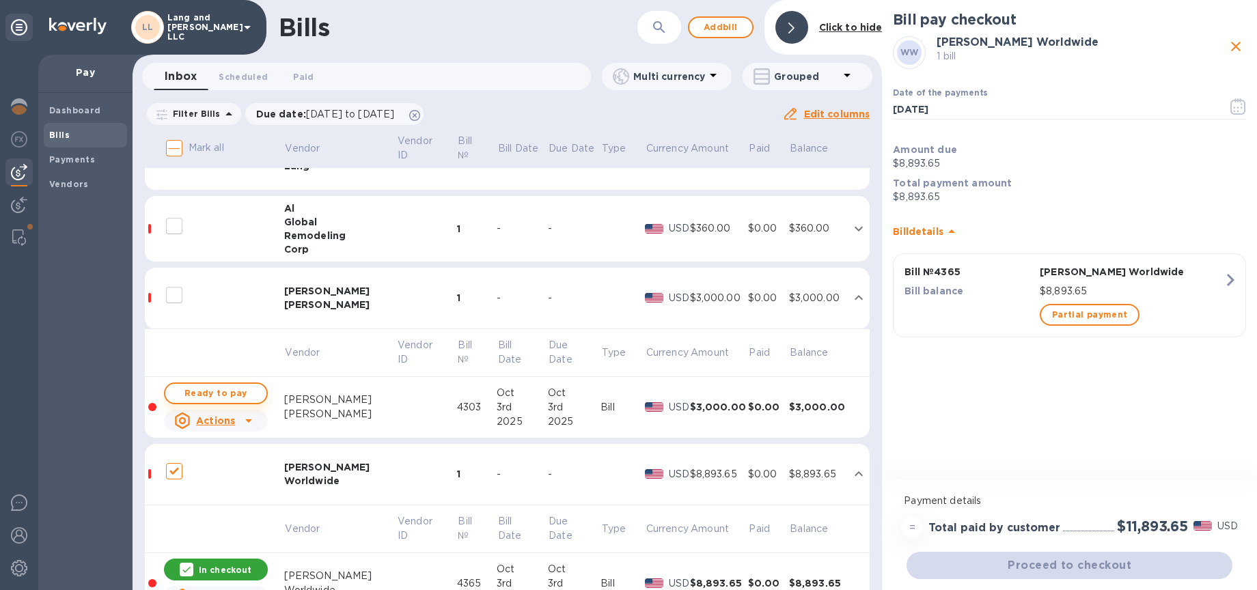
checkbox input "true"
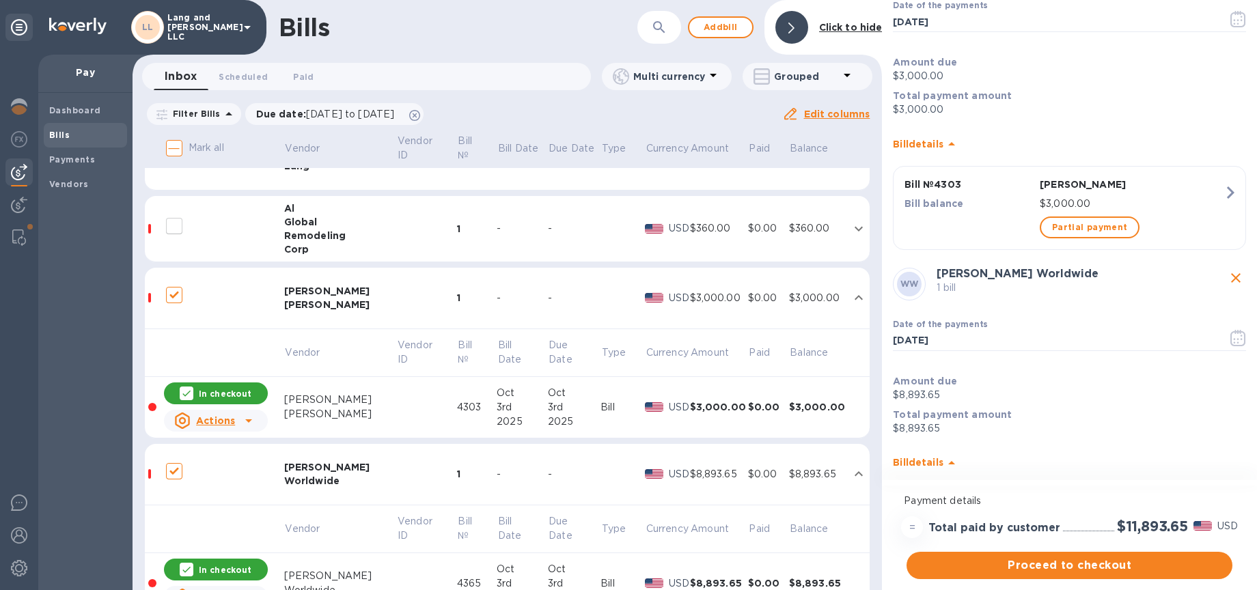
scroll to position [142, 0]
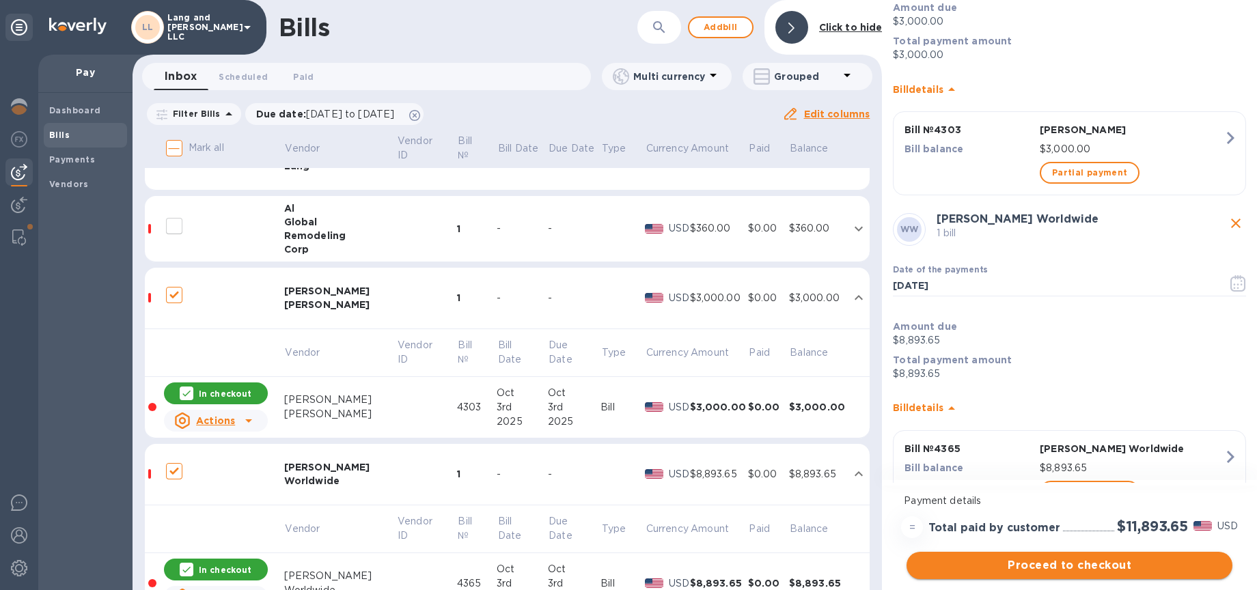
click at [1078, 571] on span "Proceed to checkout" at bounding box center [1069, 565] width 304 height 16
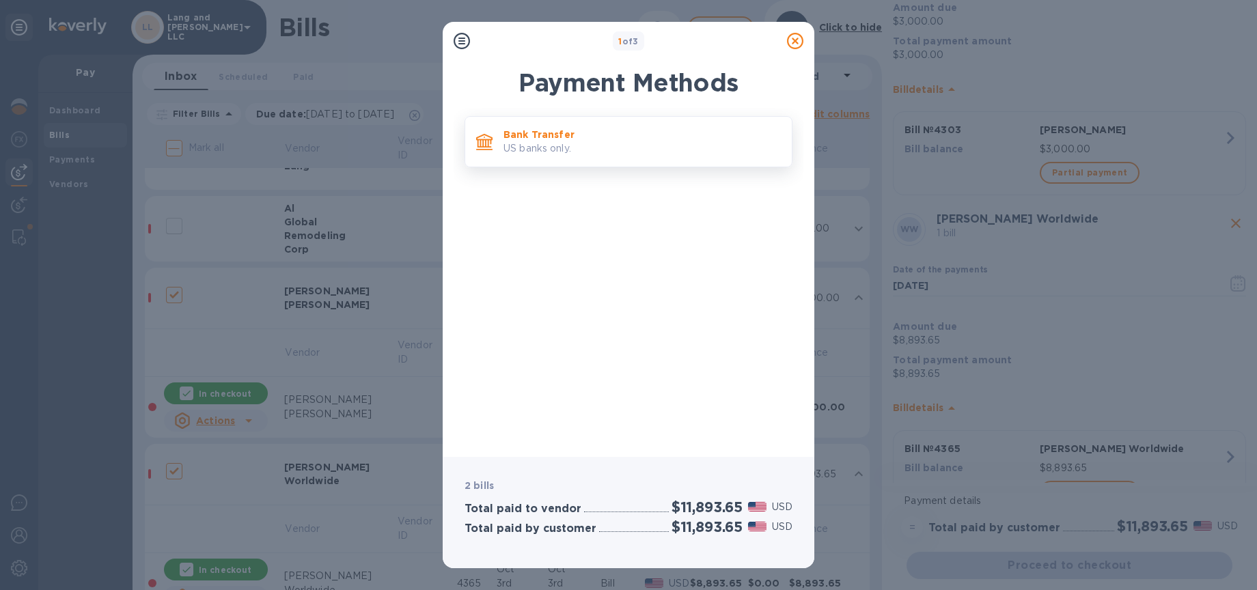
click at [523, 140] on p "Bank Transfer" at bounding box center [641, 135] width 277 height 14
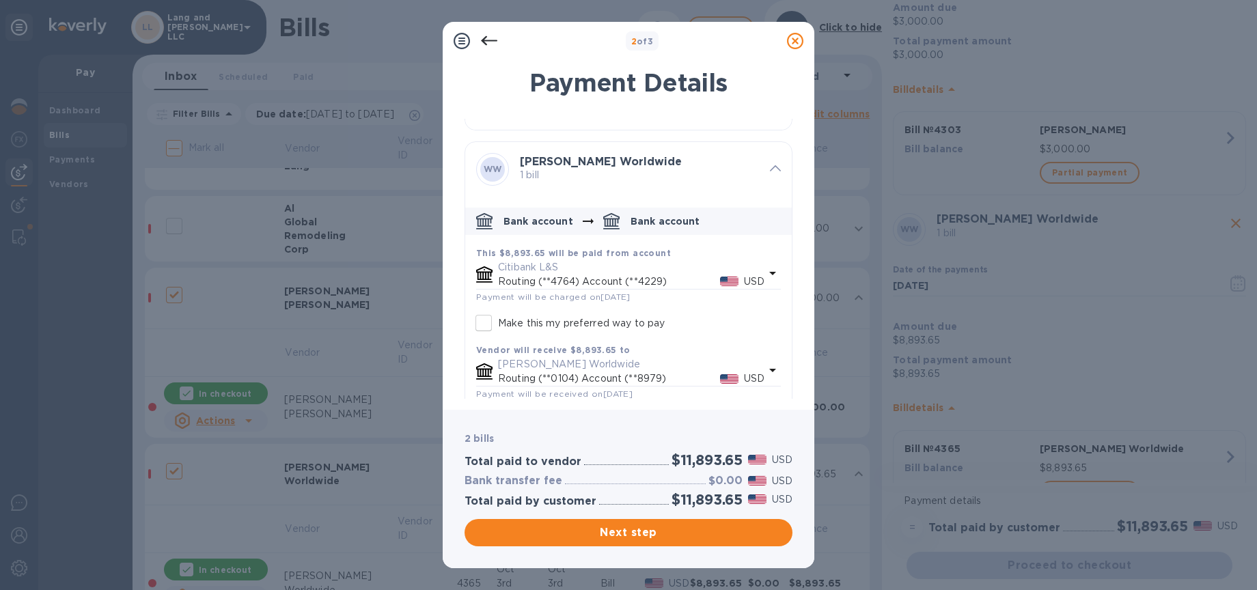
scroll to position [274, 0]
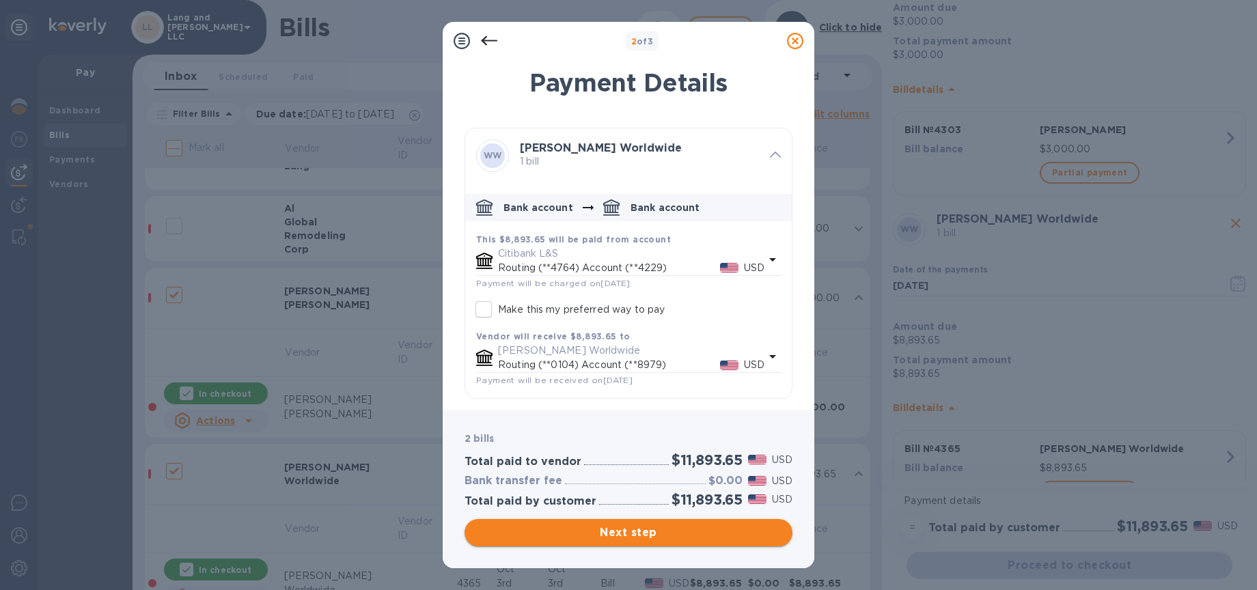
click at [635, 527] on span "Next step" at bounding box center [628, 532] width 306 height 16
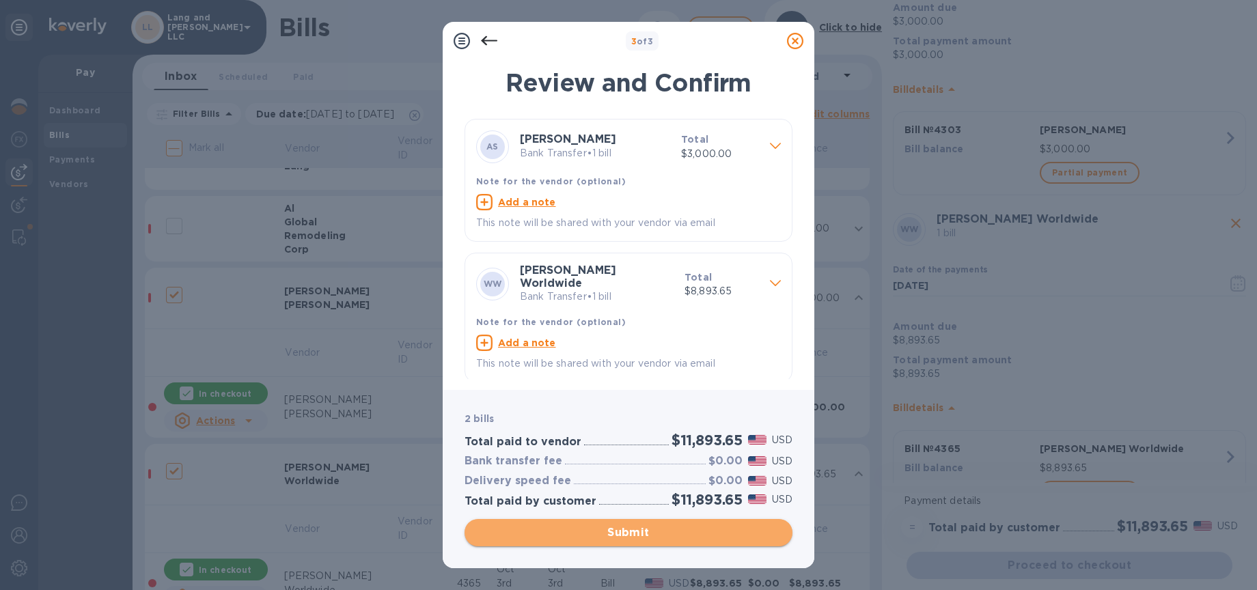
click at [629, 534] on span "Submit" at bounding box center [628, 532] width 306 height 16
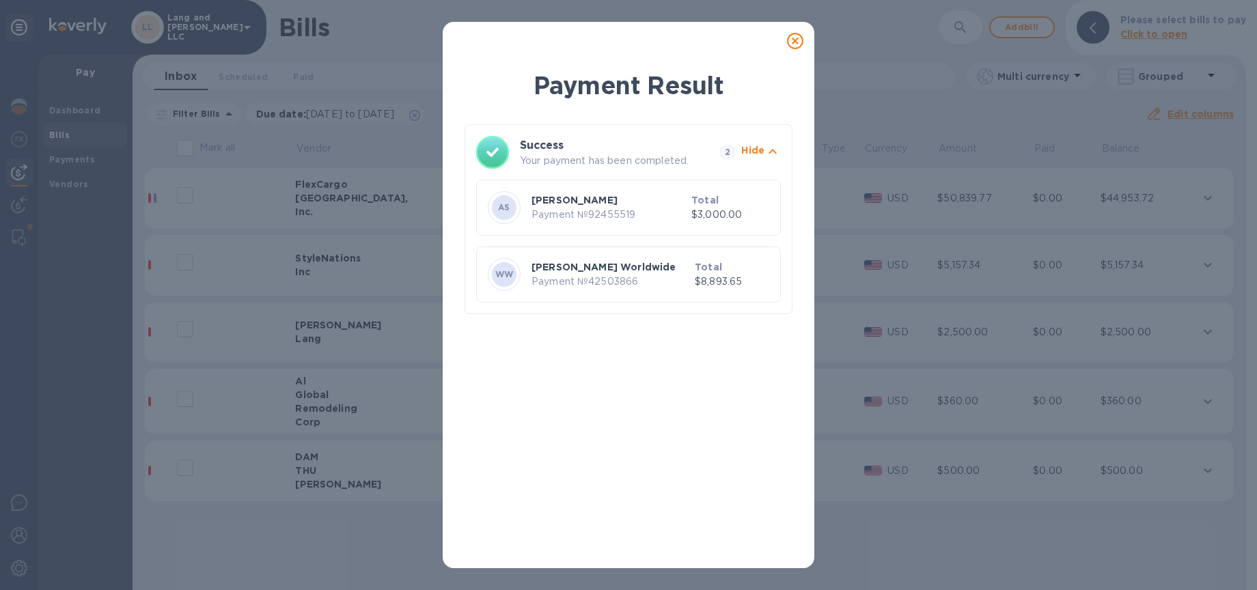
scroll to position [0, 0]
click at [799, 42] on icon at bounding box center [795, 41] width 16 height 16
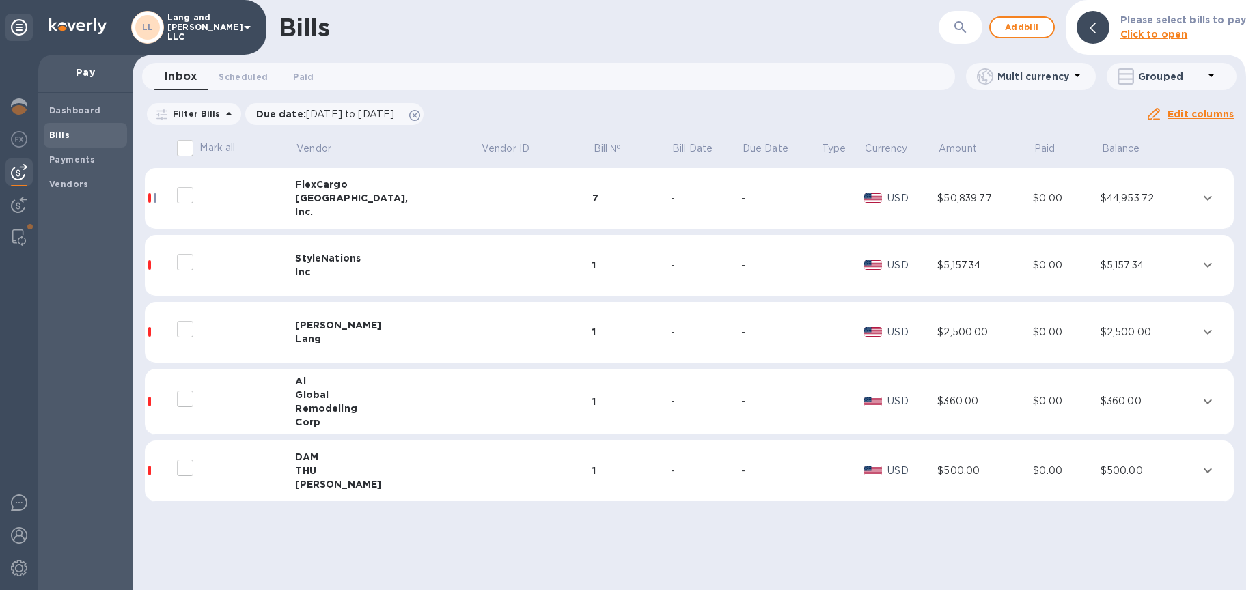
click at [356, 415] on div "Corp" at bounding box center [387, 422] width 185 height 14
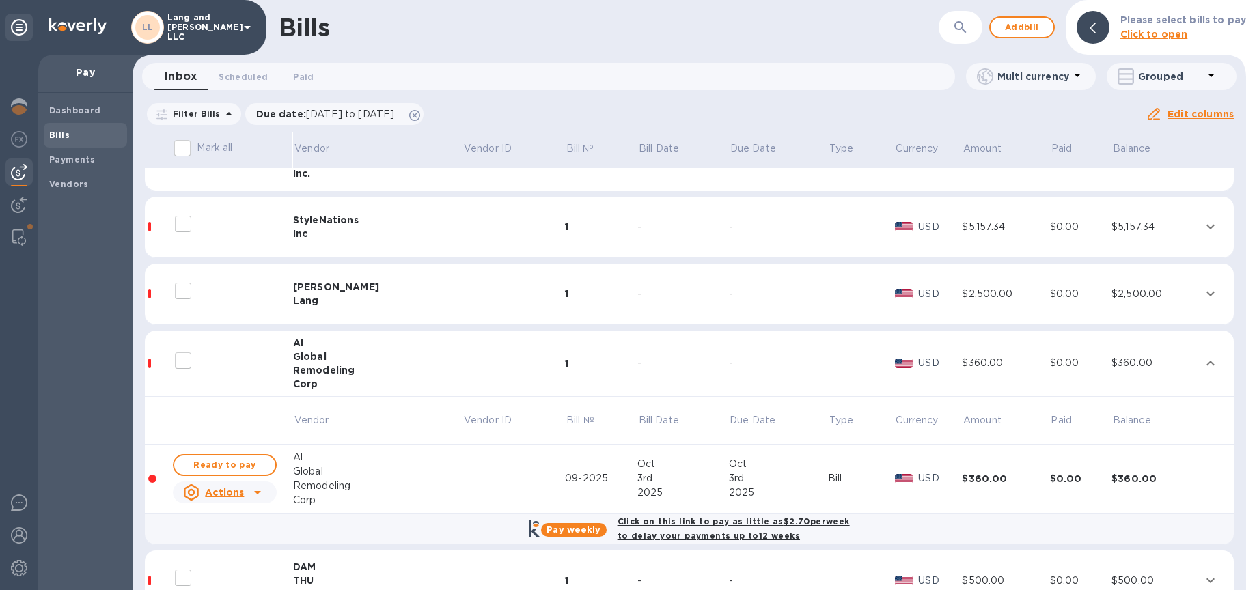
scroll to position [71, 0]
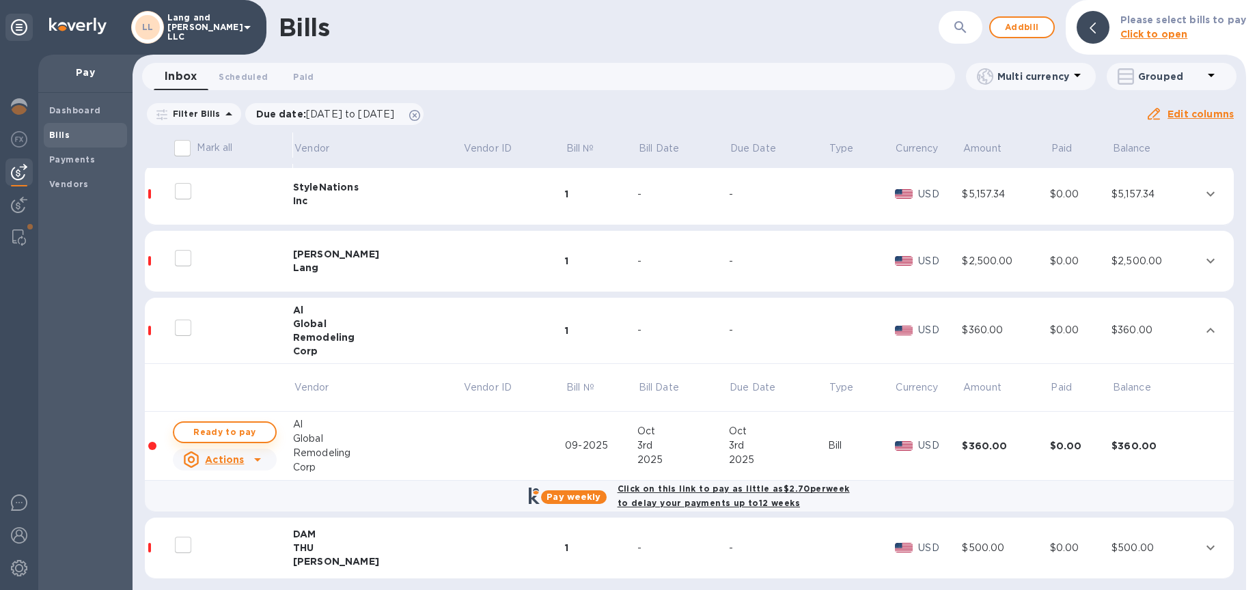
click at [245, 435] on span "Ready to pay" at bounding box center [224, 432] width 79 height 16
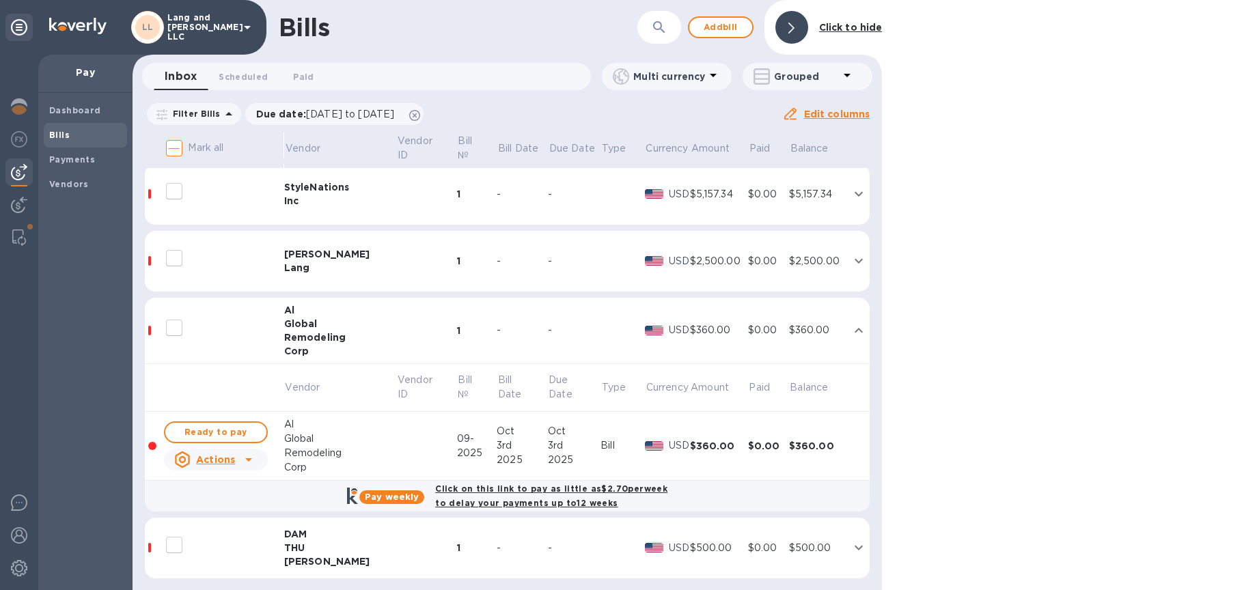
checkbox input "true"
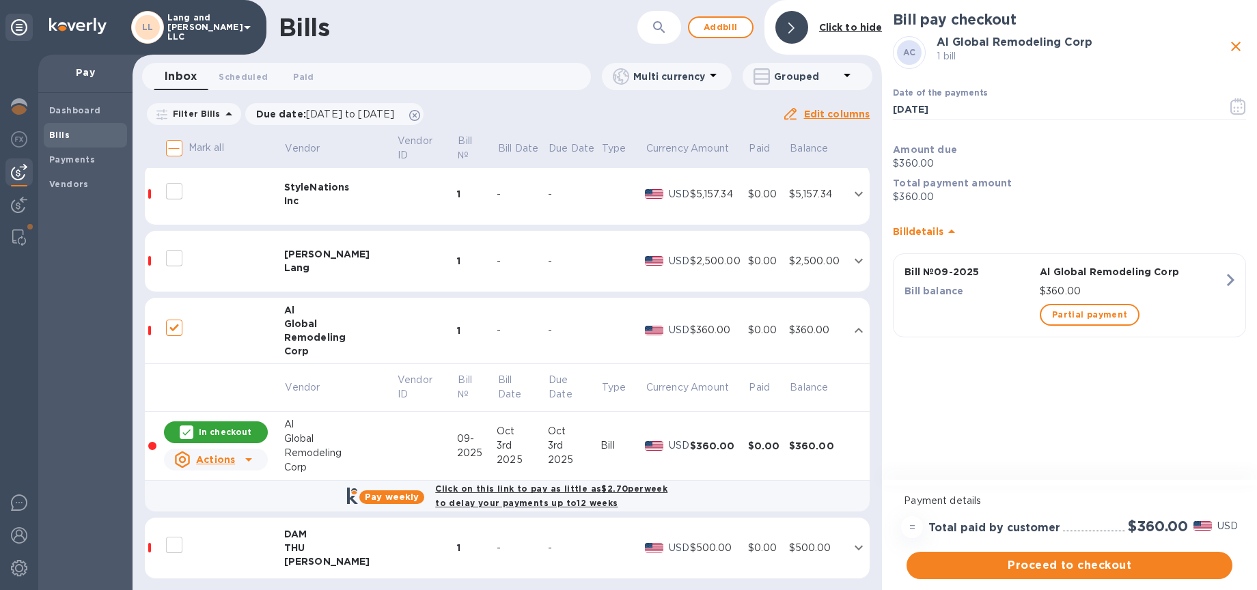
scroll to position [78, 0]
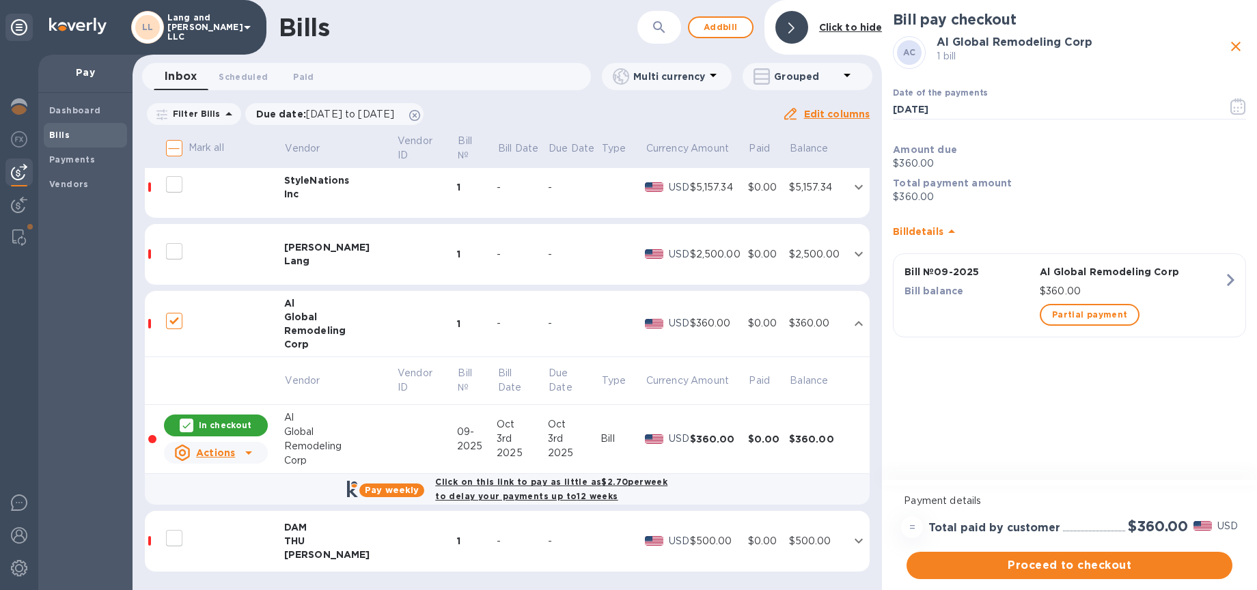
click at [396, 544] on td at bounding box center [426, 541] width 60 height 61
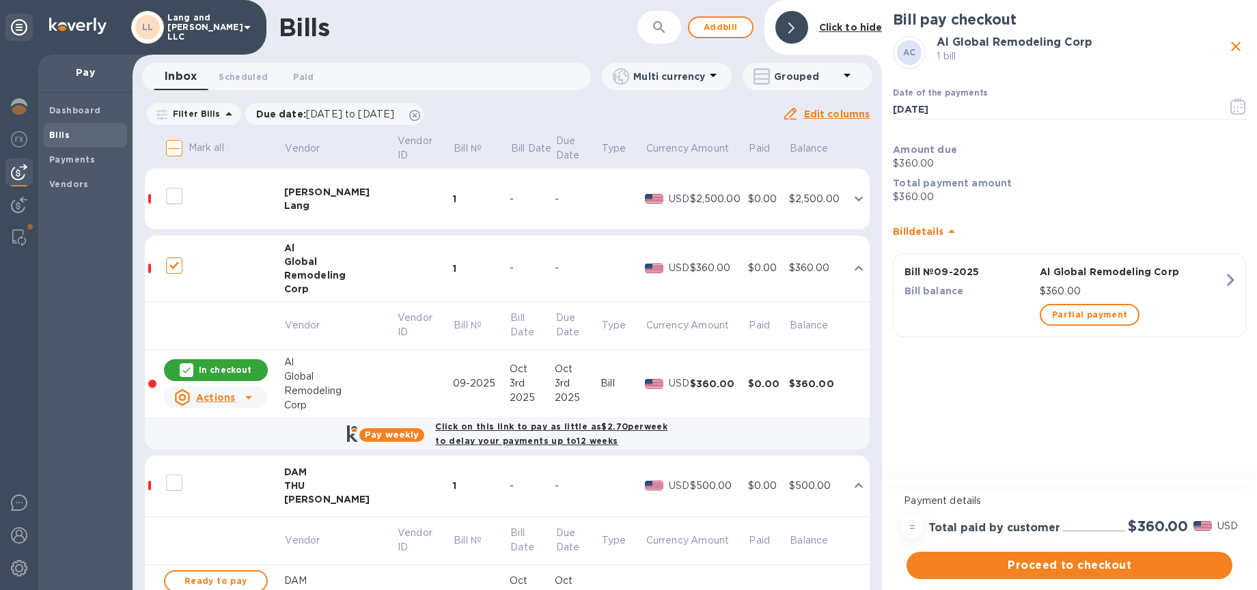
scroll to position [219, 0]
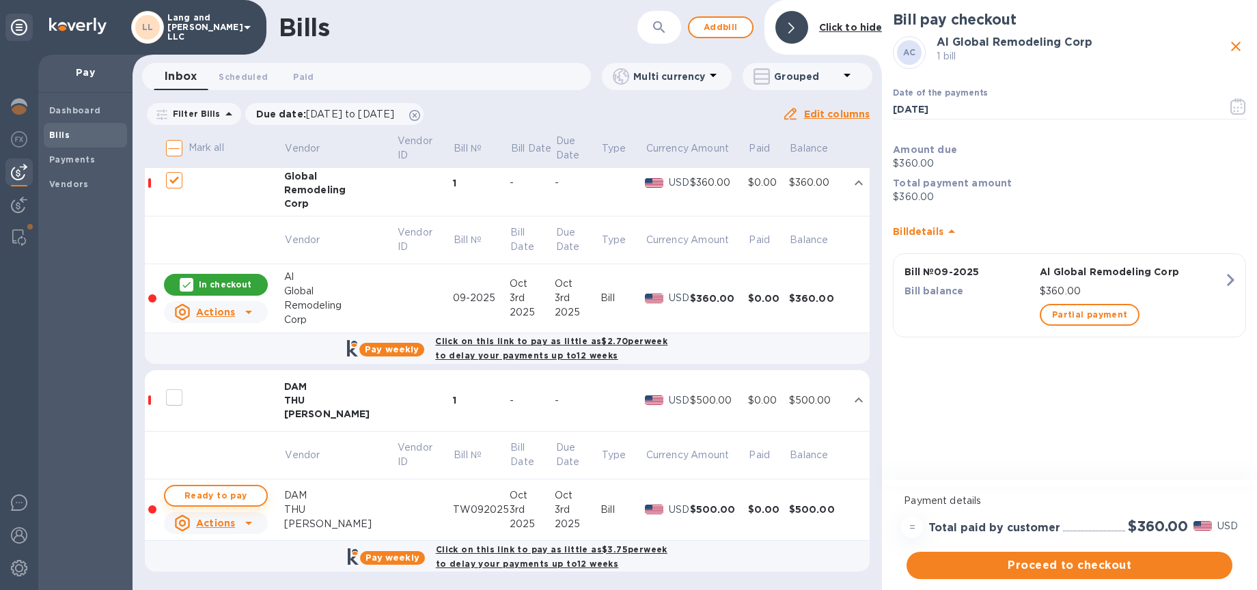
click at [210, 499] on span "Ready to pay" at bounding box center [215, 496] width 79 height 16
checkbox input "true"
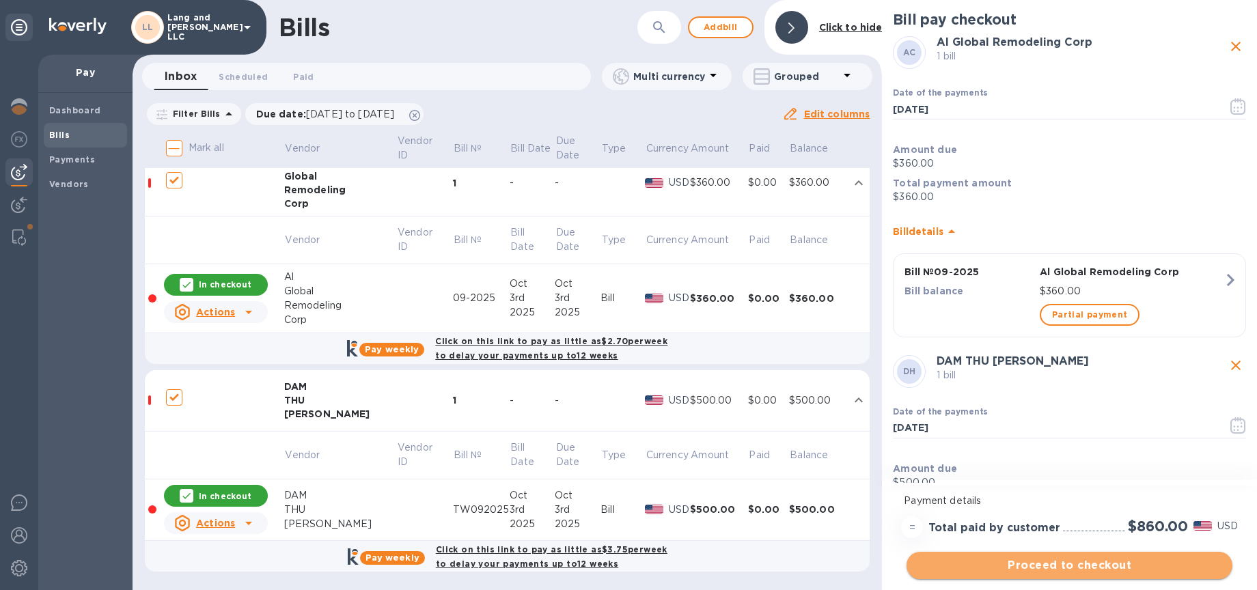
click at [1082, 570] on span "Proceed to checkout" at bounding box center [1069, 565] width 304 height 16
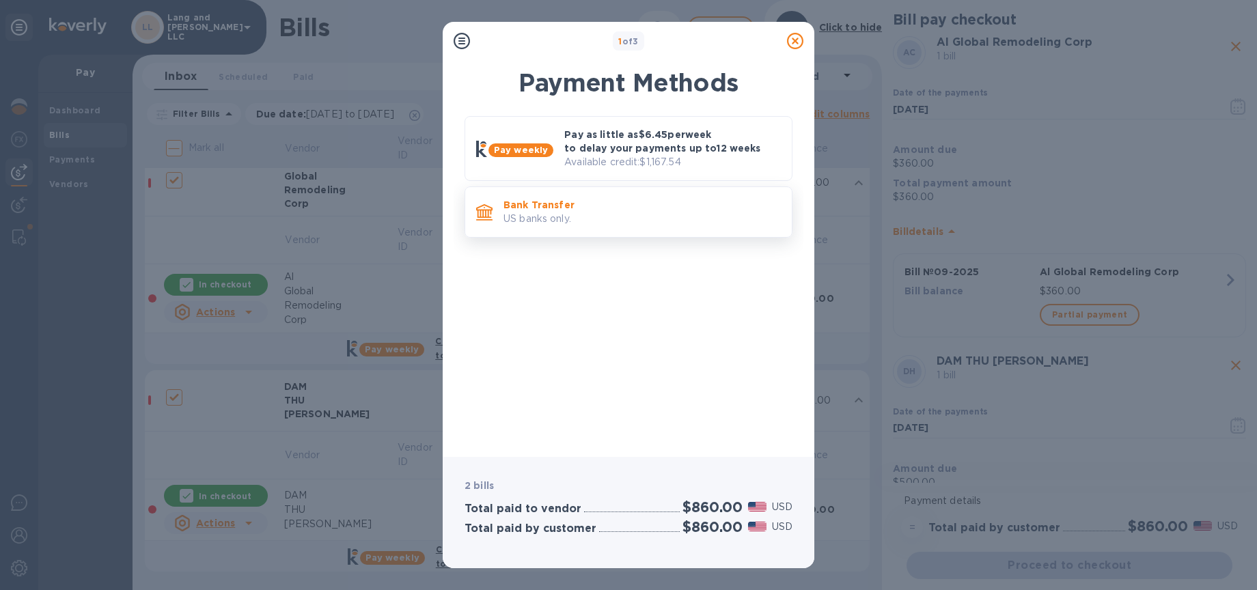
click at [550, 218] on p "US banks only." at bounding box center [641, 219] width 277 height 14
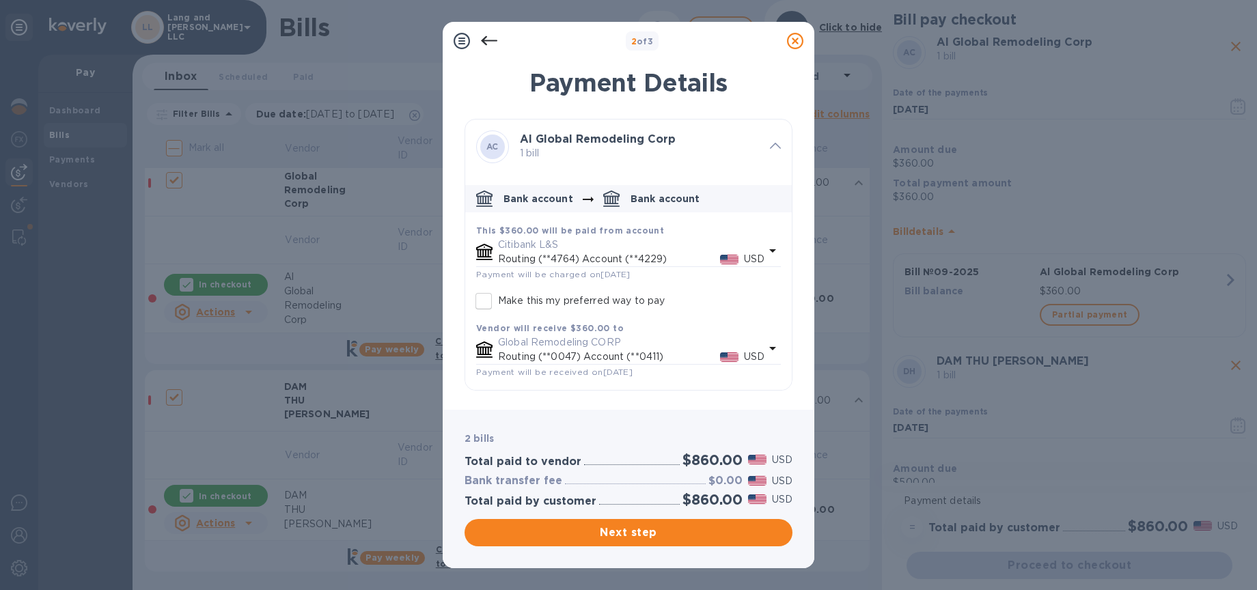
click at [489, 42] on icon at bounding box center [489, 41] width 16 height 16
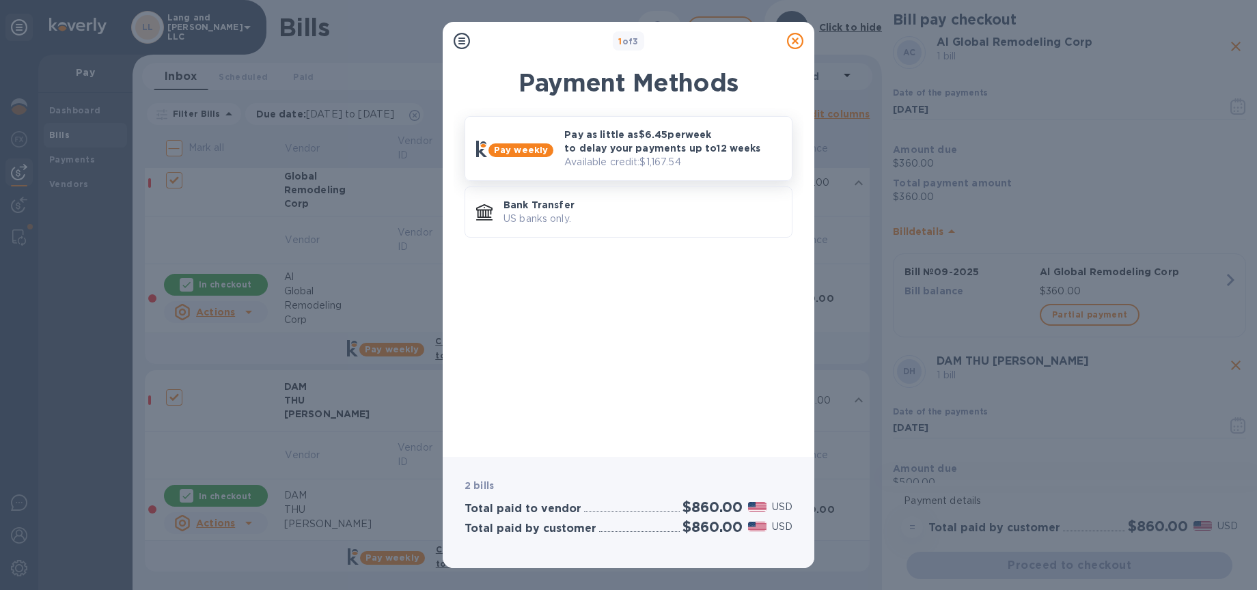
click at [578, 160] on p "Available credit: $1,167.54" at bounding box center [672, 162] width 216 height 14
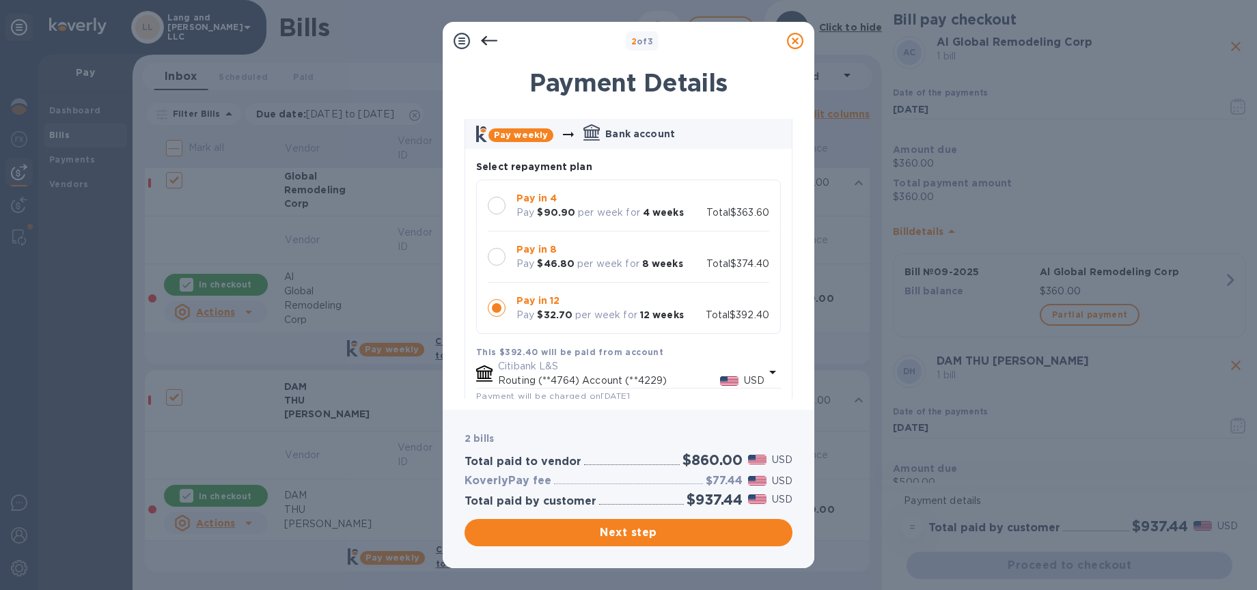
scroll to position [65, 0]
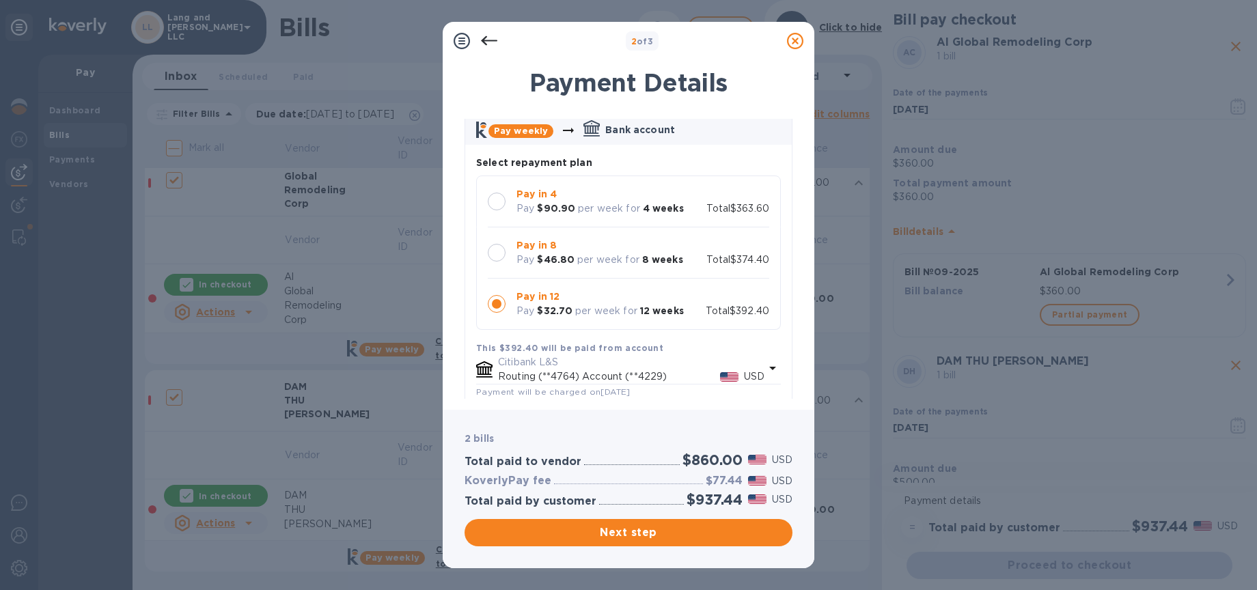
click at [503, 198] on div at bounding box center [497, 202] width 18 height 18
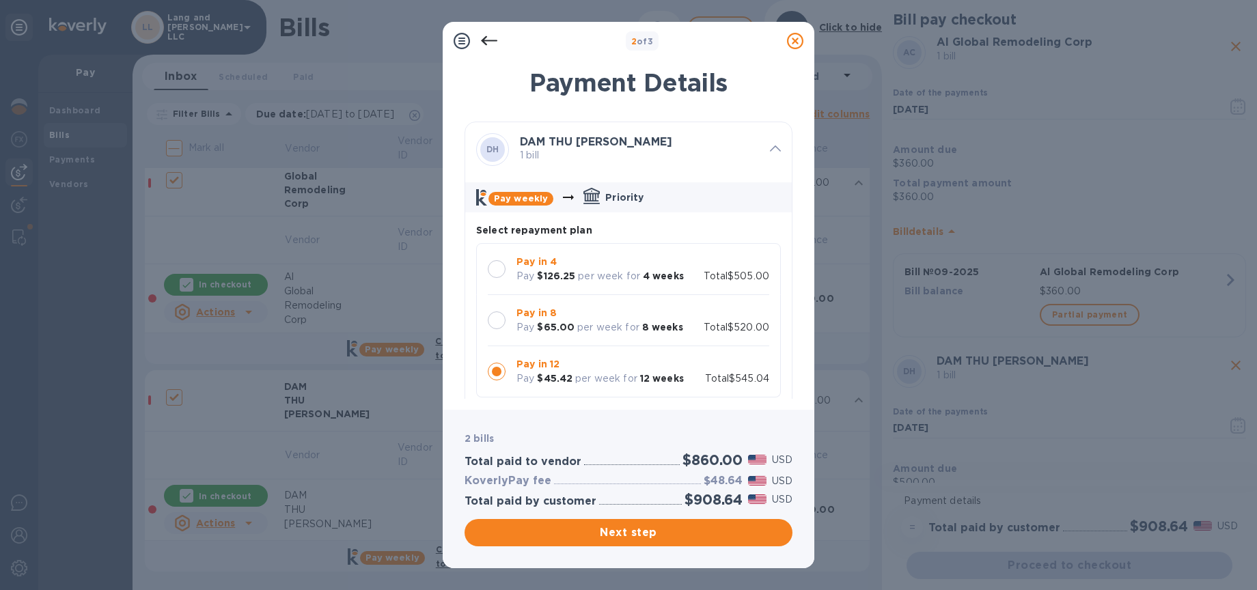
scroll to position [534, 0]
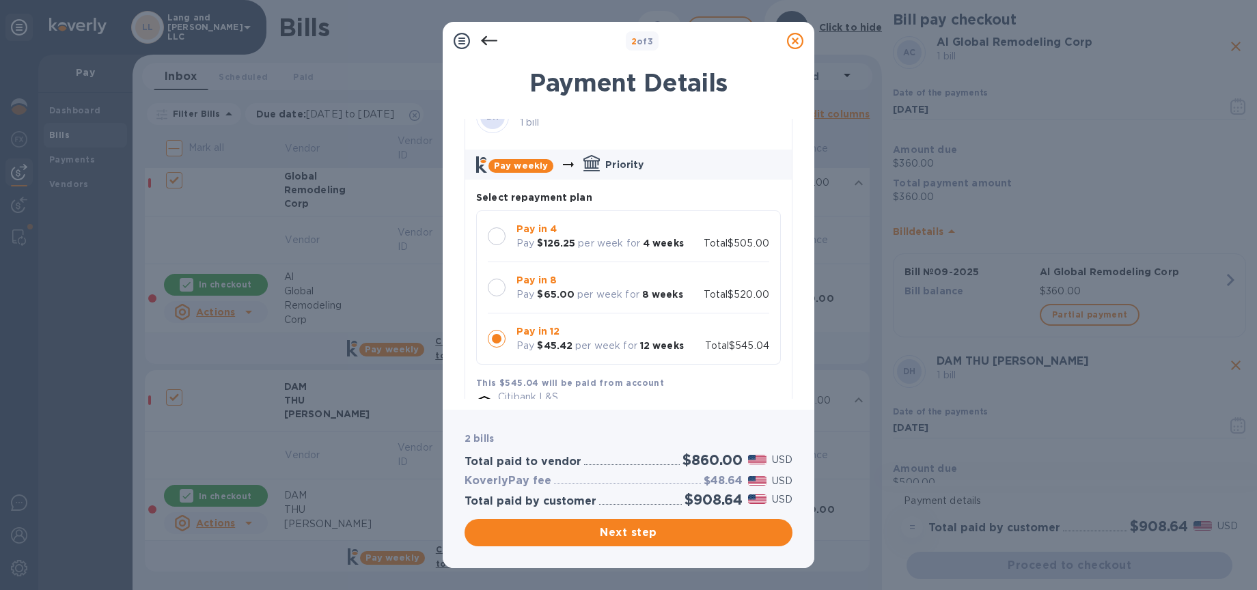
click at [507, 240] on div at bounding box center [496, 236] width 29 height 29
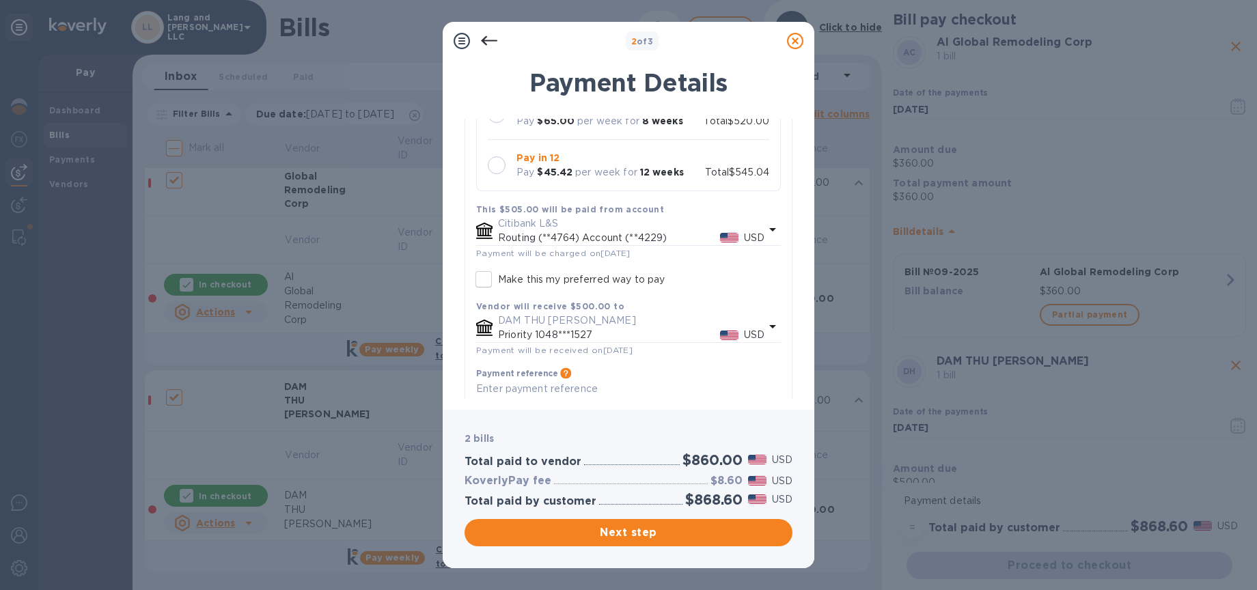
scroll to position [777, 0]
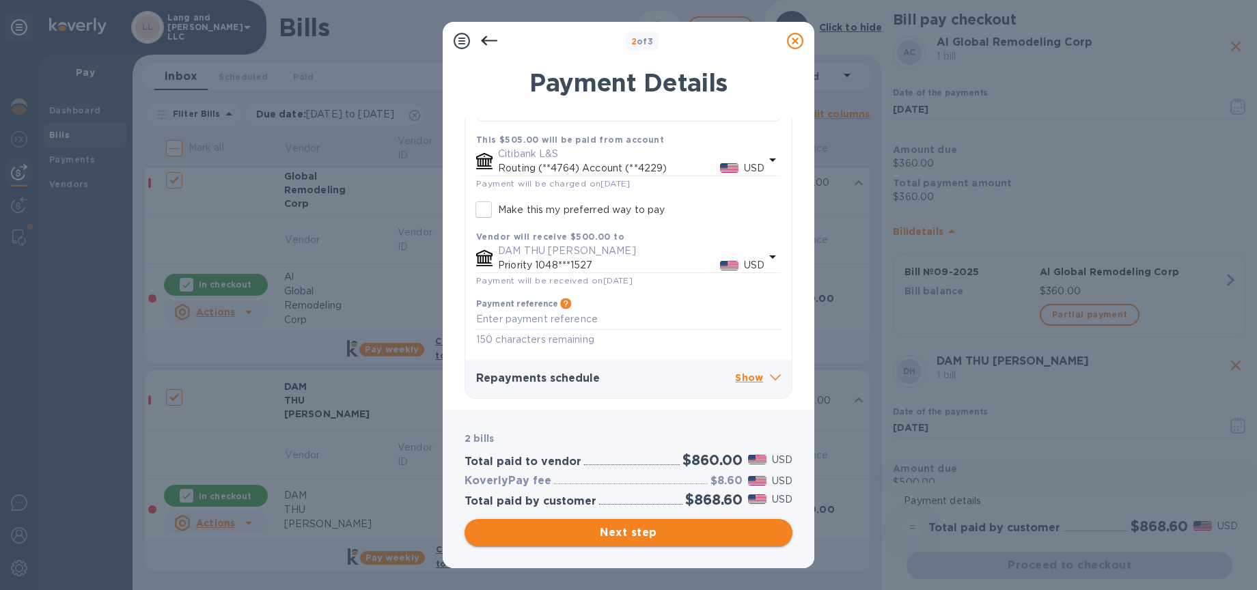
click at [633, 535] on span "Next step" at bounding box center [628, 532] width 306 height 16
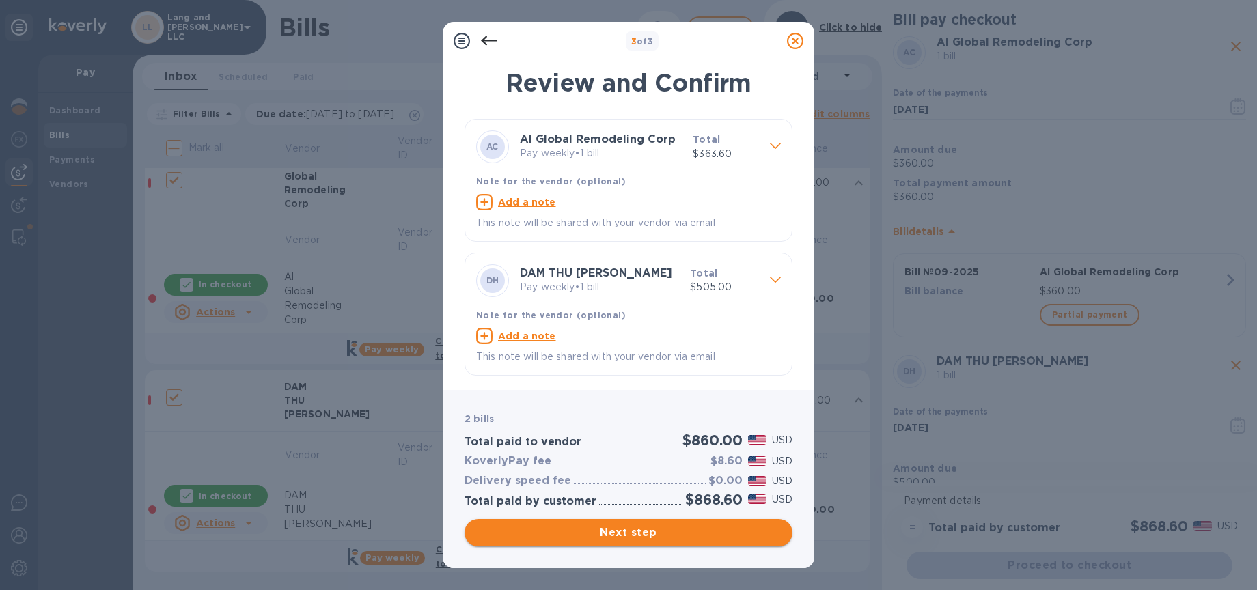
click at [636, 535] on span "Next step" at bounding box center [628, 532] width 306 height 16
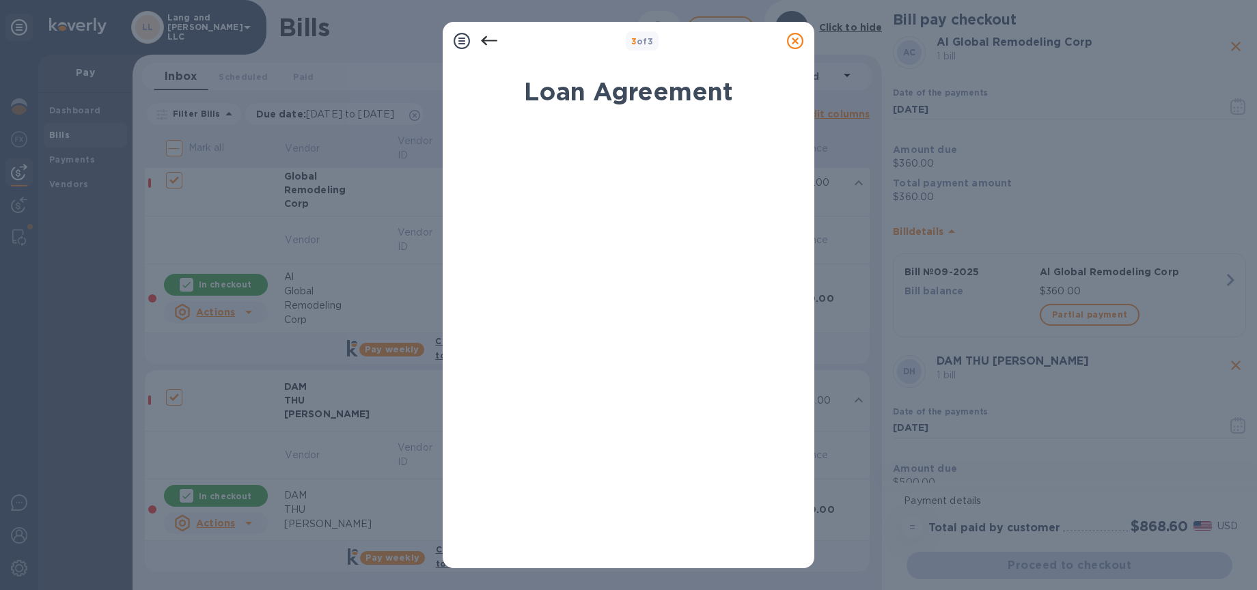
scroll to position [188, 0]
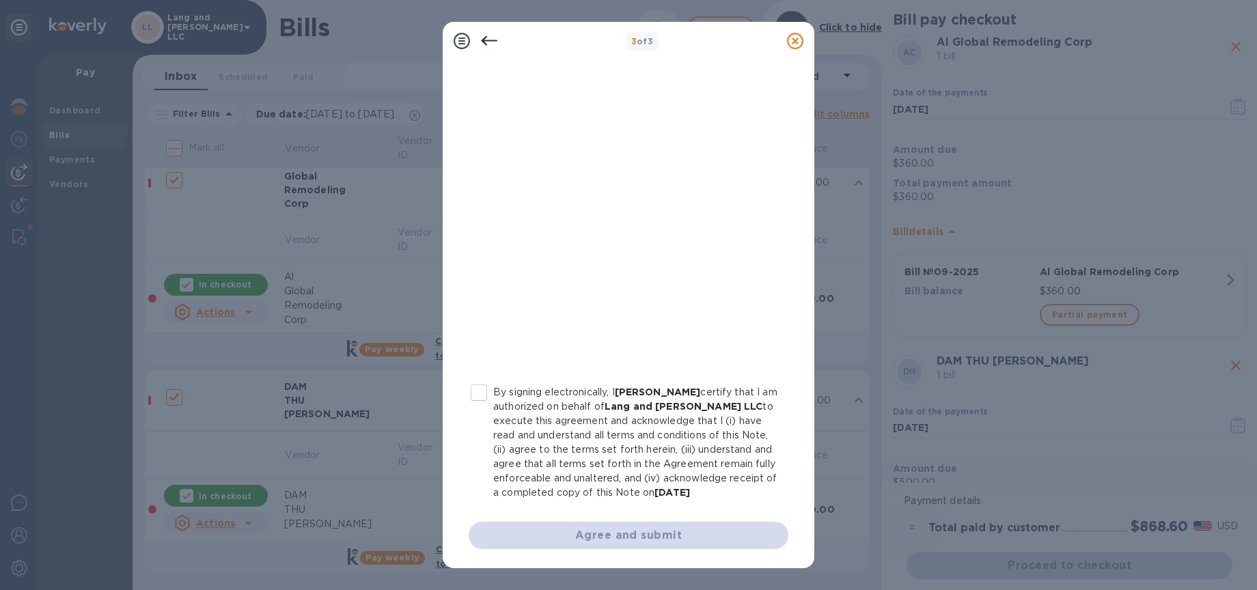
click at [481, 379] on input "By signing electronically, I [PERSON_NAME] certify that I am authorized on beha…" at bounding box center [478, 392] width 29 height 29
checkbox input "true"
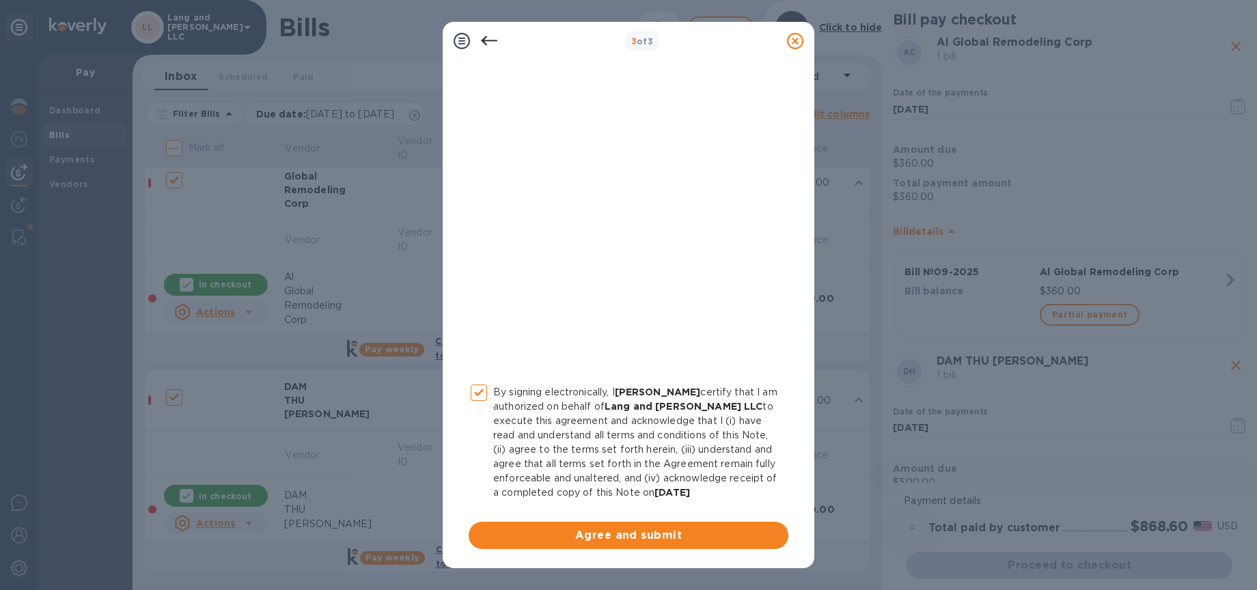
click at [578, 529] on span "Agree and submit" at bounding box center [628, 535] width 298 height 16
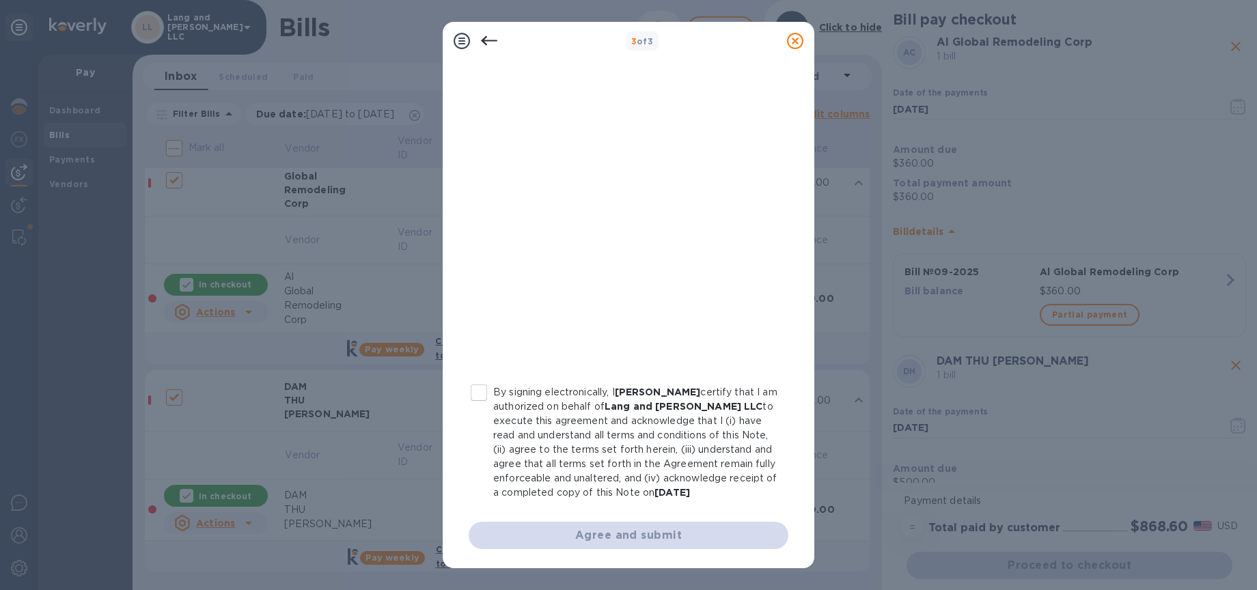
click at [475, 380] on input "By signing electronically, I [PERSON_NAME] certify that I am authorized on beha…" at bounding box center [478, 392] width 29 height 29
checkbox input "true"
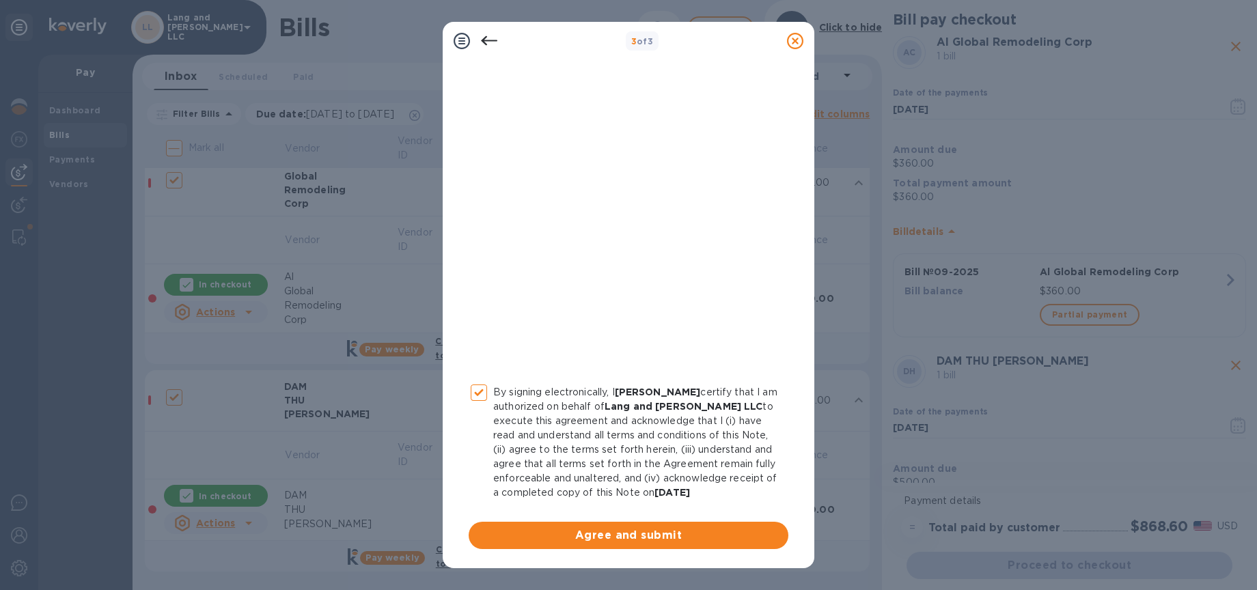
click at [611, 542] on span "Agree and submit" at bounding box center [628, 535] width 298 height 16
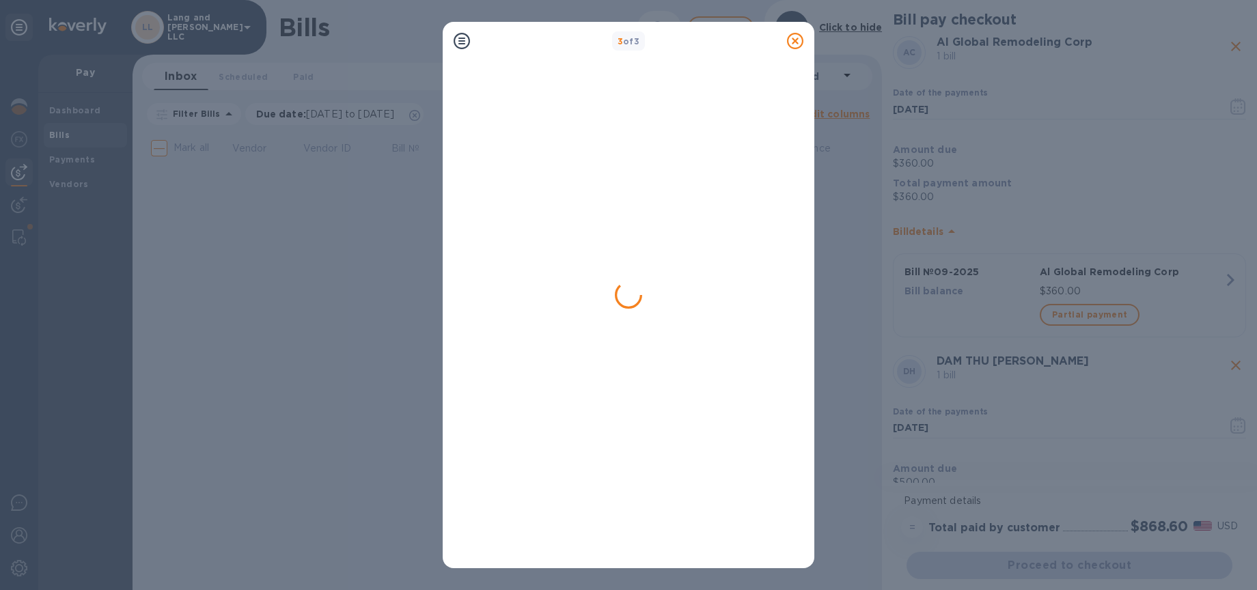
scroll to position [0, 0]
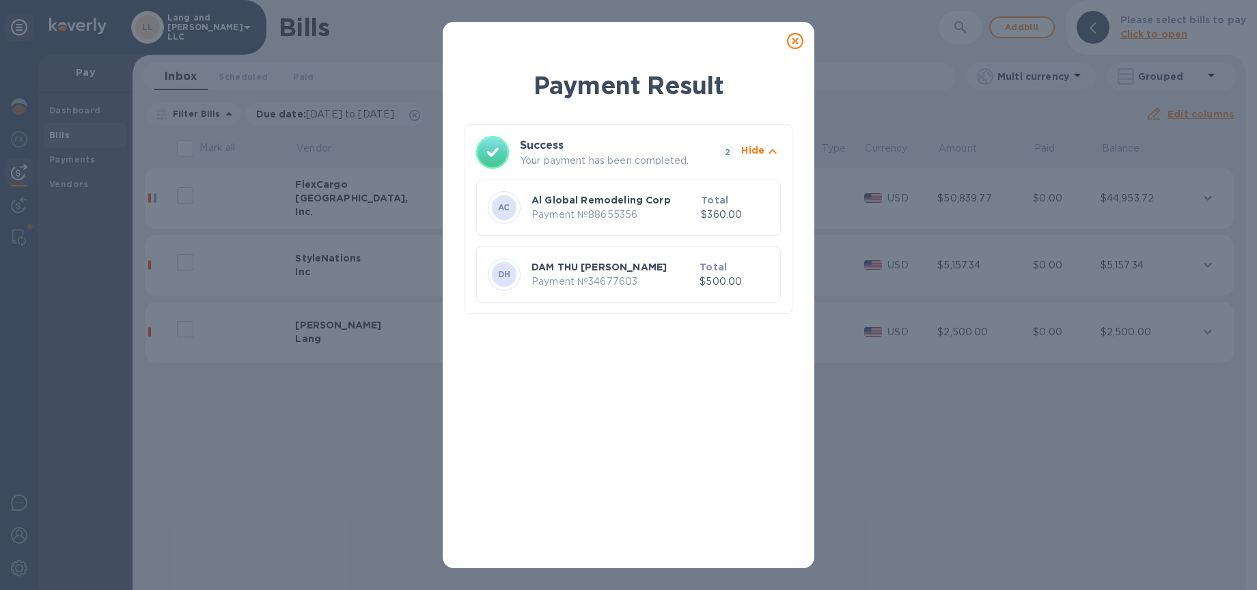
click at [798, 44] on icon at bounding box center [795, 41] width 16 height 16
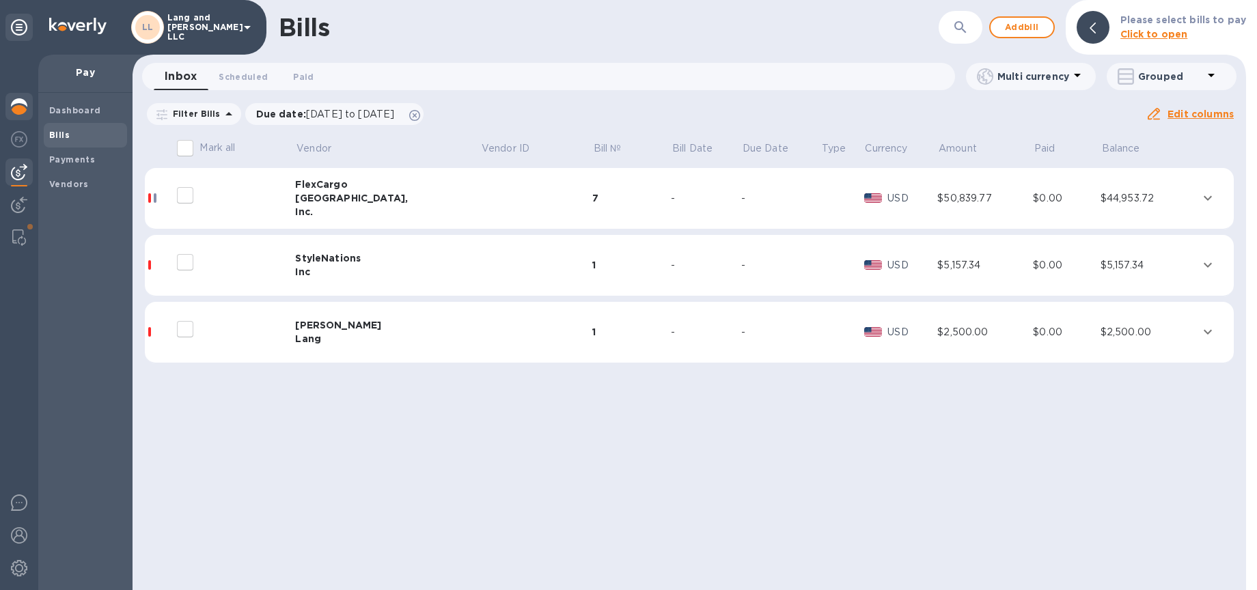
click at [27, 110] on div at bounding box center [18, 108] width 27 height 30
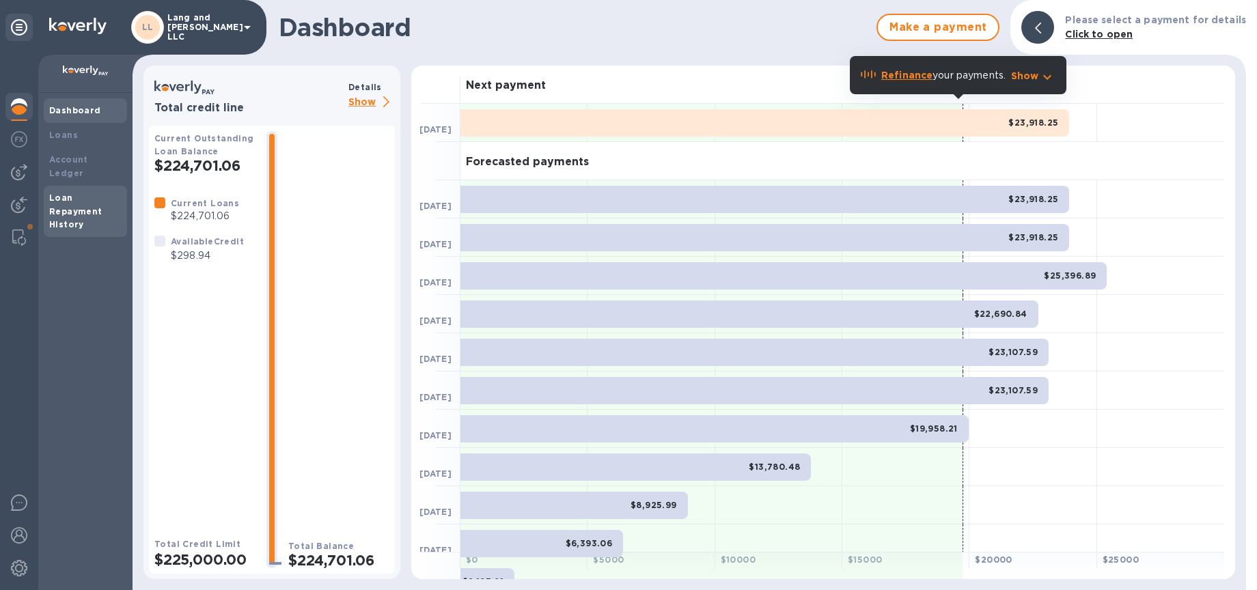
click at [71, 193] on b "Loan Repayment History" at bounding box center [75, 212] width 53 height 38
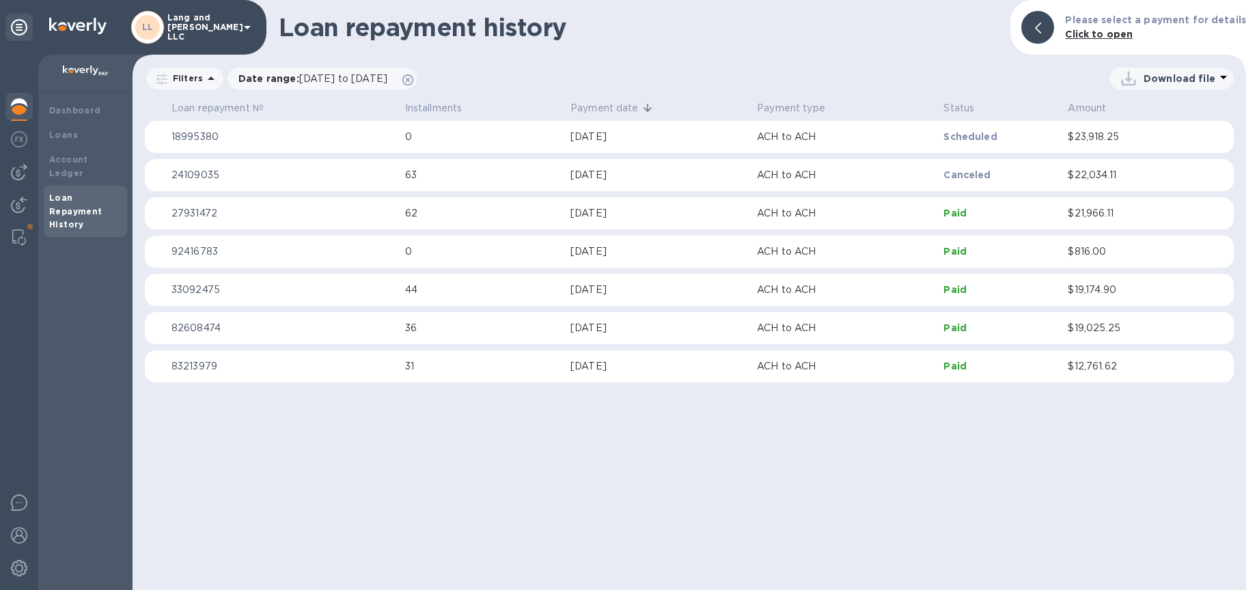
click at [18, 111] on img at bounding box center [19, 106] width 16 height 16
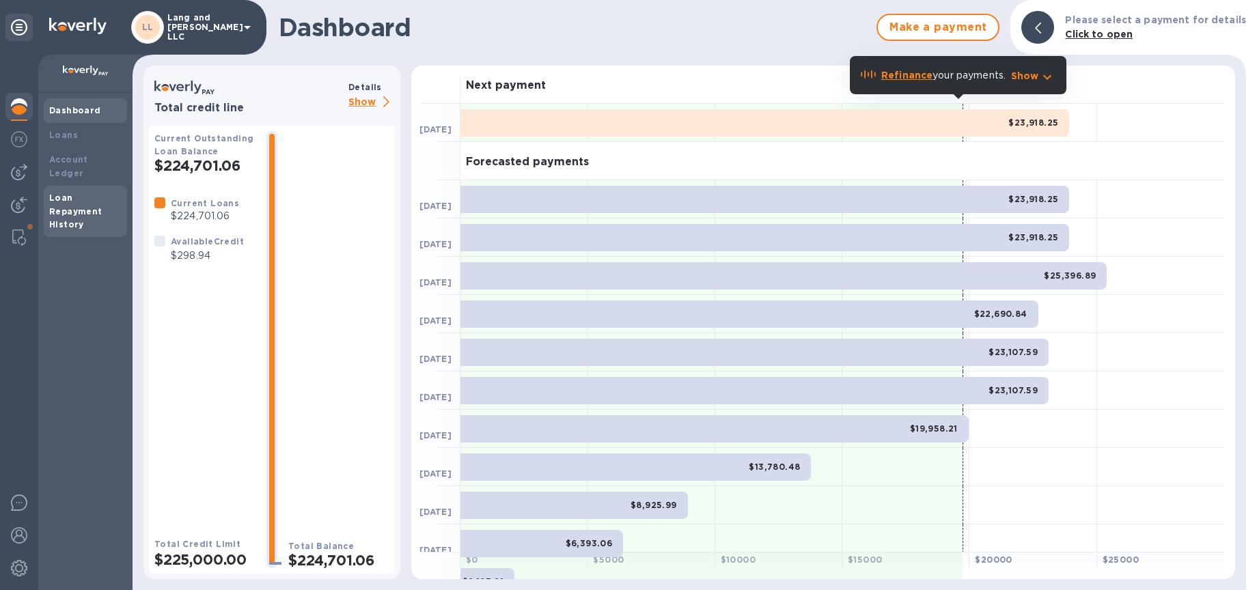
click at [70, 193] on b "Loan Repayment History" at bounding box center [75, 212] width 53 height 38
